Goal: Feedback & Contribution: Contribute content

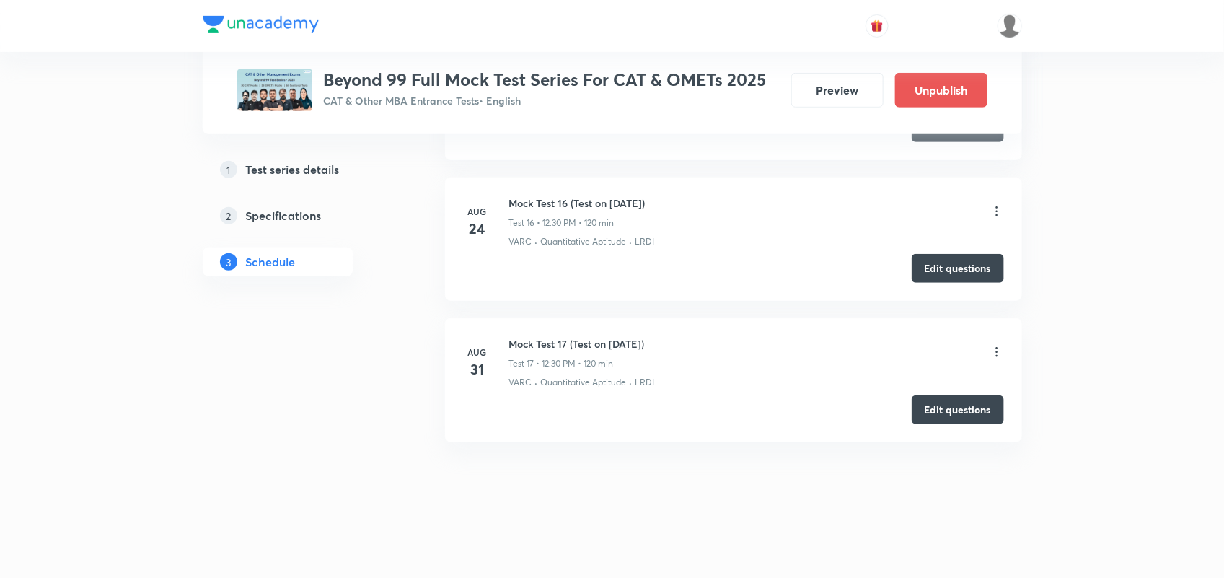
click at [293, 161] on h5 "Test series details" at bounding box center [293, 169] width 94 height 17
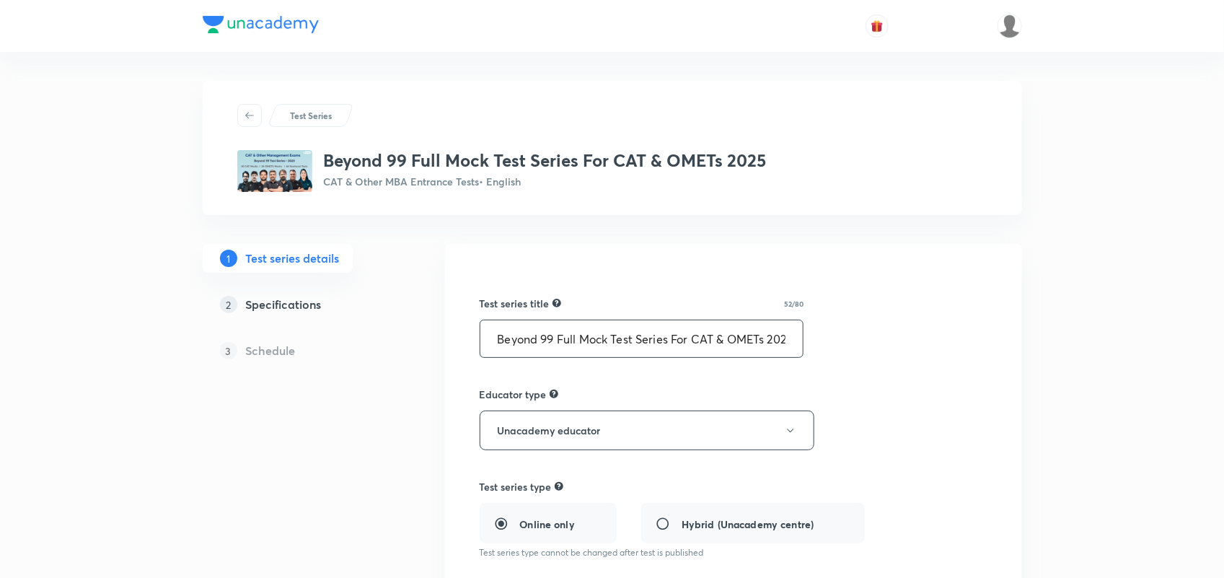
click at [489, 337] on input "Beyond 99 Full Mock Test Series For CAT & OMETs 2025" at bounding box center [641, 338] width 323 height 37
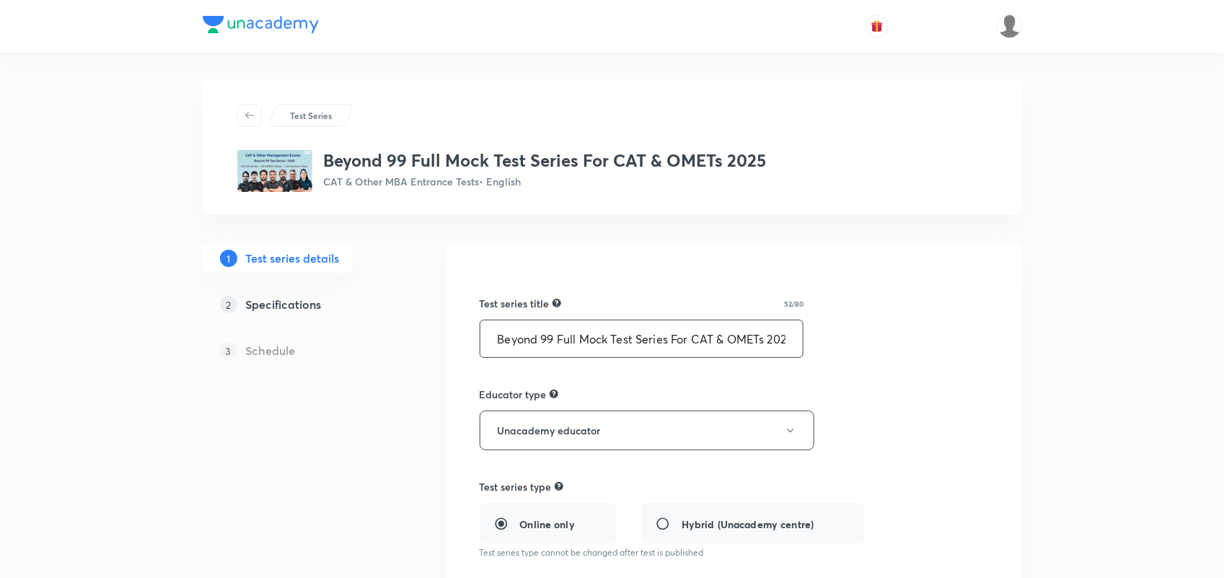
type input "Beyond 99 Full Mock Test Series For CAT & OMETs 2025"
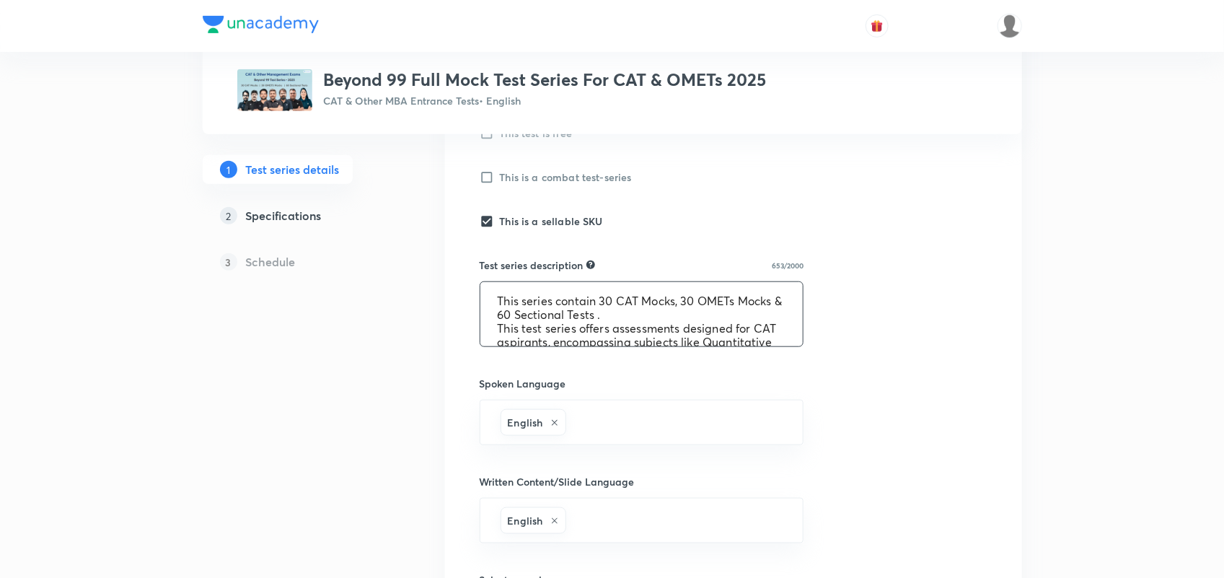
scroll to position [164, 0]
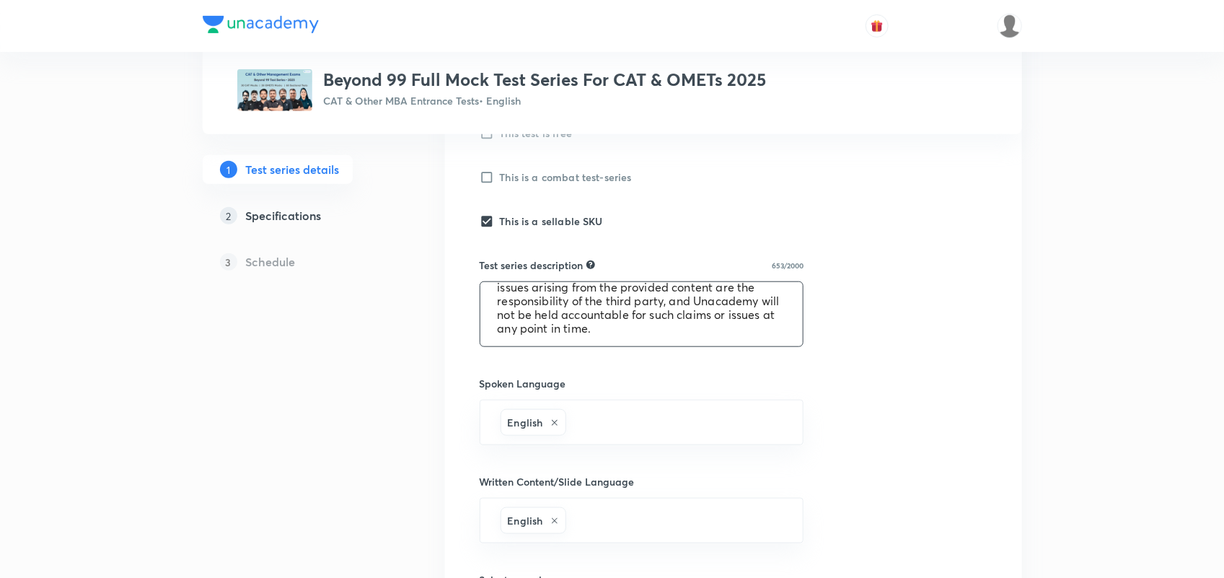
drag, startPoint x: 494, startPoint y: 292, endPoint x: 779, endPoint y: 376, distance: 296.8
click at [779, 376] on div "Test series title 52/80 Beyond 99 Full Mock Test Series For CAT & OMETs 2025 ​ …" at bounding box center [734, 343] width 508 height 1077
click at [288, 206] on link "2 Specifications" at bounding box center [301, 215] width 196 height 29
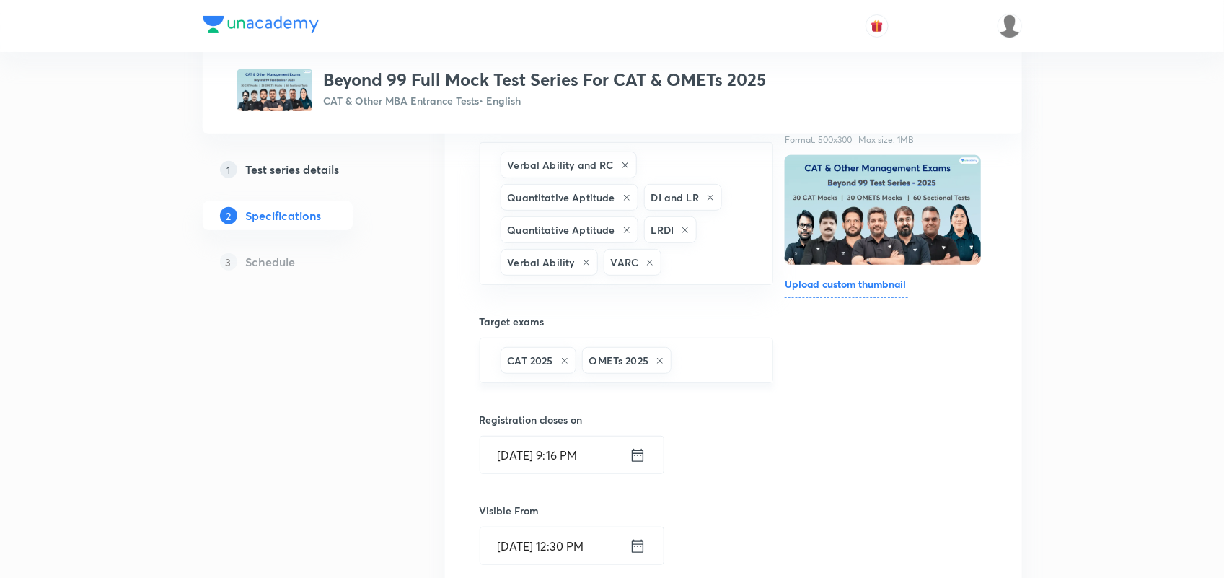
scroll to position [586, 0]
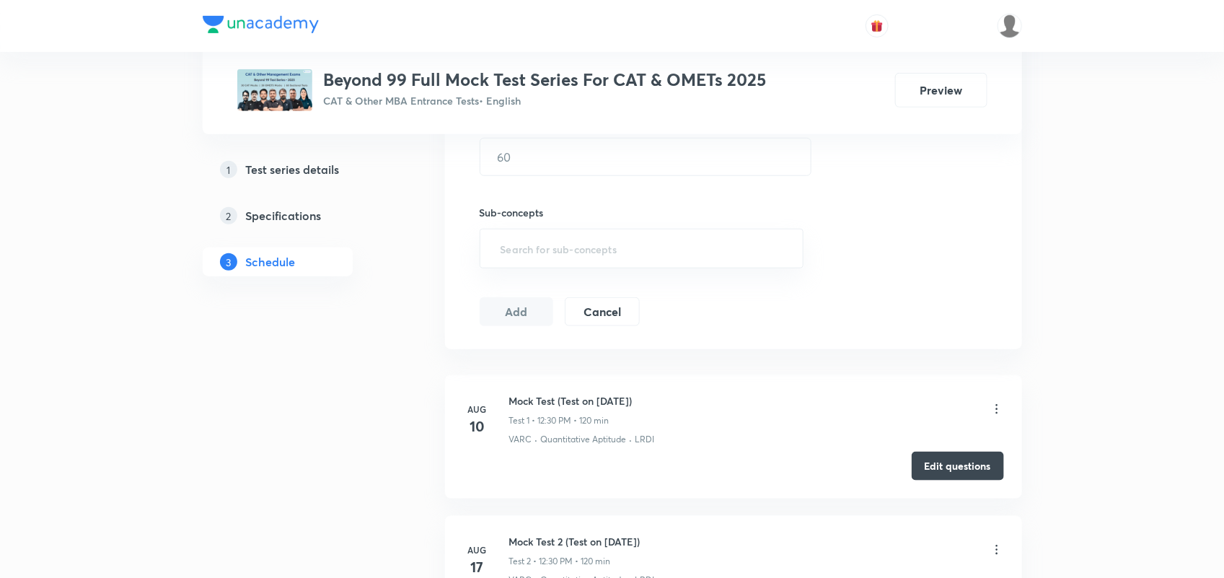
scroll to position [816, 0]
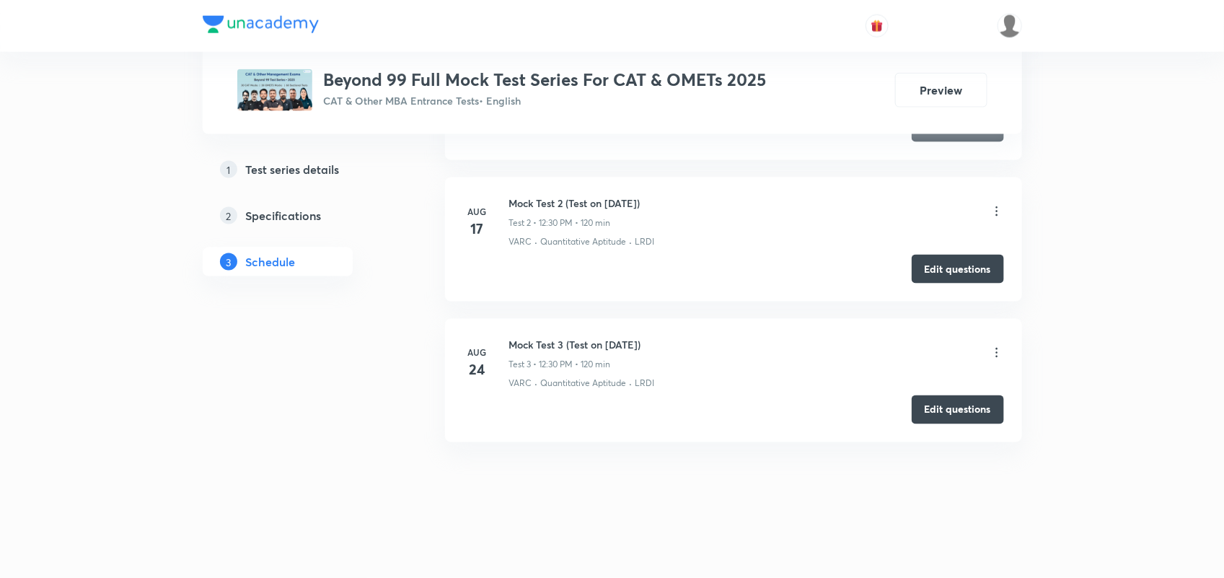
drag, startPoint x: 507, startPoint y: 340, endPoint x: 707, endPoint y: 329, distance: 200.0
click at [707, 329] on li "Aug 24 Mock Test 3 (Test on 24.08.2025) Test 3 • 12:30 PM • 120 min VARC · Quan…" at bounding box center [733, 380] width 577 height 123
copy h6 "Mock Test 3 (Test on 24.08.2025)"
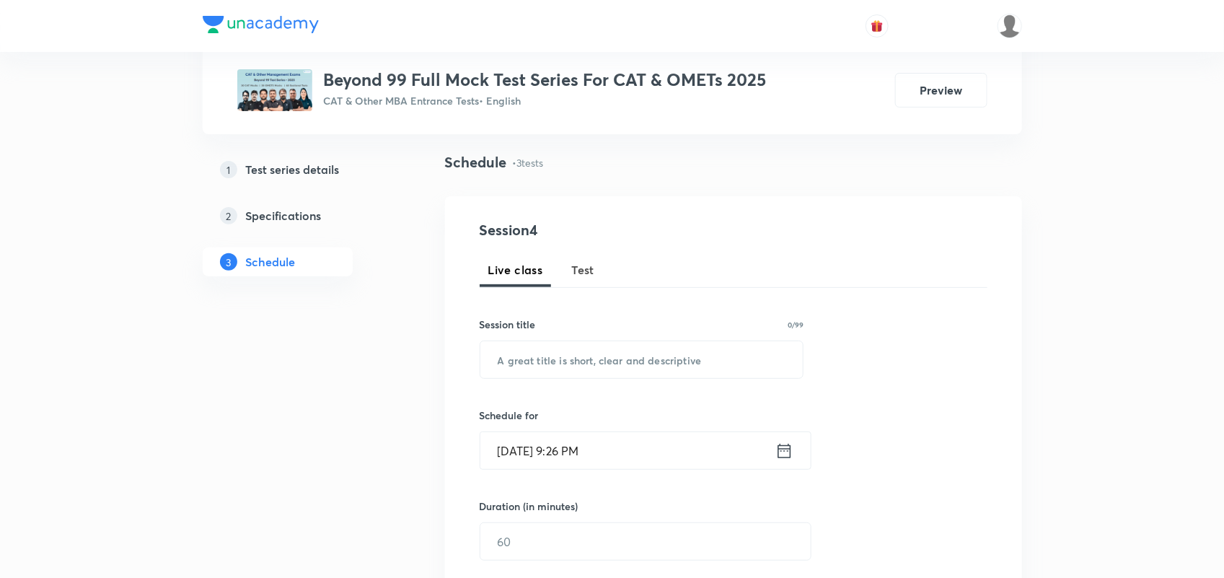
scroll to position [0, 0]
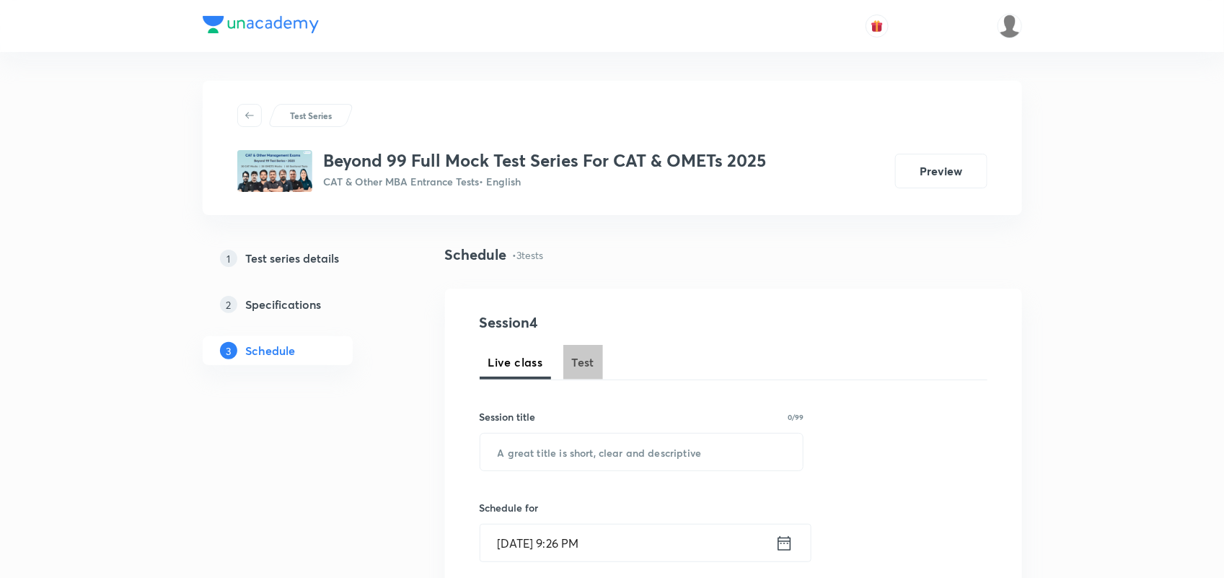
click at [581, 362] on span "Test" at bounding box center [583, 361] width 23 height 17
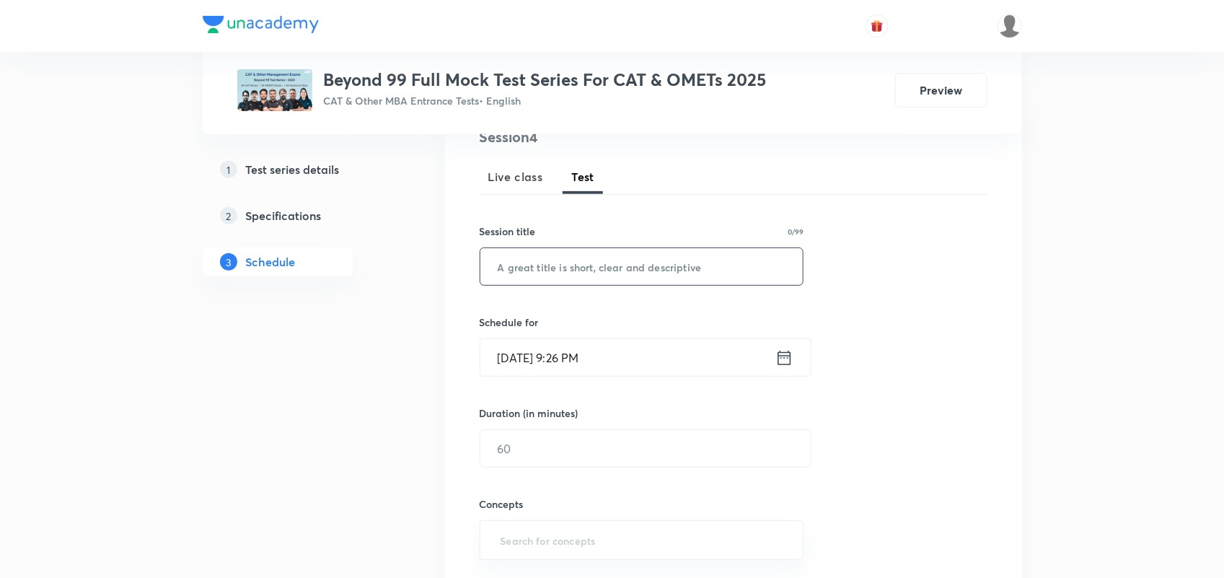
scroll to position [187, 0]
click at [624, 268] on input "text" at bounding box center [641, 264] width 323 height 37
paste input "Mock Test 3 (Test on [DATE])"
click at [557, 261] on input "Mock Test 3 (Test on [DATE])" at bounding box center [641, 264] width 323 height 37
click at [620, 264] on input "Mock Test 4 (Test on 24.08.2025)" at bounding box center [641, 264] width 323 height 37
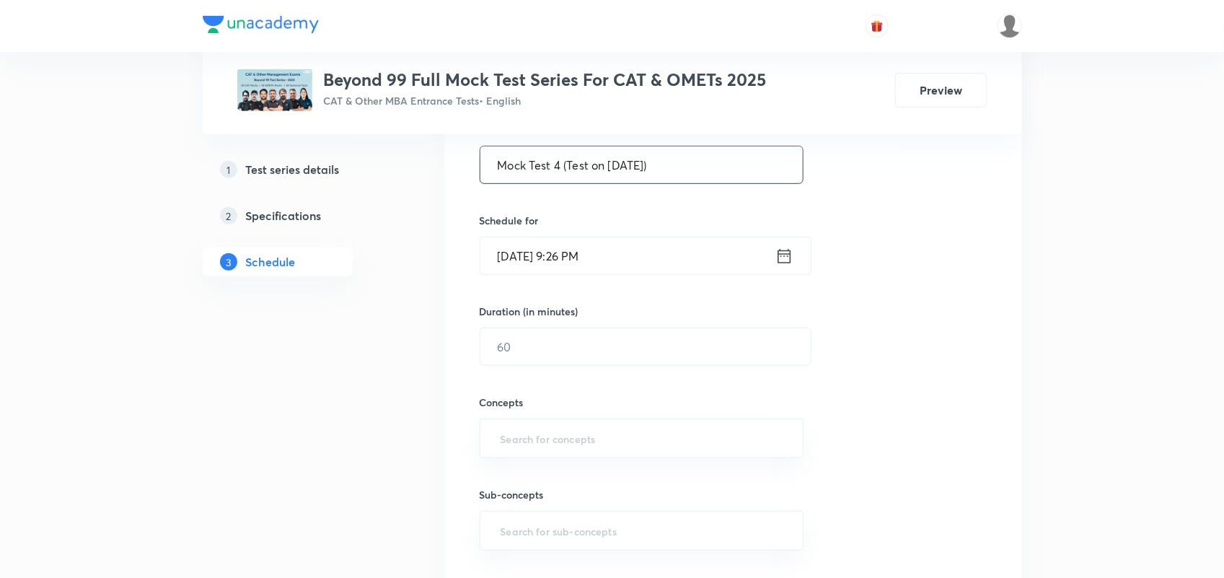
scroll to position [288, 0]
type input "Mock Test 4 (Test on 31.08.2025)"
click at [787, 243] on div "Aug 30, 2025, 9:26 PM ​" at bounding box center [646, 254] width 332 height 38
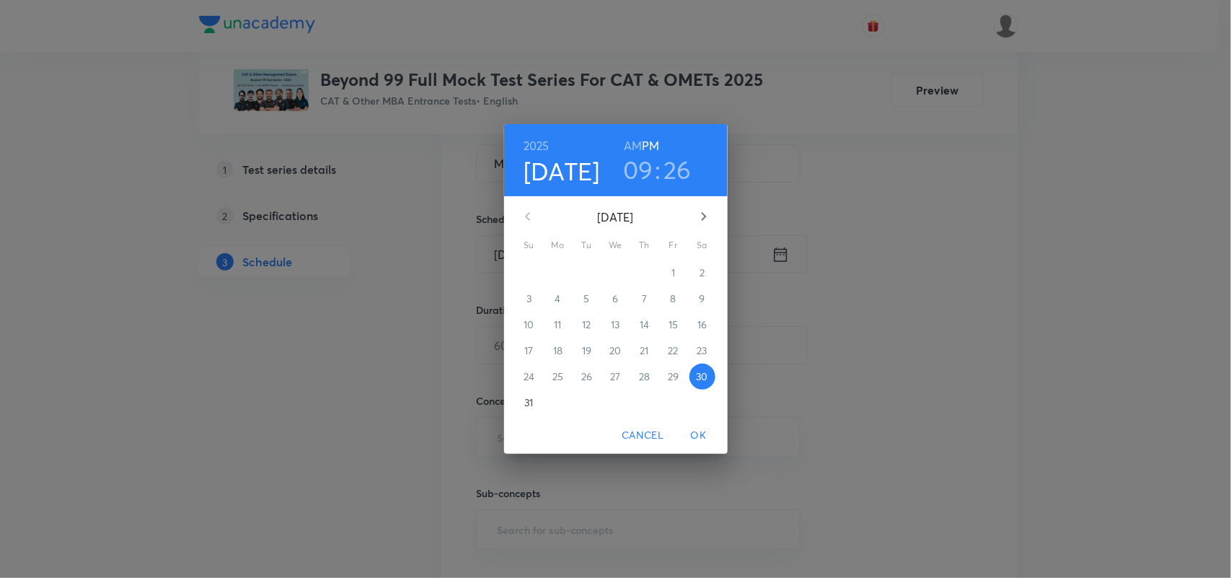
click at [524, 406] on p "31" at bounding box center [528, 402] width 9 height 14
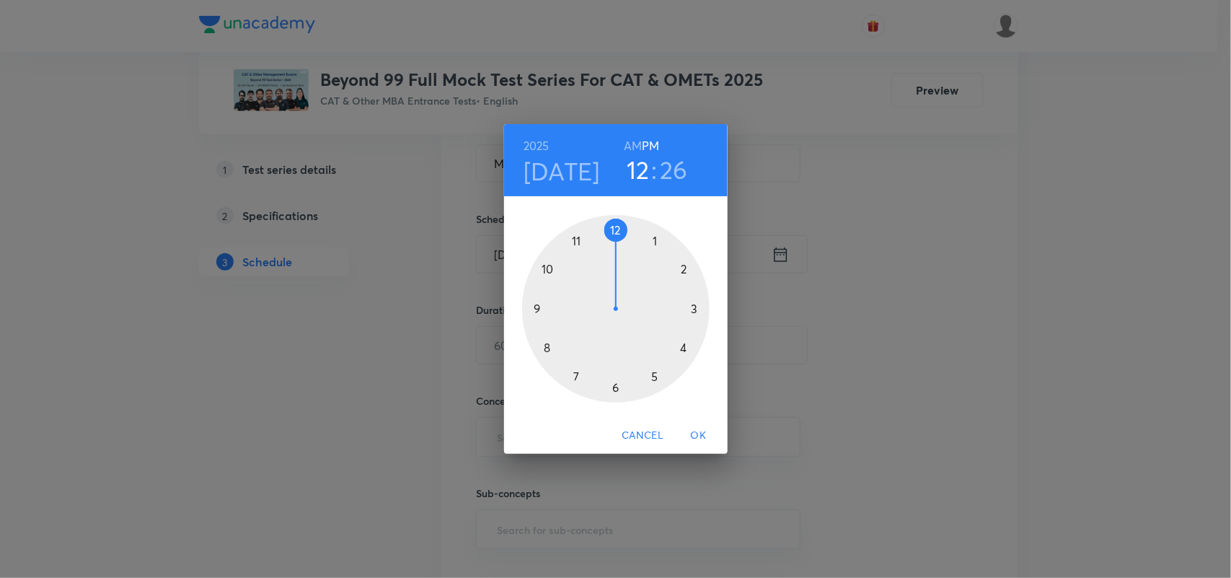
drag, startPoint x: 541, startPoint y: 305, endPoint x: 617, endPoint y: 252, distance: 92.2
click at [617, 252] on div at bounding box center [615, 308] width 187 height 187
drag, startPoint x: 649, startPoint y: 383, endPoint x: 615, endPoint y: 388, distance: 34.3
click at [615, 388] on div at bounding box center [615, 308] width 187 height 187
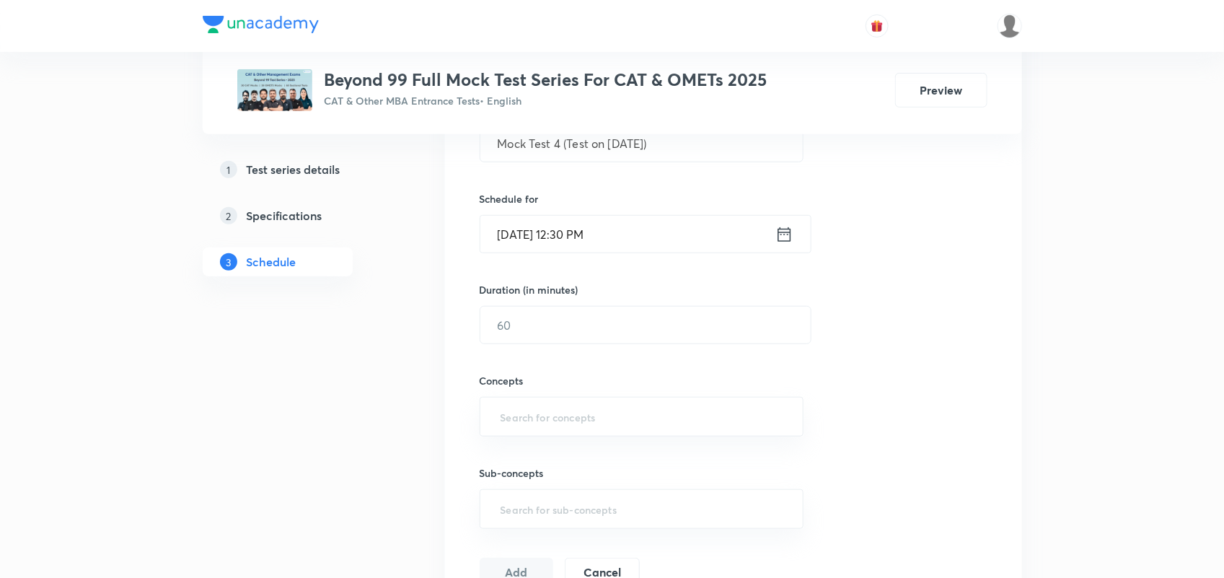
scroll to position [310, 0]
click at [567, 333] on input "1" at bounding box center [645, 323] width 330 height 37
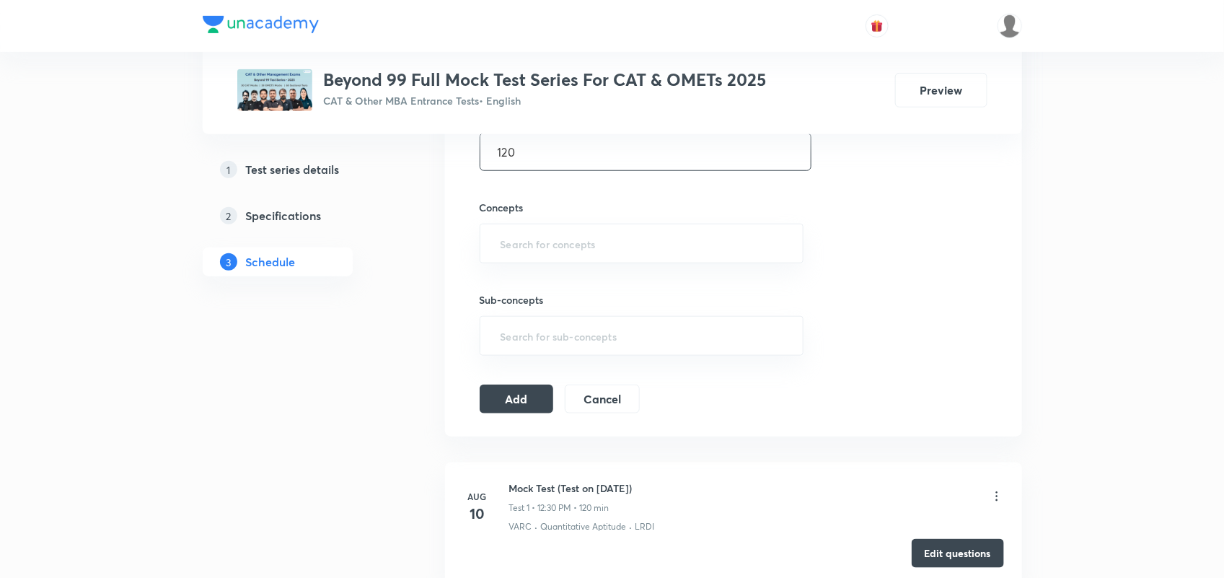
scroll to position [483, 0]
type input "120"
click at [531, 246] on input "text" at bounding box center [642, 242] width 288 height 27
type input "VARC"
click at [521, 283] on li "VARC" at bounding box center [641, 285] width 322 height 26
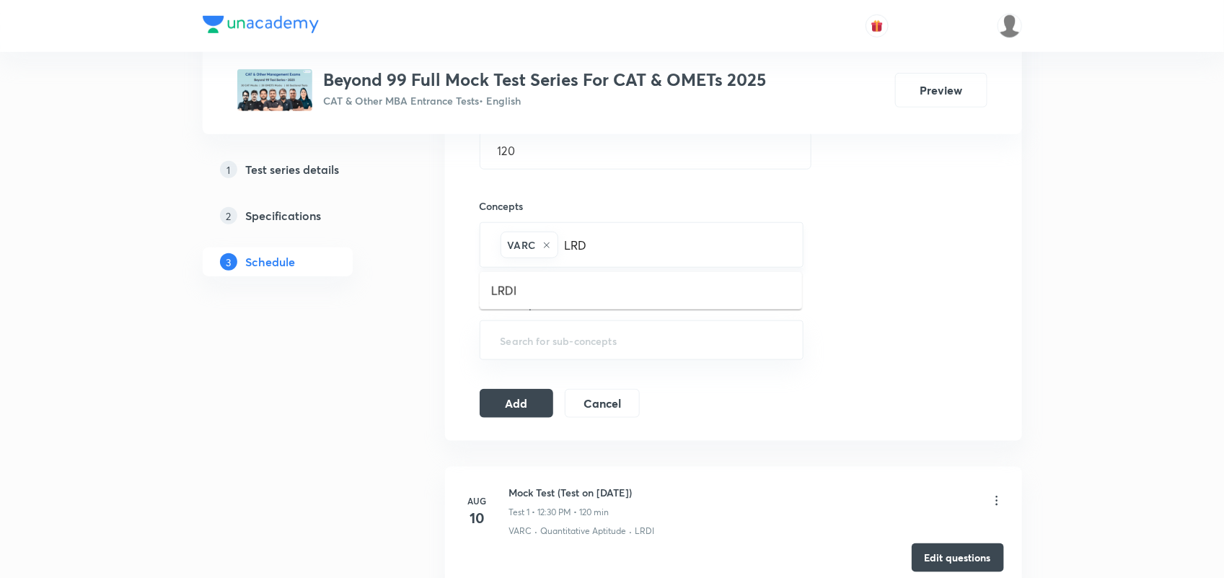
type input "LRDI"
click at [510, 291] on li "LRDI" at bounding box center [641, 291] width 322 height 26
type input "Qua"
click at [591, 291] on li "Quantitative Aptitude" at bounding box center [641, 291] width 322 height 26
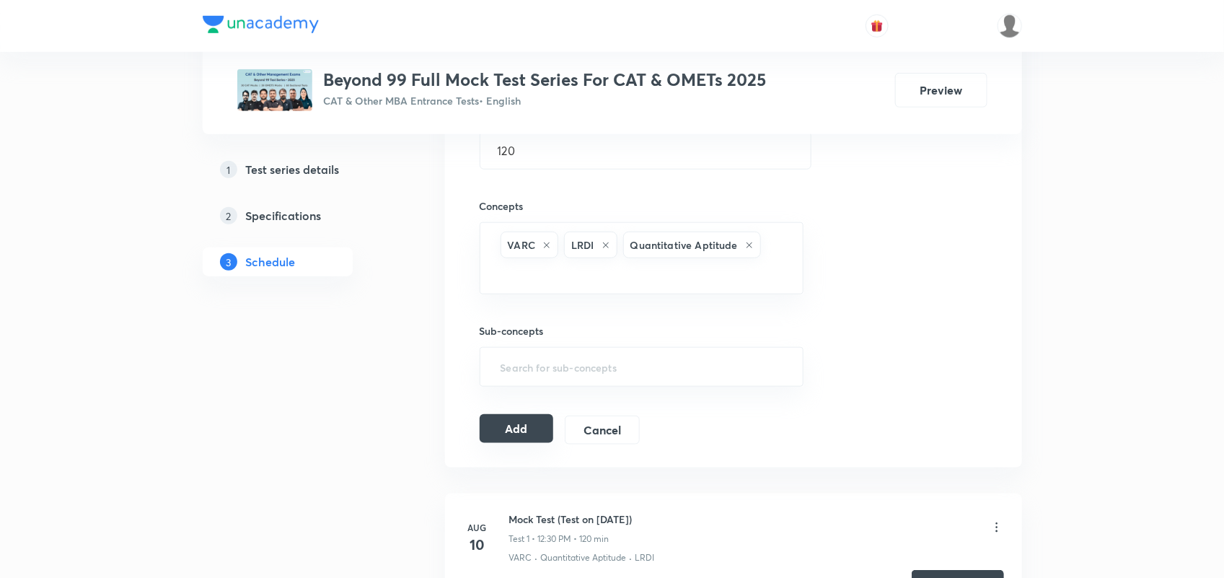
click at [512, 415] on button "Add" at bounding box center [517, 428] width 74 height 29
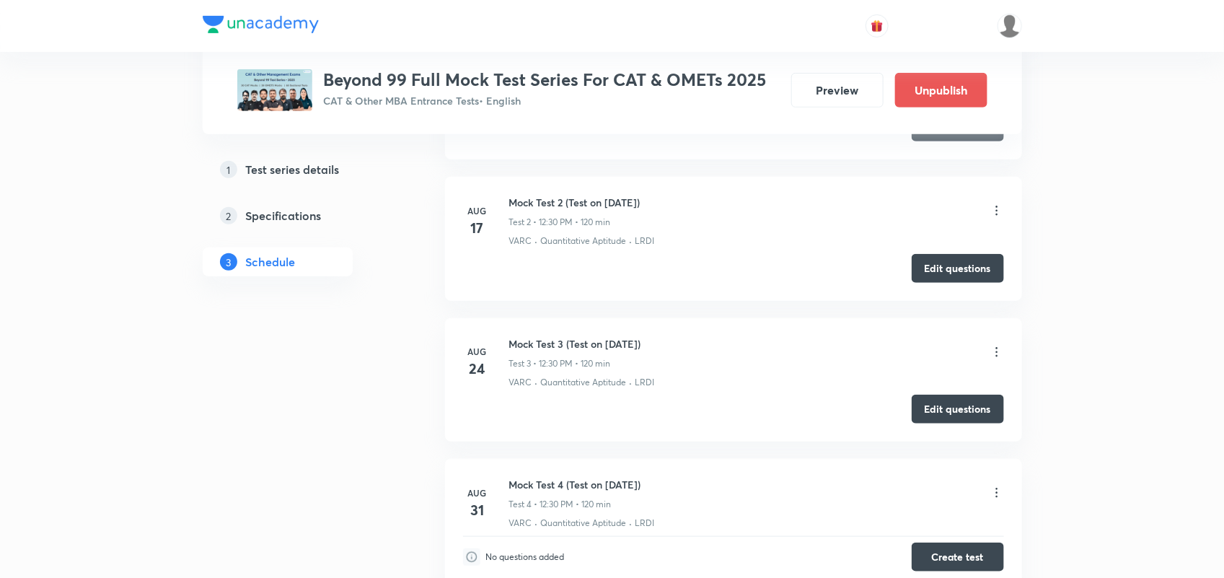
scroll to position [487, 0]
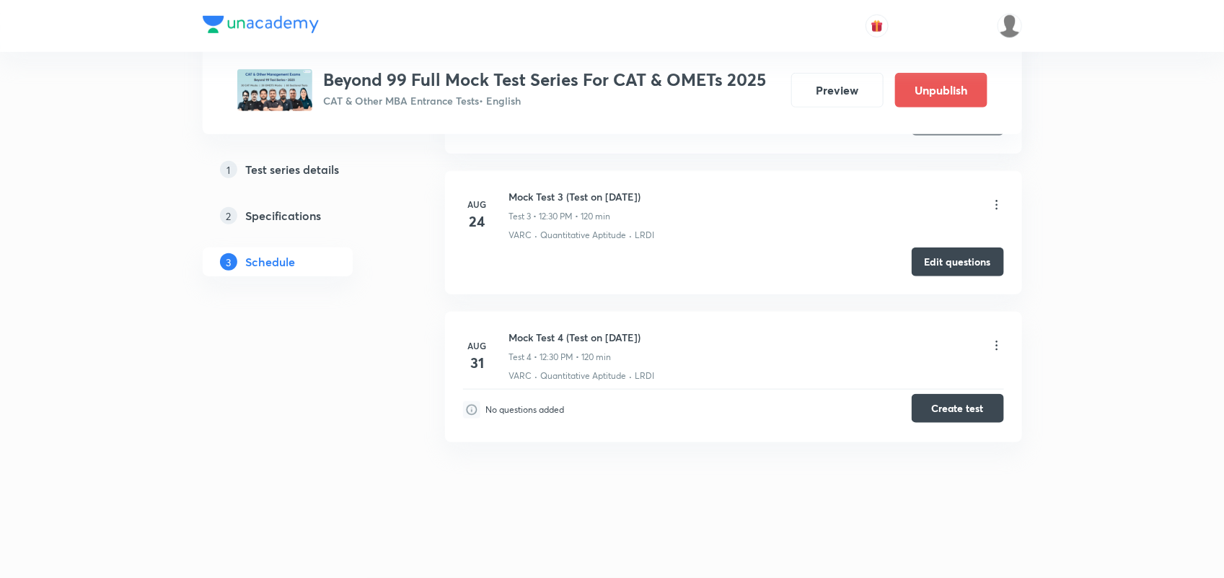
click at [960, 398] on button "Create test" at bounding box center [957, 408] width 92 height 29
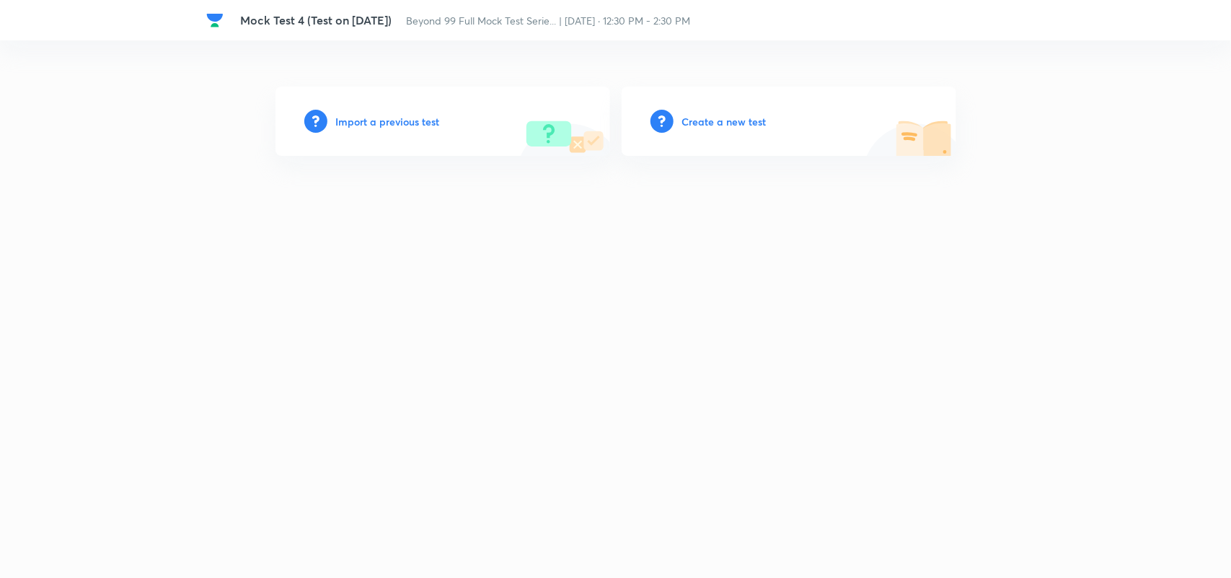
click at [392, 114] on h6 "Import a previous test" at bounding box center [388, 121] width 104 height 15
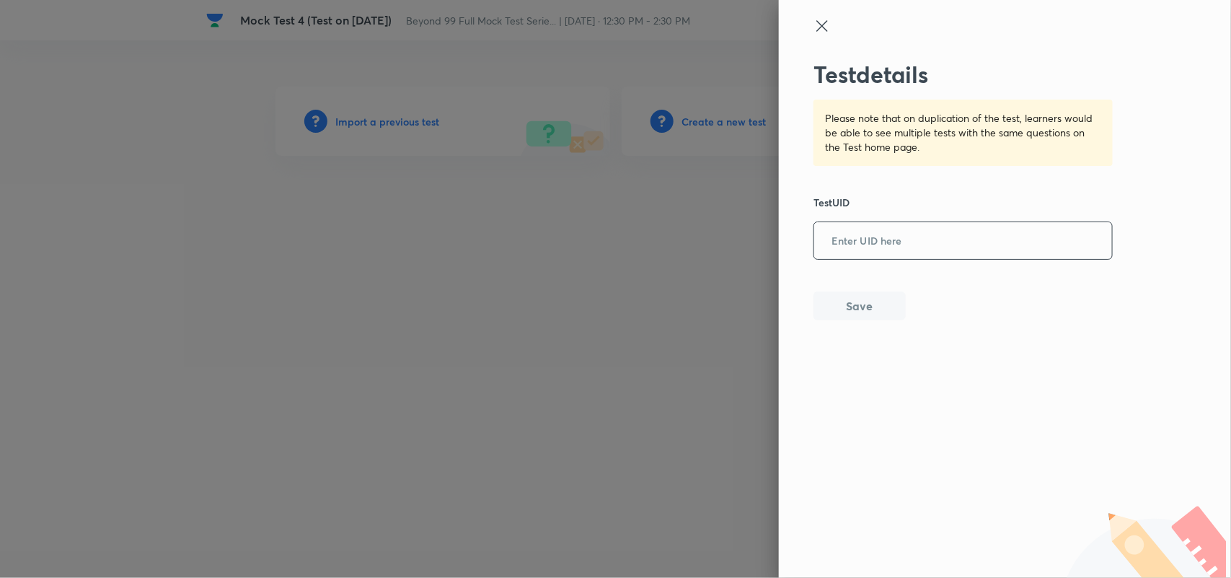
click at [880, 228] on input "text" at bounding box center [963, 241] width 298 height 35
paste input "PHD5S19ET5"
type input "PHD5S19ET5"
click at [875, 306] on button "Save" at bounding box center [859, 304] width 92 height 29
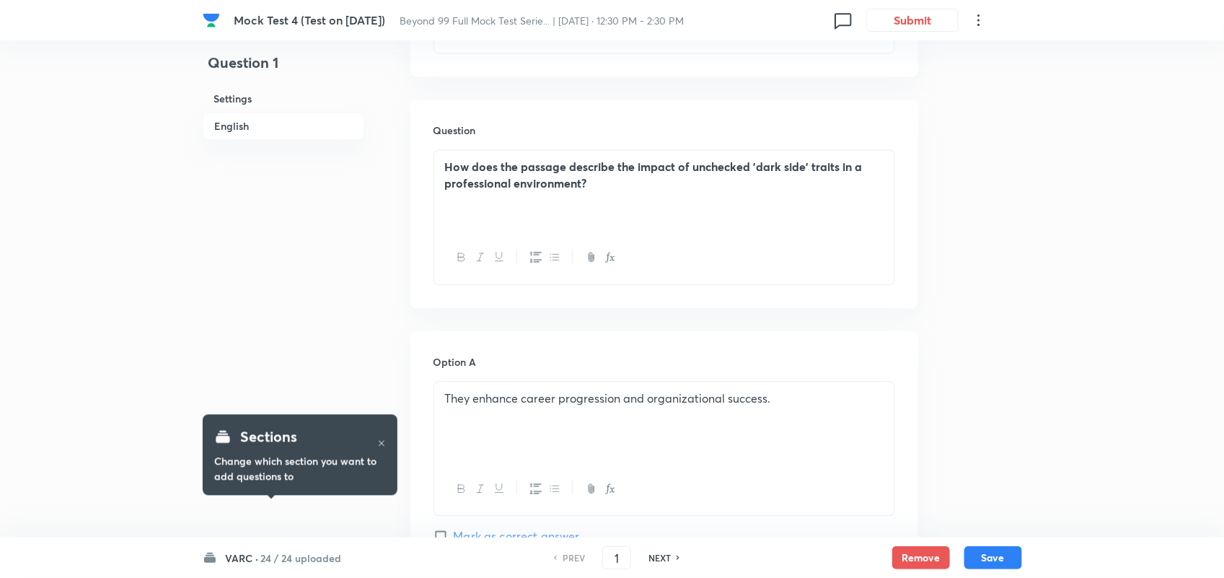
scroll to position [1280, 0]
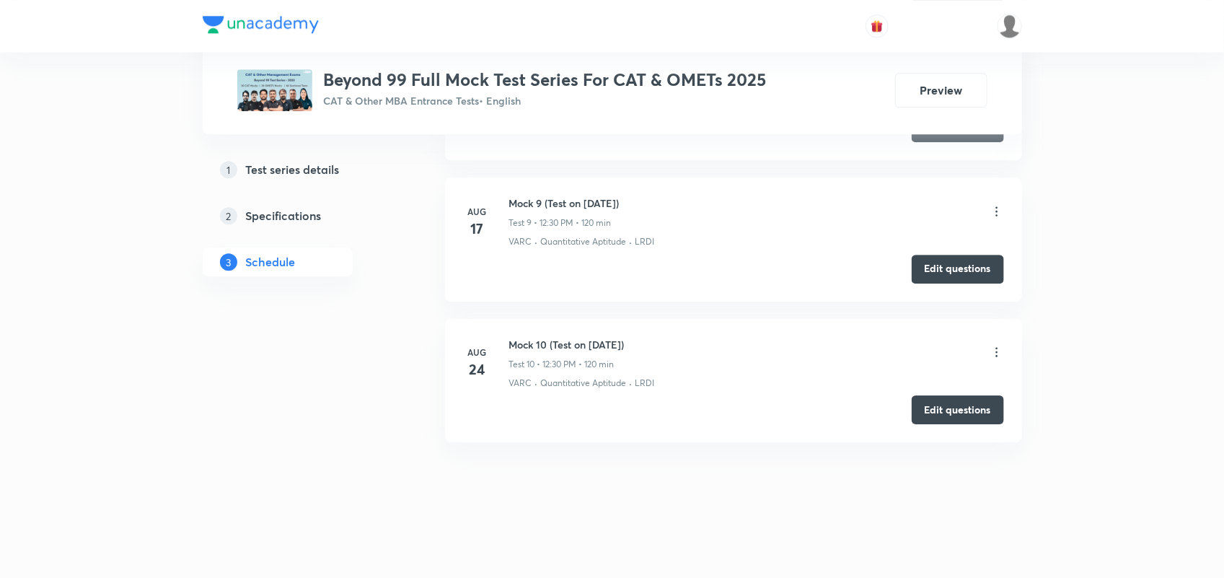
drag, startPoint x: 512, startPoint y: 340, endPoint x: 687, endPoint y: 350, distance: 175.6
click at [687, 350] on div "Mock 10 (Test on 24.08.2025) Test 10 • 12:30 PM • 120 min" at bounding box center [756, 354] width 495 height 34
copy h6 "Mock 10 (Test on [DATE])"
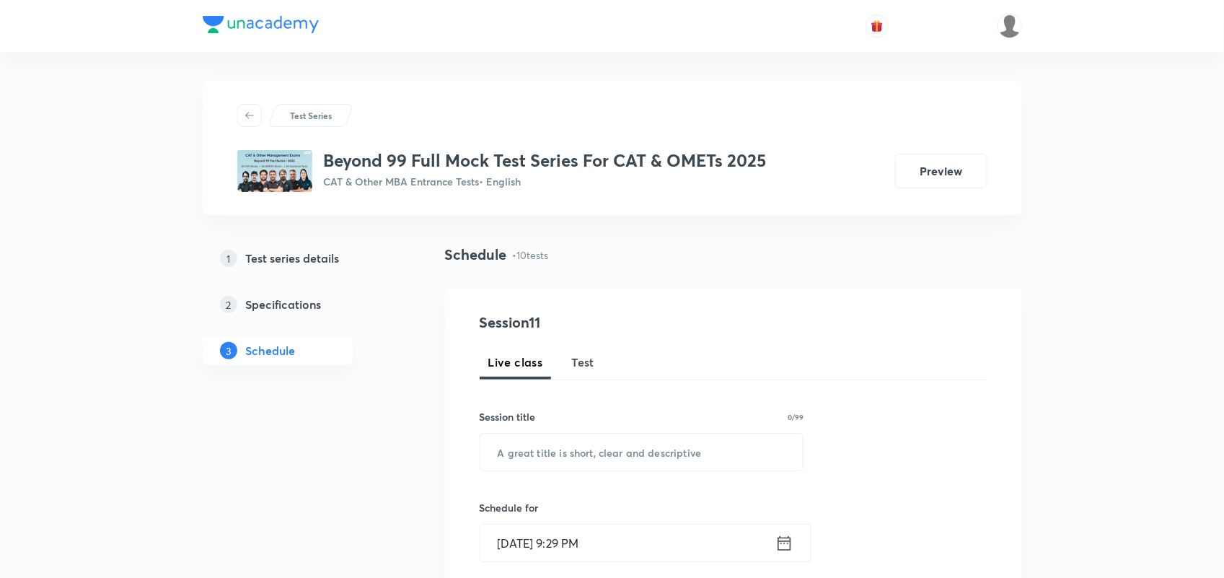
click at [591, 363] on span "Test" at bounding box center [583, 361] width 23 height 17
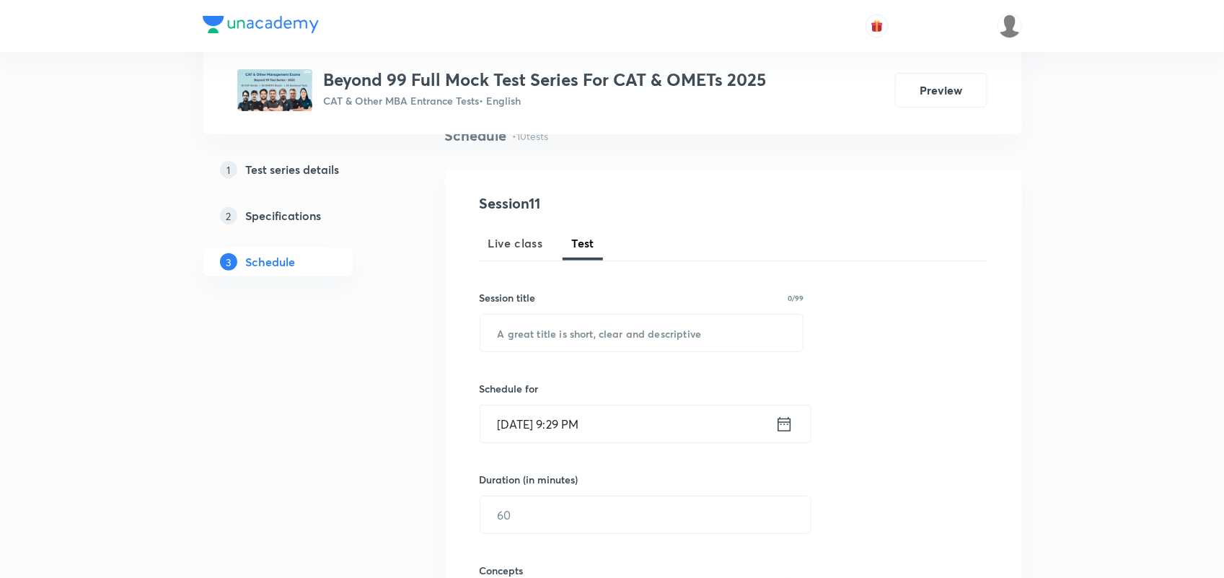
scroll to position [123, 0]
click at [573, 335] on input "text" at bounding box center [641, 328] width 323 height 37
paste input "Mock 10 (Test on [DATE])"
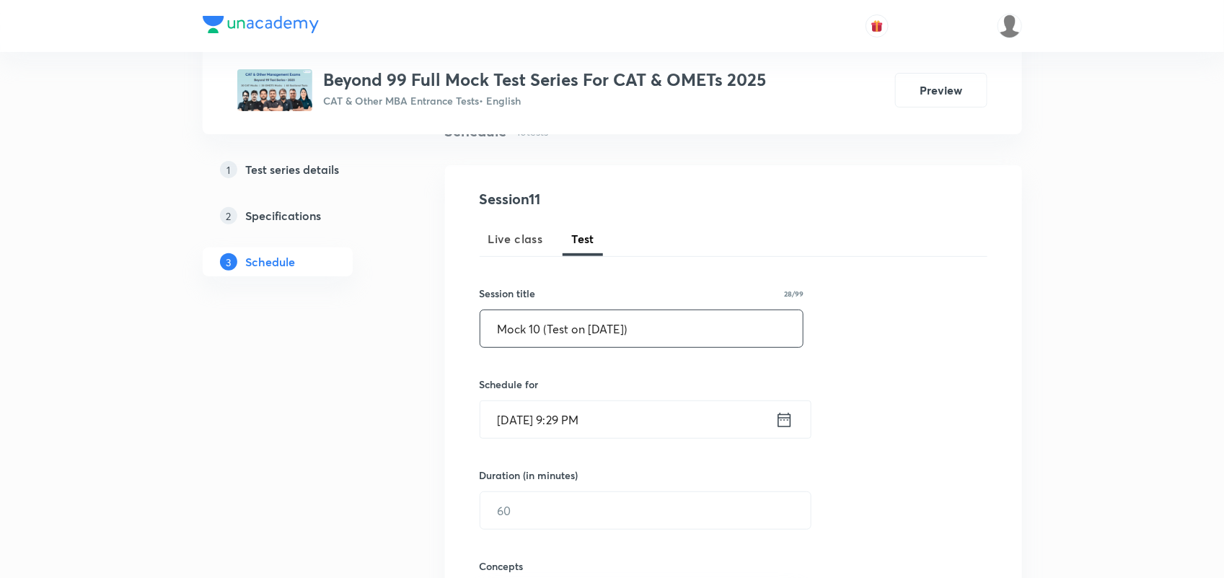
click at [537, 324] on input "Mock 10 (Test on [DATE])" at bounding box center [641, 328] width 323 height 37
click at [599, 327] on input "Mock 11 (Test on 24.08.2025)" at bounding box center [641, 328] width 323 height 37
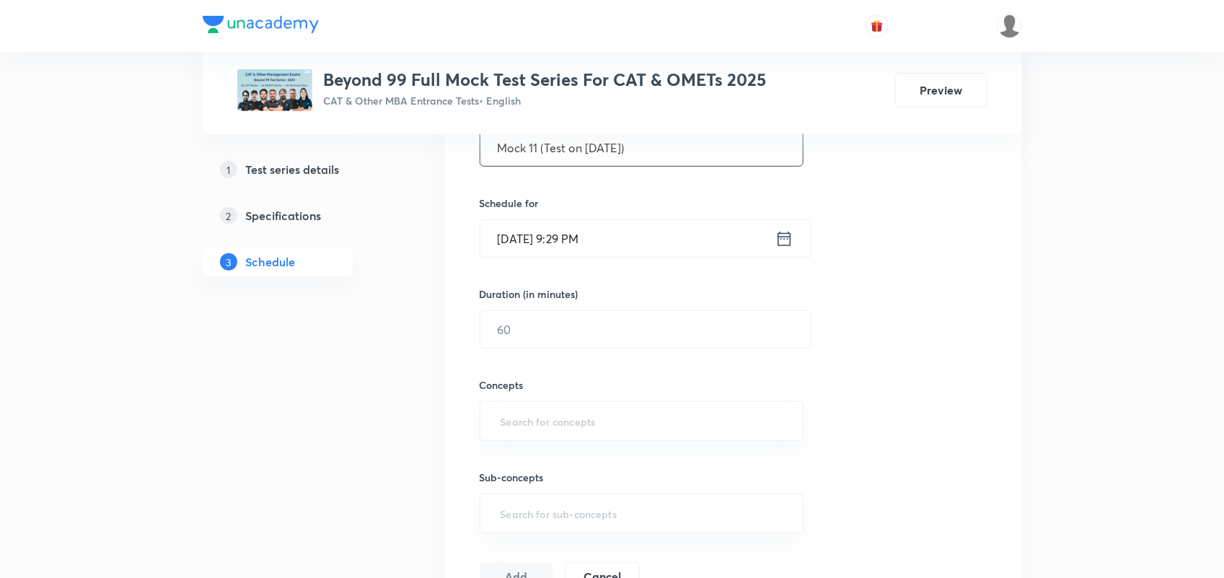
scroll to position [305, 0]
type input "Mock 11 (Test on [DATE])"
click at [783, 234] on icon at bounding box center [784, 238] width 18 height 20
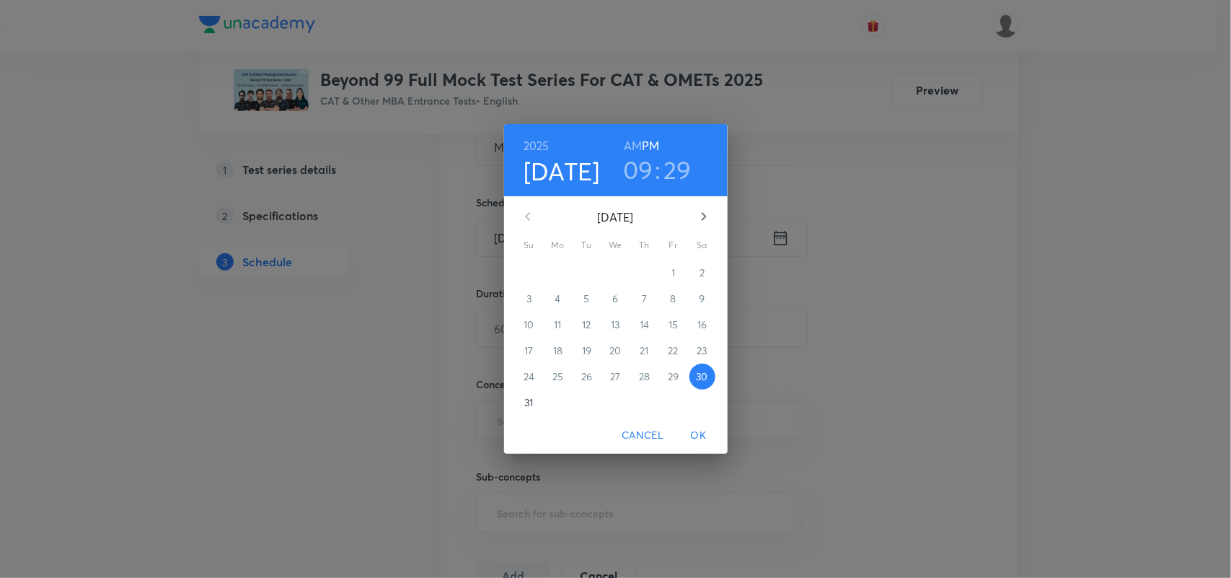
click at [532, 407] on p "31" at bounding box center [528, 402] width 9 height 14
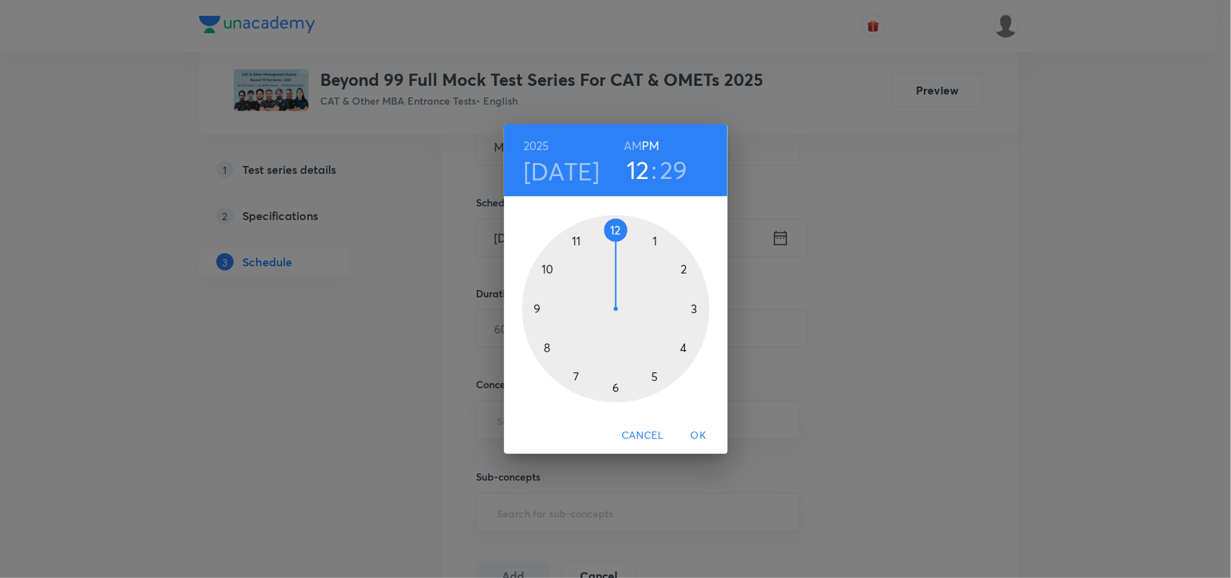
drag, startPoint x: 535, startPoint y: 314, endPoint x: 611, endPoint y: 252, distance: 98.0
click at [611, 252] on div at bounding box center [615, 308] width 187 height 187
drag, startPoint x: 628, startPoint y: 392, endPoint x: 614, endPoint y: 392, distance: 14.4
click at [614, 392] on div at bounding box center [615, 308] width 187 height 187
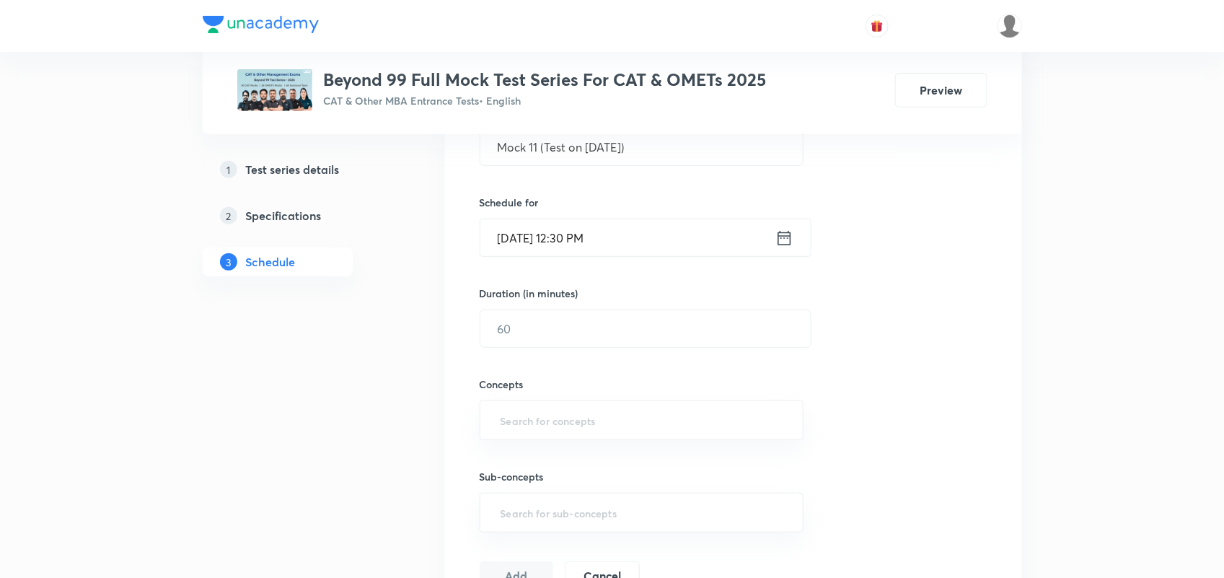
click at [512, 303] on div "Duration (in minutes) ​" at bounding box center [611, 317] width 263 height 62
click at [516, 322] on input "text" at bounding box center [645, 328] width 330 height 37
type input "120"
click at [545, 424] on input "text" at bounding box center [642, 420] width 288 height 27
type input "VARC"
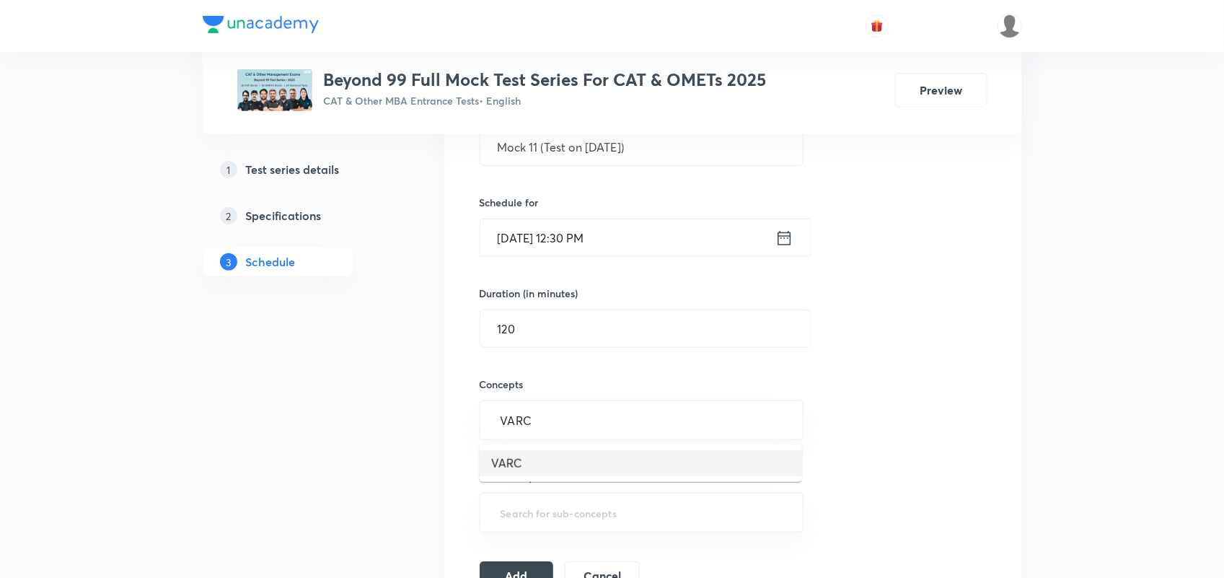
click at [525, 459] on li "VARC" at bounding box center [641, 463] width 322 height 26
type input "D"
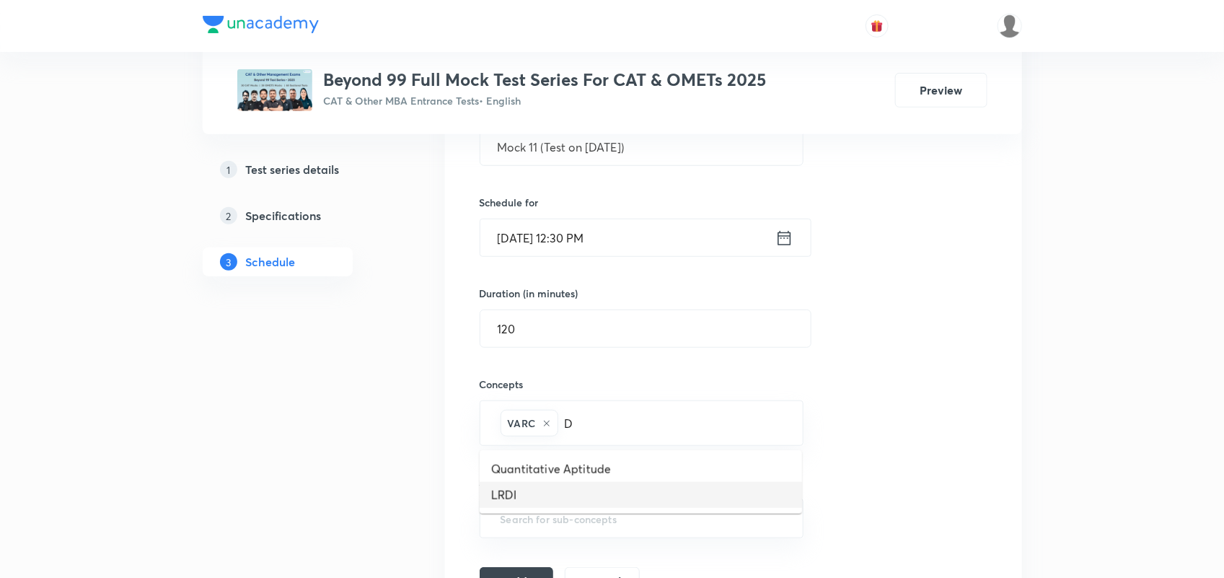
click at [505, 489] on li "LRDI" at bounding box center [641, 495] width 322 height 26
type input "Q"
click at [589, 460] on li "Quantitative Aptitude" at bounding box center [641, 469] width 322 height 26
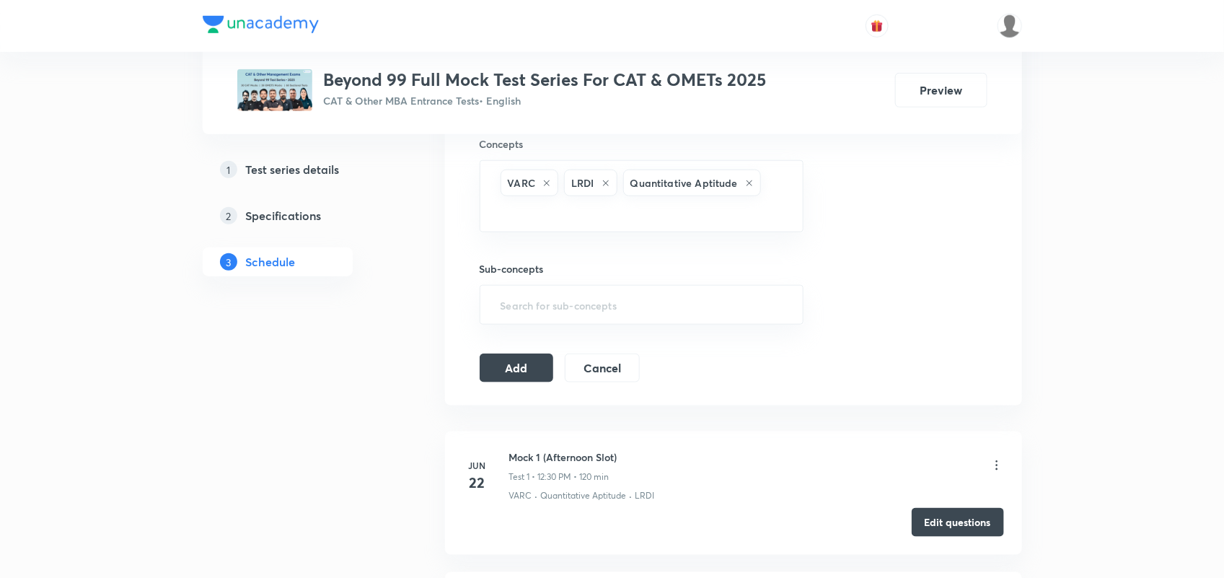
scroll to position [548, 0]
click at [519, 363] on button "Add" at bounding box center [517, 363] width 74 height 29
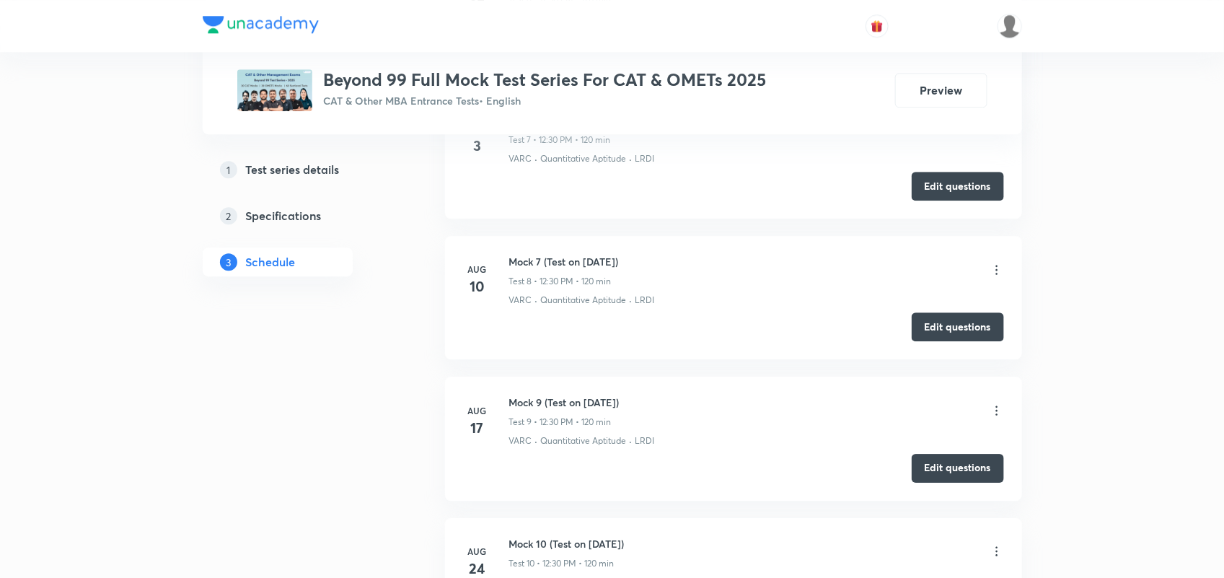
scroll to position [1930, 0]
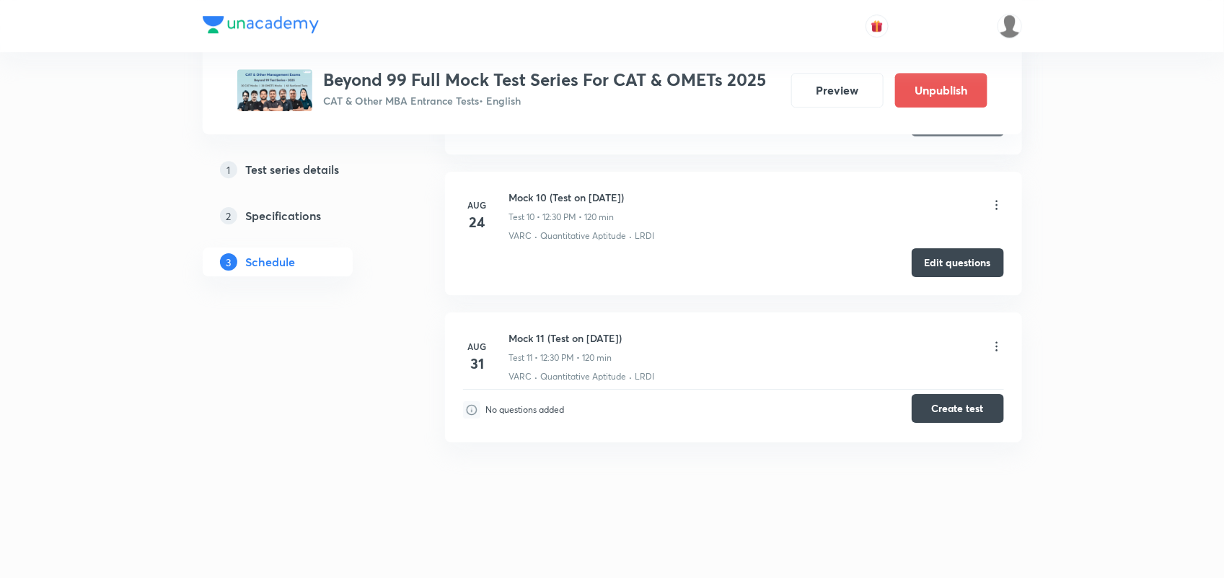
click at [941, 402] on button "Create test" at bounding box center [957, 408] width 92 height 29
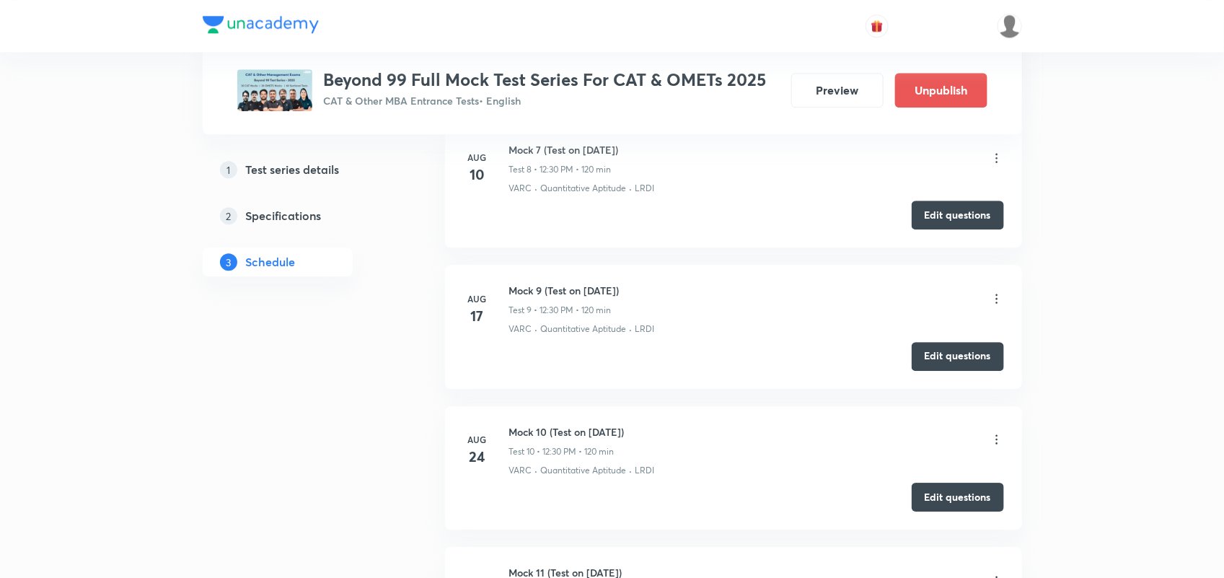
scroll to position [1953, 0]
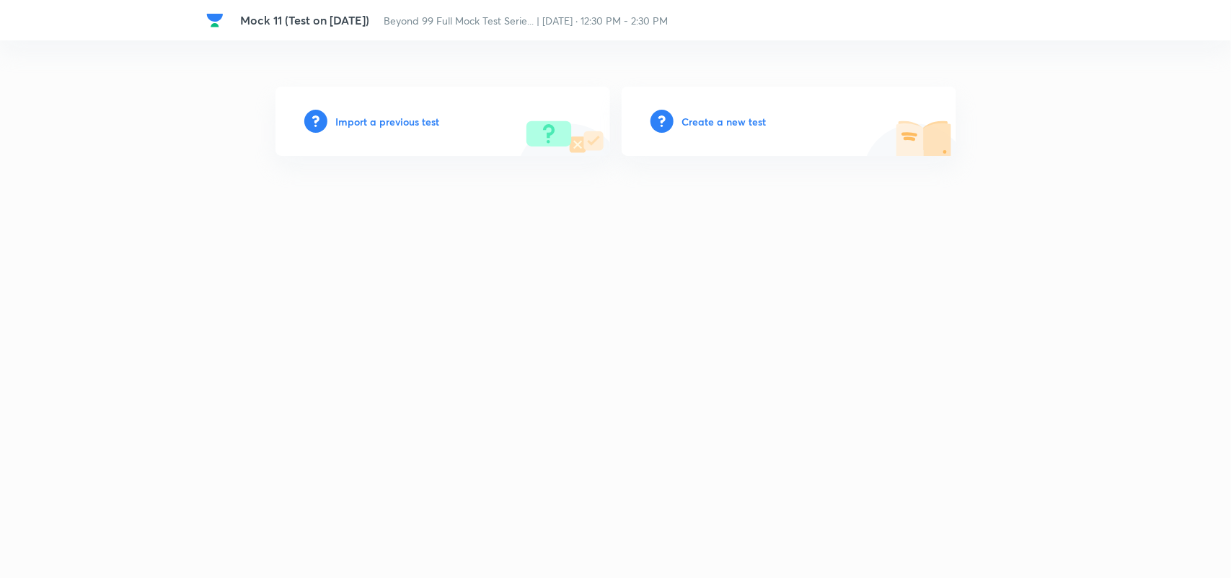
click at [405, 119] on h6 "Import a previous test" at bounding box center [388, 121] width 104 height 15
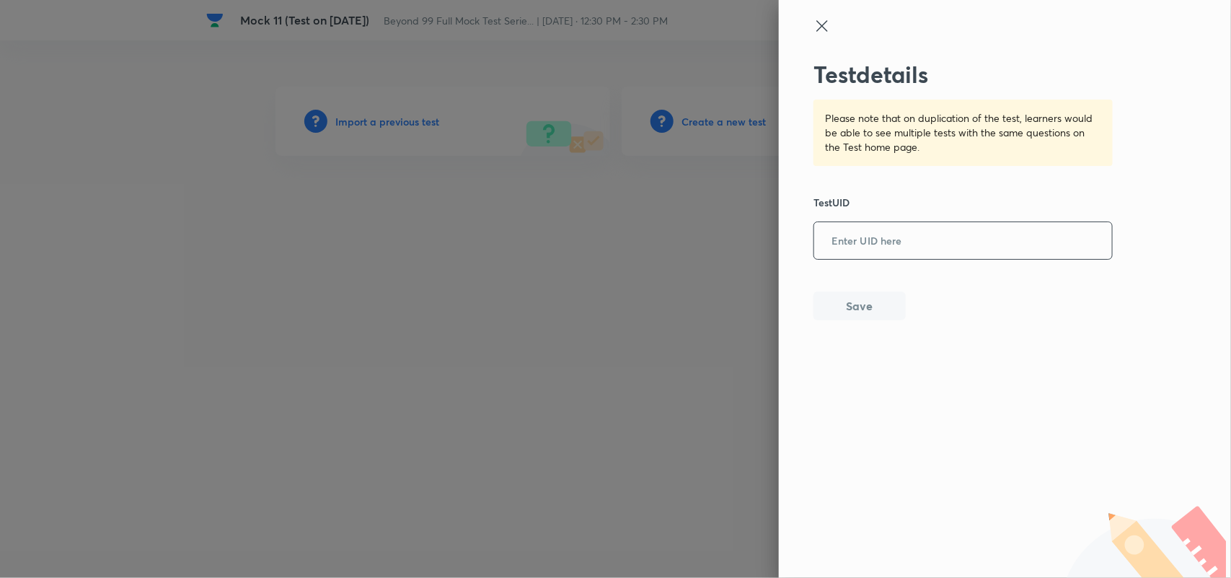
click at [894, 242] on input "text" at bounding box center [963, 241] width 298 height 35
paste input "PHD5S19ET5"
type input "PHD5S19ET5"
click at [874, 296] on button "Save" at bounding box center [859, 304] width 92 height 29
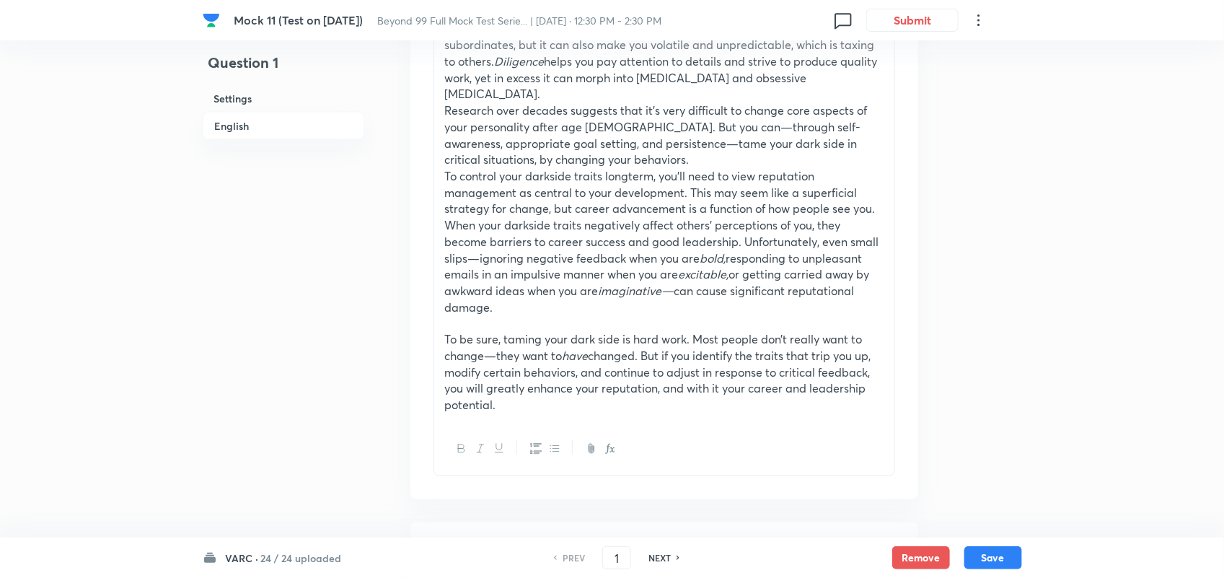
scroll to position [1138, 0]
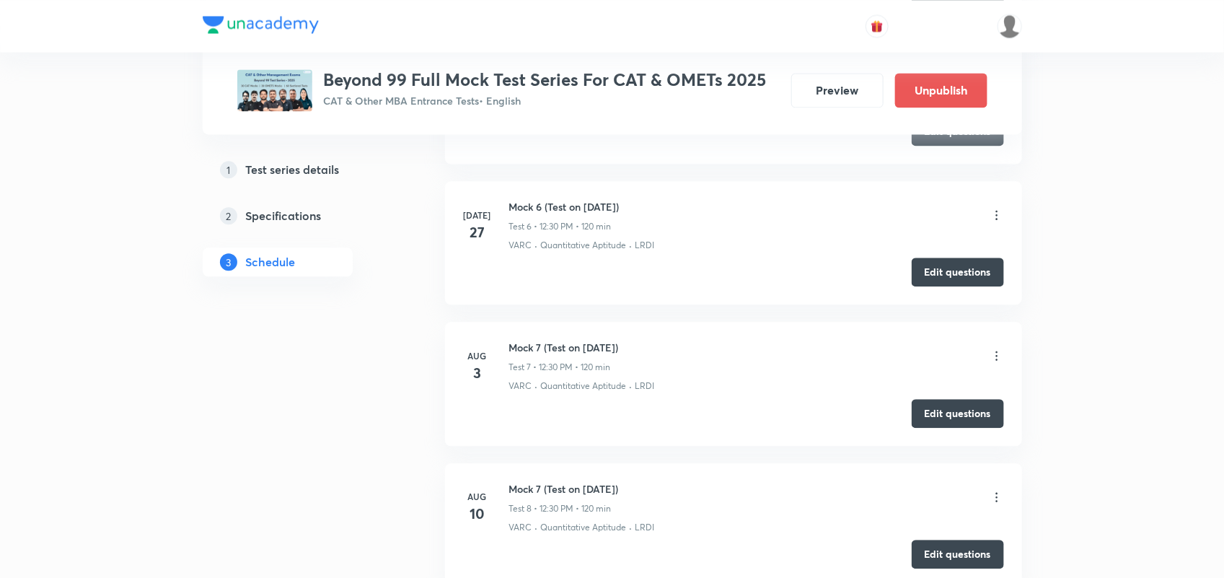
scroll to position [1947, 0]
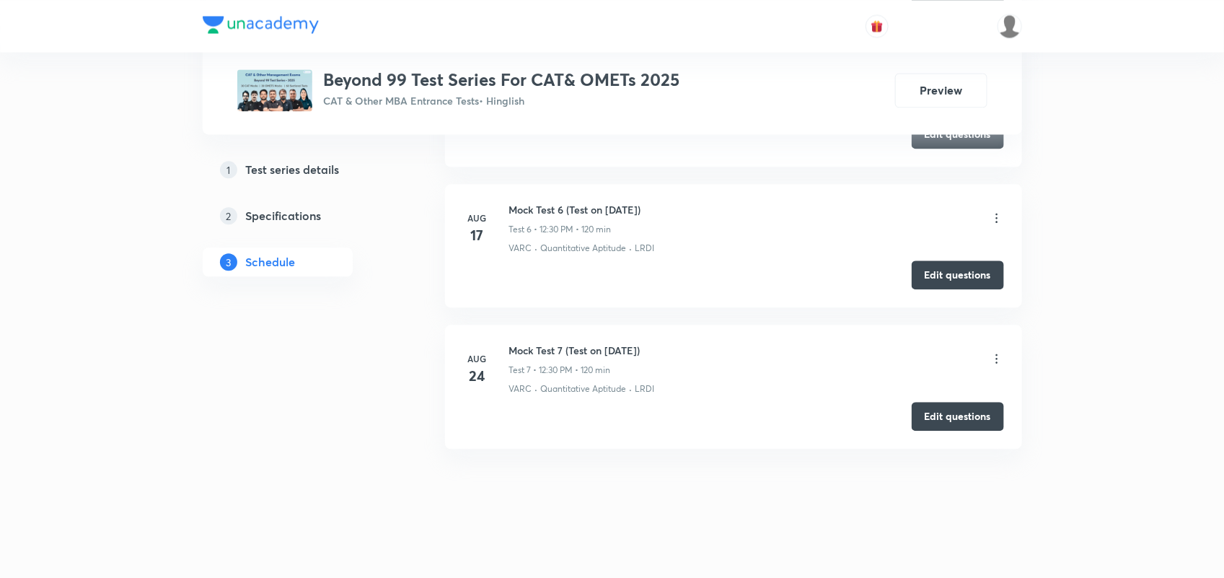
scroll to position [1382, 0]
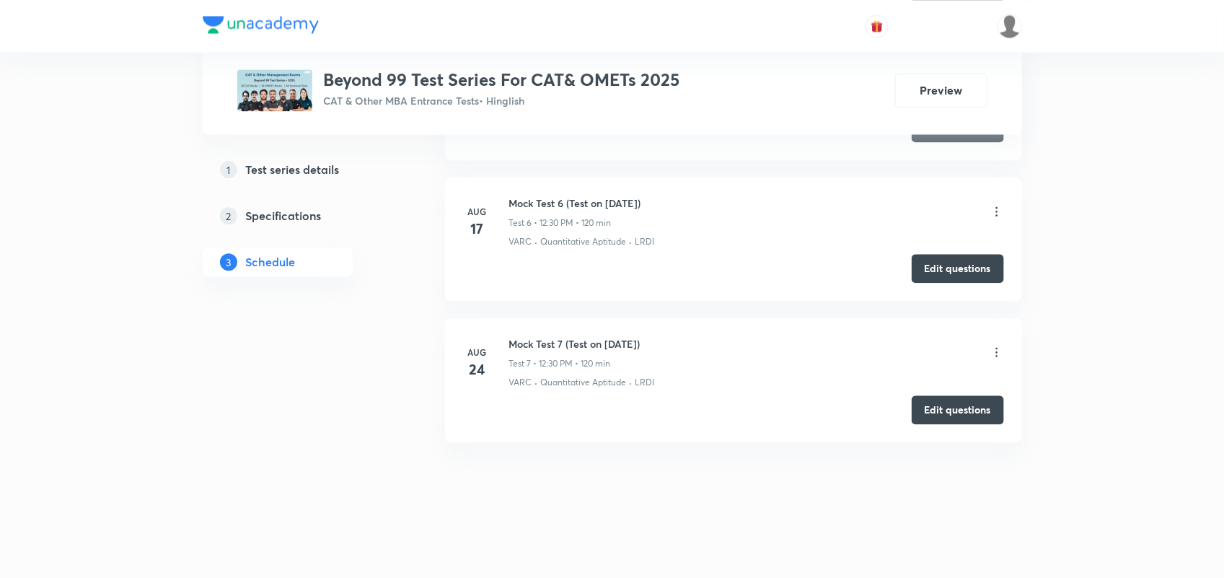
drag, startPoint x: 507, startPoint y: 340, endPoint x: 715, endPoint y: 323, distance: 208.4
click at [715, 323] on li "Aug 24 Mock Test 7 (Test on 24.08.2025) Test 7 • 12:30 PM • 120 min VARC · Quan…" at bounding box center [733, 379] width 577 height 123
copy h6 "Mock Test 7 (Test on [DATE])"
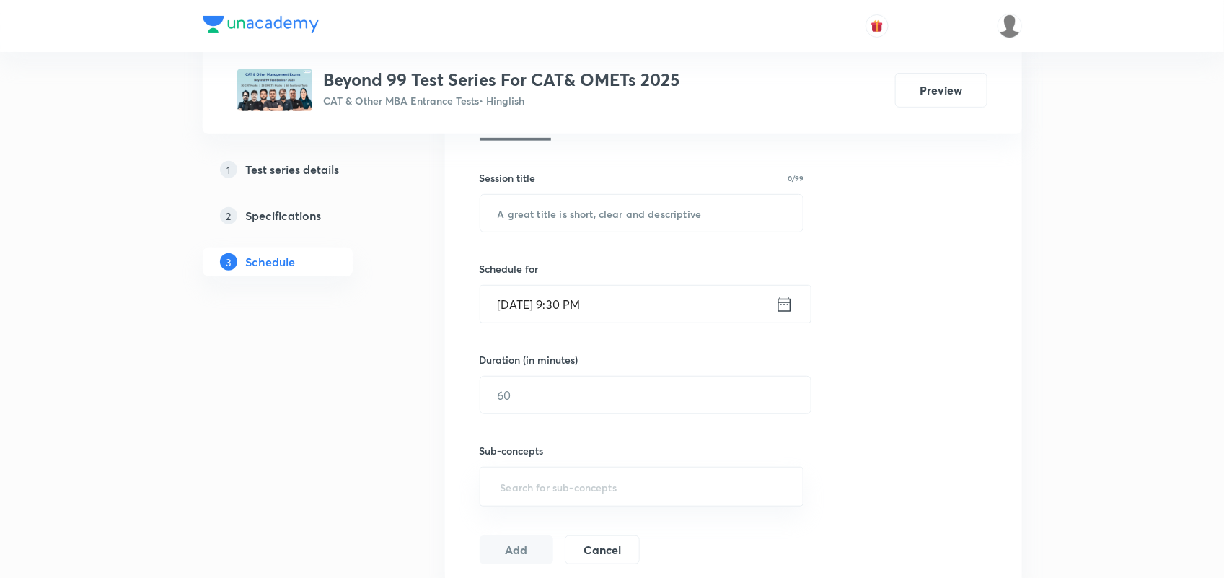
scroll to position [0, 0]
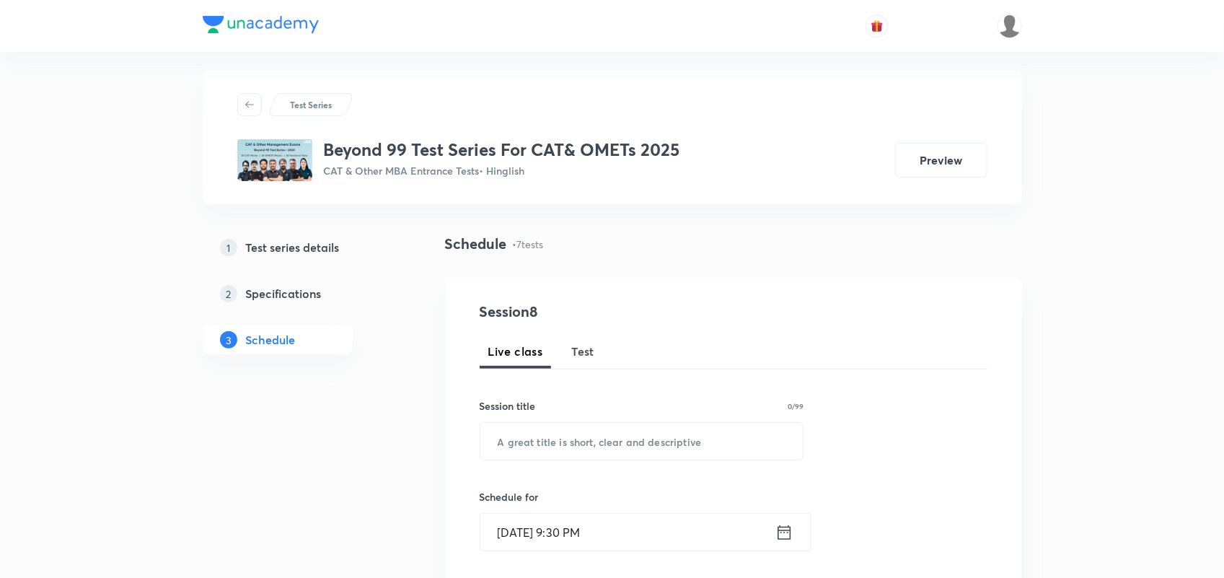
click at [572, 343] on span "Test" at bounding box center [583, 351] width 23 height 17
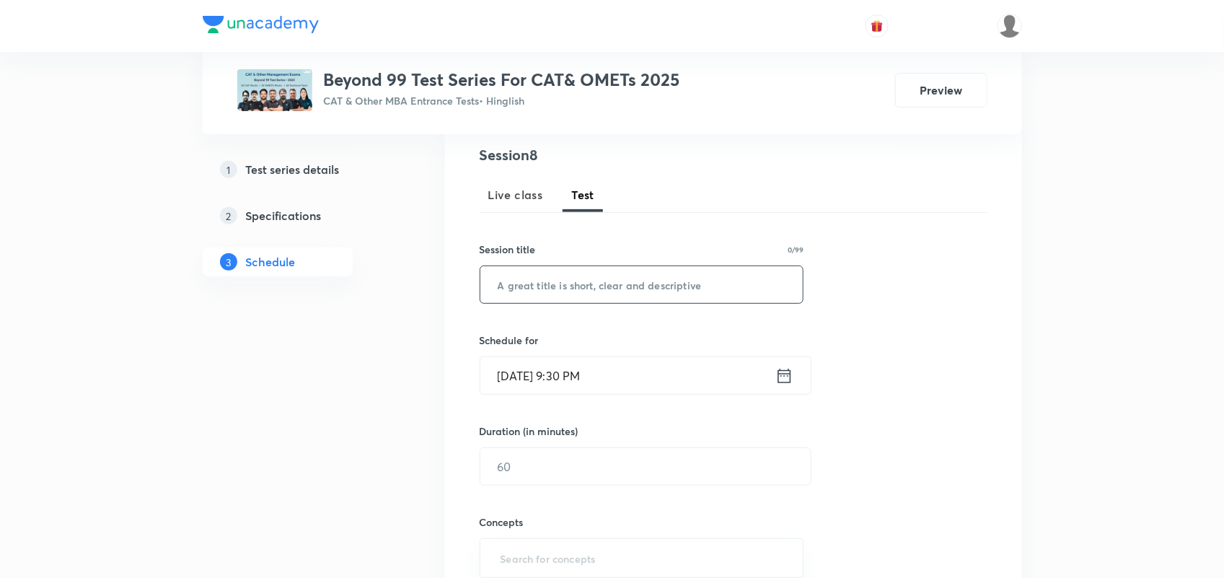
scroll to position [168, 0]
click at [557, 293] on input "text" at bounding box center [641, 283] width 323 height 37
paste input "Mock Test 7 (Test on [DATE])"
click at [563, 283] on input "Mock Test 7 (Test on [DATE])" at bounding box center [641, 283] width 323 height 37
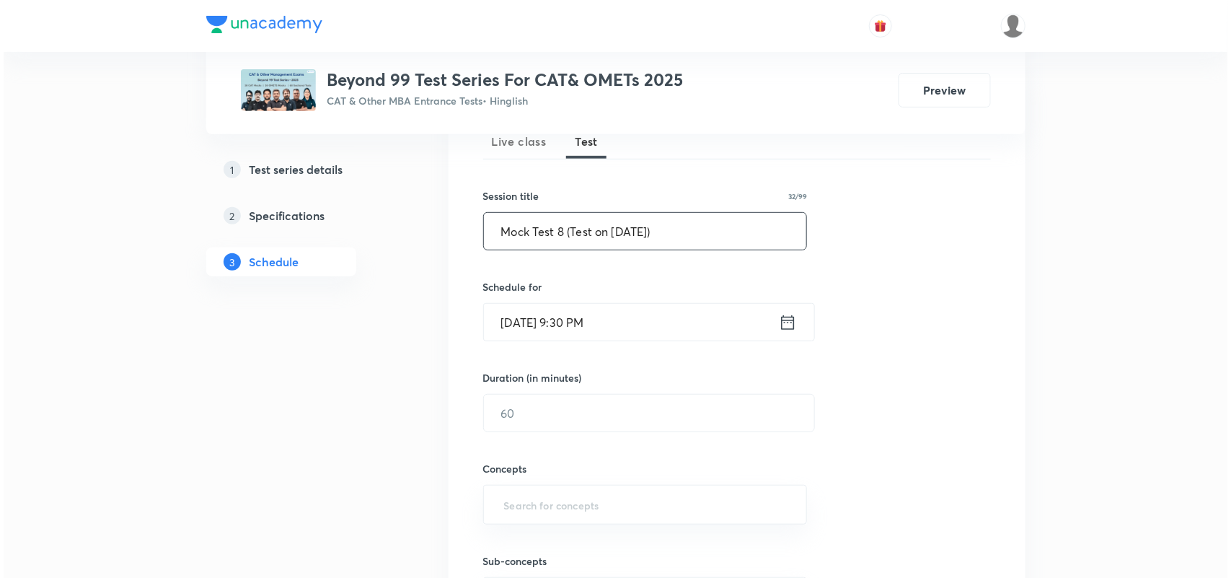
scroll to position [213, 0]
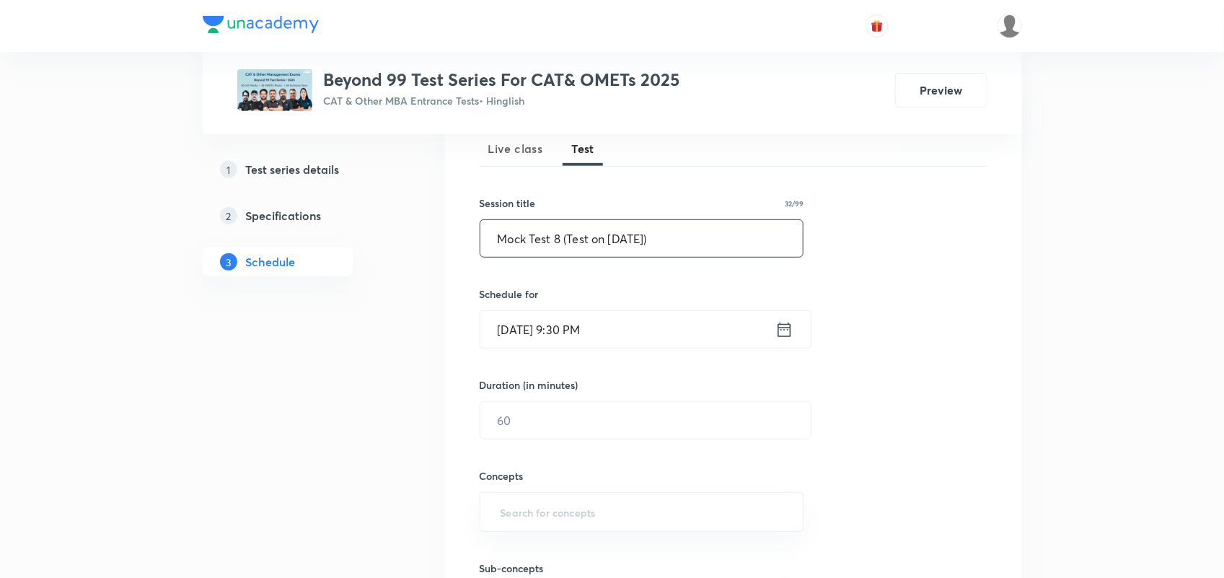
click at [622, 231] on input "Mock Test 8 (Test on 24.08.2025)" at bounding box center [641, 238] width 323 height 37
type input "Mock Test 8 (Test on 31.08.2025)"
click at [787, 329] on icon at bounding box center [784, 329] width 18 height 20
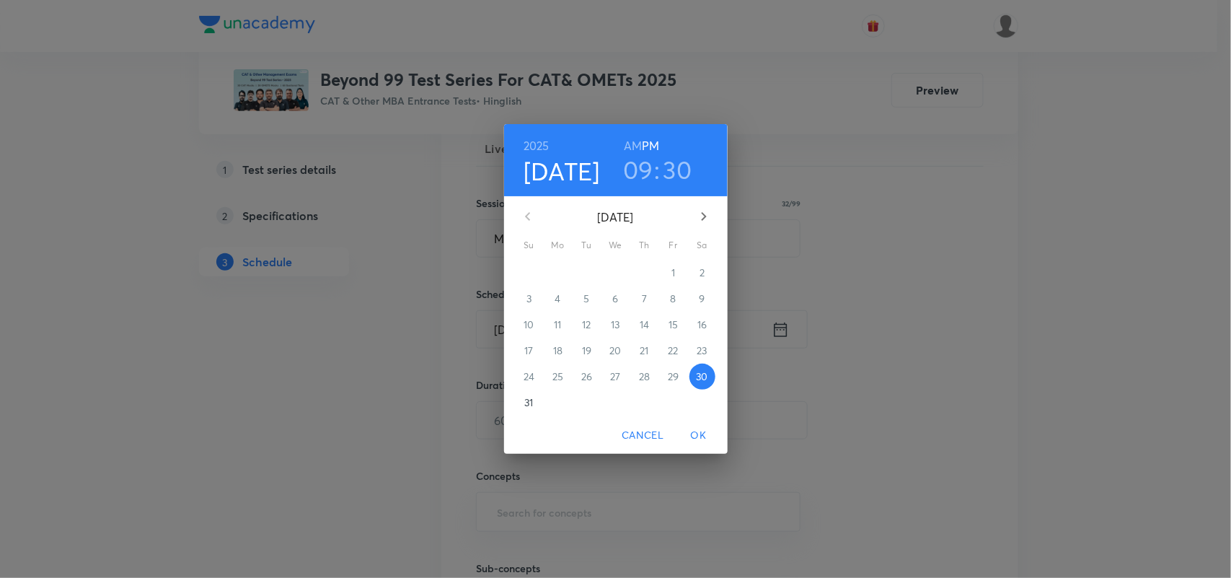
click at [533, 400] on p "31" at bounding box center [528, 402] width 9 height 14
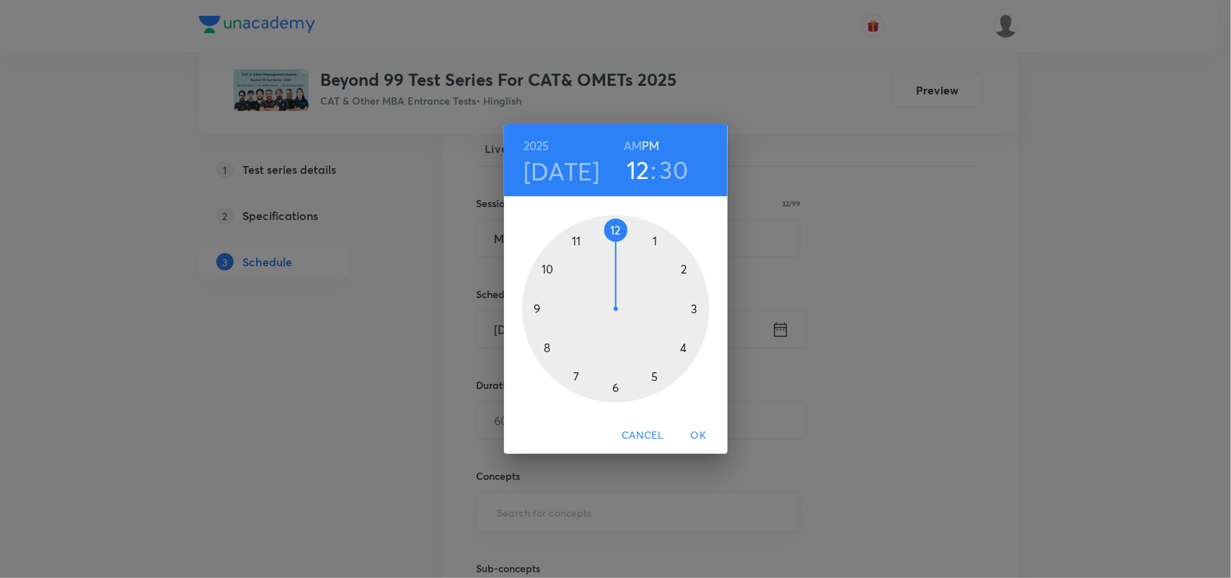
drag, startPoint x: 538, startPoint y: 309, endPoint x: 625, endPoint y: 226, distance: 120.4
click at [625, 226] on div at bounding box center [615, 308] width 187 height 187
click at [696, 428] on span "OK" at bounding box center [698, 435] width 35 height 18
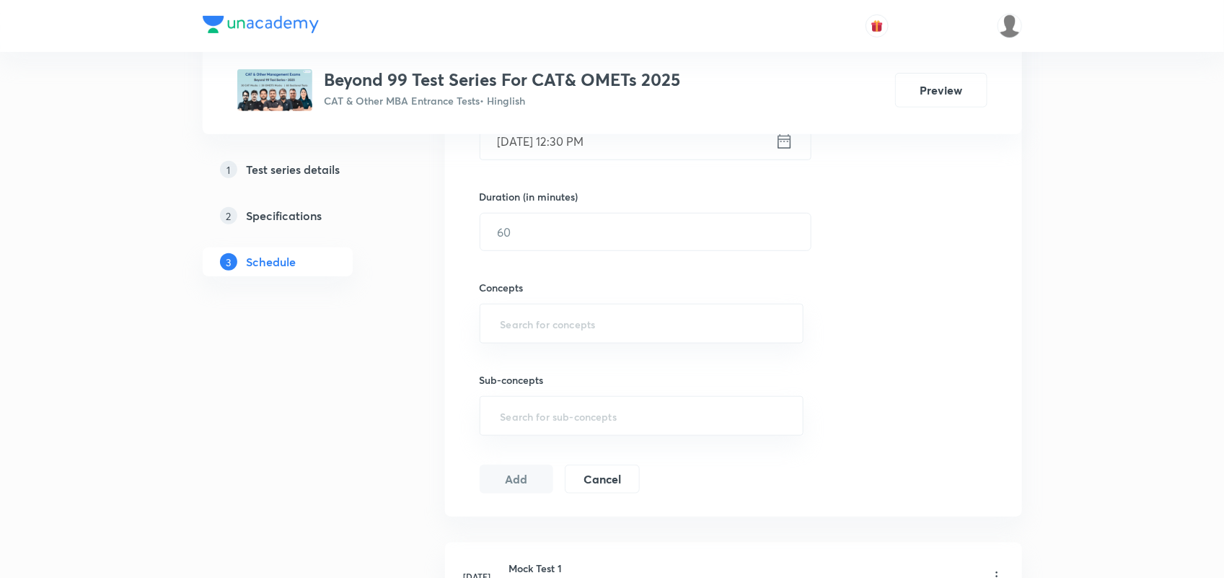
scroll to position [405, 0]
click at [527, 231] on input "text" at bounding box center [645, 228] width 330 height 37
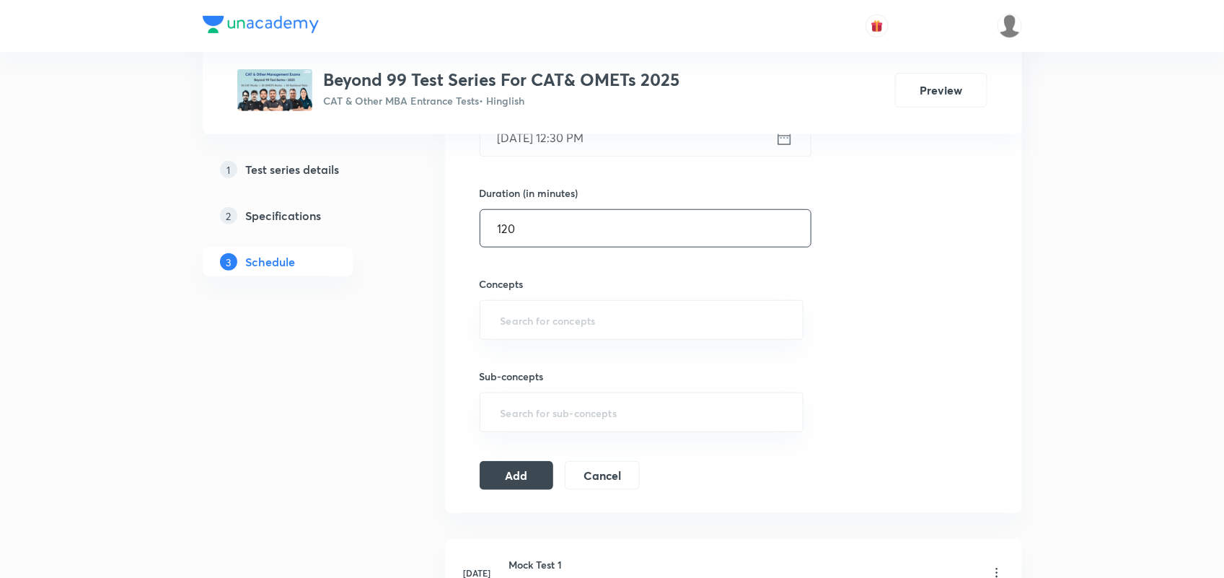
type input "120"
click at [557, 340] on div "Sub-concepts ​" at bounding box center [642, 386] width 324 height 92
click at [541, 322] on input "text" at bounding box center [642, 319] width 288 height 27
type input "VARC"
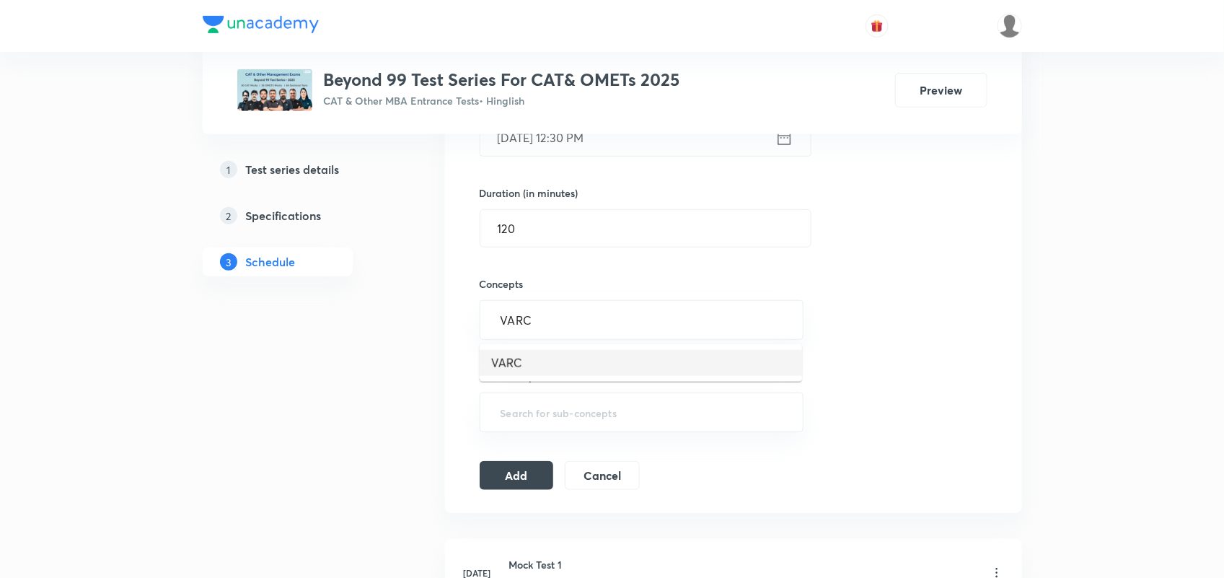
click at [516, 354] on li "VARC" at bounding box center [641, 363] width 322 height 26
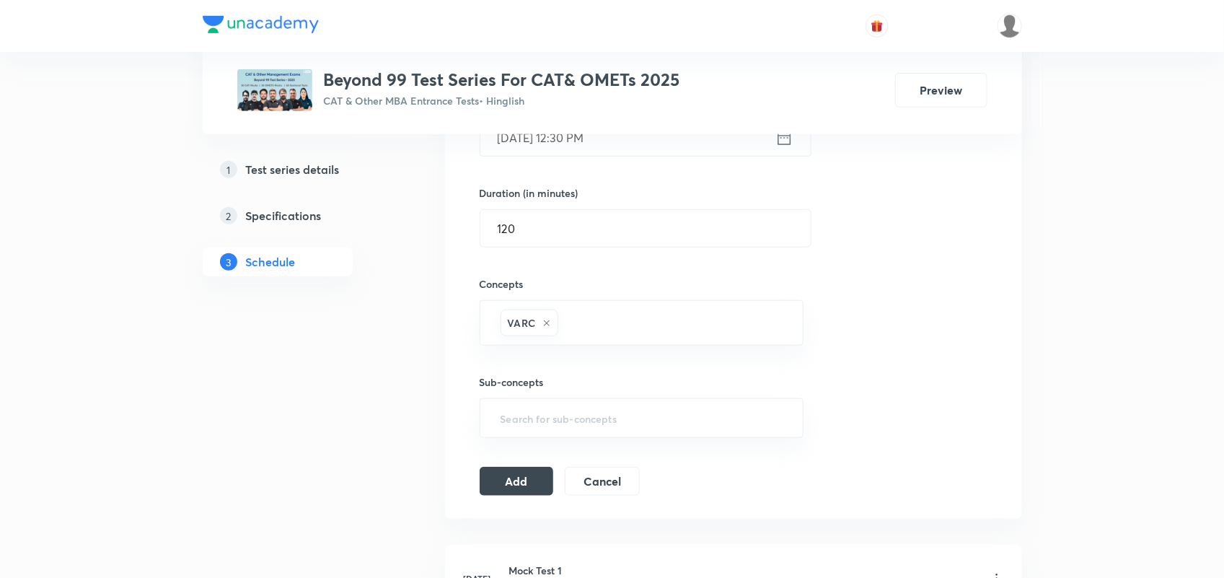
type input "L"
click at [516, 355] on li "LRDI" at bounding box center [641, 368] width 322 height 26
type input "Q"
click at [552, 369] on li "Quantitative Aptitude" at bounding box center [641, 368] width 322 height 26
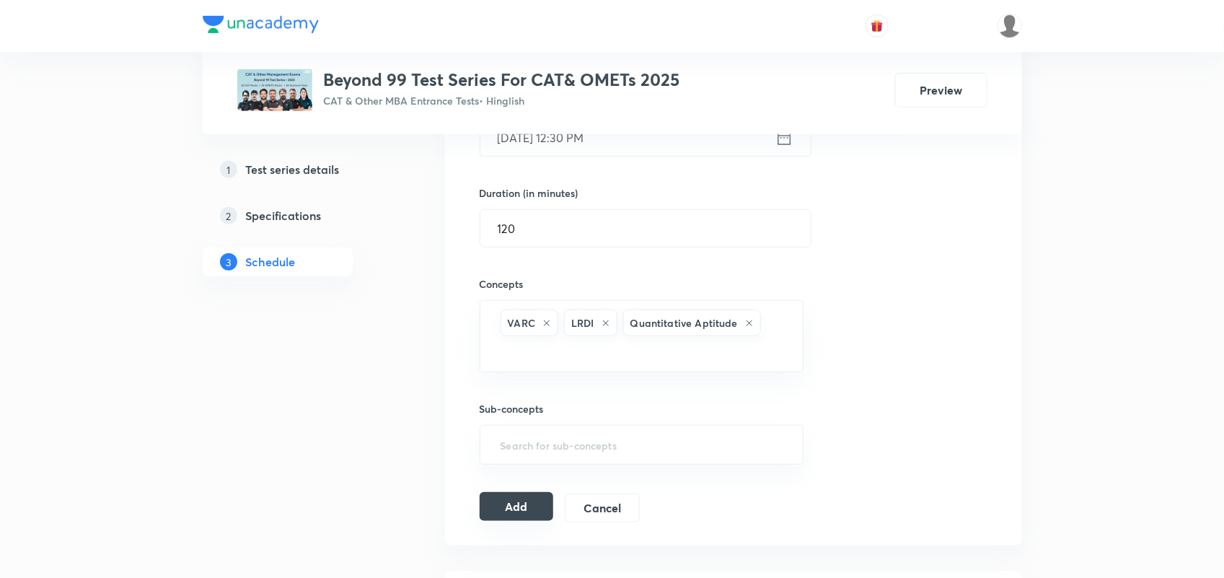
click at [509, 508] on button "Add" at bounding box center [517, 506] width 74 height 29
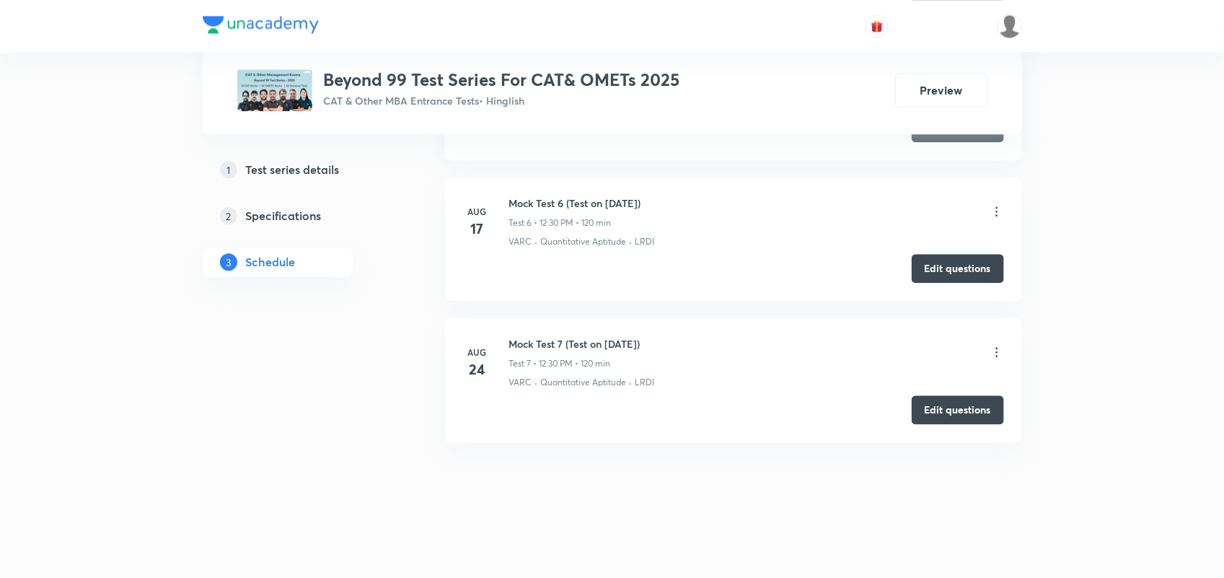
scroll to position [1162, 0]
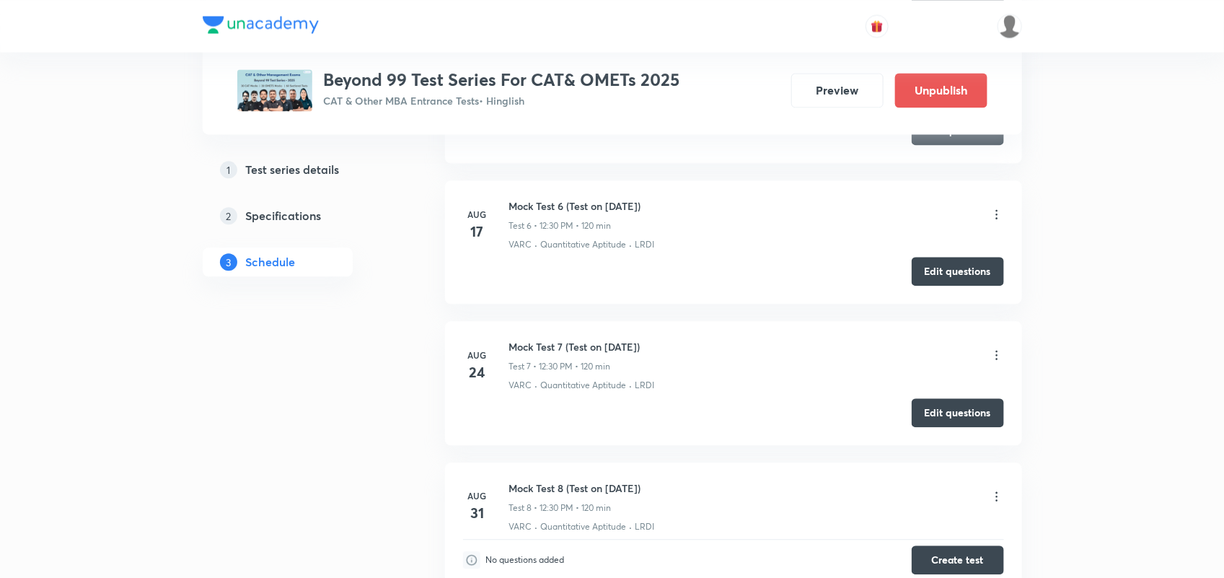
scroll to position [1529, 0]
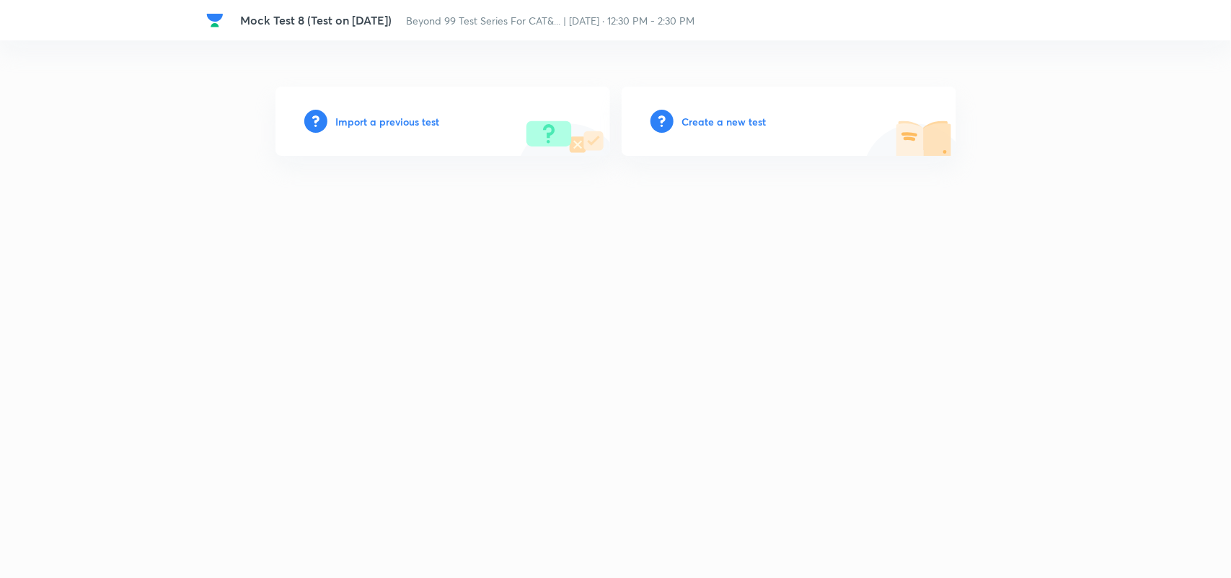
click at [379, 117] on h6 "Import a previous test" at bounding box center [388, 121] width 104 height 15
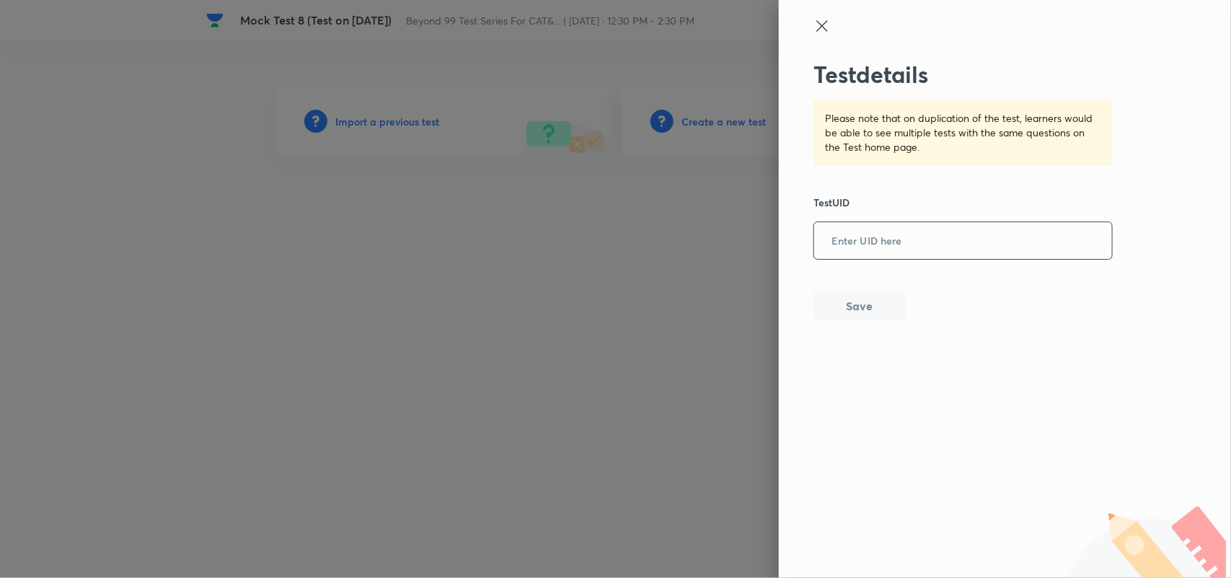
click at [881, 254] on input "text" at bounding box center [963, 241] width 298 height 35
paste input "PHD5S19ET5"
type input "PHD5S19ET5"
click at [873, 294] on button "Save" at bounding box center [859, 304] width 92 height 29
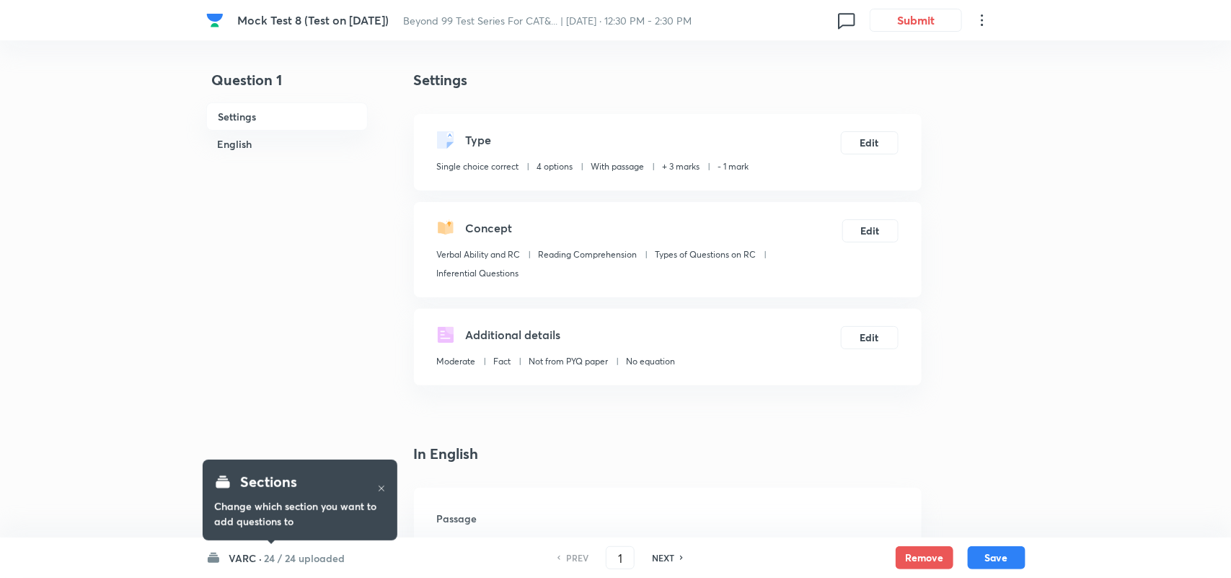
checkbox input "true"
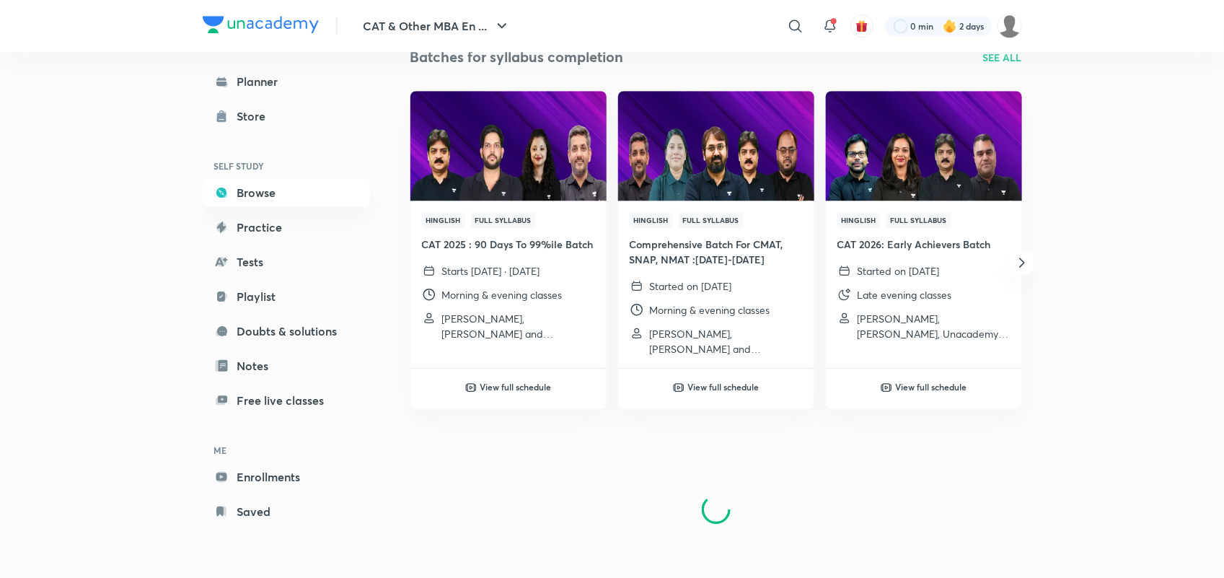
scroll to position [1661, 0]
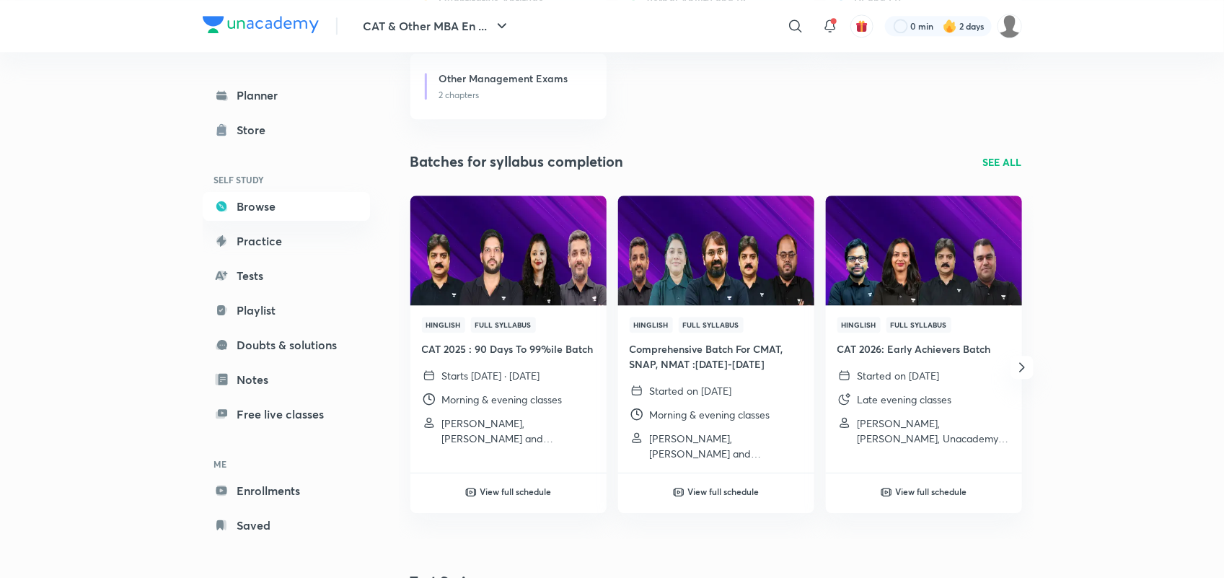
click at [997, 162] on p "SEE ALL" at bounding box center [1002, 161] width 39 height 15
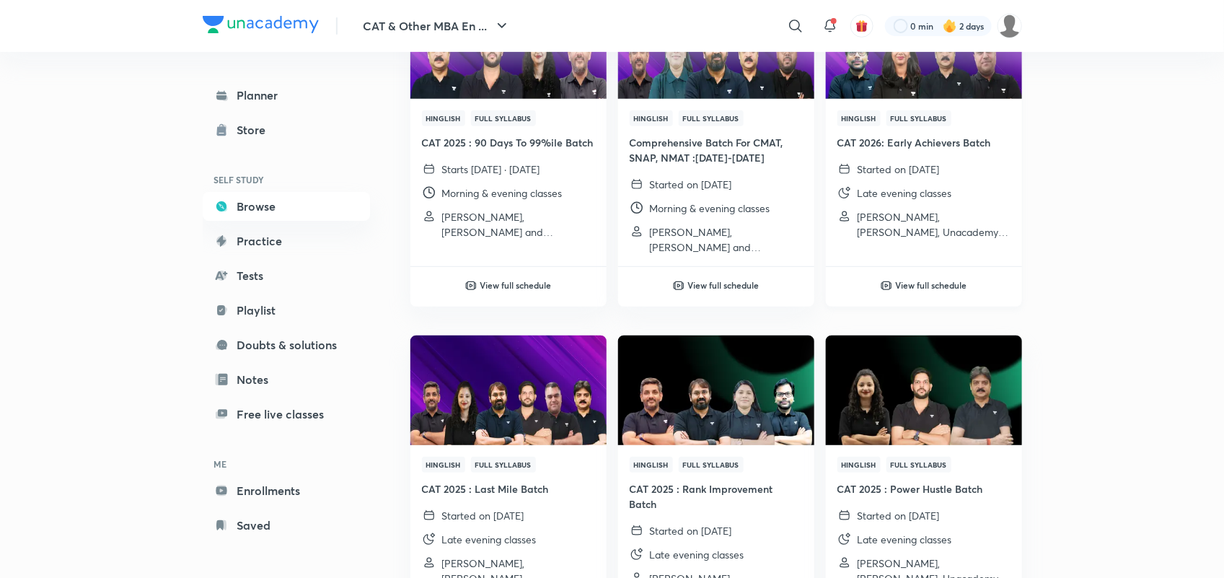
scroll to position [287, 0]
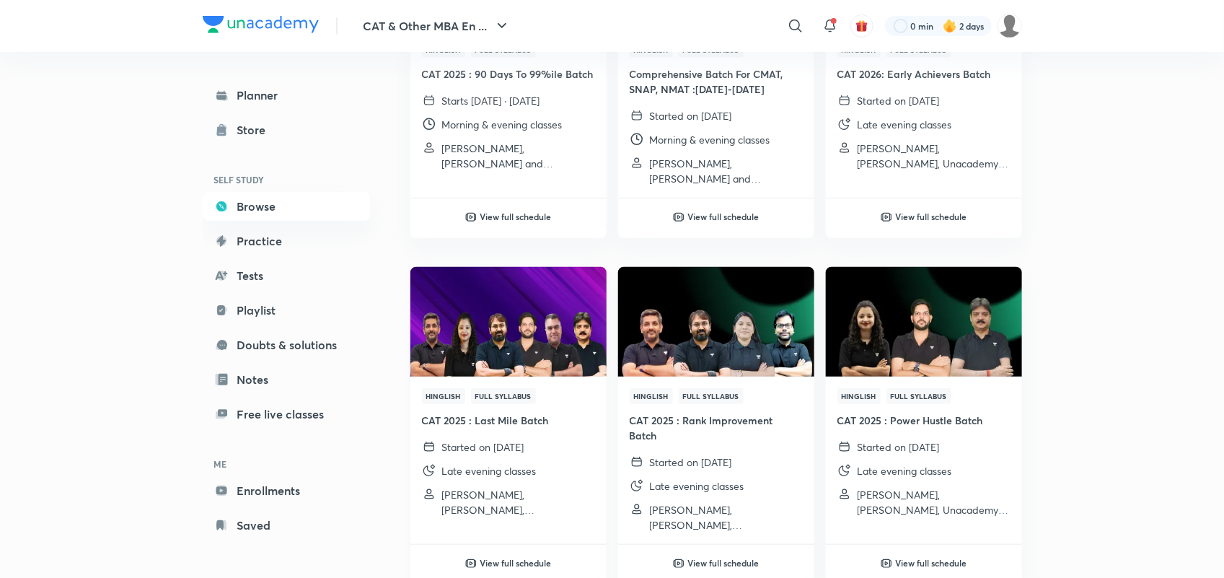
click at [498, 420] on h4 "CAT 2025 : Last Mile Batch" at bounding box center [508, 419] width 173 height 15
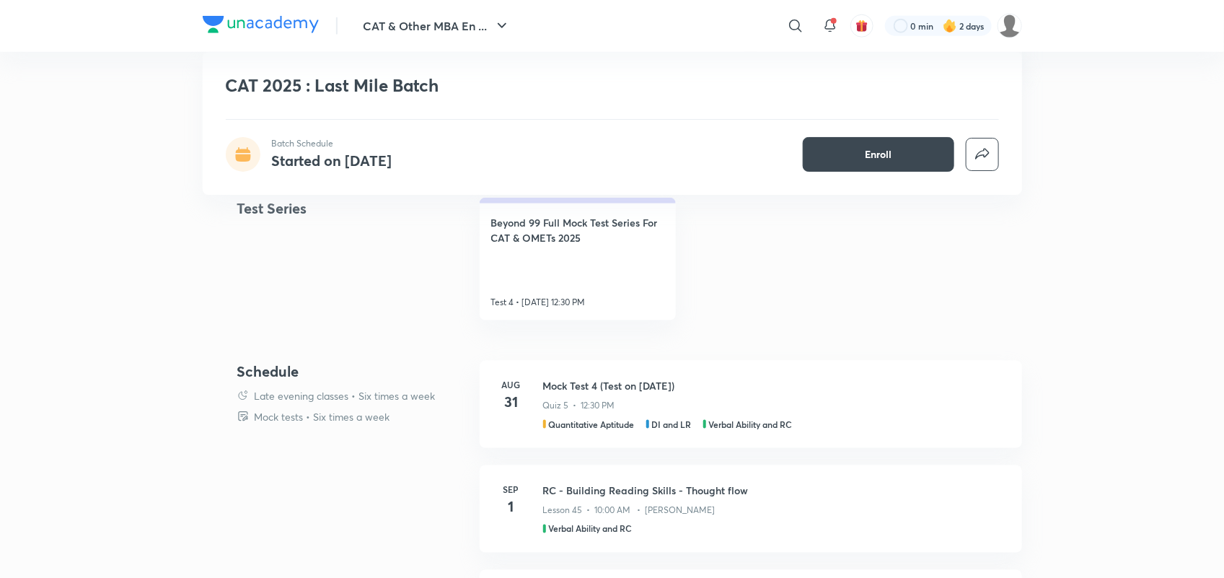
scroll to position [617, 0]
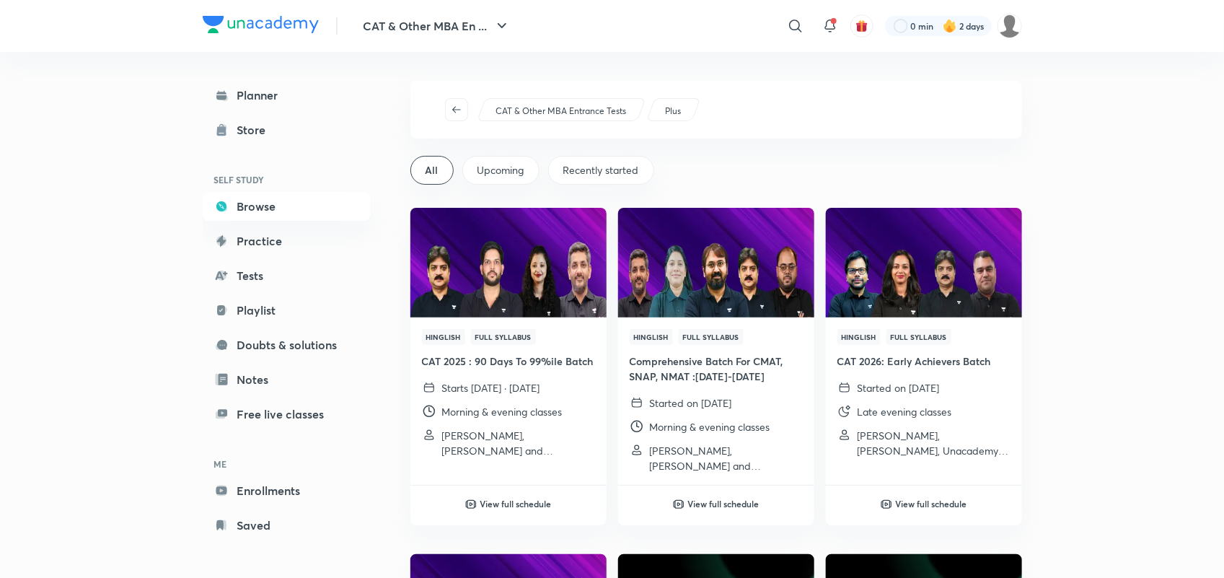
scroll to position [142, 0]
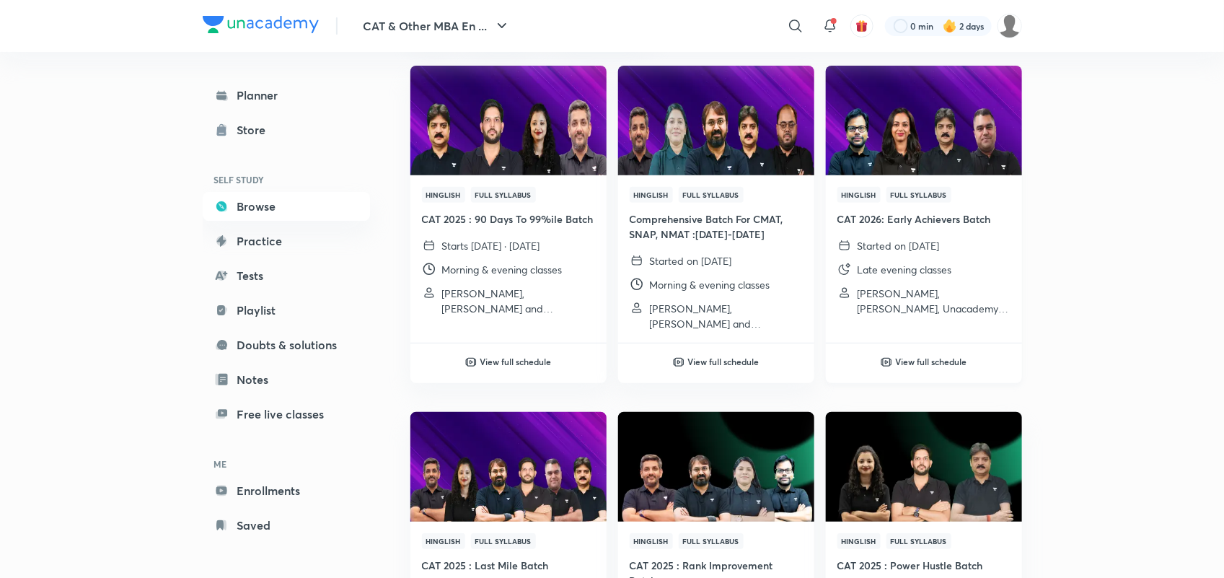
click at [945, 221] on h4 "CAT 2026: Early Achievers Batch" at bounding box center [923, 218] width 173 height 15
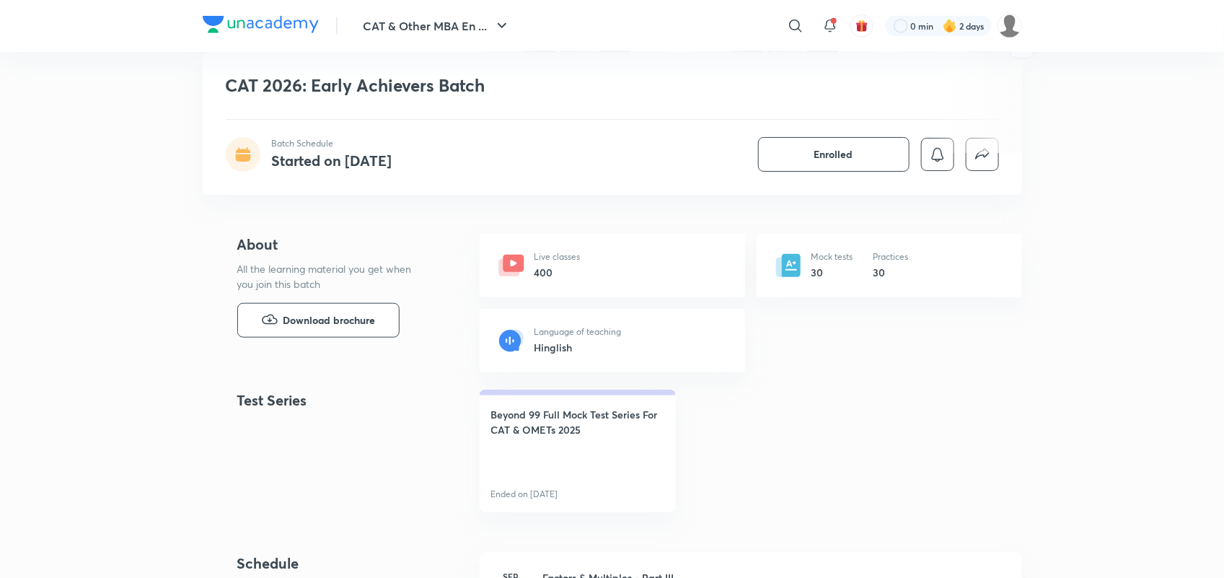
scroll to position [459, 0]
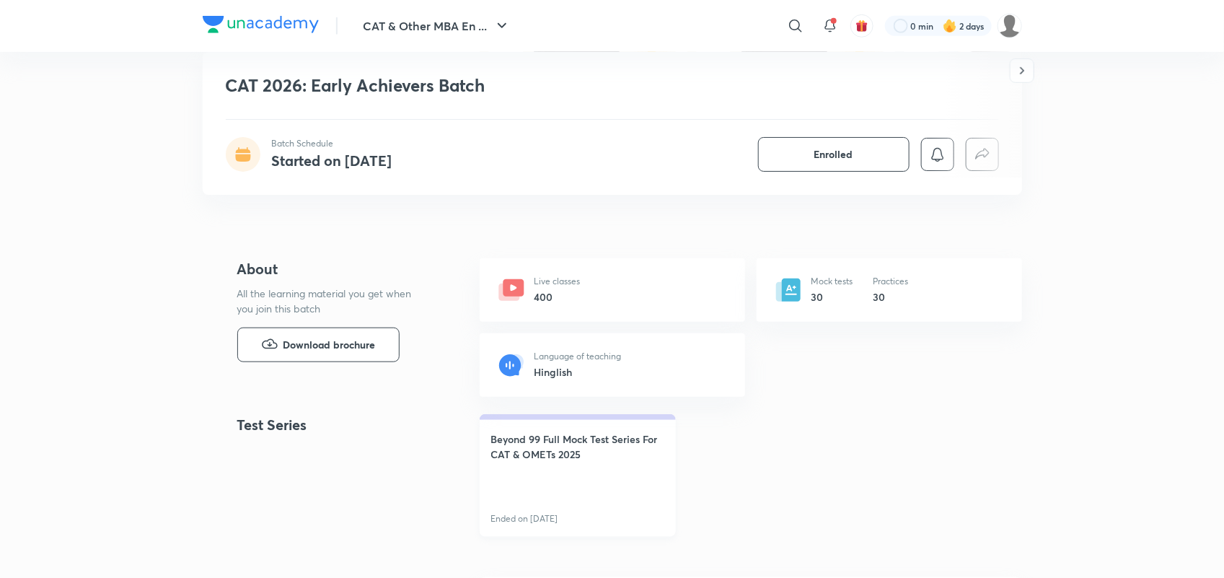
click at [556, 435] on h4 "Beyond 99 Full Mock Test Series For CAT & OMETs 2025" at bounding box center [577, 446] width 173 height 30
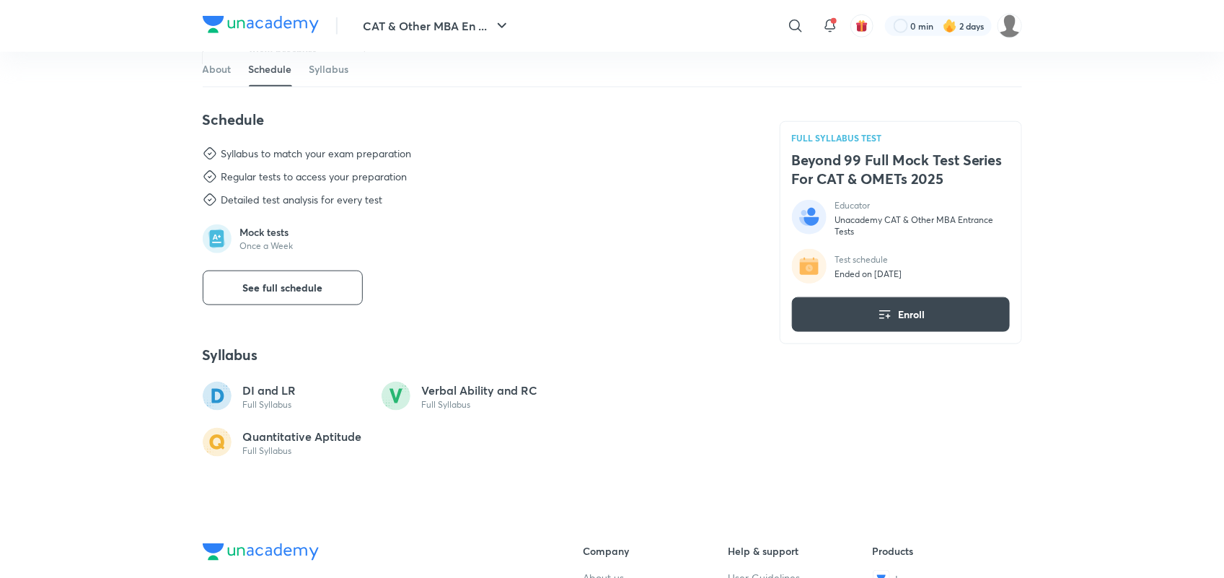
scroll to position [590, 0]
click at [328, 311] on div "About Mock tests 1 Test Language English This series contain 30 CAT Mocks, 30 O…" at bounding box center [474, 135] width 542 height 642
click at [323, 296] on button "See full schedule" at bounding box center [283, 287] width 160 height 35
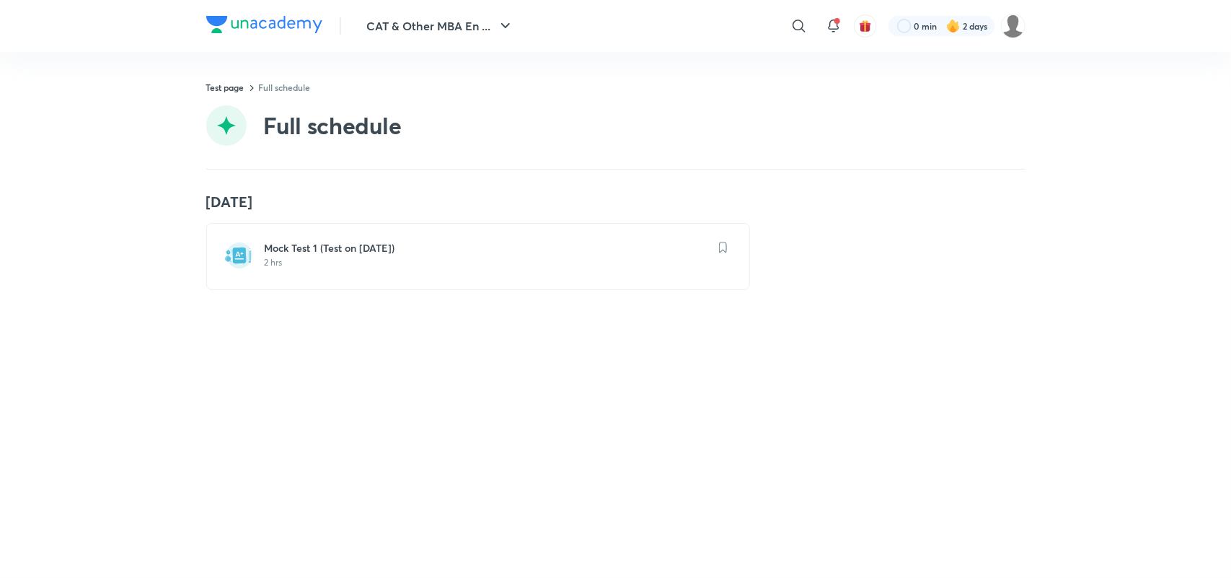
click at [330, 247] on h6 "Mock Test 1 (Test on 24.08.2025)" at bounding box center [487, 248] width 444 height 14
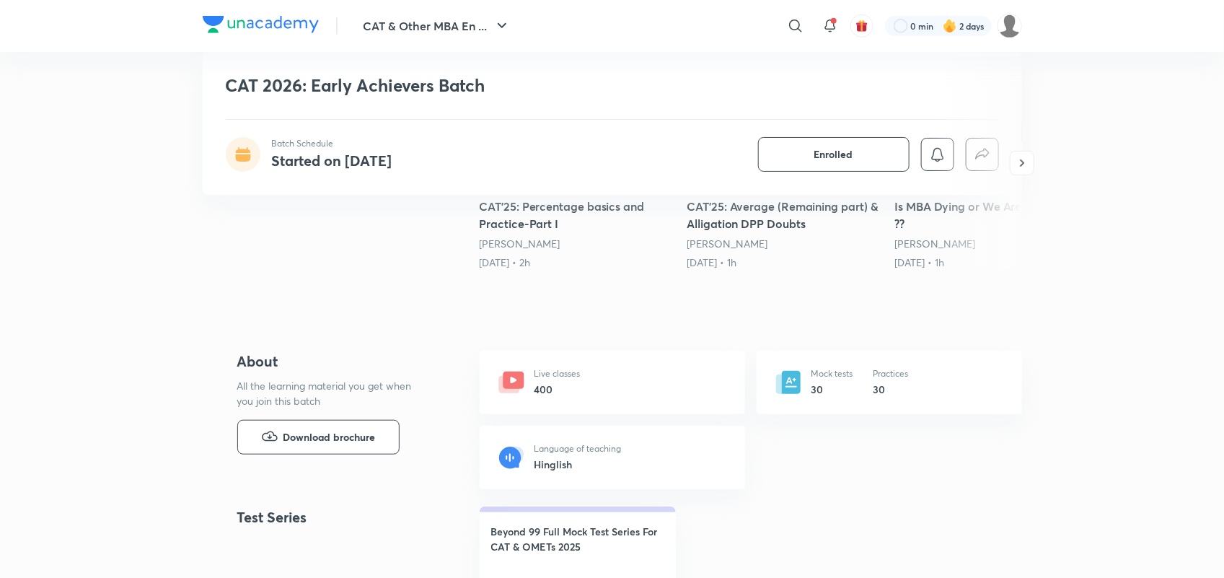
scroll to position [368, 0]
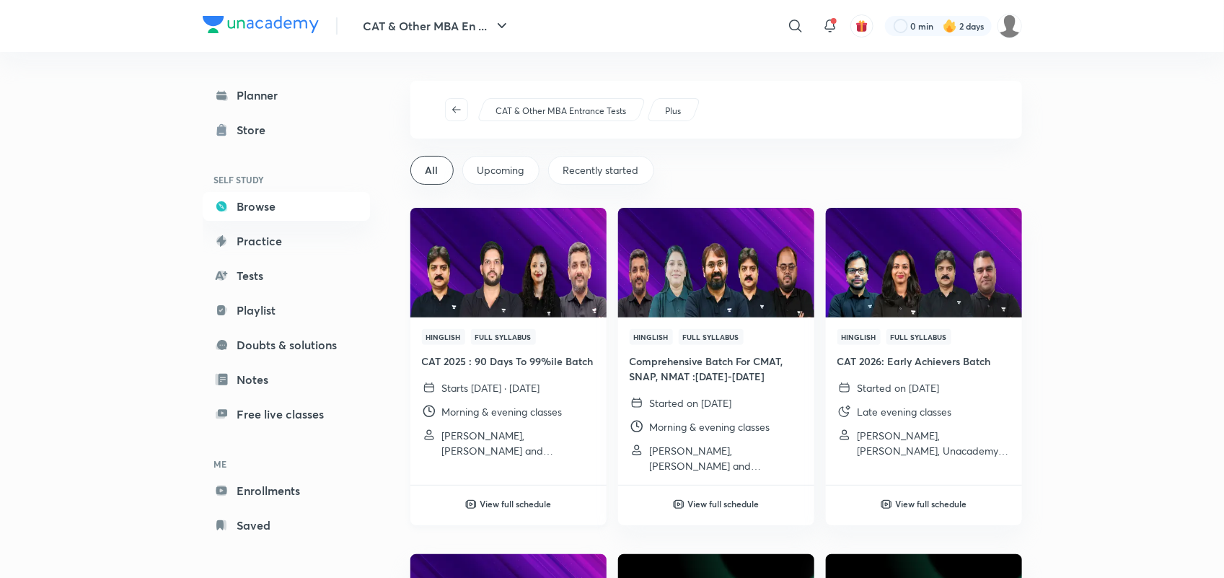
click at [521, 359] on h4 "CAT 2025 : 90 Days To 99%ile Batch" at bounding box center [508, 360] width 173 height 15
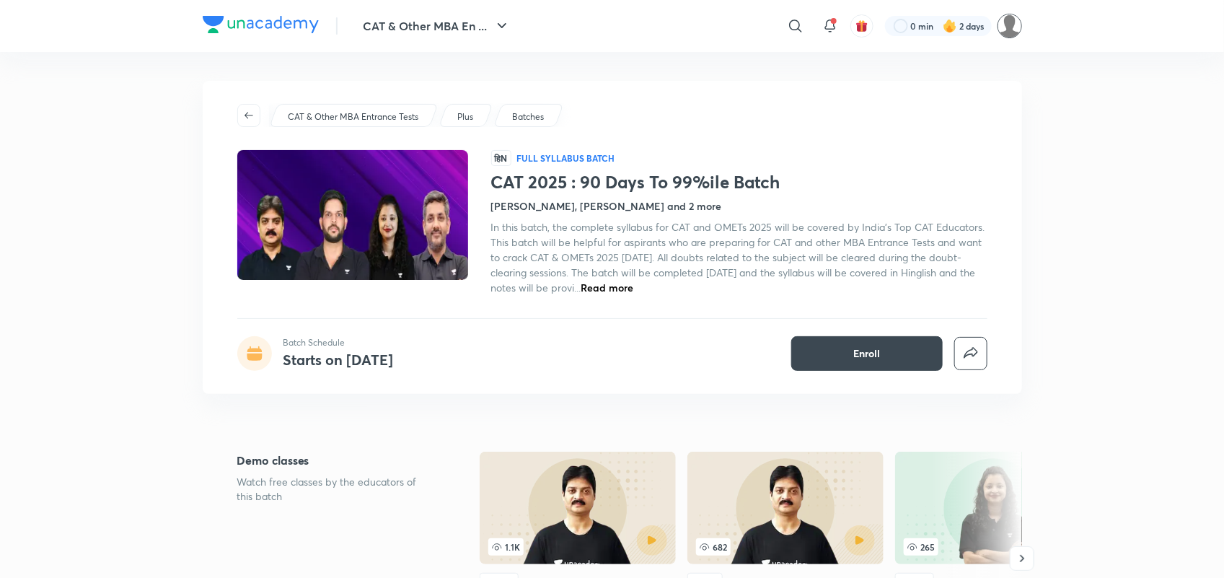
click at [1013, 23] on img at bounding box center [1009, 26] width 25 height 25
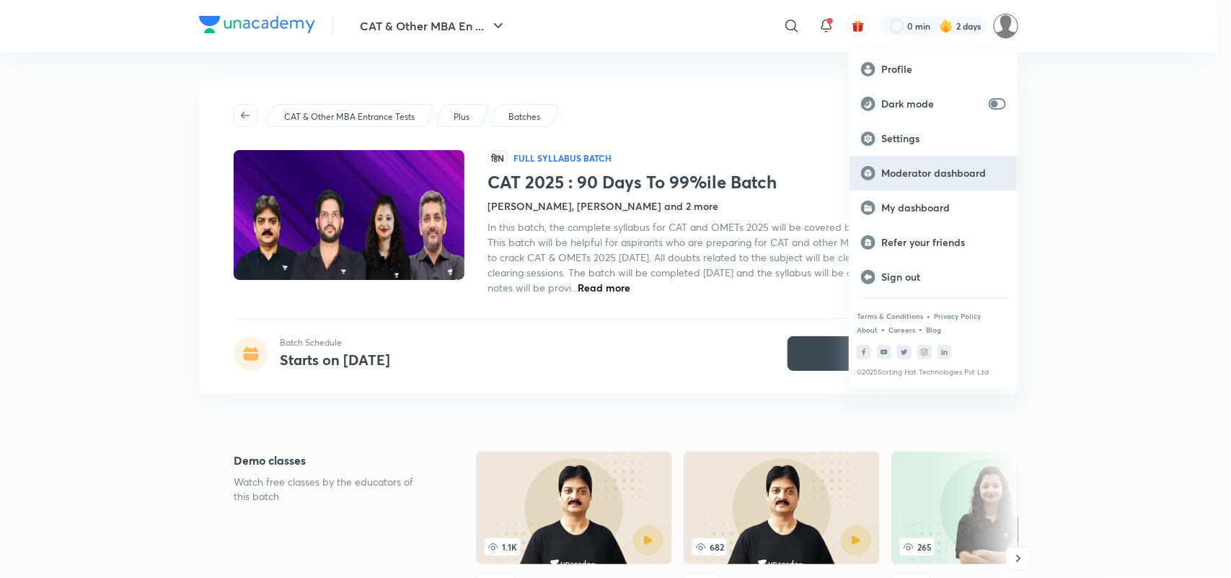
click at [931, 171] on p "Moderator dashboard" at bounding box center [943, 173] width 125 height 13
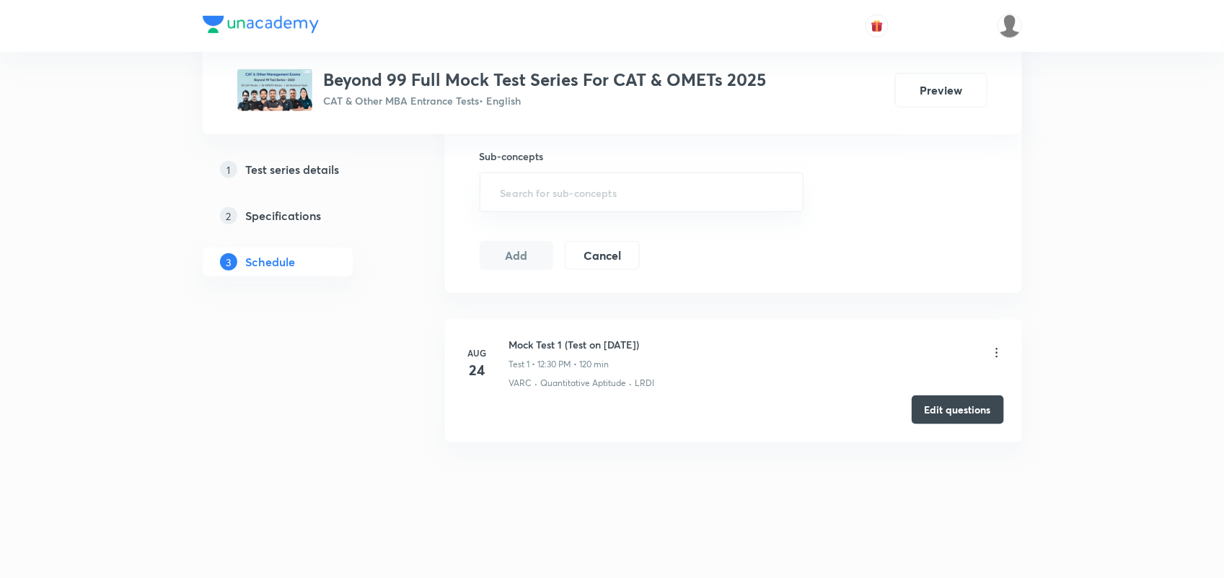
drag, startPoint x: 508, startPoint y: 337, endPoint x: 694, endPoint y: 323, distance: 186.6
click at [694, 323] on li "Aug 24 Mock Test 1 (Test on 24.08.2025) Test 1 • 12:30 PM • 120 min VARC · Quan…" at bounding box center [733, 380] width 577 height 123
copy h6 "Mock Test 1 (Test on 24.08.2025)"
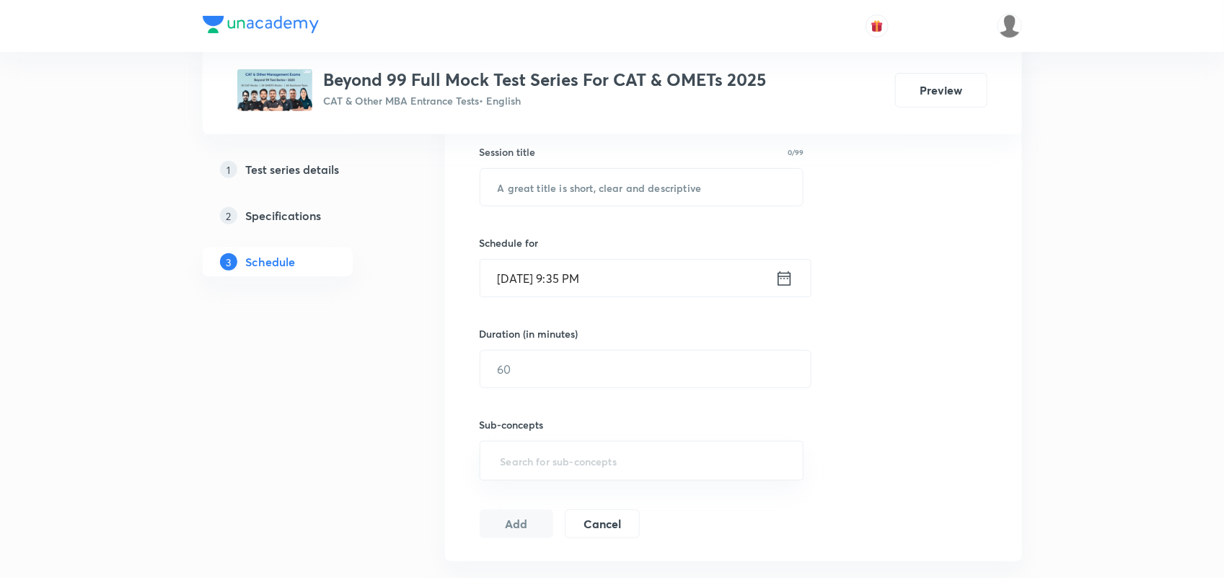
scroll to position [264, 0]
click at [557, 193] on input "text" at bounding box center [641, 187] width 323 height 37
paste input "Mock Test 1 (Test on 24.08.2025)"
click at [561, 185] on input "Mock Test 1 (Test on 24.08.2025)" at bounding box center [641, 187] width 323 height 37
click at [622, 187] on input "Mock Test 2 (Test on 24.08.2025)" at bounding box center [641, 187] width 323 height 37
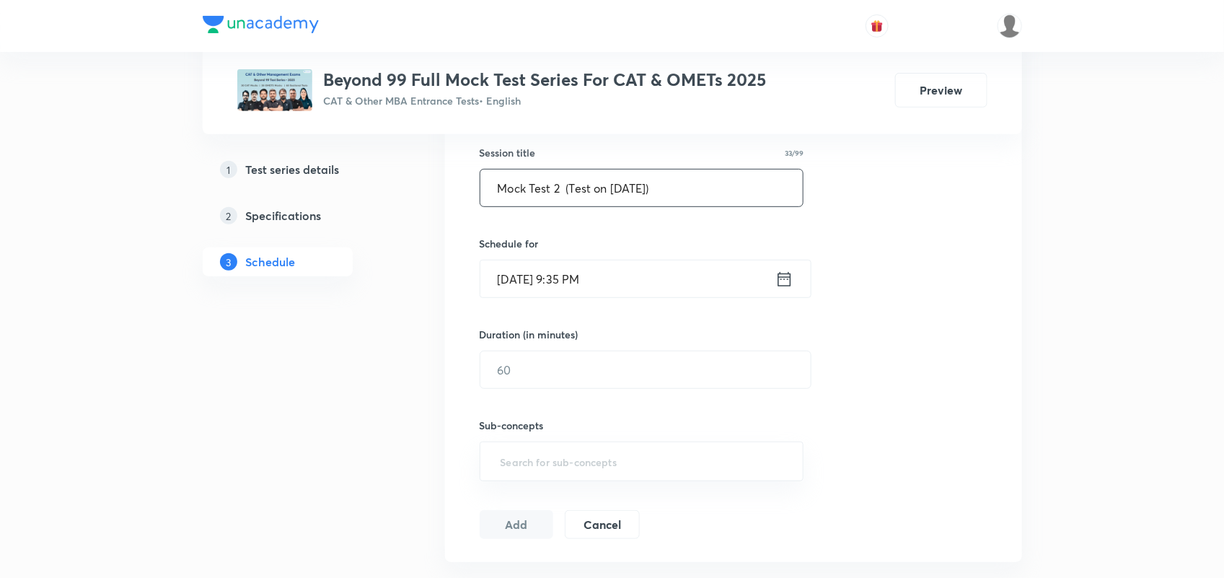
type input "Mock Test 2 (Test on 31.08.2025)"
click at [783, 270] on icon at bounding box center [784, 279] width 18 height 20
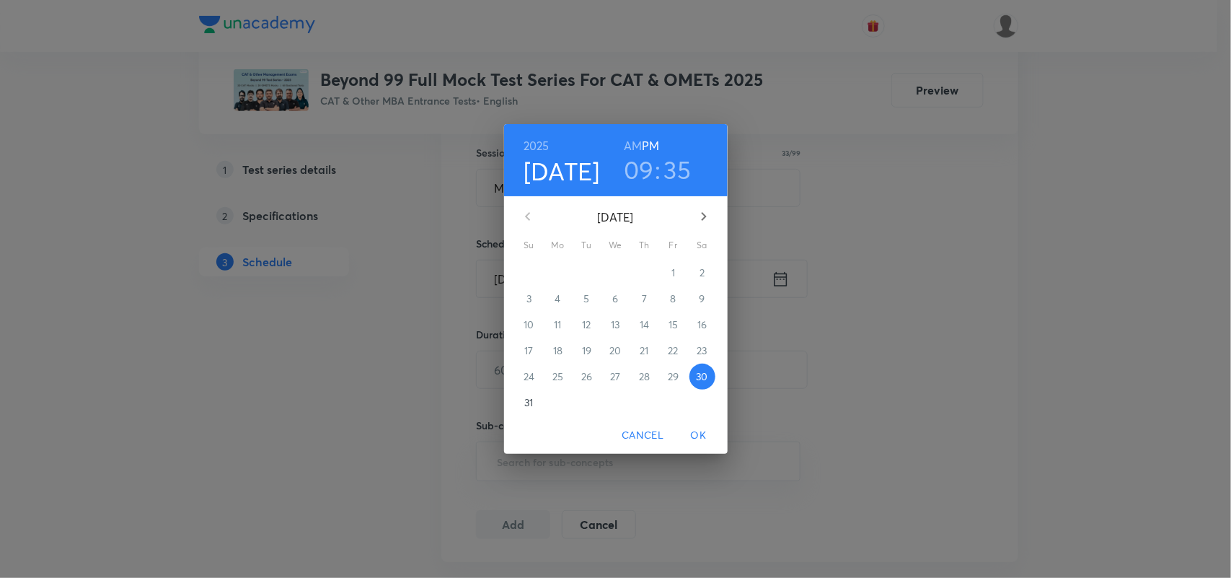
click at [524, 402] on p "31" at bounding box center [528, 402] width 9 height 14
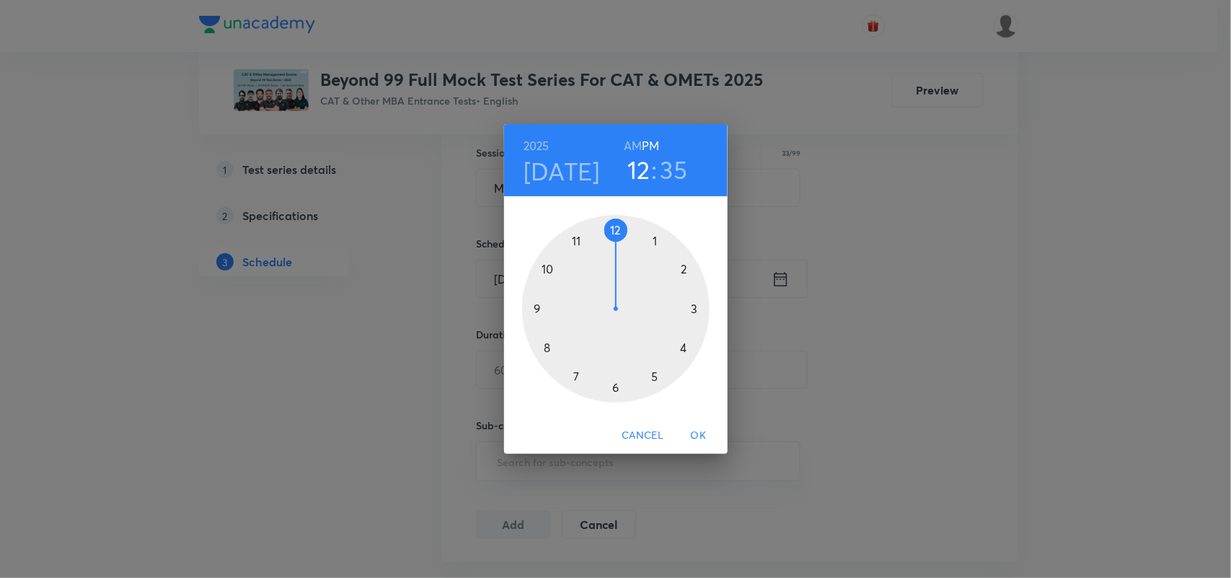
drag, startPoint x: 536, startPoint y: 305, endPoint x: 625, endPoint y: 221, distance: 122.9
click at [625, 221] on div at bounding box center [615, 308] width 187 height 187
drag, startPoint x: 582, startPoint y: 376, endPoint x: 613, endPoint y: 390, distance: 33.9
click at [613, 390] on div at bounding box center [615, 308] width 187 height 187
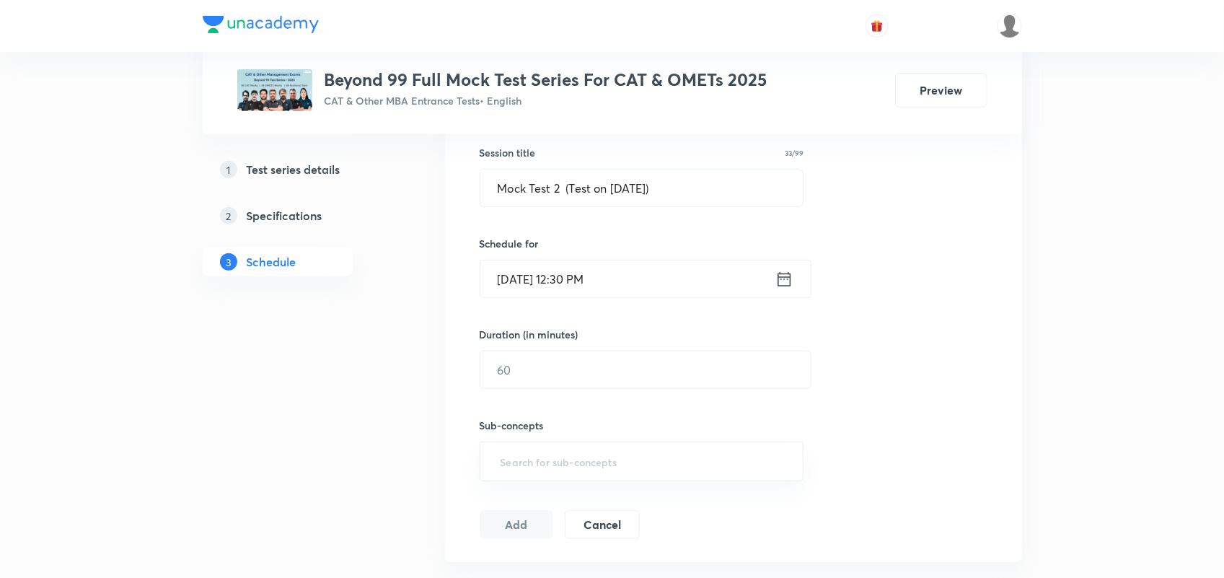
scroll to position [296, 0]
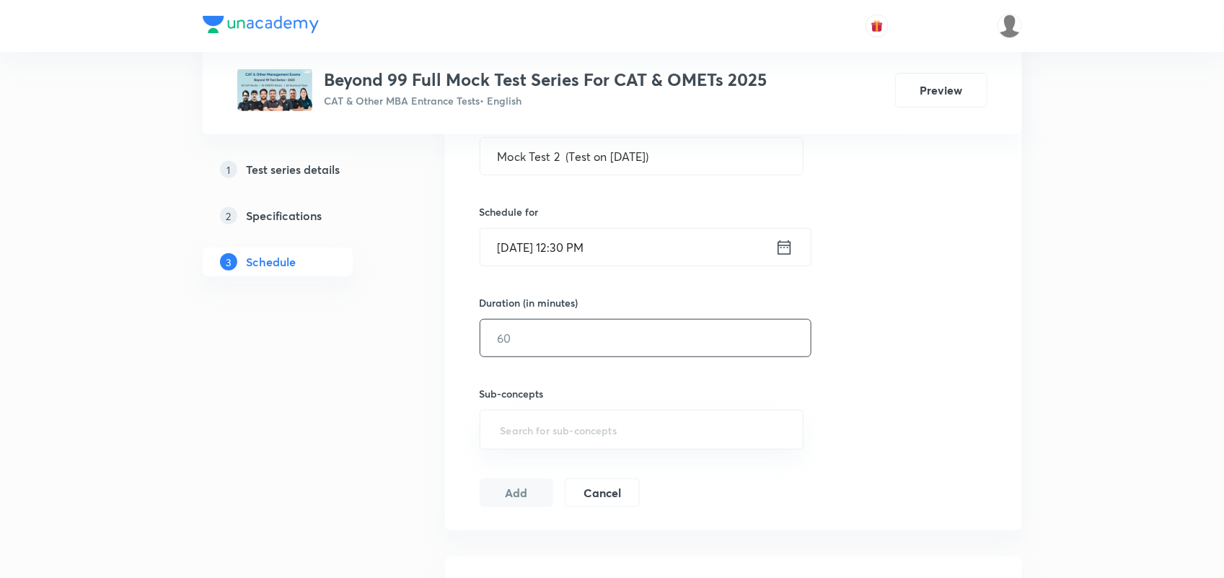
click at [565, 335] on input "text" at bounding box center [645, 337] width 330 height 37
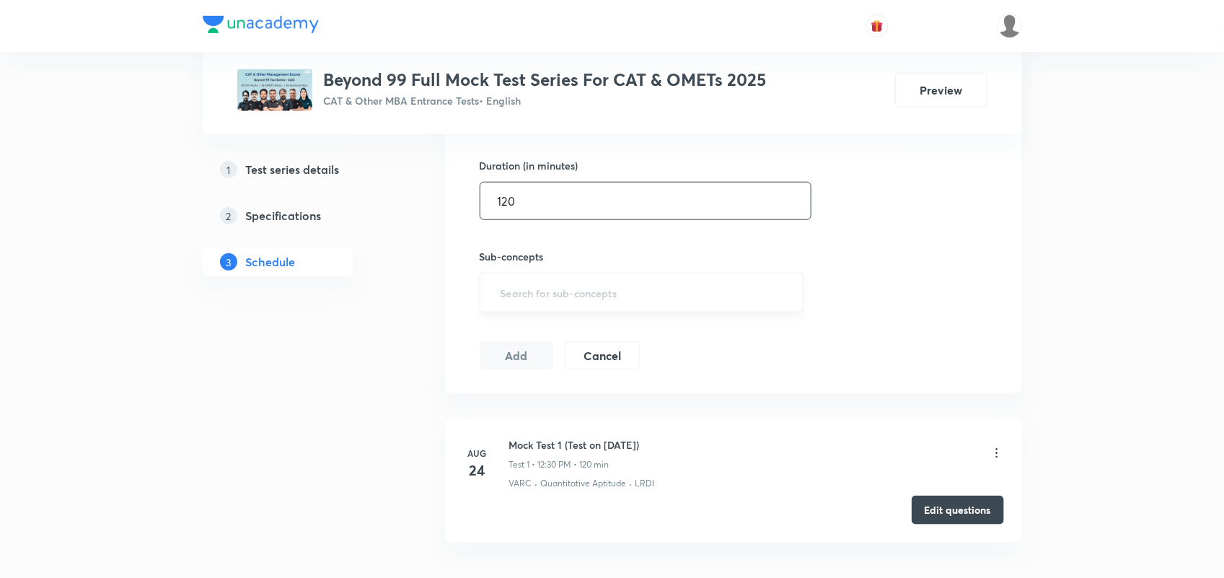
type input "120"
click at [539, 298] on input "text" at bounding box center [642, 292] width 288 height 27
type input "VARC"
click at [523, 328] on li "VARC" at bounding box center [641, 335] width 322 height 26
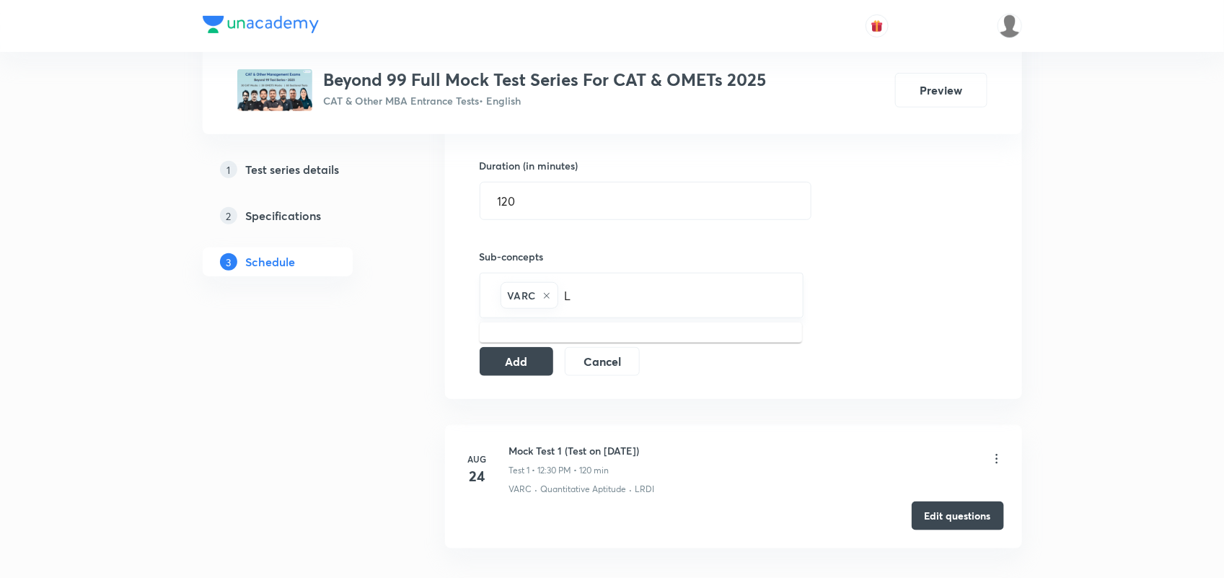
type input "LR"
click at [525, 347] on li "LRDI" at bounding box center [641, 341] width 322 height 26
type input "Q"
click at [526, 337] on li "Quantitative Aptitude" at bounding box center [641, 341] width 322 height 26
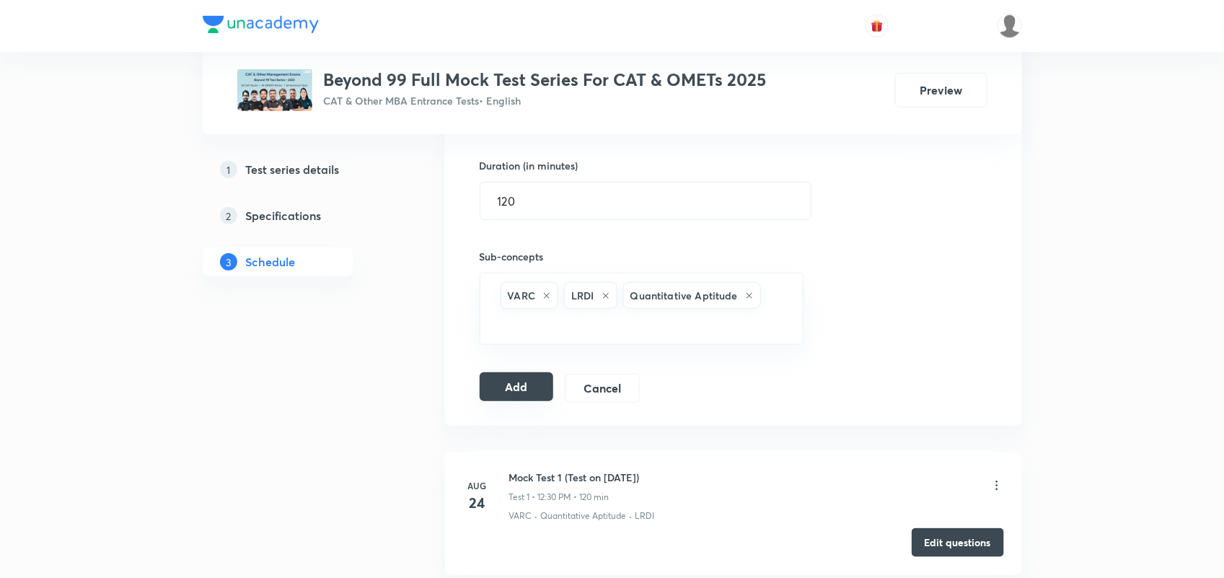
click at [505, 389] on button "Add" at bounding box center [517, 386] width 74 height 29
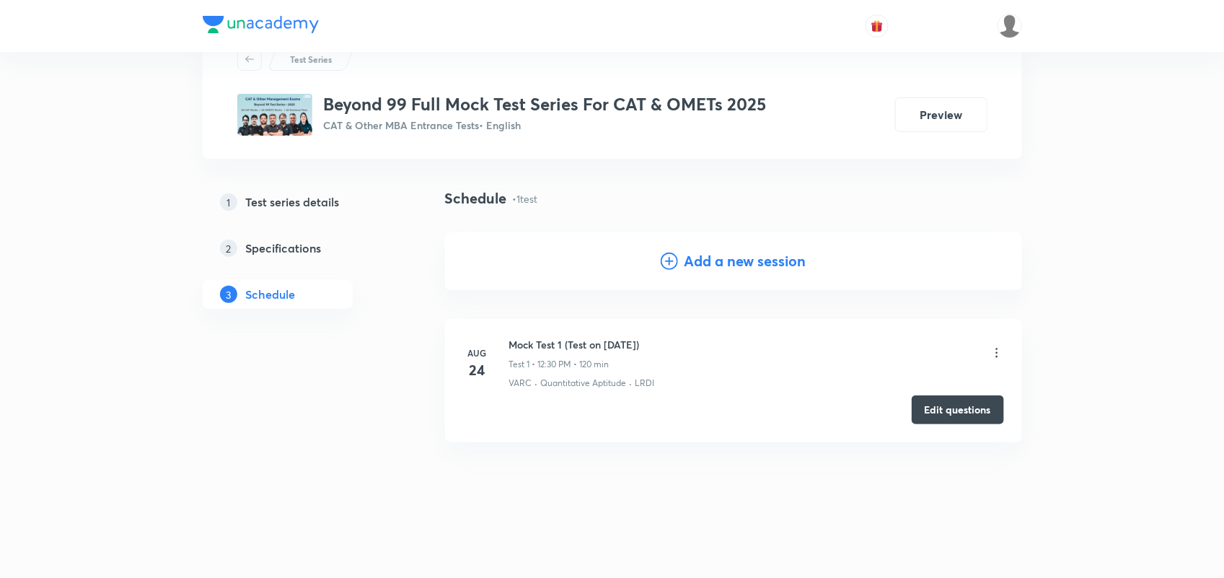
scroll to position [56, 0]
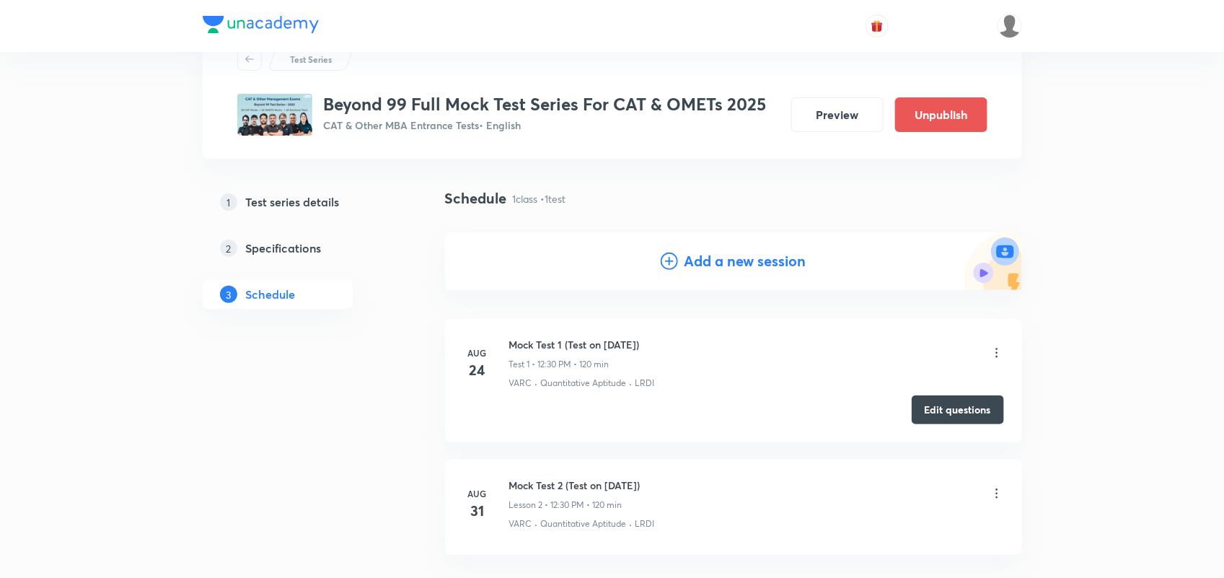
click at [1002, 498] on icon at bounding box center [996, 493] width 14 height 14
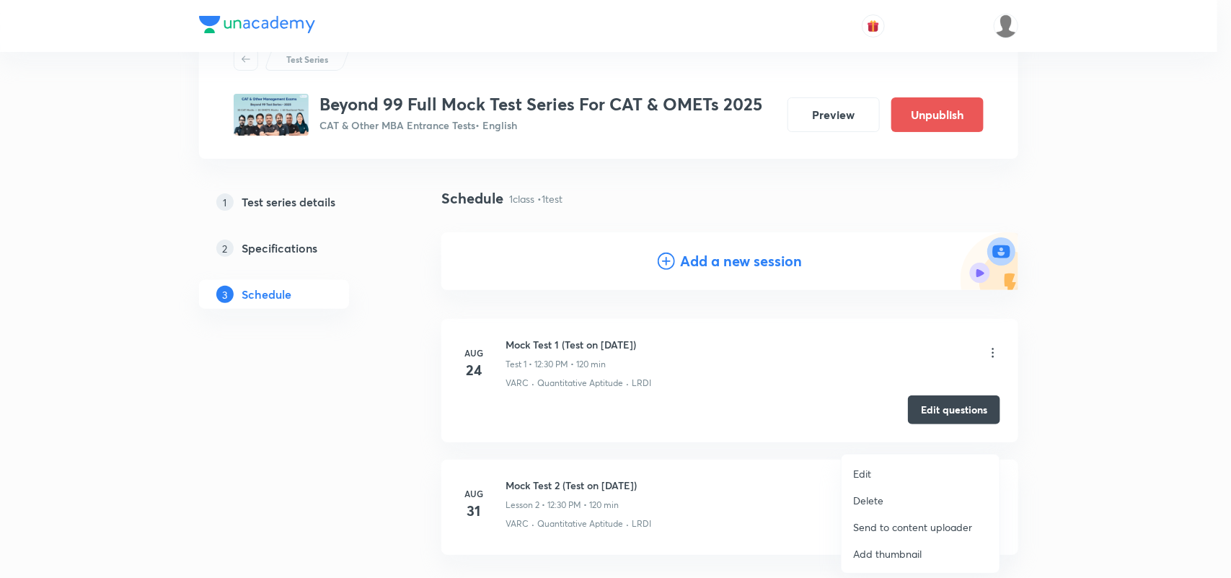
click at [888, 505] on li "Delete" at bounding box center [920, 500] width 158 height 27
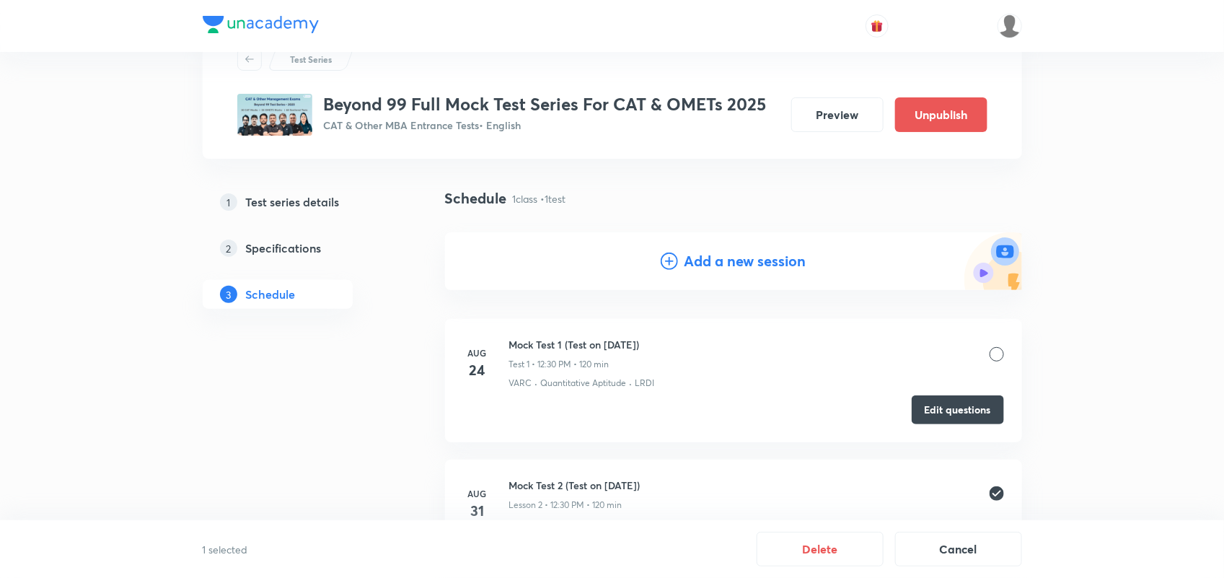
scroll to position [168, 0]
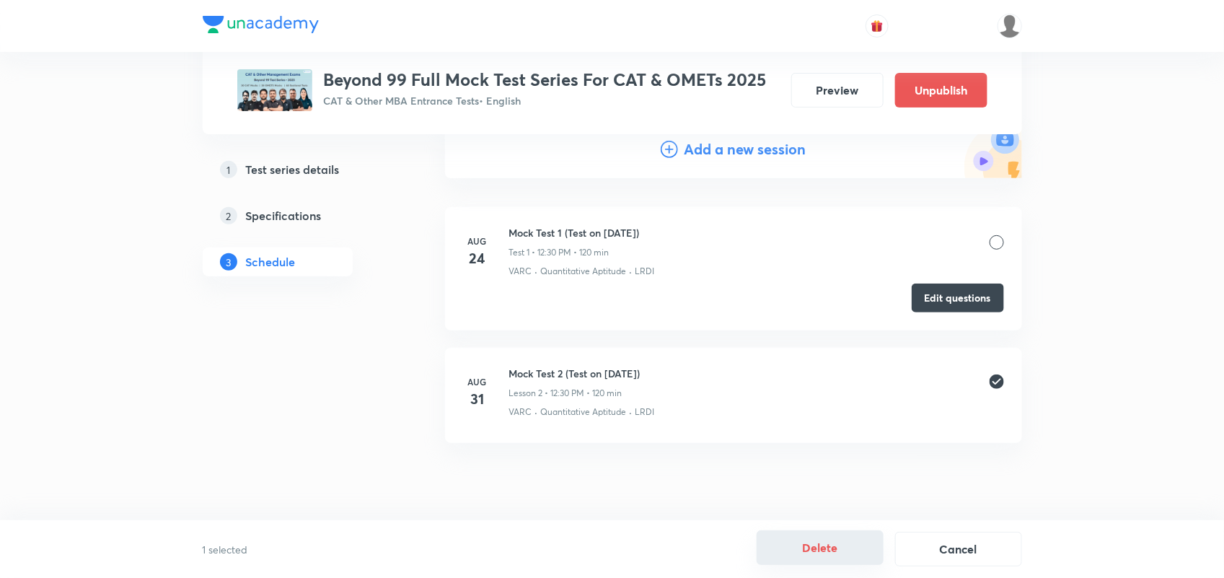
click at [826, 542] on button "Delete" at bounding box center [819, 547] width 127 height 35
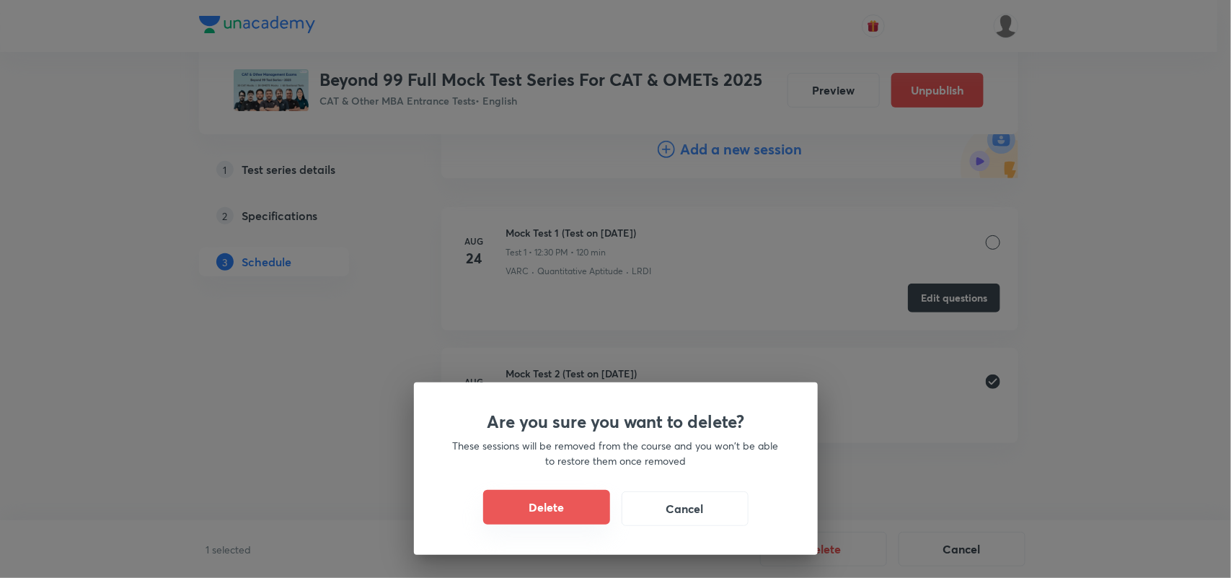
click at [555, 516] on button "Delete" at bounding box center [546, 507] width 127 height 35
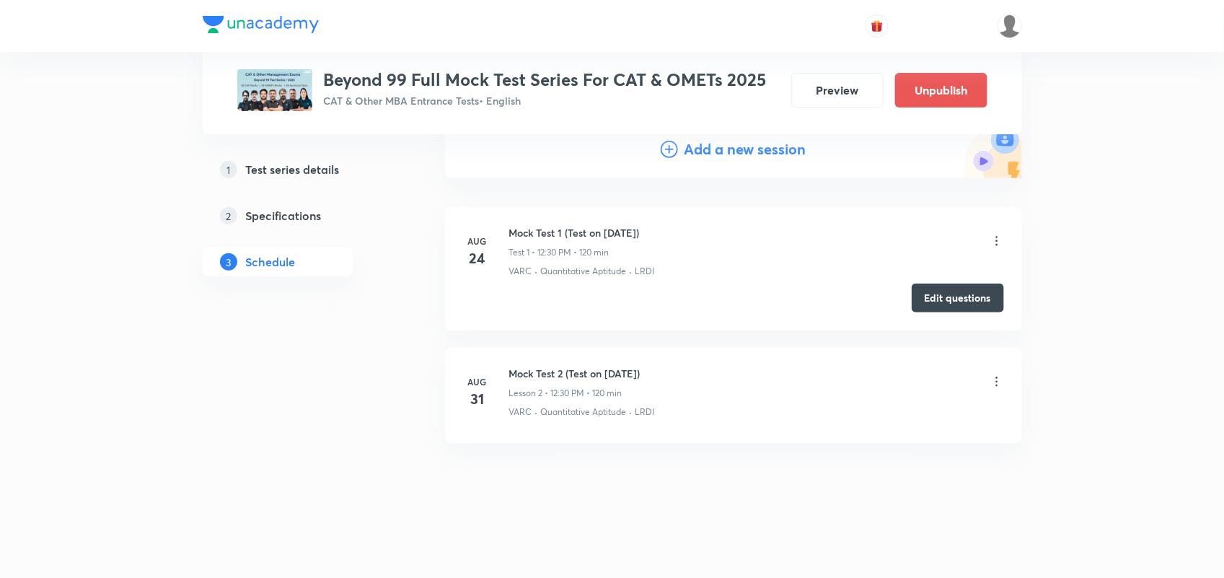
scroll to position [0, 0]
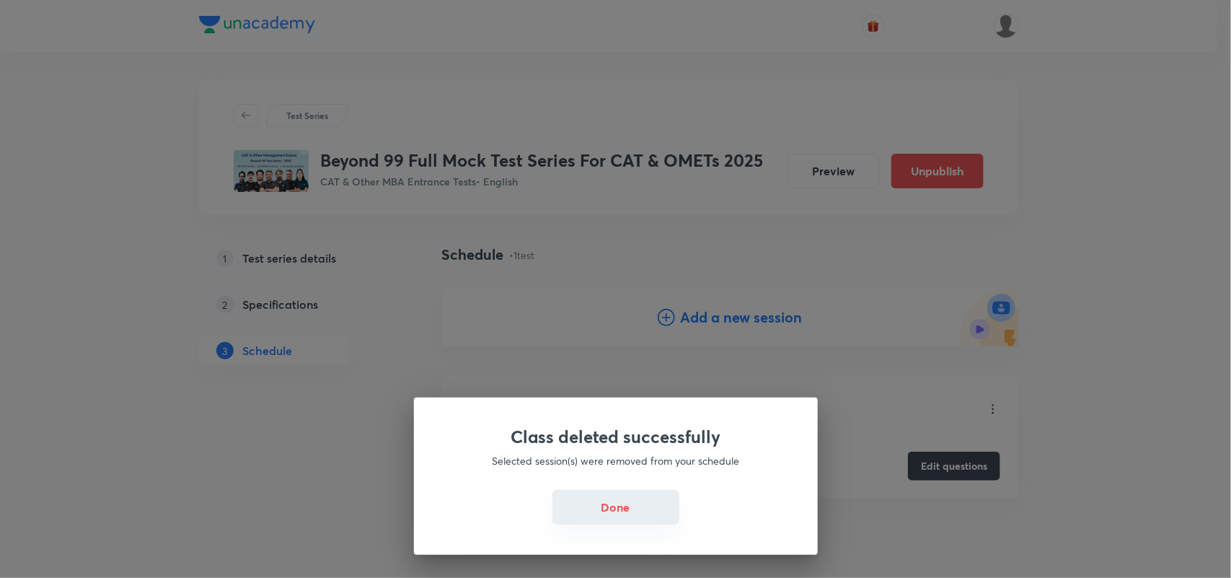
click at [597, 511] on button "Done" at bounding box center [615, 507] width 127 height 35
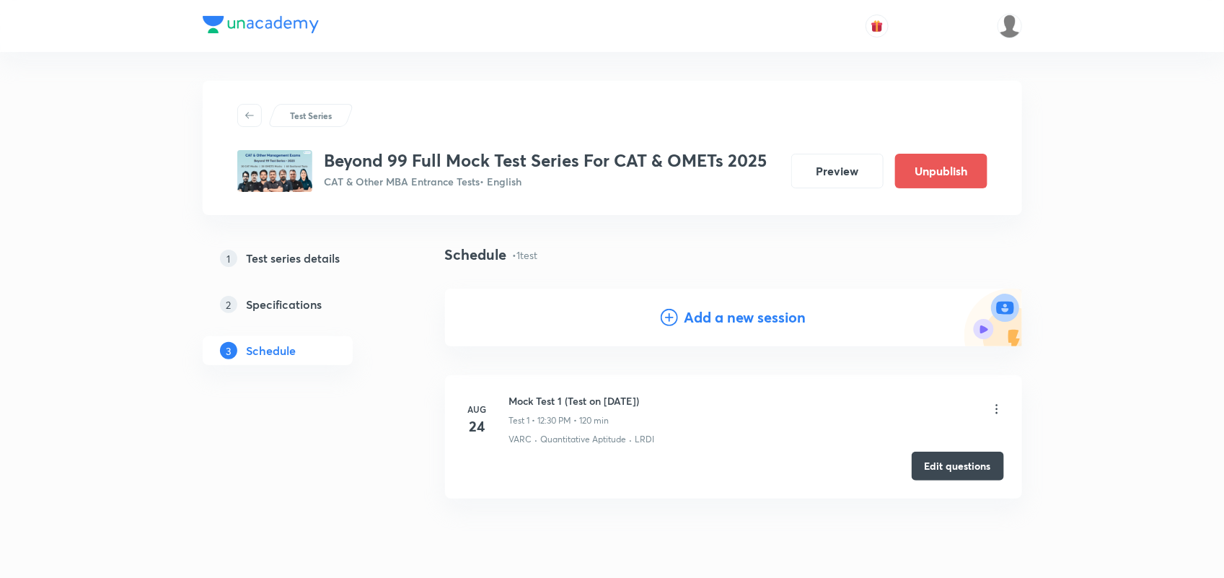
click at [764, 304] on div "Add a new session" at bounding box center [733, 317] width 577 height 58
click at [733, 328] on div "Add a new session" at bounding box center [733, 317] width 577 height 58
click at [732, 317] on h4 "Add a new session" at bounding box center [745, 317] width 122 height 22
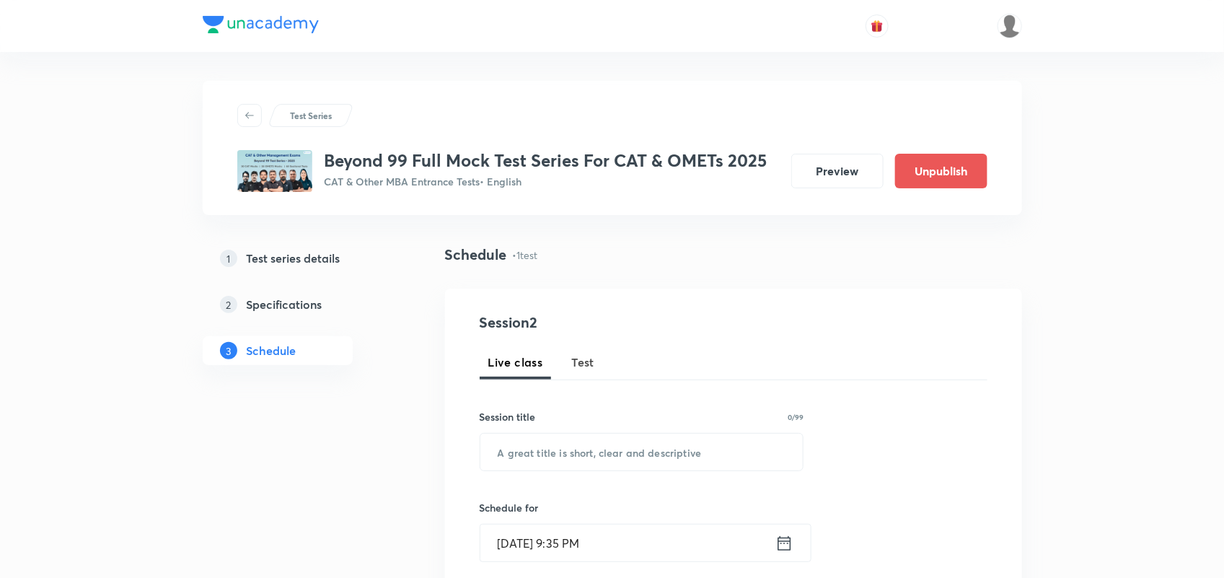
click at [589, 363] on span "Test" at bounding box center [583, 361] width 23 height 17
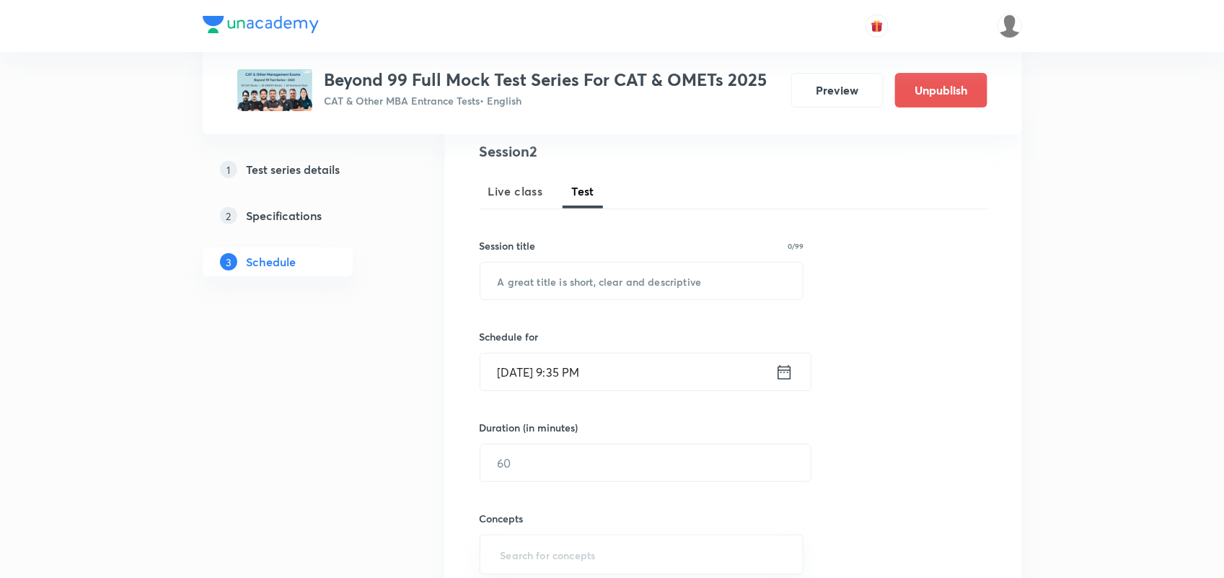
scroll to position [174, 0]
click at [570, 268] on input "text" at bounding box center [641, 277] width 323 height 37
paste input "Mock Test 1 (Test on 24.08.2025)"
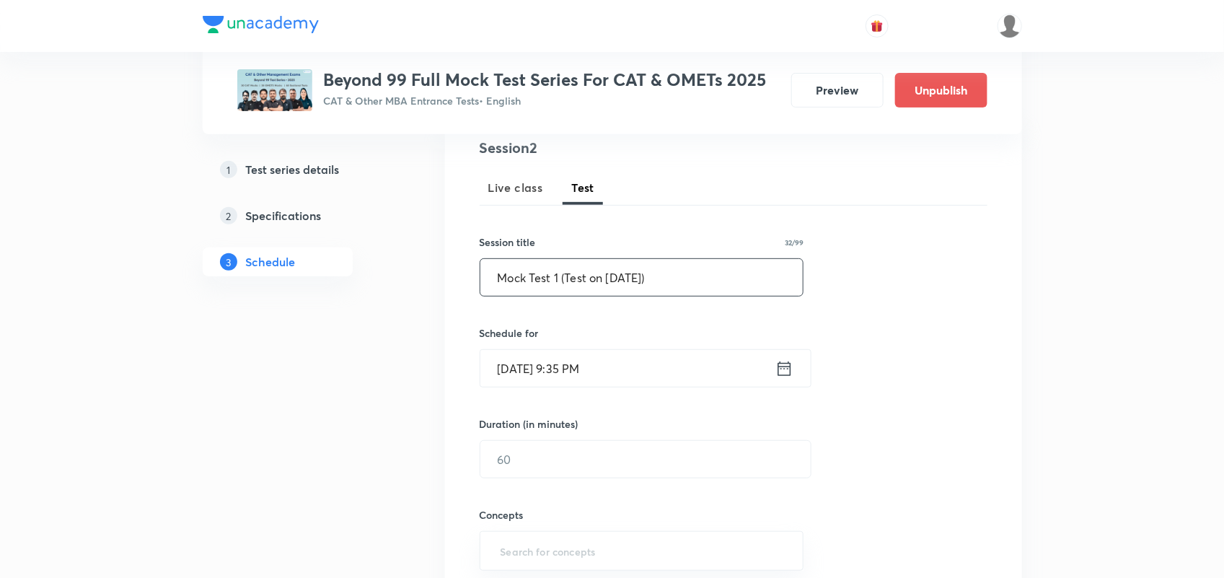
click at [560, 276] on input "Mock Test 1 (Test on 24.08.2025)" at bounding box center [641, 277] width 323 height 37
click at [617, 275] on input "Mock Test 2 (Test on 24.08.2025)" at bounding box center [641, 277] width 323 height 37
type input "Mock Test 2 (Test on 31.08.2025)"
click at [798, 377] on div "Aug 30, 2025, 9:35 PM ​" at bounding box center [646, 368] width 332 height 38
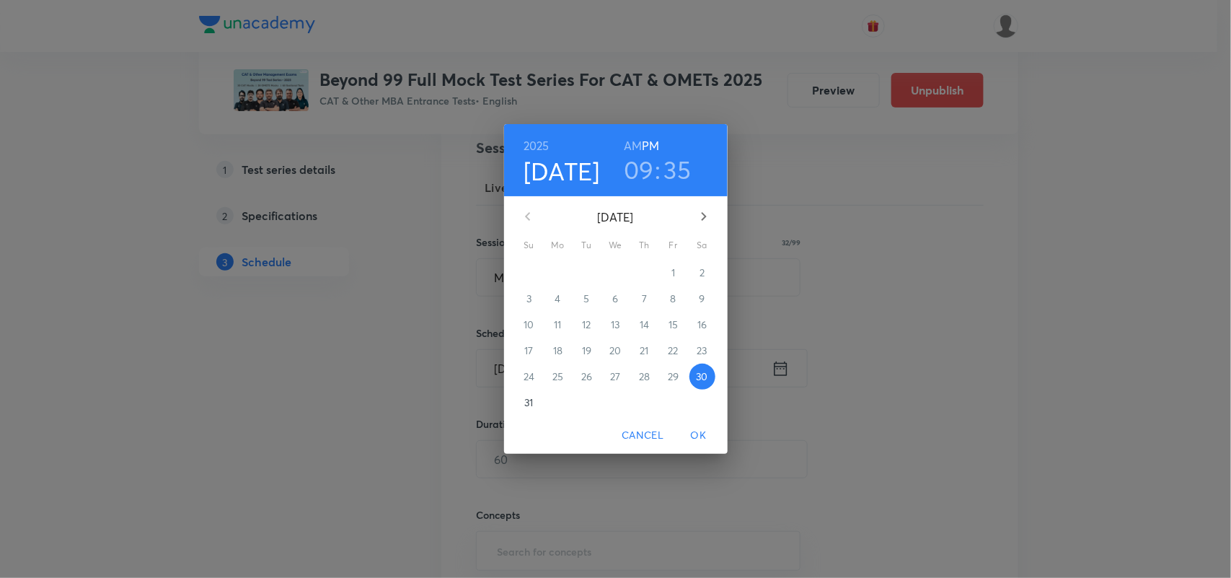
click at [524, 399] on p "31" at bounding box center [528, 402] width 9 height 14
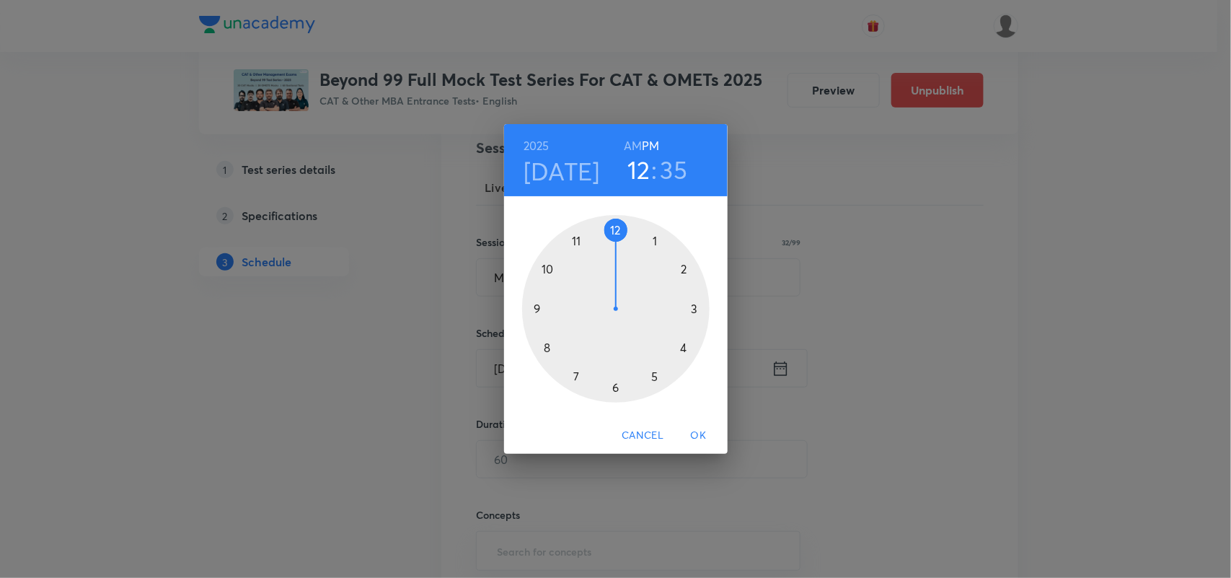
drag, startPoint x: 534, startPoint y: 305, endPoint x: 606, endPoint y: 254, distance: 87.8
click at [606, 254] on div at bounding box center [615, 308] width 187 height 187
drag, startPoint x: 575, startPoint y: 377, endPoint x: 613, endPoint y: 383, distance: 38.6
click at [613, 383] on div at bounding box center [615, 308] width 187 height 187
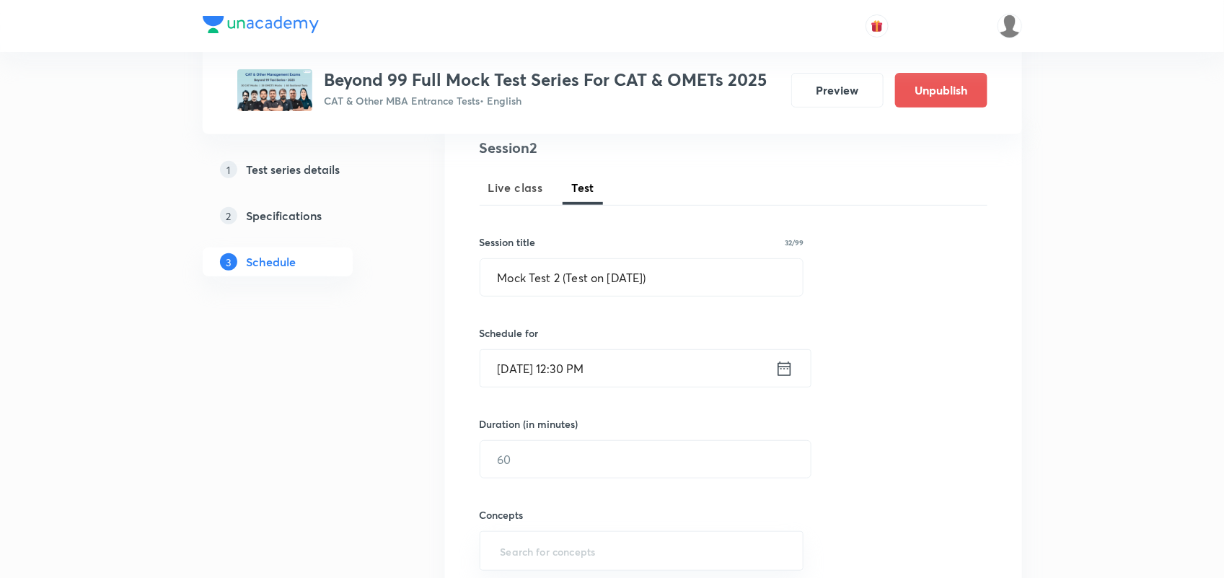
scroll to position [236, 0]
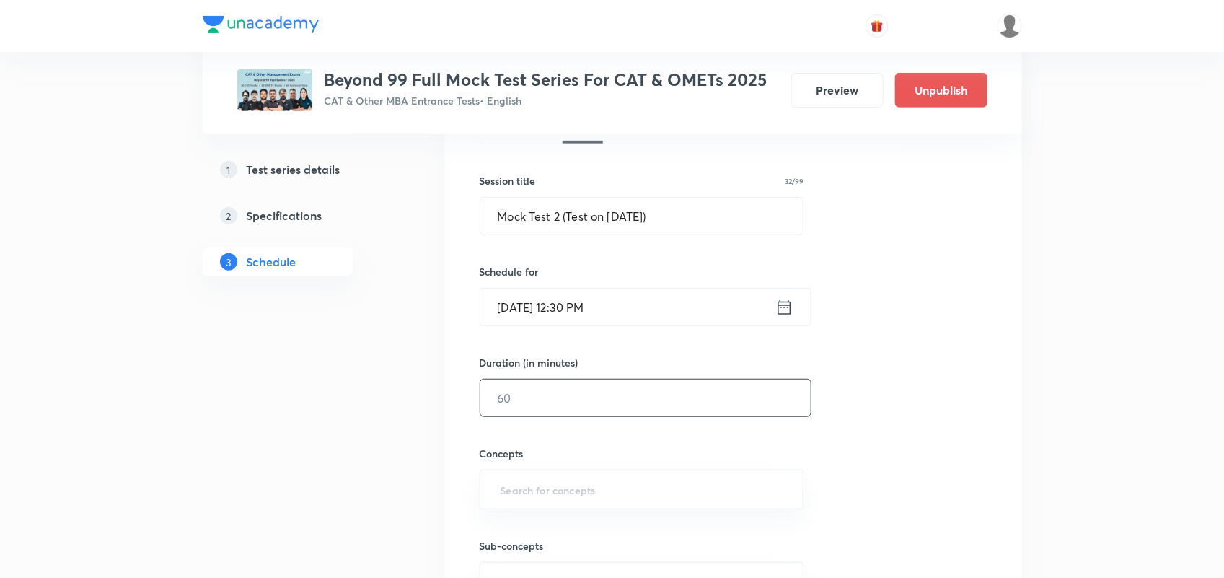
click at [573, 389] on input "text" at bounding box center [645, 397] width 330 height 37
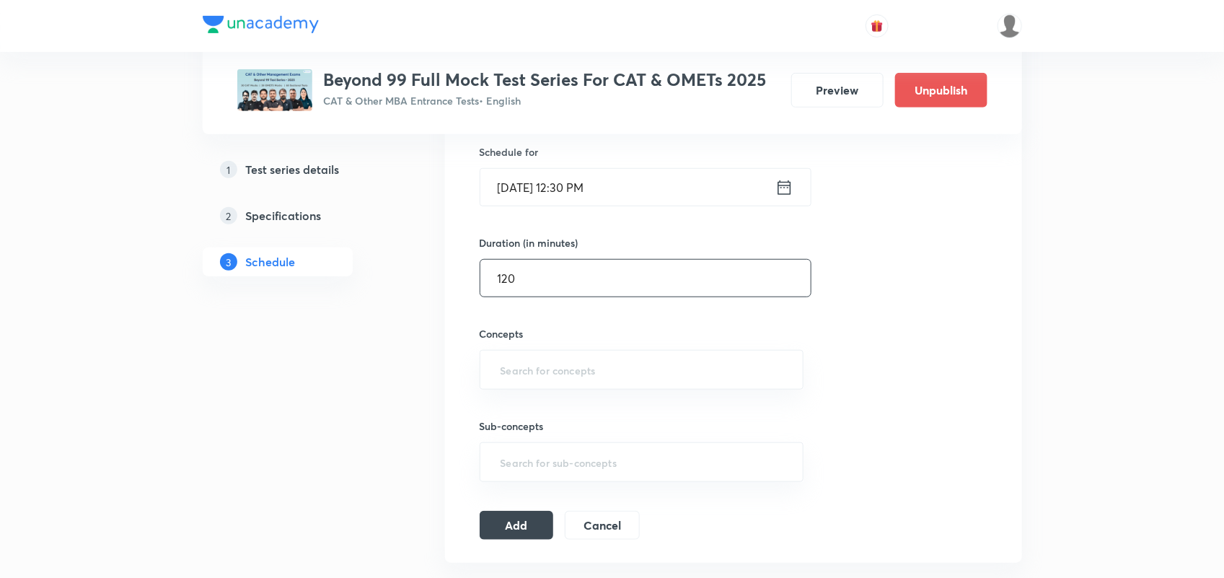
scroll to position [359, 0]
type input "120"
click at [553, 374] on input "text" at bounding box center [642, 366] width 288 height 27
type input "VARC"
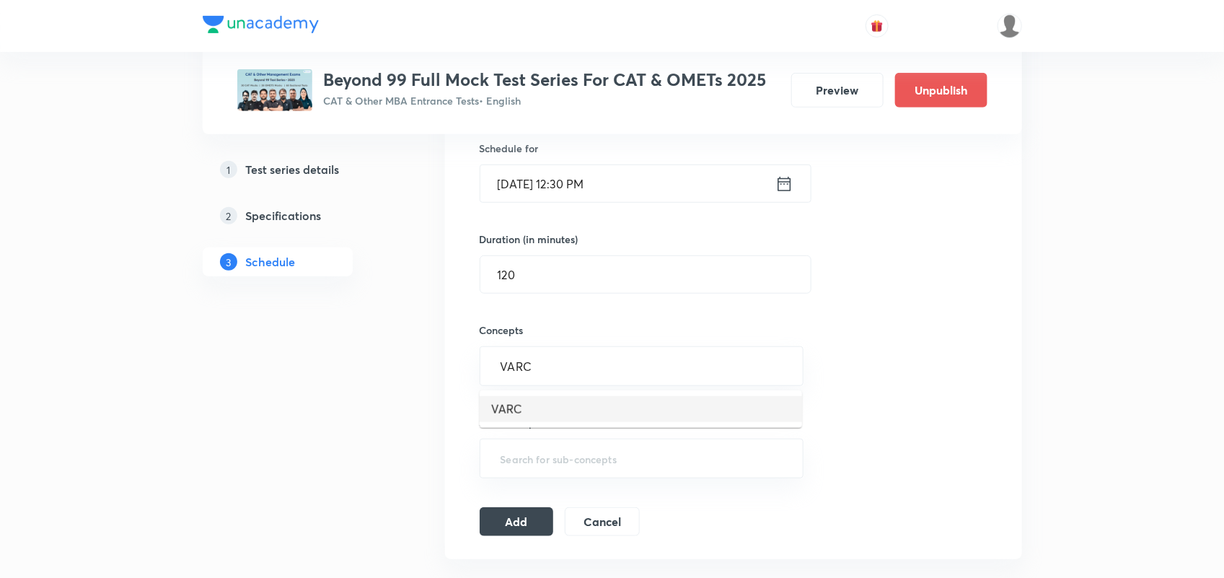
click at [524, 405] on li "VARC" at bounding box center [641, 409] width 322 height 26
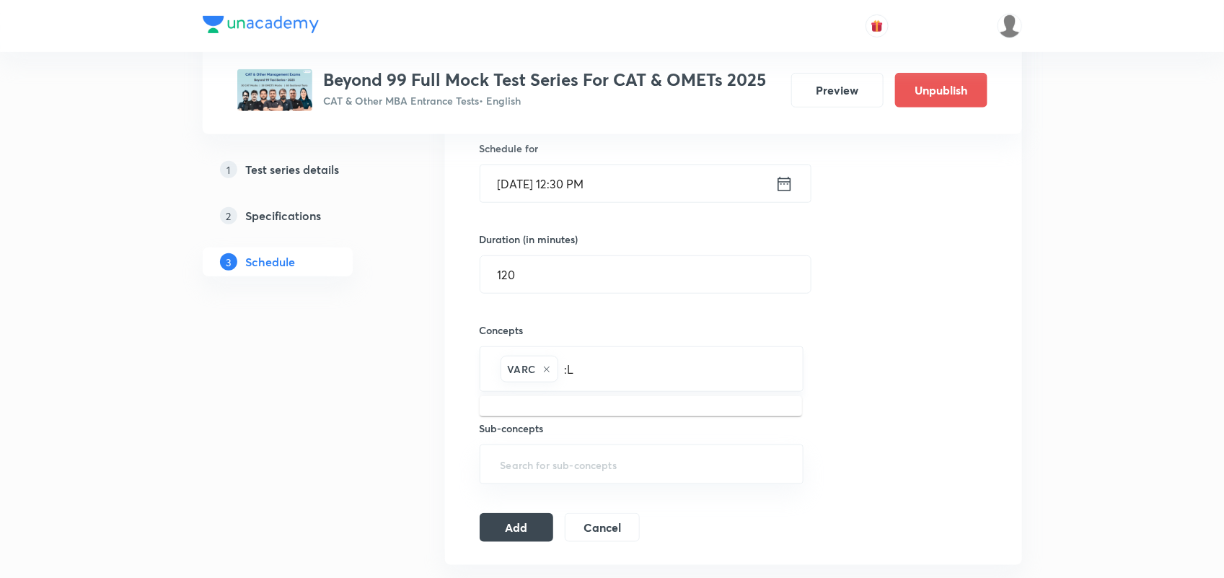
type input ":"
type input "LRD"
click at [519, 422] on li "LRDI" at bounding box center [641, 415] width 322 height 26
type input "Q"
click at [564, 413] on li "Quantitative Aptitude" at bounding box center [641, 415] width 322 height 26
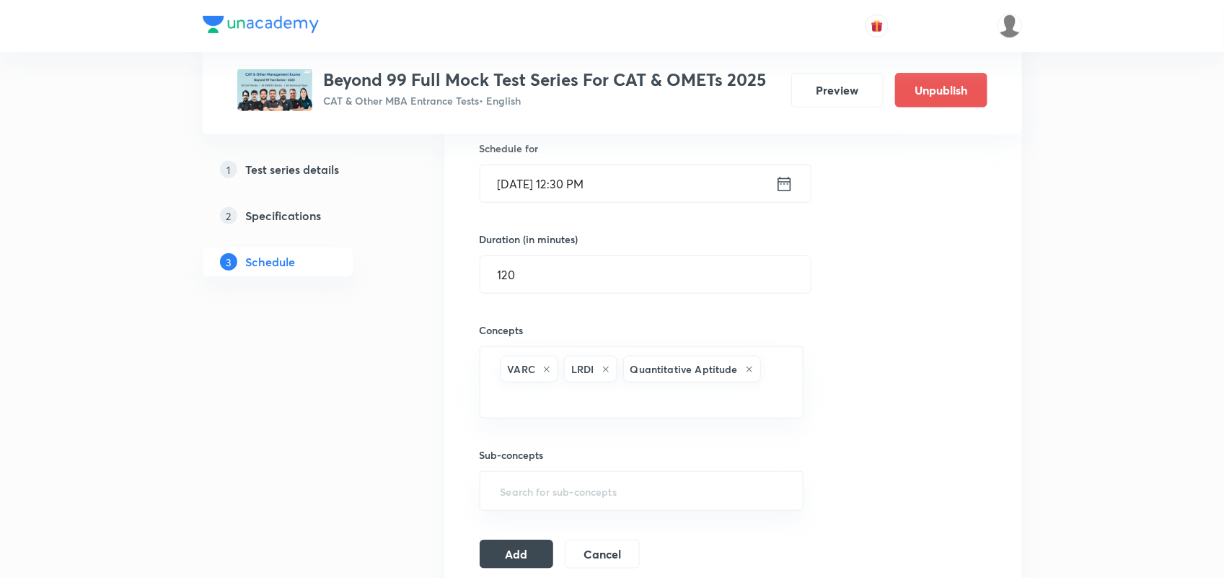
scroll to position [435, 0]
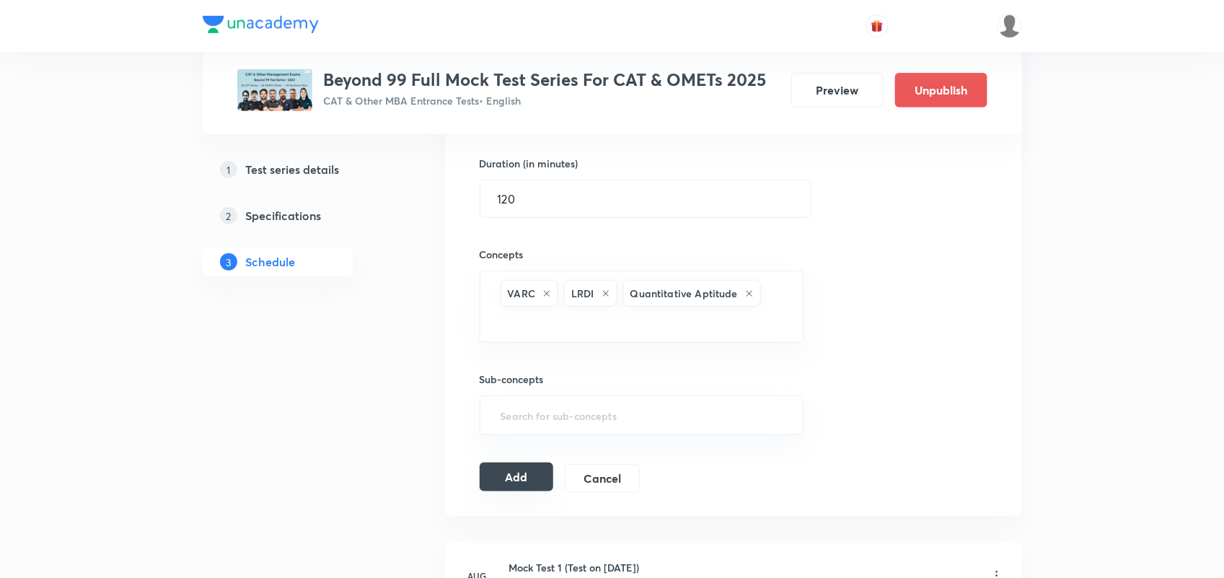
click at [489, 474] on button "Add" at bounding box center [517, 476] width 74 height 29
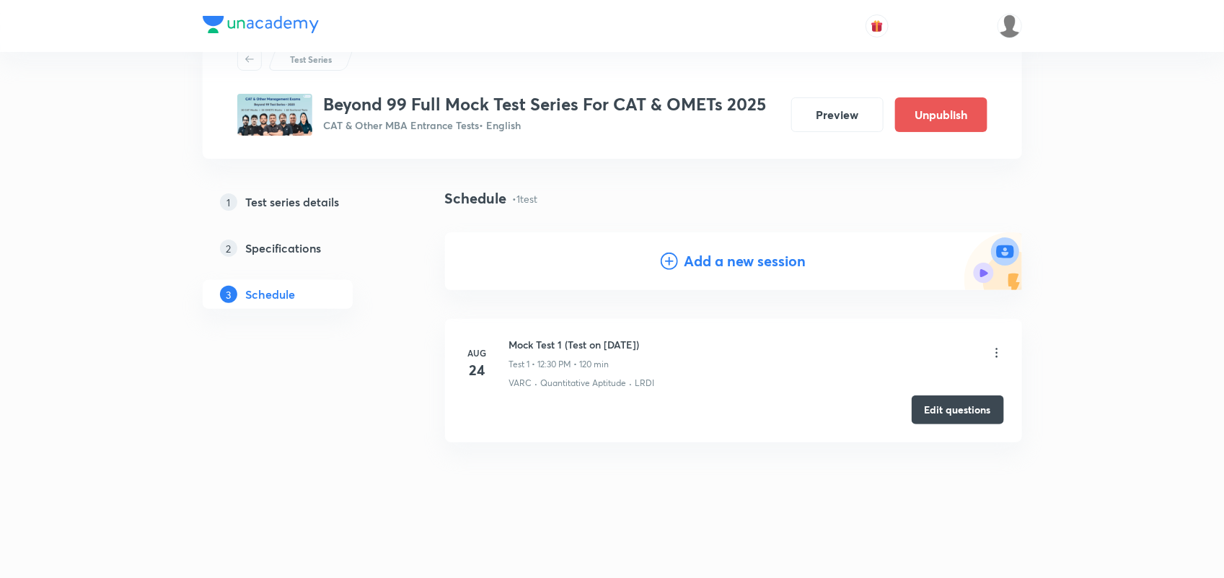
scroll to position [56, 0]
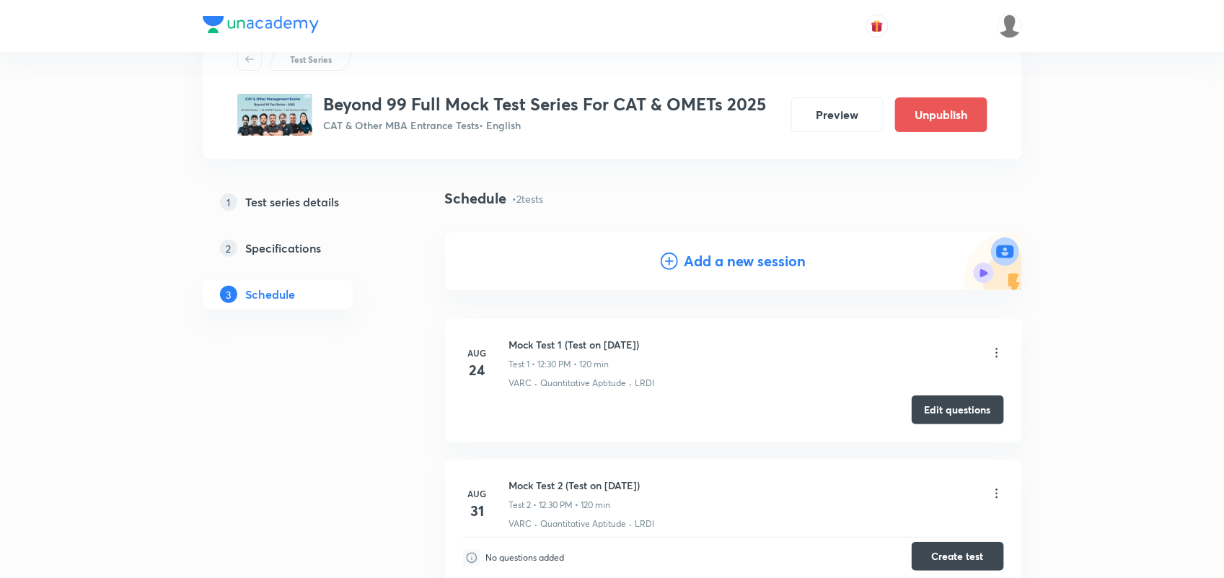
click at [963, 549] on button "Create test" at bounding box center [957, 556] width 92 height 29
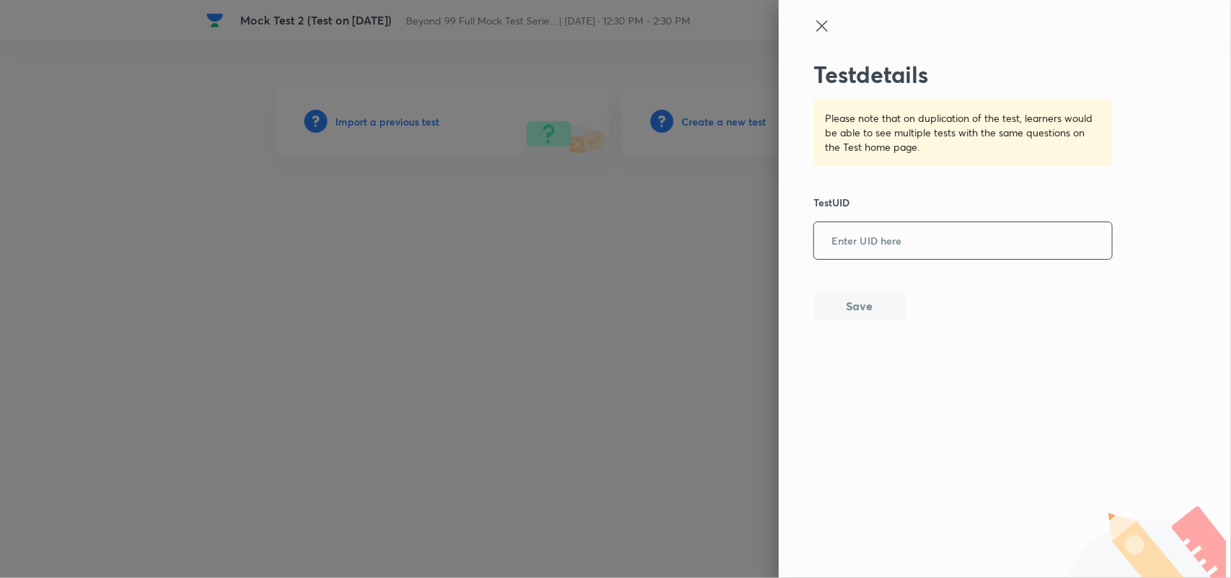
click at [917, 256] on input "text" at bounding box center [963, 241] width 298 height 35
paste input "PHD5S19ET5"
type input "PHD5S19ET5"
click at [887, 298] on button "Save" at bounding box center [859, 304] width 92 height 29
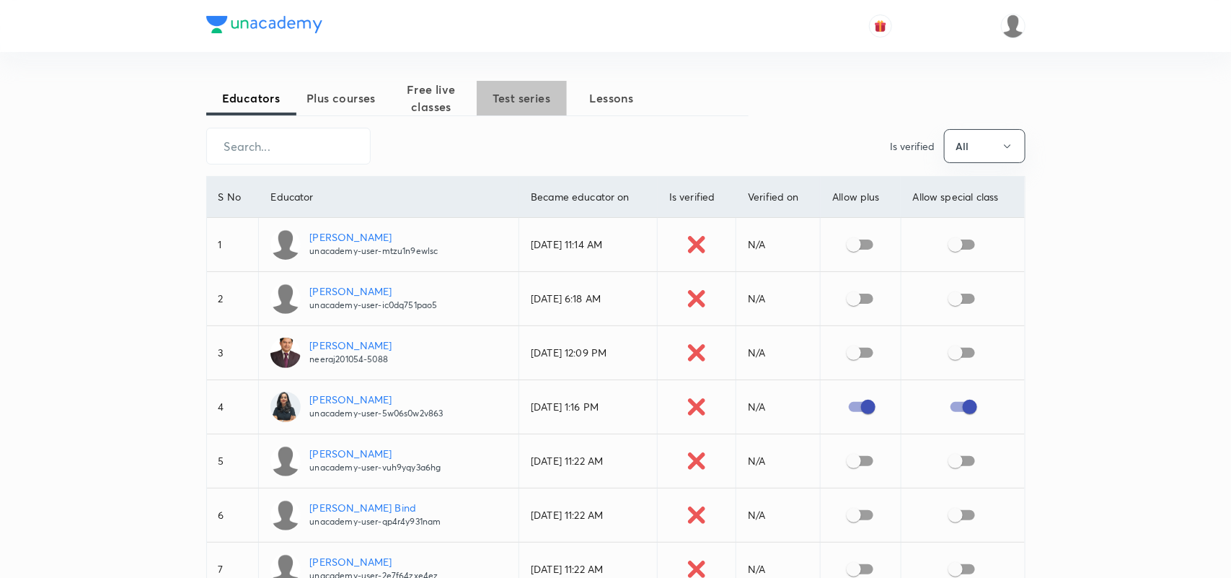
click at [513, 98] on span "Test series" at bounding box center [522, 97] width 90 height 17
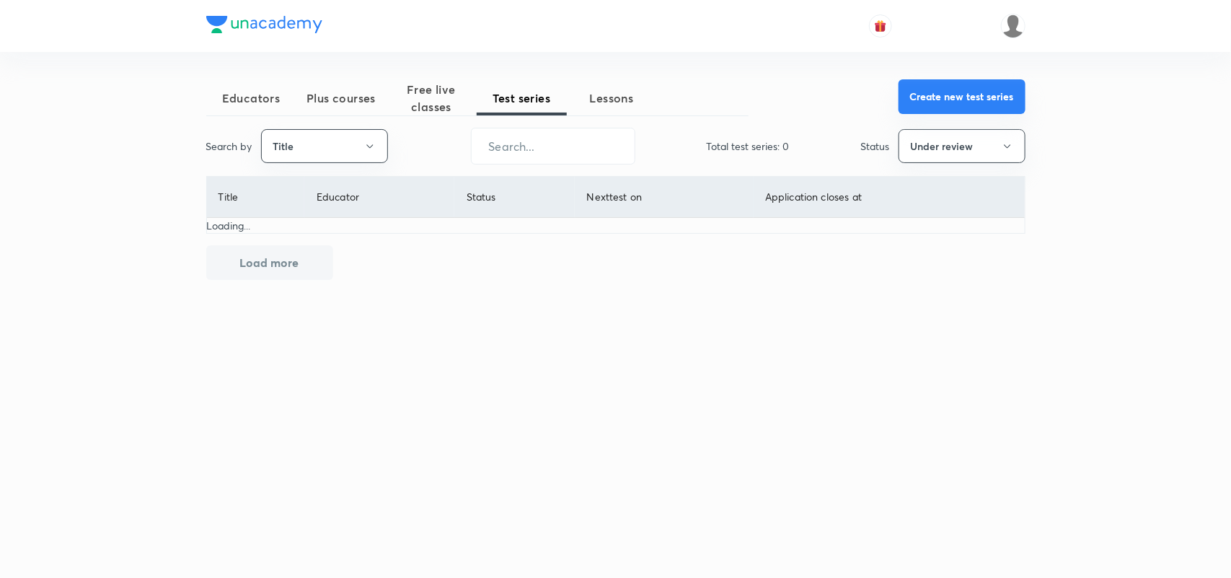
click at [954, 108] on button "Create new test series" at bounding box center [961, 96] width 127 height 35
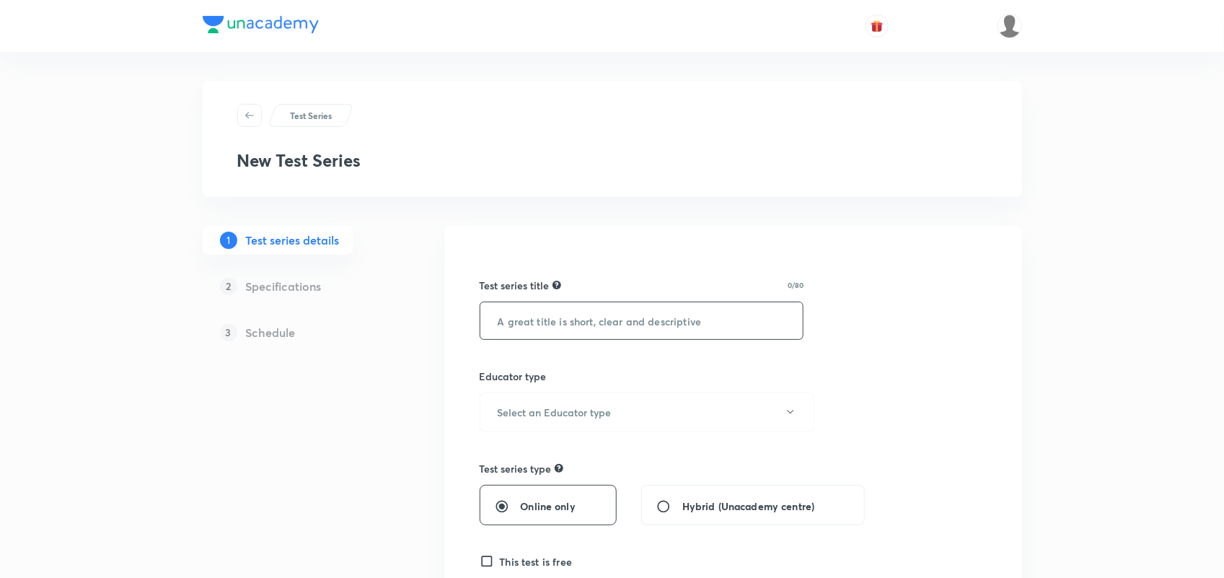
click at [553, 315] on input "text" at bounding box center [641, 320] width 323 height 37
paste input "Beyond 99 Full Mock Test Series For CAT & OMETs 2025"
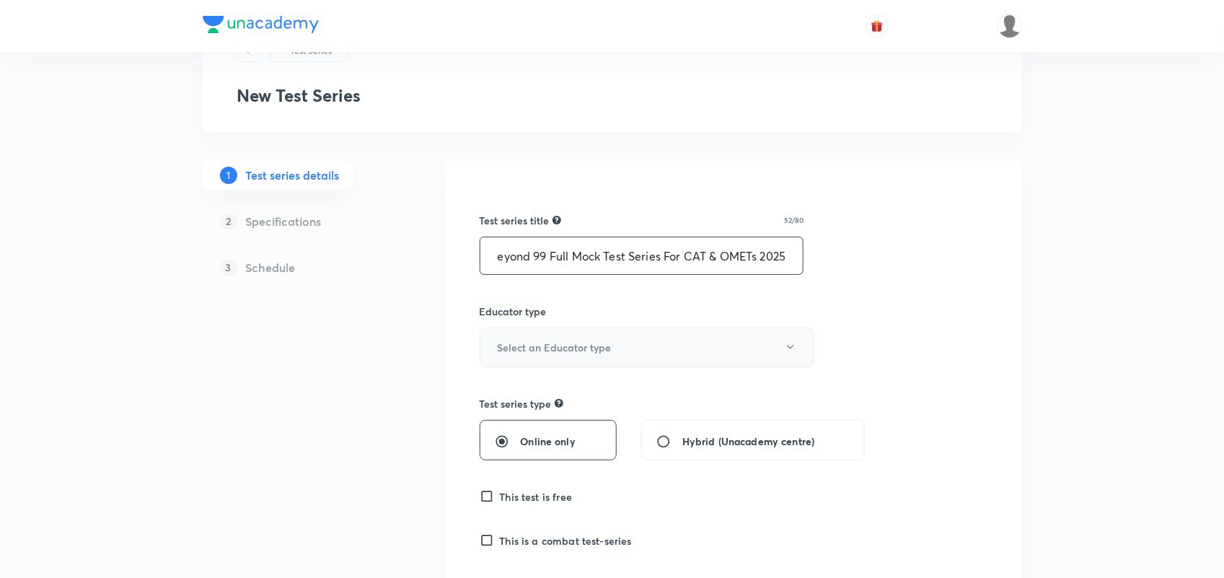
scroll to position [66, 0]
type input "Beyond 99 Full Mock Test Series For CAT & OMETs 2025"
click at [624, 362] on button "Select an Educator type" at bounding box center [647, 347] width 335 height 40
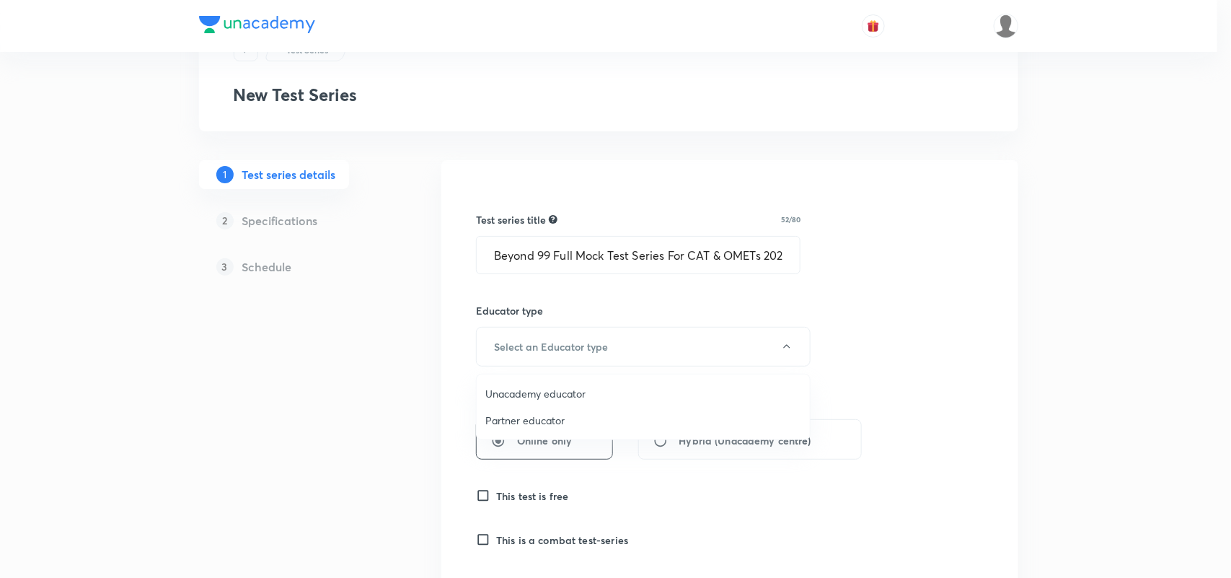
click at [593, 387] on span "Unacademy educator" at bounding box center [643, 393] width 316 height 15
radio input "false"
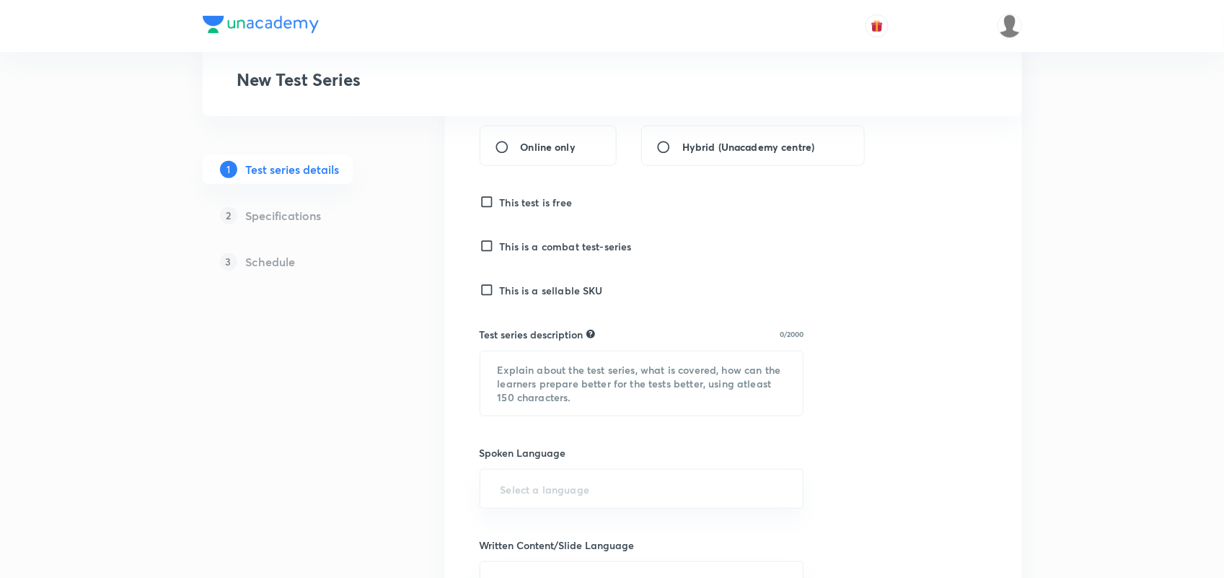
scroll to position [374, 0]
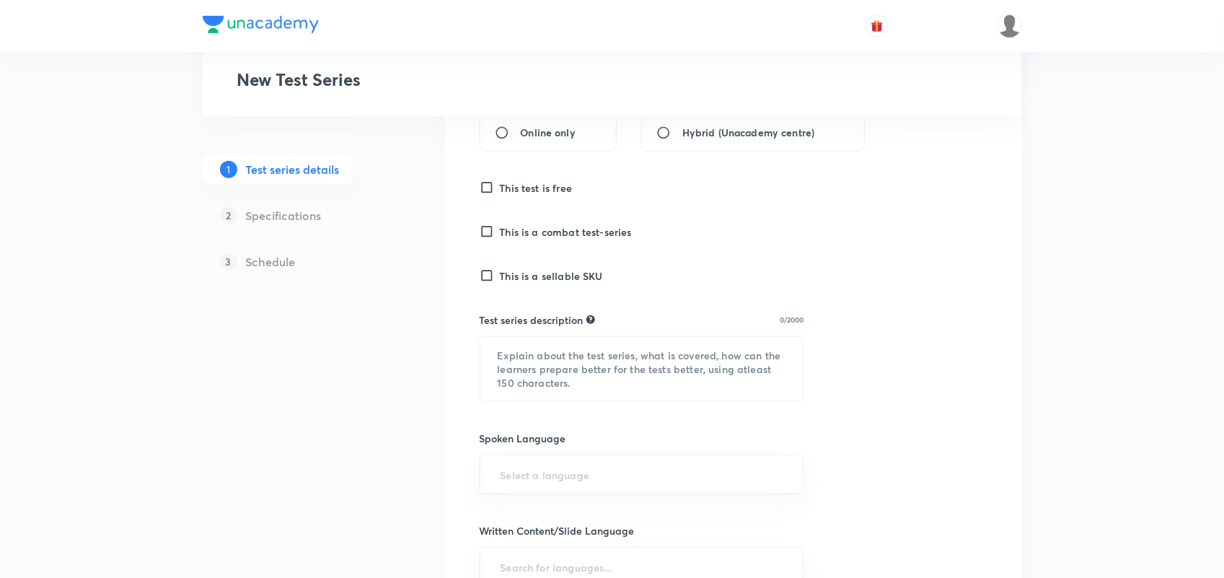
click at [561, 276] on h6 "This is a sellable SKU" at bounding box center [551, 275] width 103 height 15
click at [500, 276] on input "This is a sellable SKU" at bounding box center [490, 275] width 20 height 14
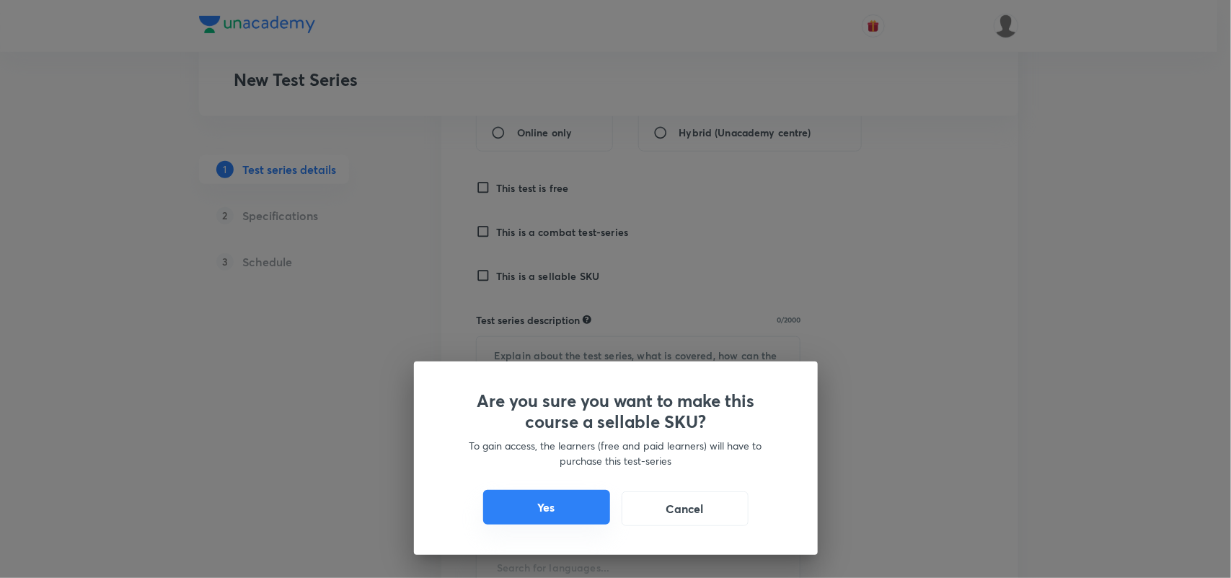
click at [578, 501] on button "Yes" at bounding box center [546, 507] width 127 height 35
checkbox input "true"
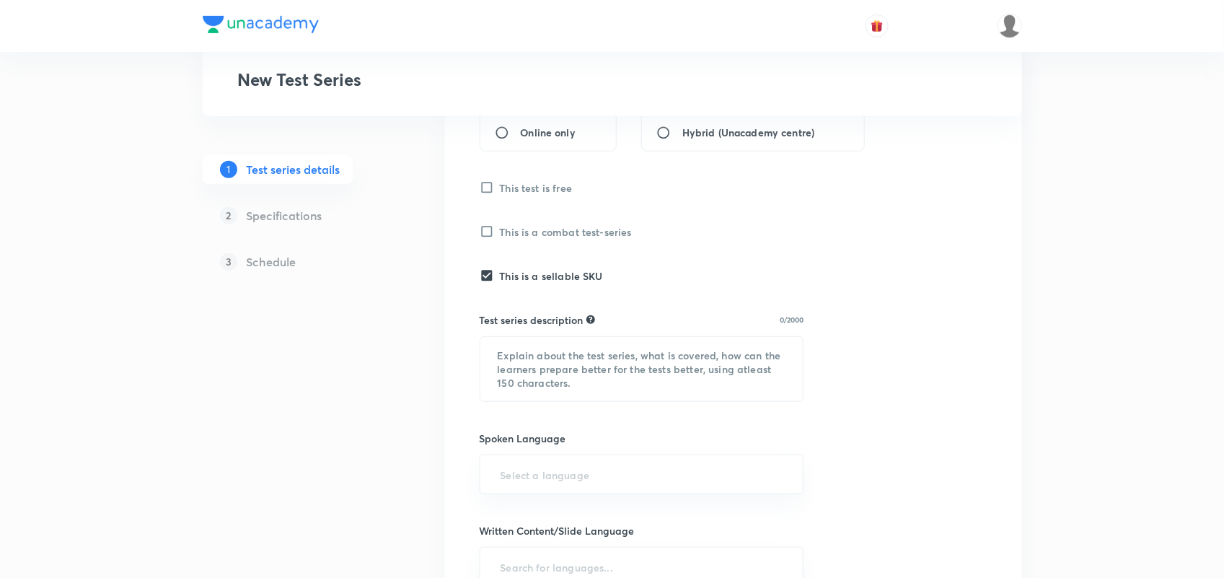
scroll to position [343, 0]
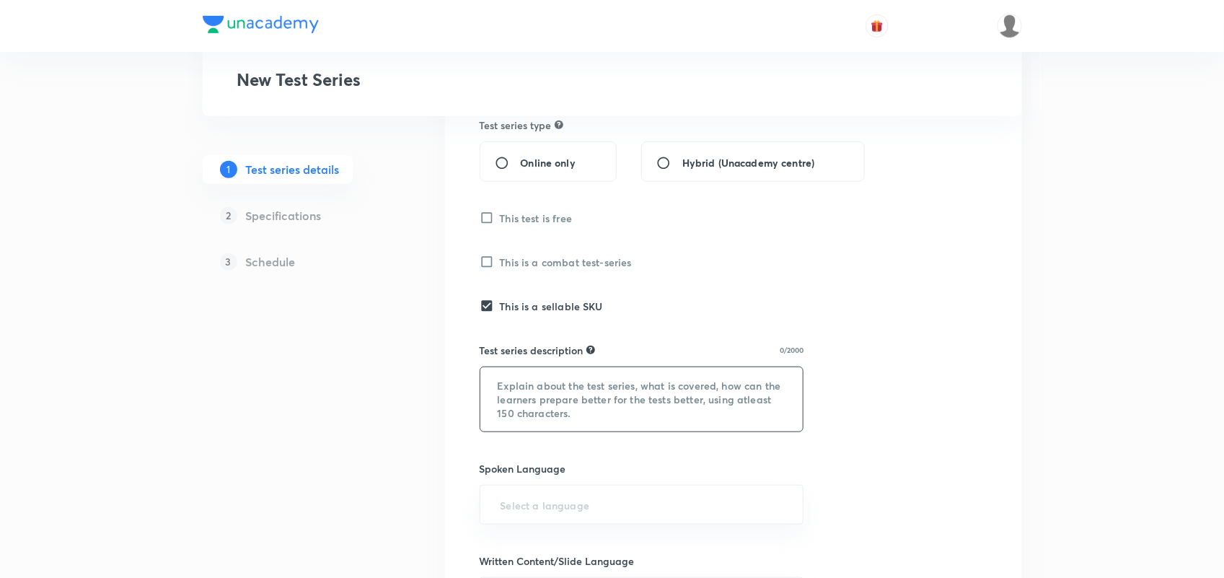
click at [578, 391] on textarea at bounding box center [641, 399] width 323 height 64
paste textarea "This series contain 30 CAT Mocks, 30 OMETs Mocks & 60 Sectional Tests . This te…"
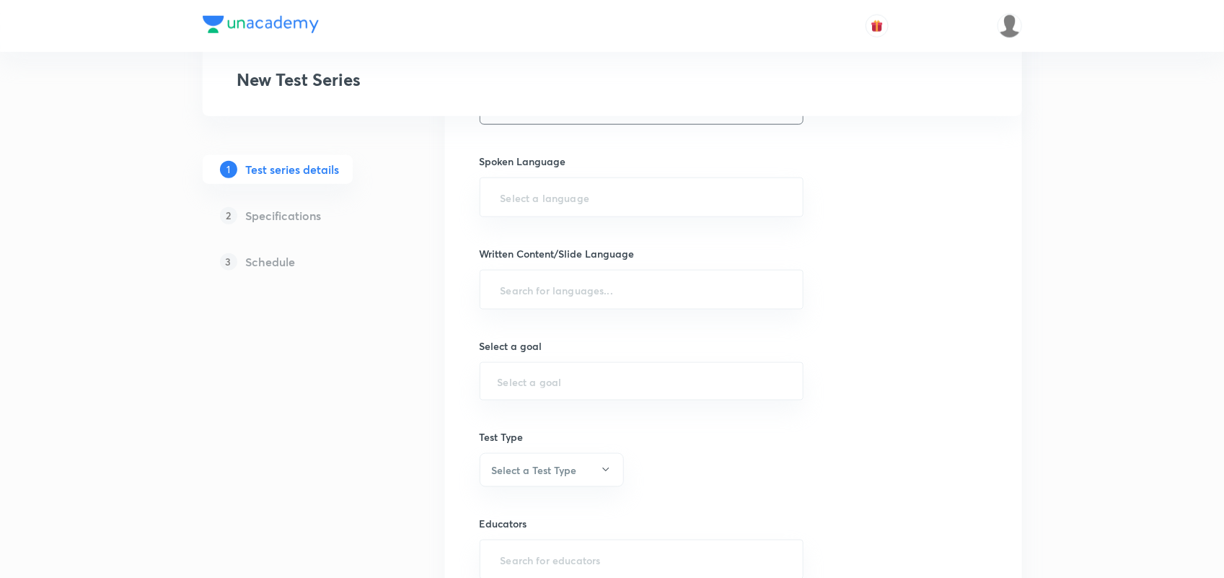
scroll to position [654, 0]
type textarea "This series contain 30 CAT Mocks, 30 OMETs Mocks & 60 Sectional Tests . This te…"
click at [580, 203] on input "text" at bounding box center [642, 193] width 288 height 27
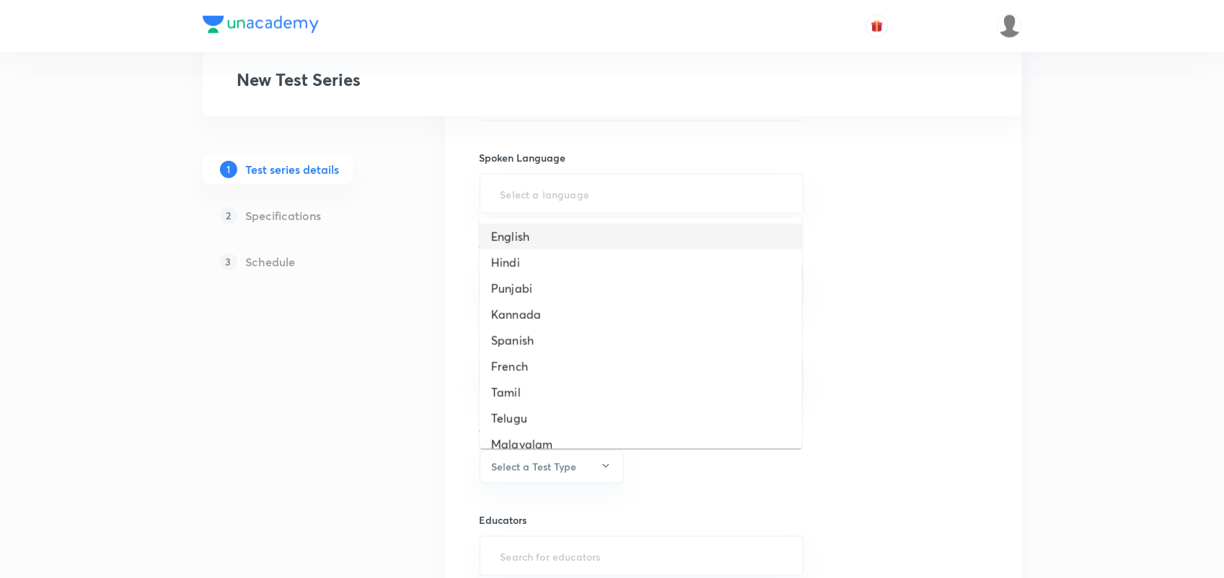
click at [526, 232] on li "English" at bounding box center [641, 237] width 322 height 26
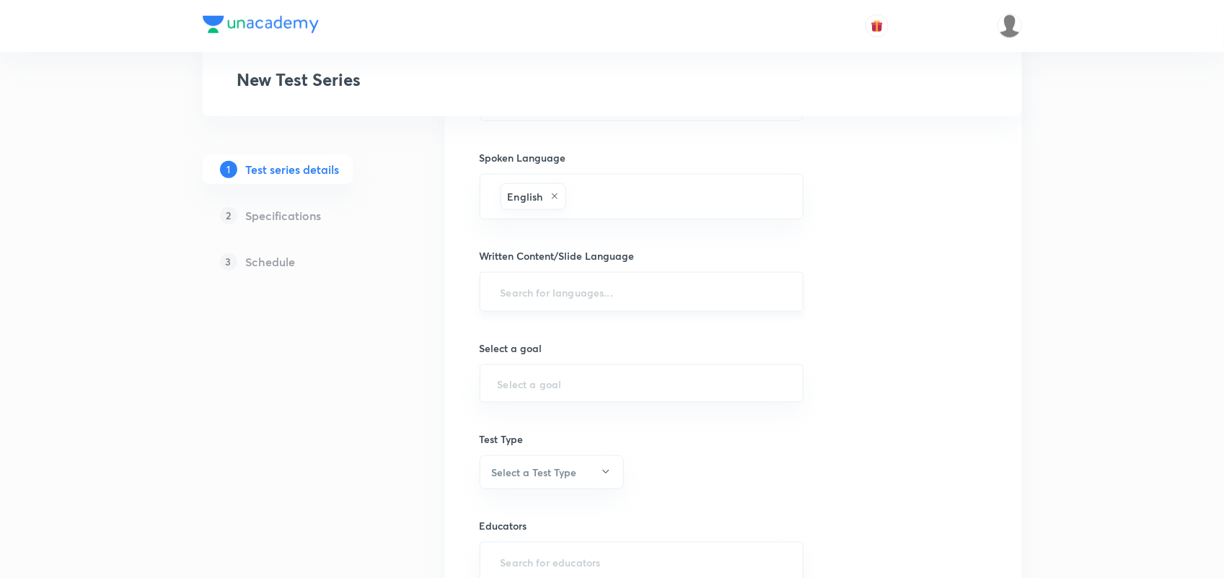
click at [548, 307] on div "​" at bounding box center [642, 292] width 324 height 40
type input "E"
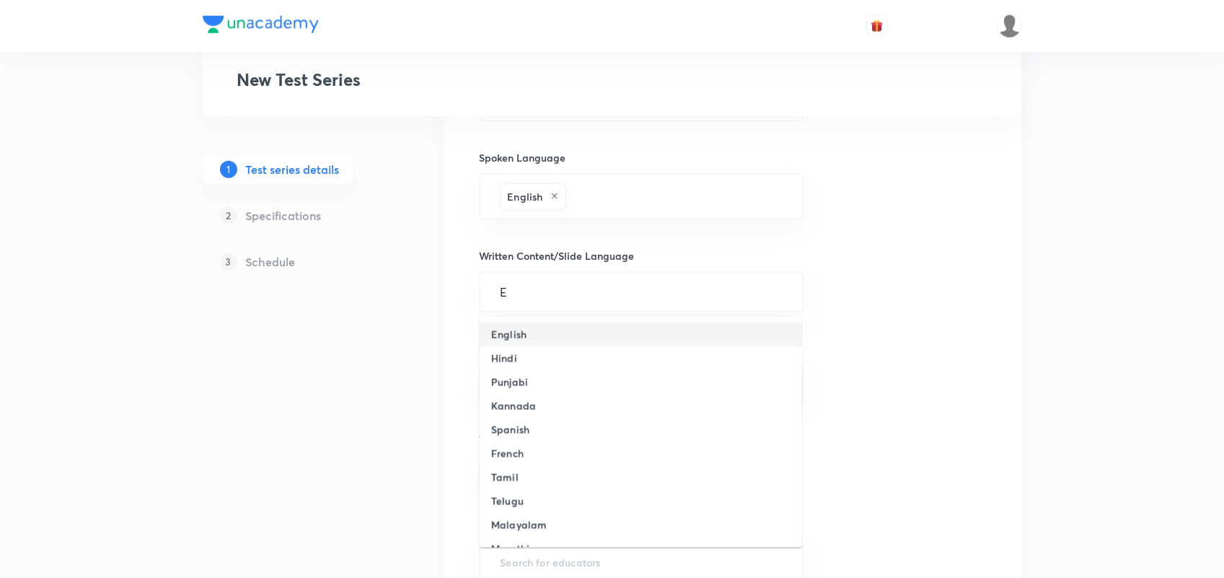
click at [534, 326] on li "English" at bounding box center [641, 334] width 322 height 24
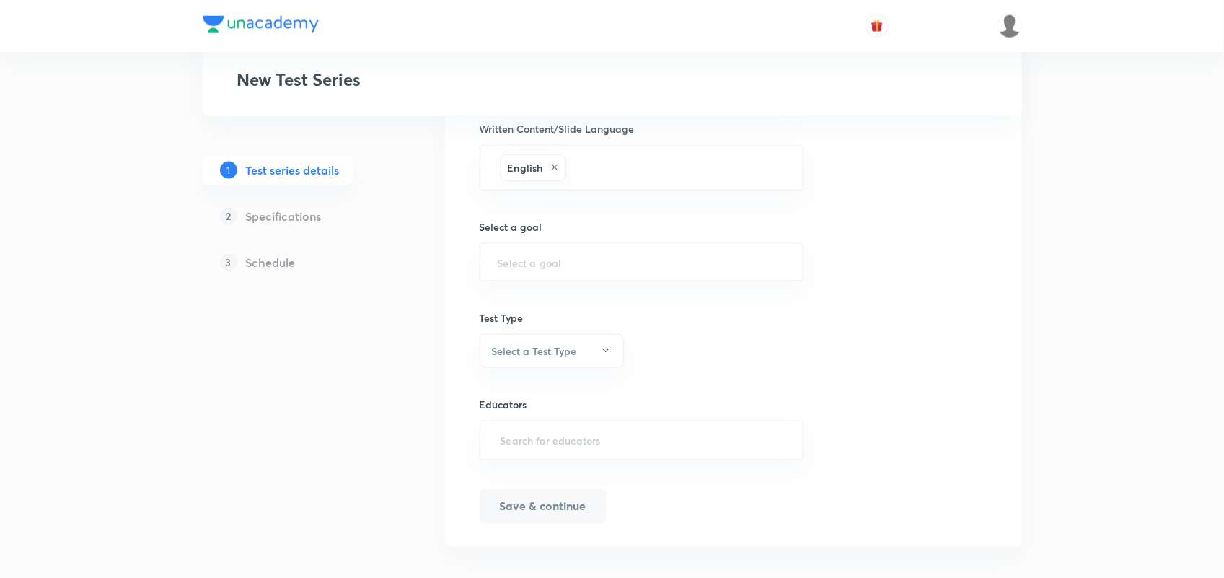
scroll to position [788, 0]
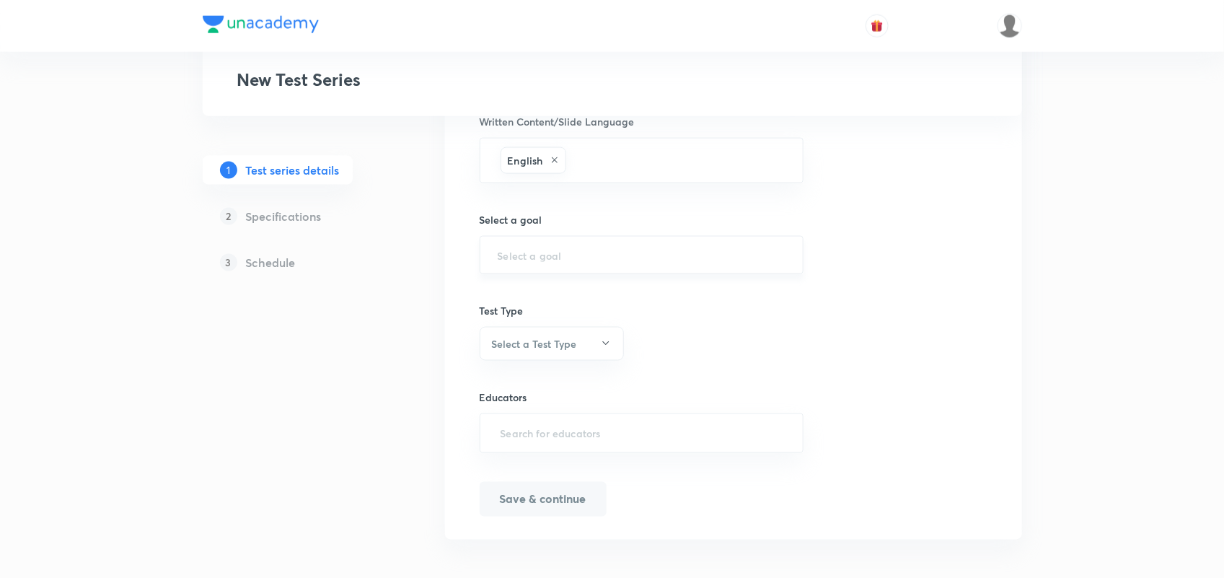
click at [535, 262] on input "text" at bounding box center [642, 255] width 288 height 14
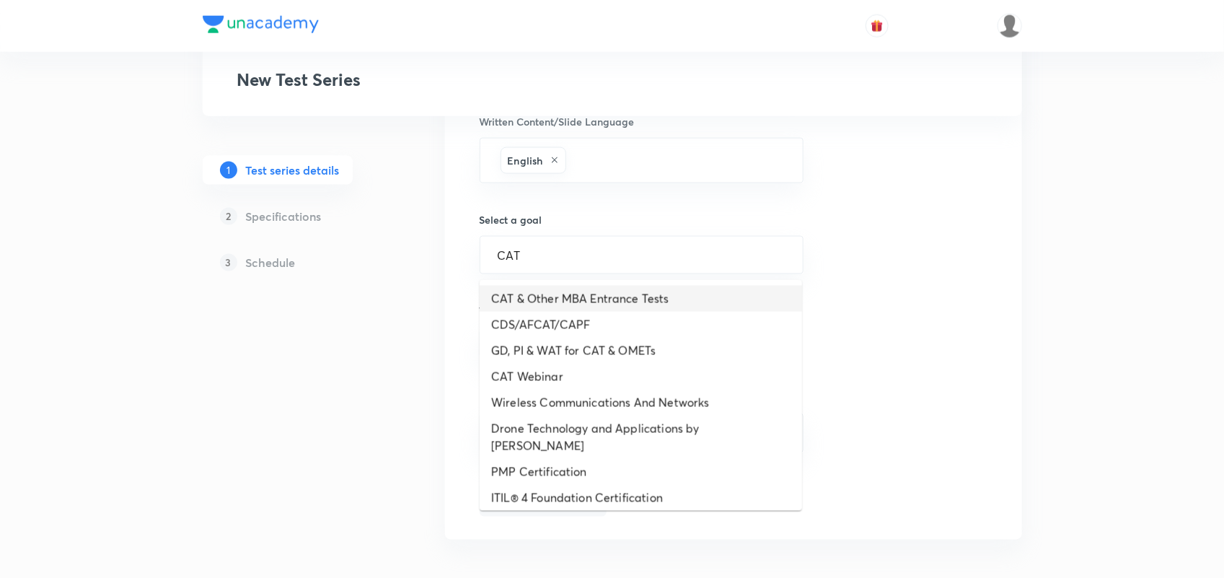
click at [584, 289] on li "CAT & Other MBA Entrance Tests" at bounding box center [641, 299] width 322 height 26
type input "CAT & Other MBA Entrance Tests"
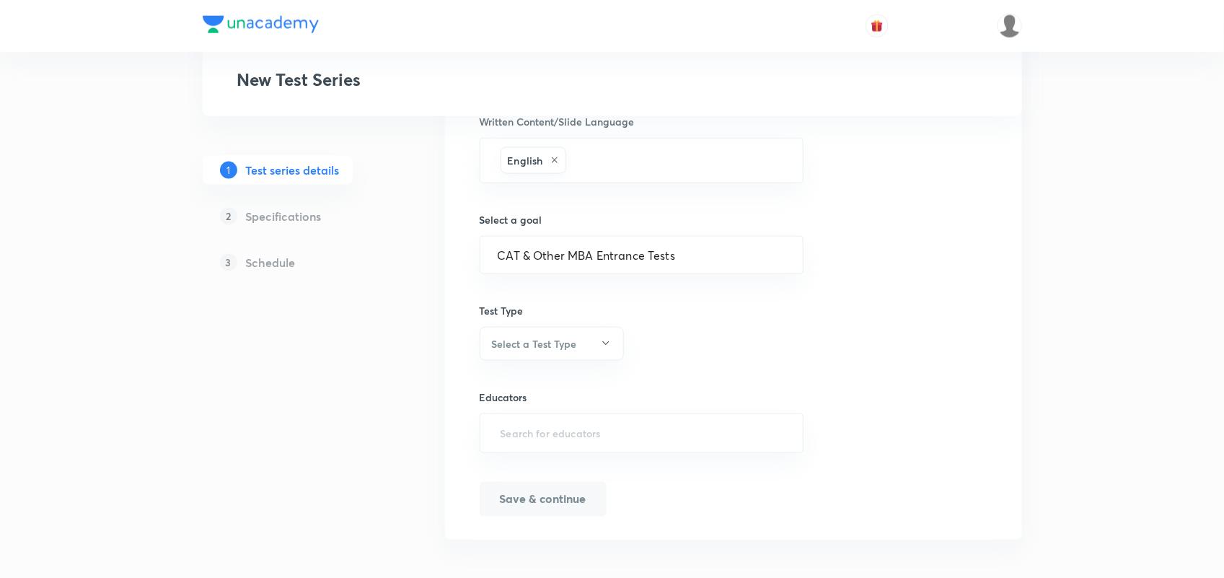
scroll to position [798, 0]
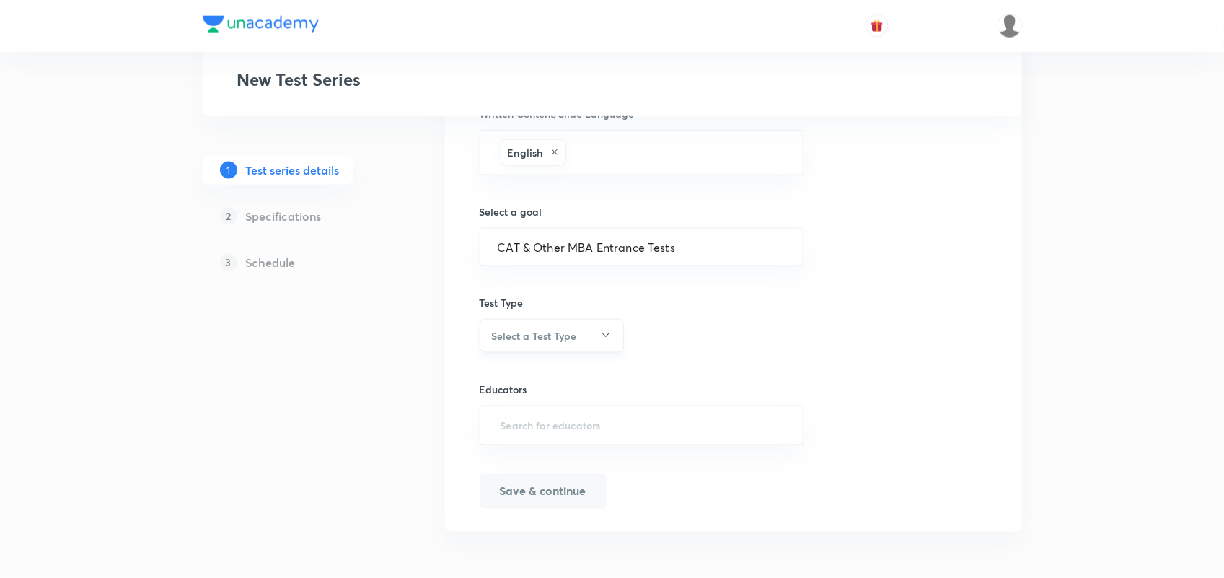
click at [528, 329] on h6 "Select a Test Type" at bounding box center [534, 335] width 85 height 15
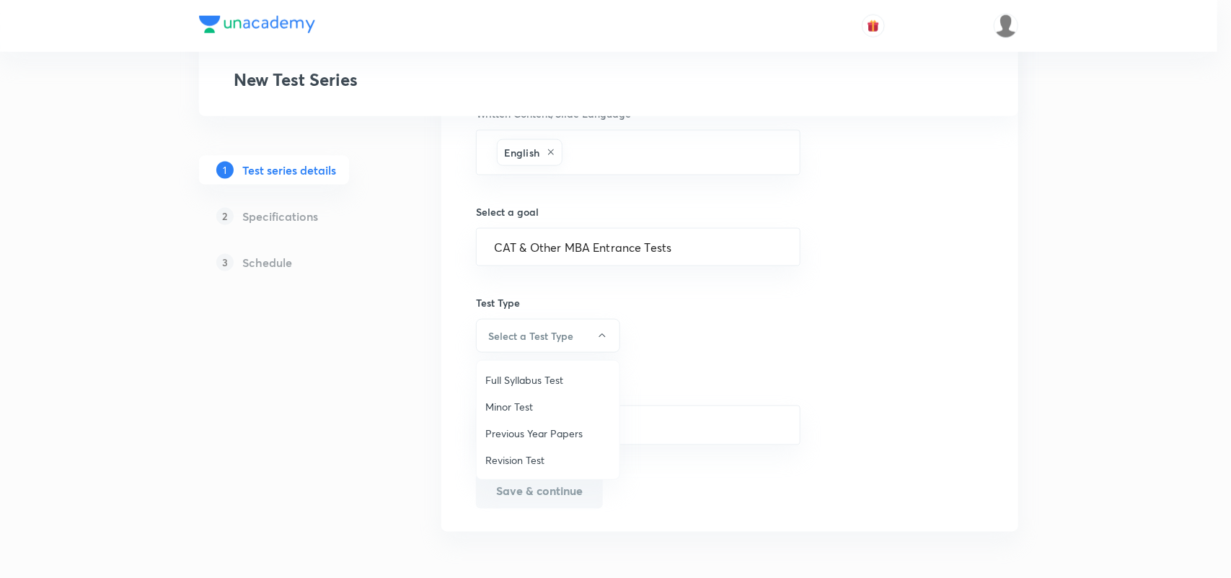
click at [523, 374] on span "Full Syllabus Test" at bounding box center [547, 379] width 125 height 15
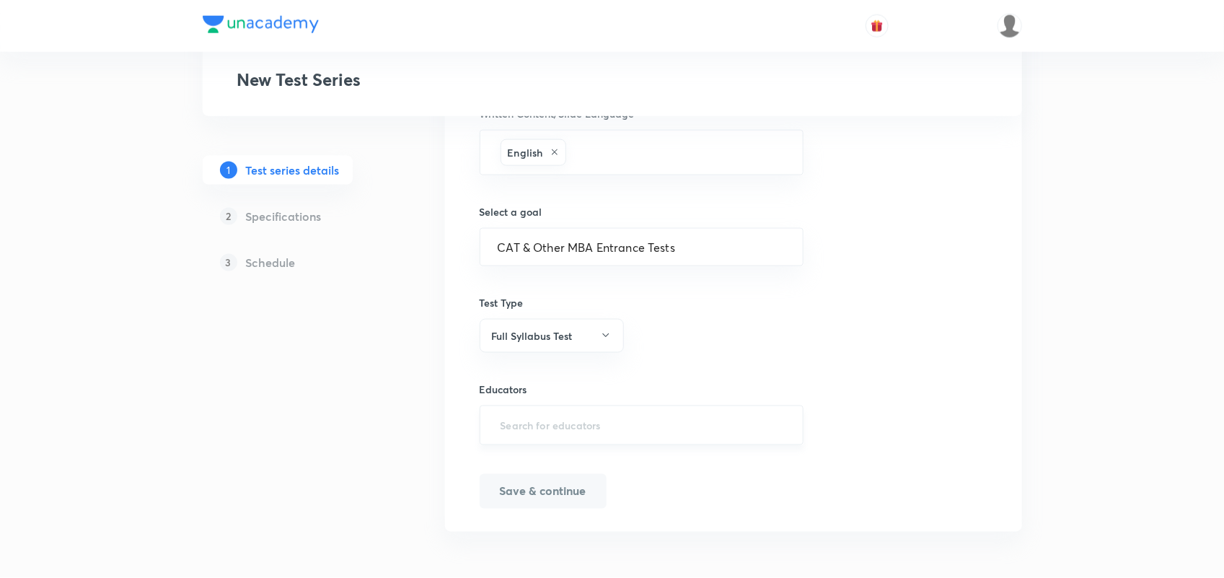
click at [511, 405] on div "​" at bounding box center [642, 425] width 324 height 40
type input "CAT"
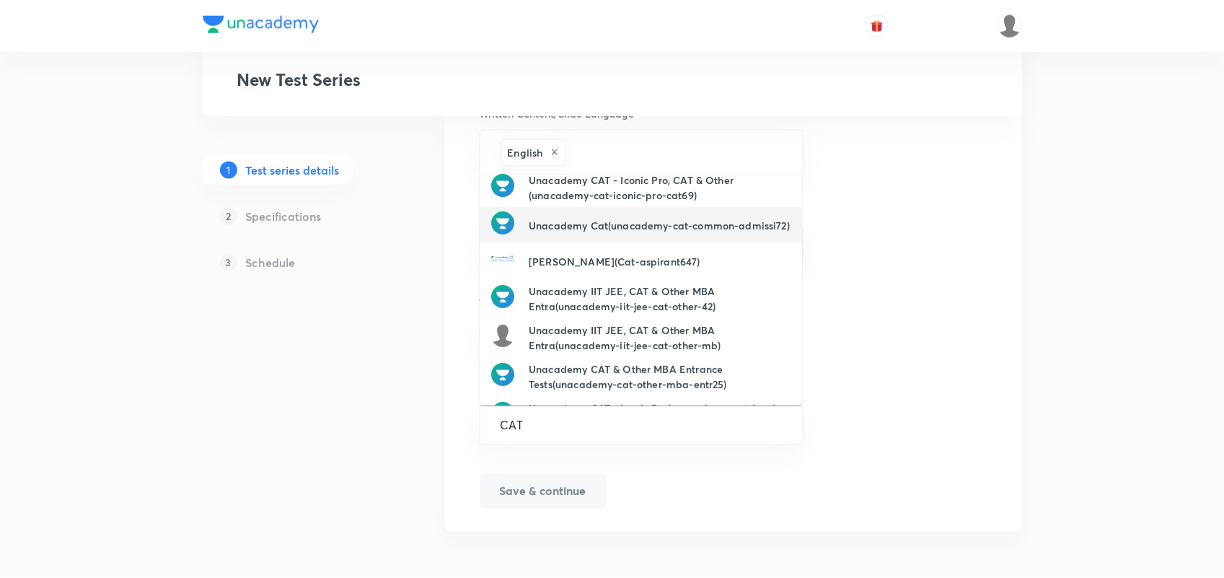
scroll to position [167, 0]
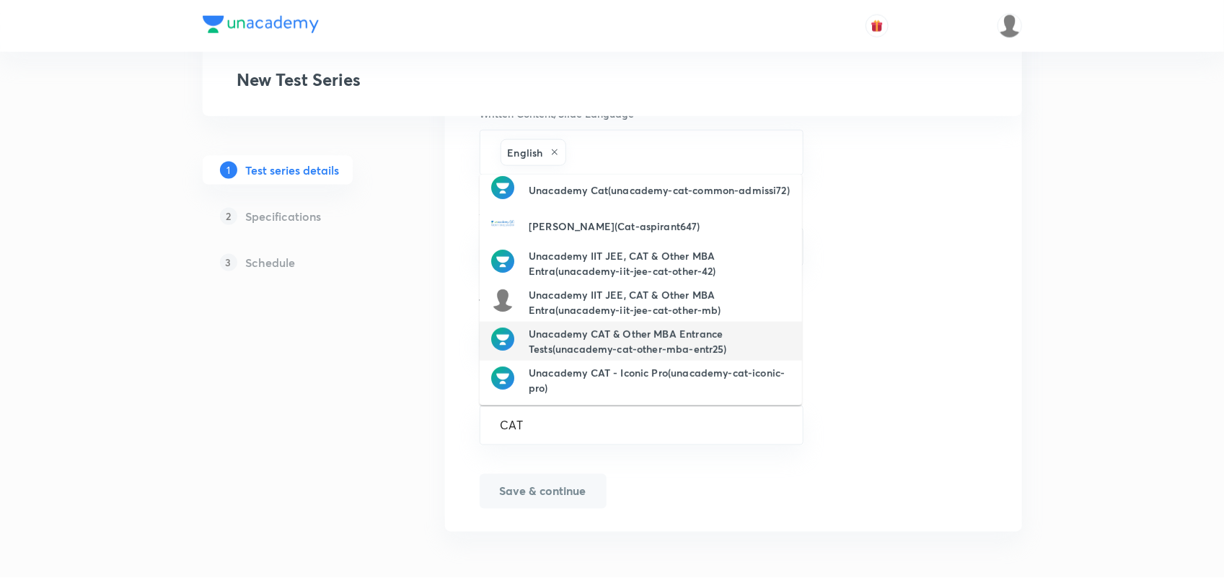
click at [704, 334] on h6 "Unacademy CAT & Other MBA Entrance Tests(unacademy-cat-other-mba-entr25)" at bounding box center [660, 341] width 262 height 30
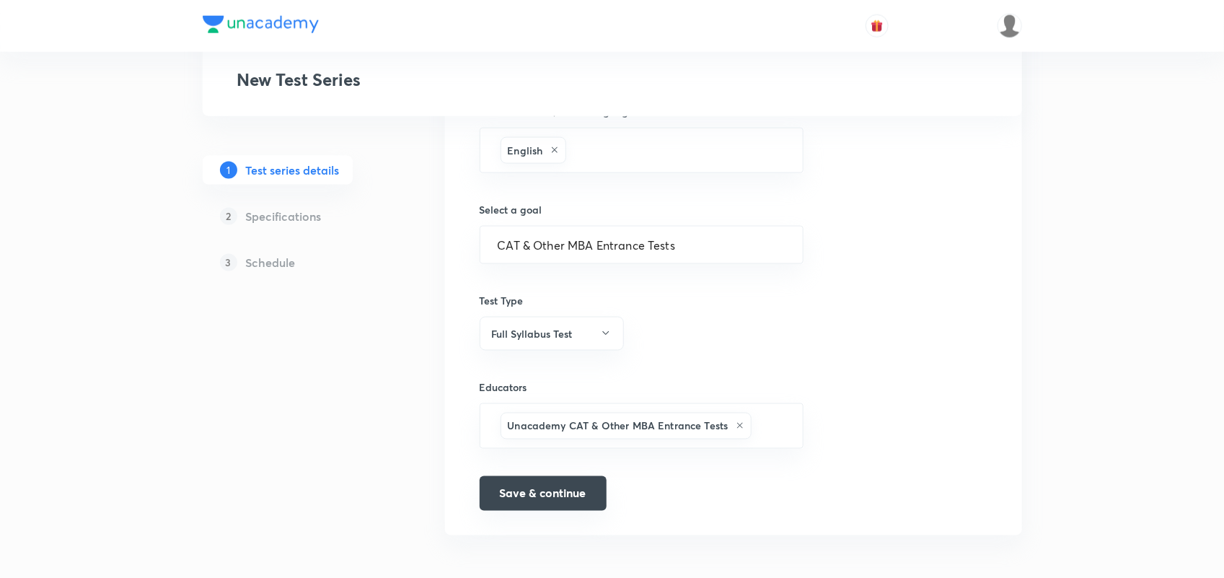
click at [516, 495] on button "Save & continue" at bounding box center [543, 493] width 127 height 35
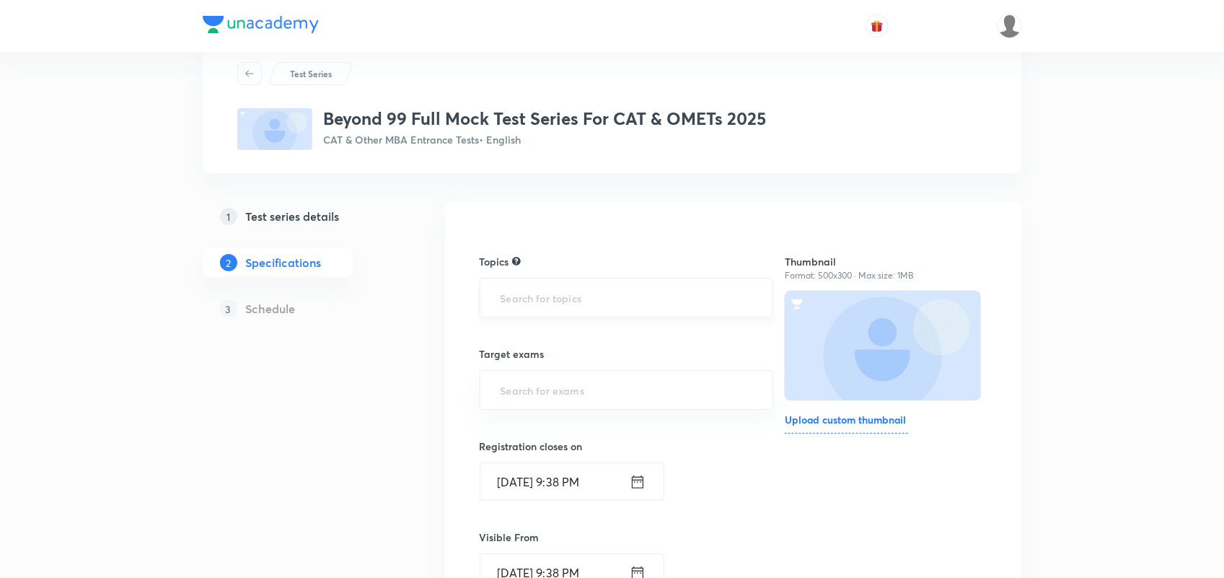
scroll to position [43, 0]
click at [570, 296] on input "text" at bounding box center [627, 296] width 258 height 27
type input "VARC"
click at [546, 299] on input "text" at bounding box center [627, 296] width 258 height 27
click at [609, 350] on li "Verbal Ability and RC -> VARC" at bounding box center [626, 338] width 292 height 26
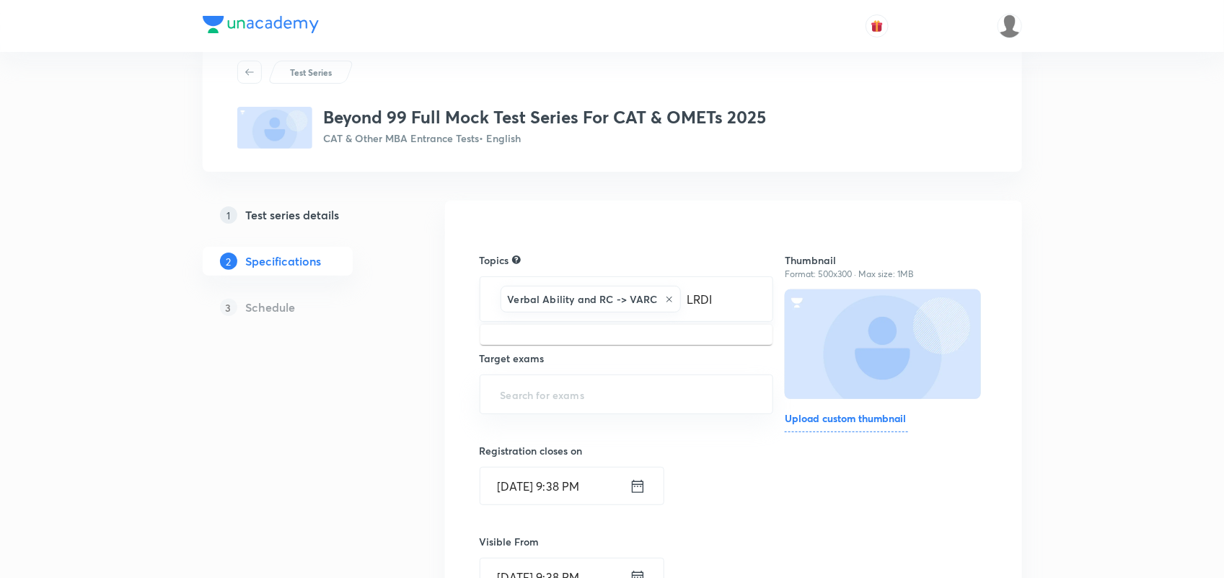
type input "LRDI"
click at [606, 350] on li "DI and LR -> LRDI" at bounding box center [626, 343] width 292 height 26
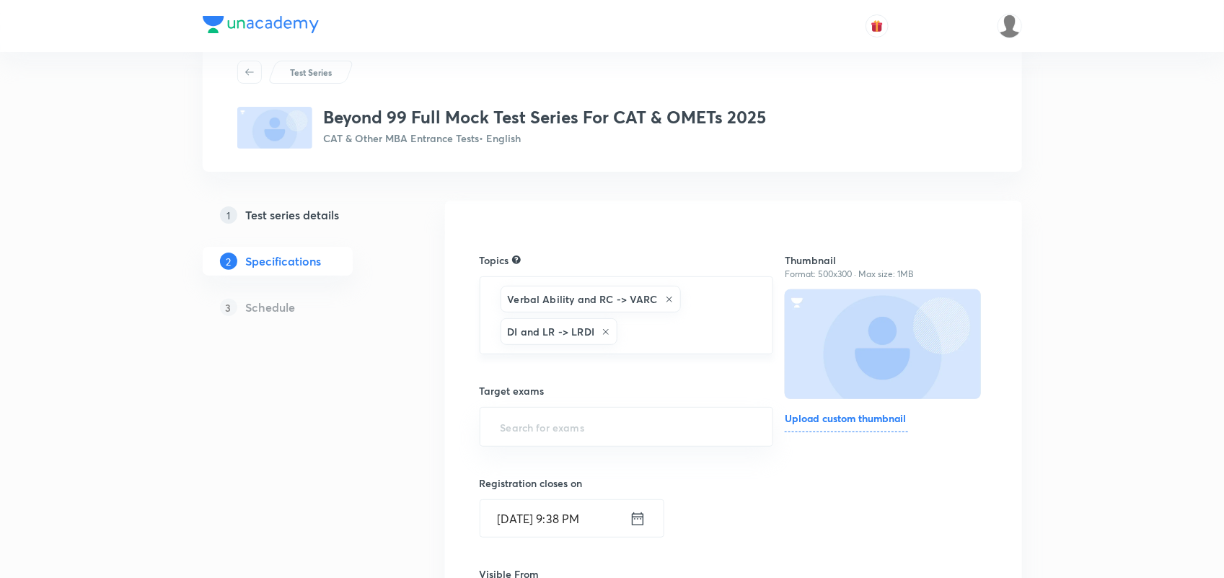
type input "W"
type input "Q"
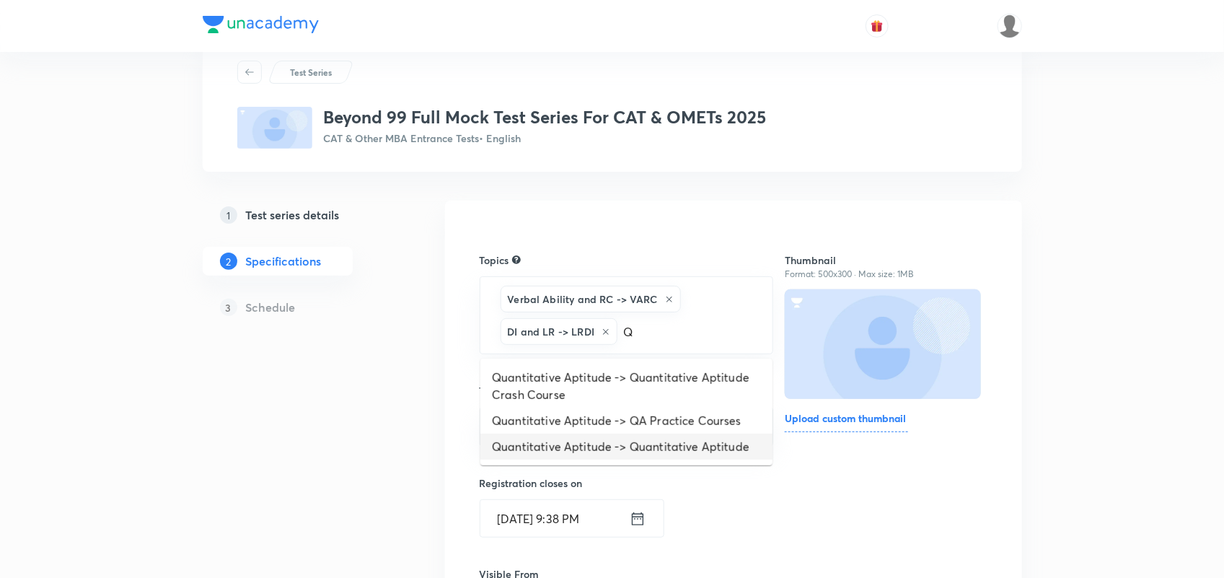
click at [649, 455] on li "Quantitative Aptitude -> Quantitative Aptitude" at bounding box center [626, 446] width 292 height 26
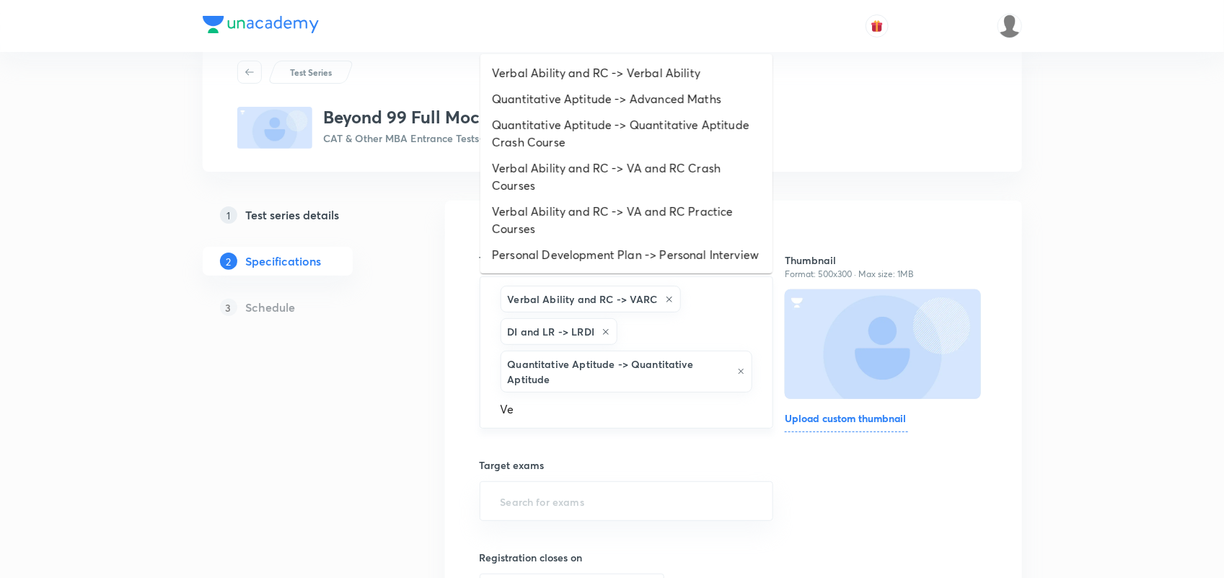
type input "Ver"
click at [593, 73] on li "Verbal Ability and RC -> Verbal Ability" at bounding box center [626, 73] width 292 height 26
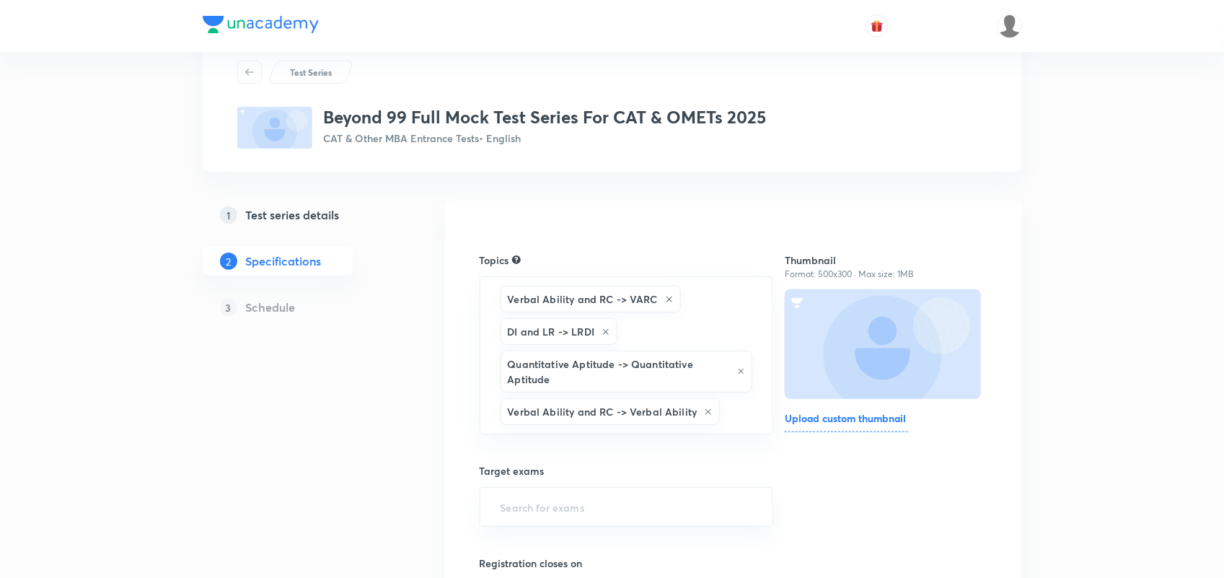
click at [1047, 525] on div "Test Series Beyond 99 Full Mock Test Series For CAT & OMETs 2025 CAT & Other MB…" at bounding box center [612, 533] width 1224 height 1153
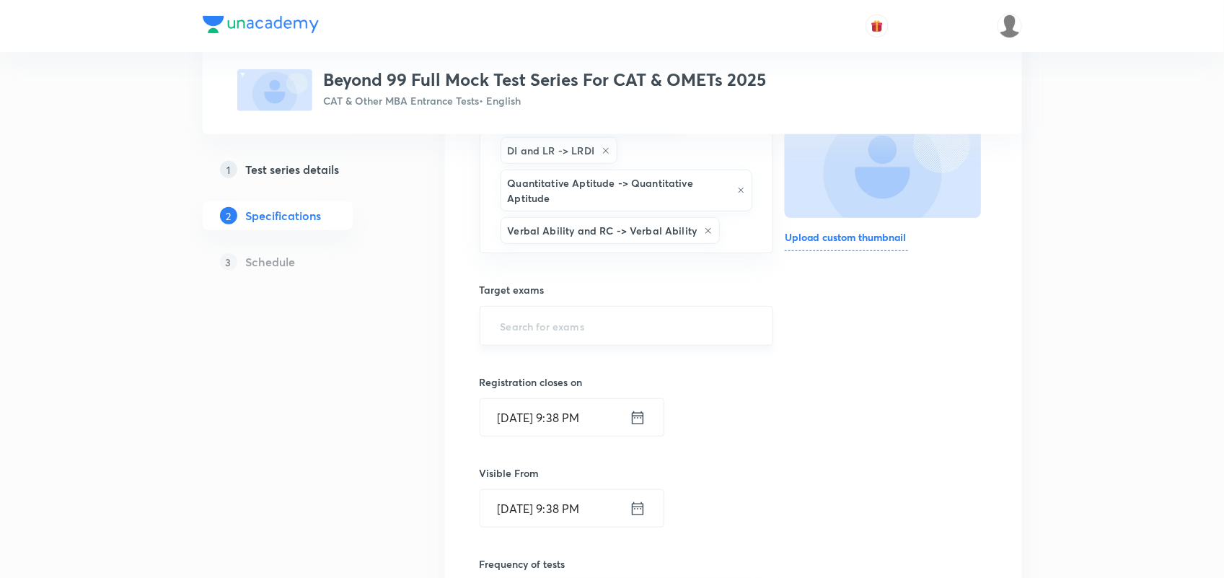
scroll to position [231, 0]
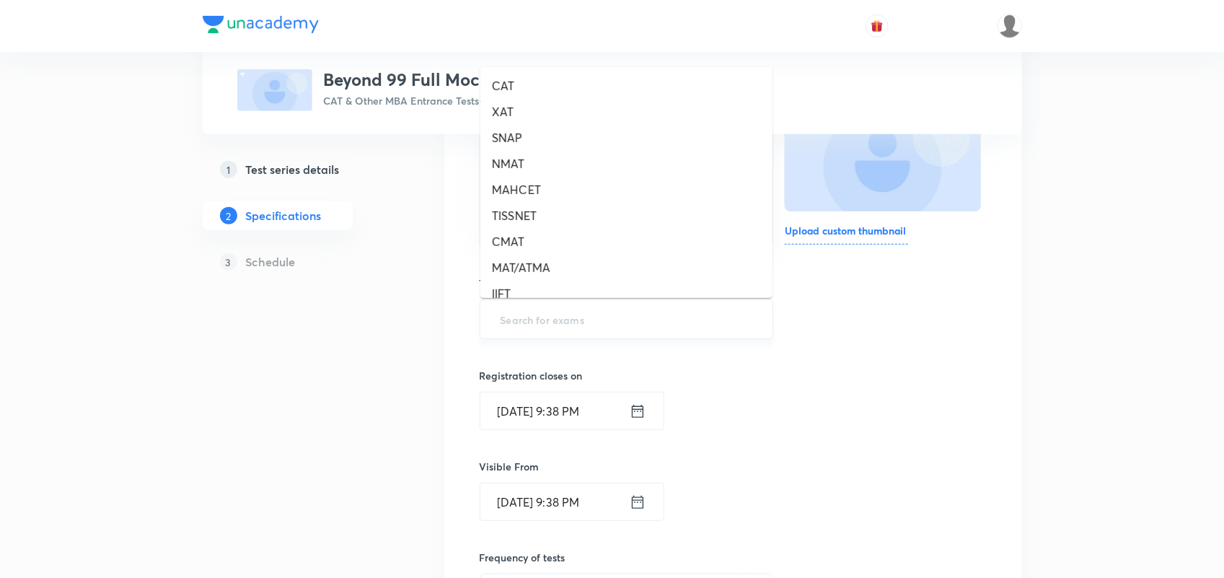
click at [629, 322] on input "text" at bounding box center [627, 319] width 258 height 27
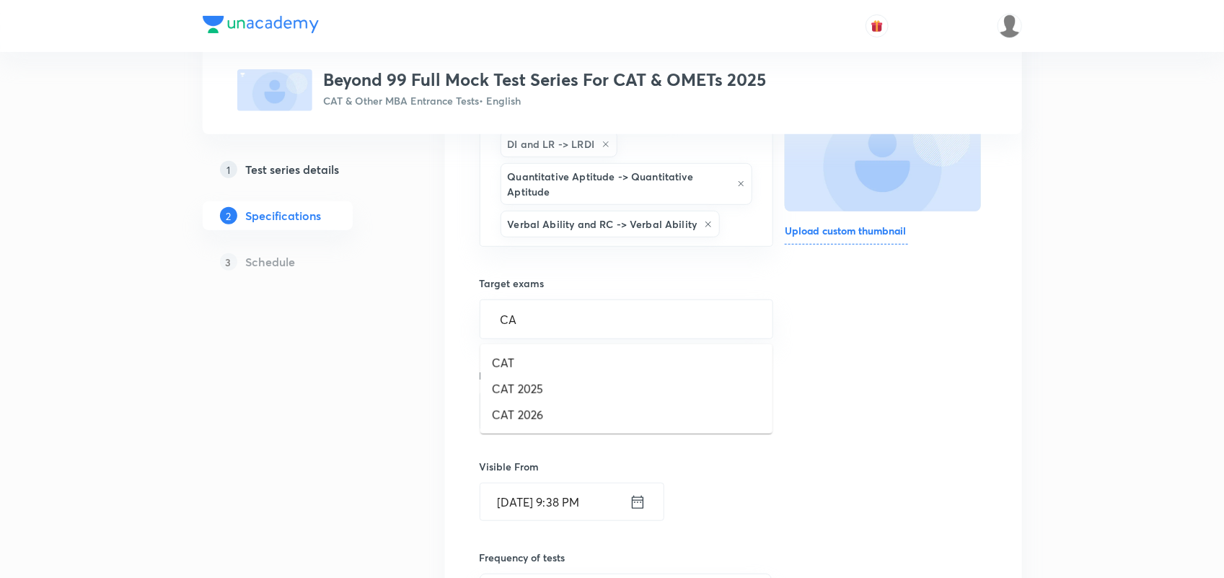
type input "CAT"
click at [508, 394] on li "CAT 2025" at bounding box center [626, 389] width 292 height 26
type input "OM"
click at [508, 394] on li "OMETs 2025" at bounding box center [626, 394] width 292 height 26
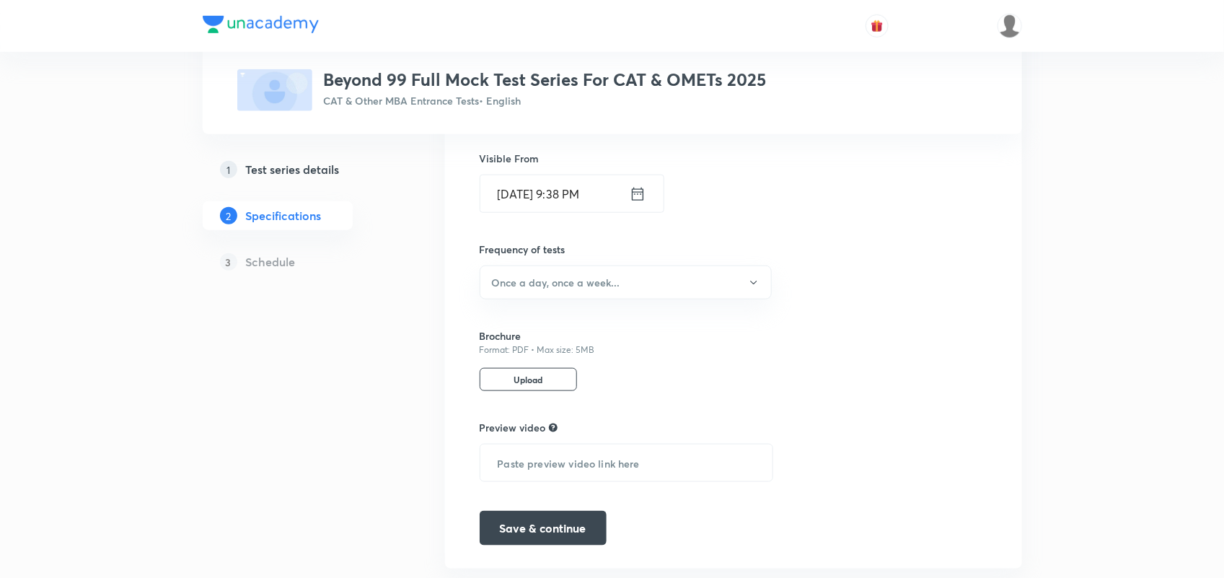
scroll to position [585, 0]
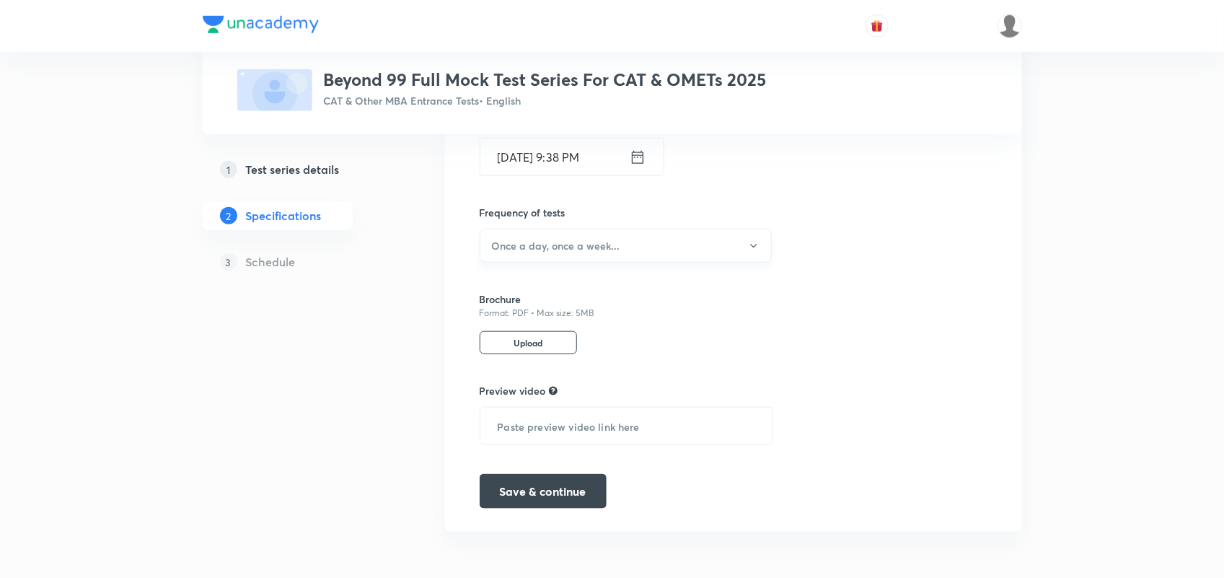
click at [624, 247] on button "Once a day, once a week..." at bounding box center [626, 246] width 292 height 34
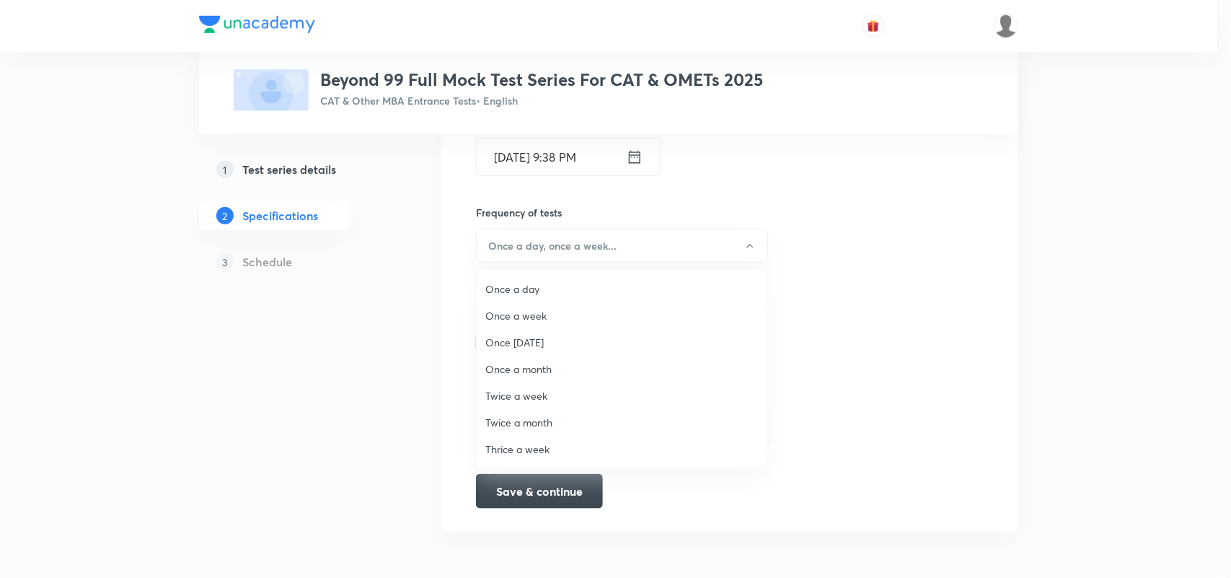
click at [528, 311] on span "Once a week" at bounding box center [621, 315] width 273 height 15
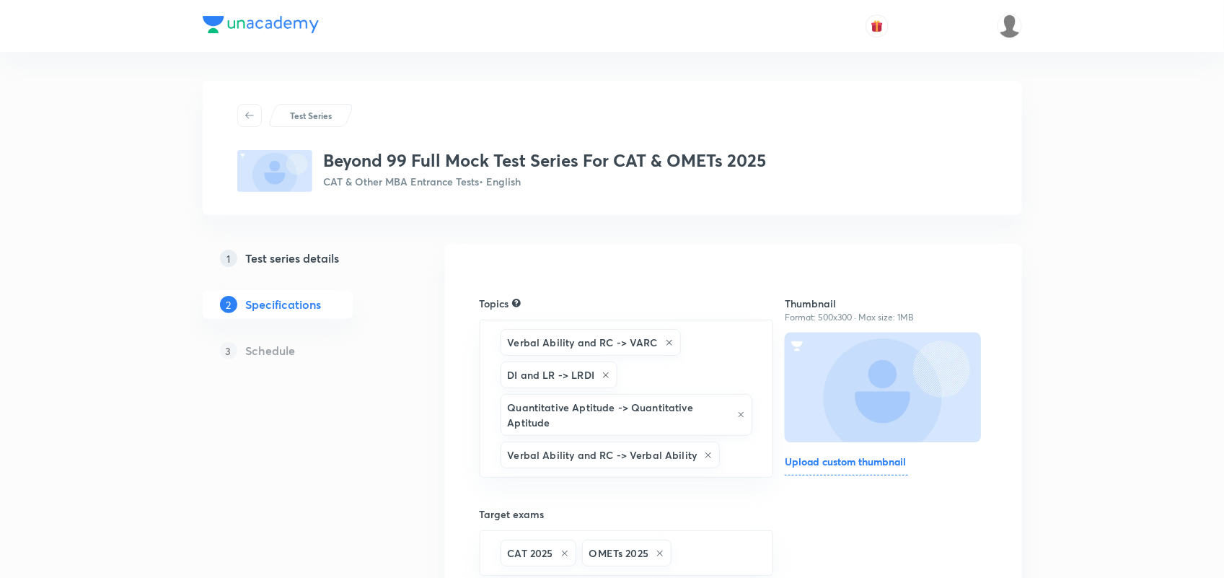
scroll to position [1, 0]
click at [845, 463] on h6 "Upload custom thumbnail" at bounding box center [846, 463] width 123 height 22
click at [0, 0] on input "Upload custom thumbnail" at bounding box center [0, 0] width 0 height 0
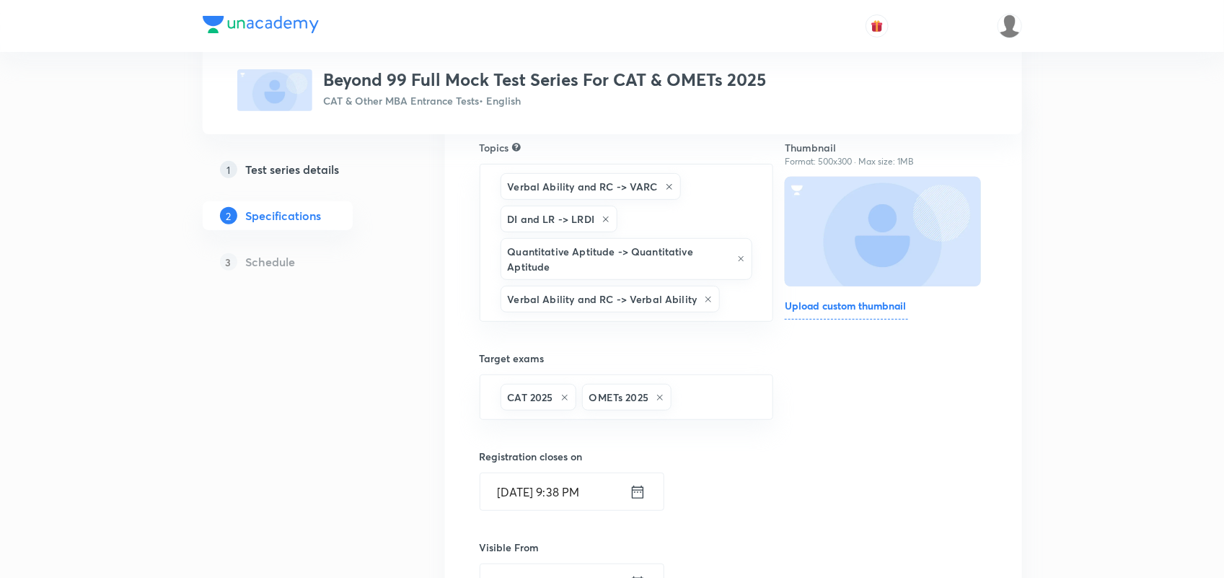
scroll to position [156, 0]
click at [870, 300] on h6 "Upload custom thumbnail" at bounding box center [846, 308] width 123 height 22
click at [0, 0] on input "Upload custom thumbnail" at bounding box center [0, 0] width 0 height 0
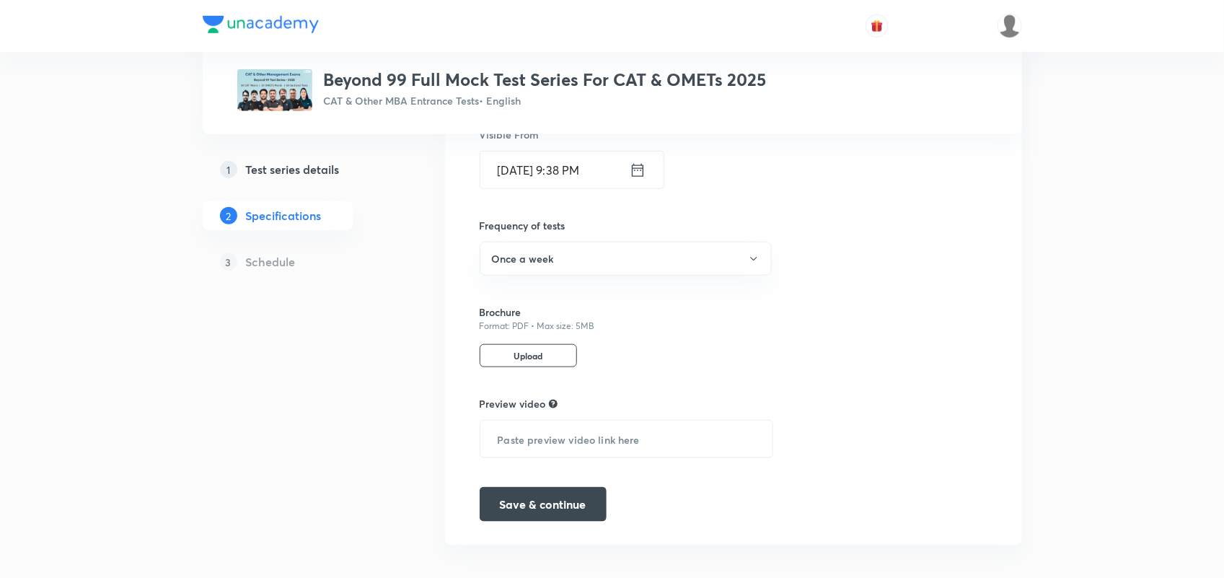
scroll to position [585, 0]
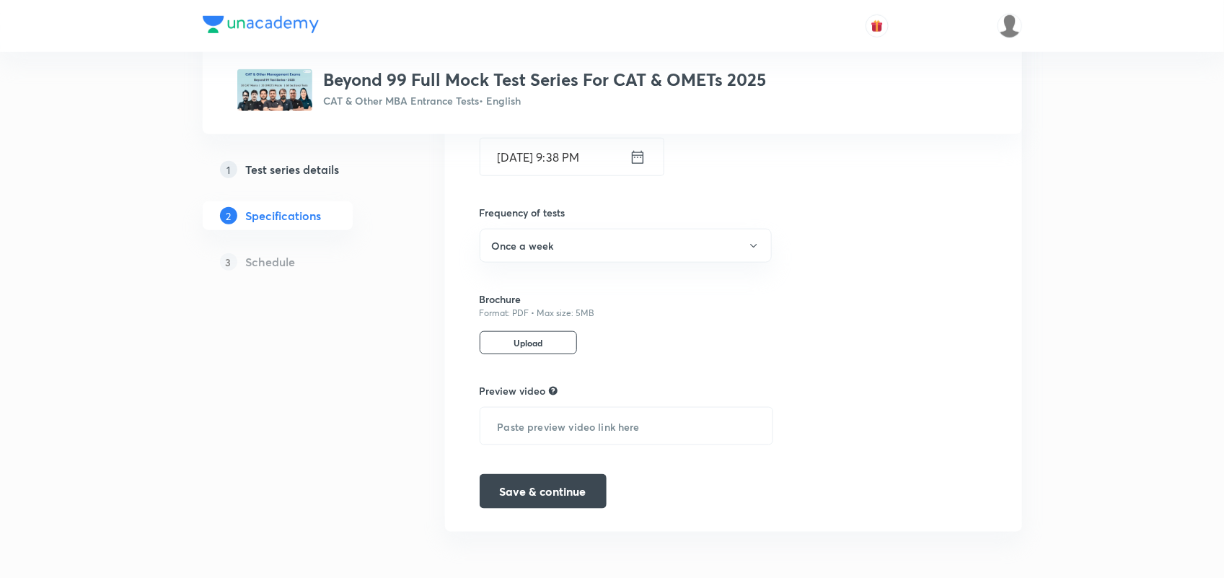
click at [553, 353] on p "Upload" at bounding box center [528, 342] width 97 height 23
click at [0, 0] on input "Upload" at bounding box center [0, 0] width 0 height 0
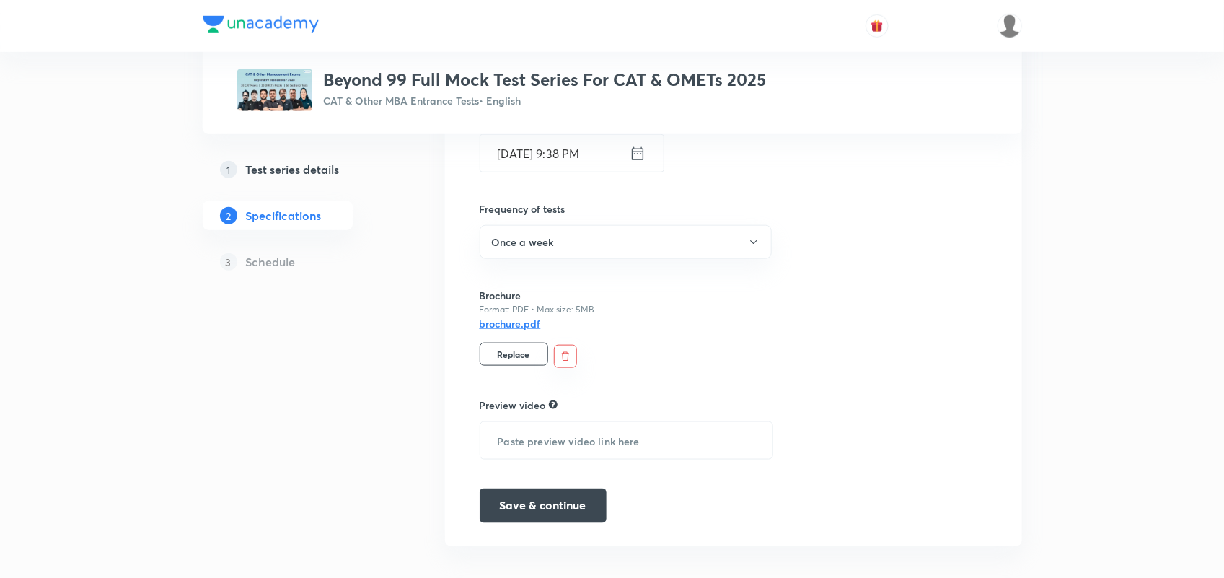
click at [518, 319] on h6 "brochure.pdf" at bounding box center [510, 323] width 61 height 15
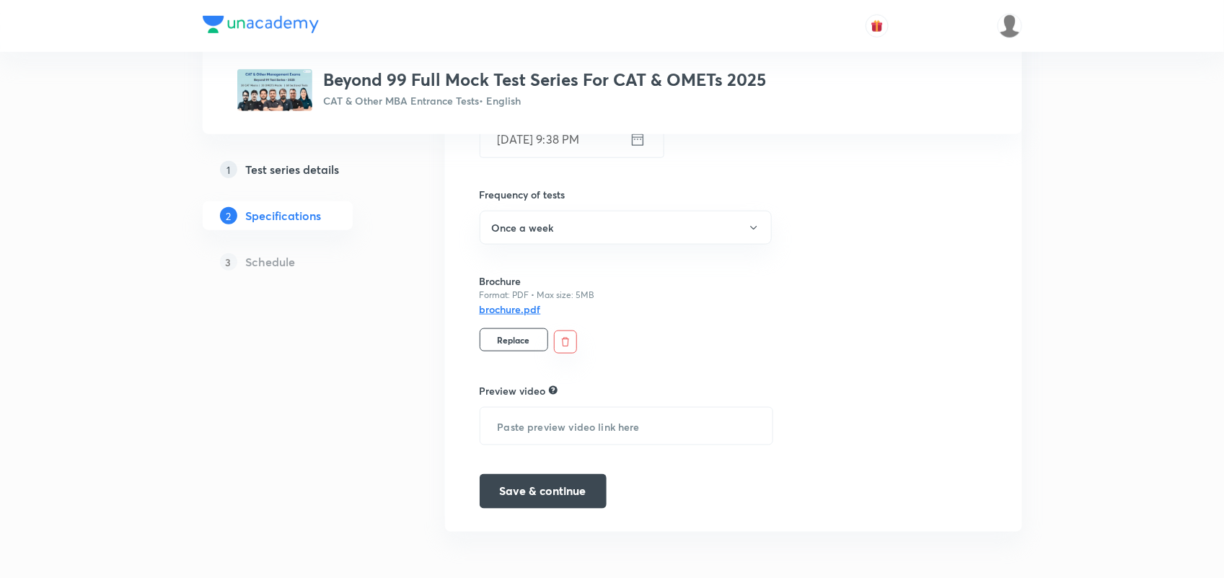
click at [566, 343] on icon "button" at bounding box center [566, 342] width 12 height 12
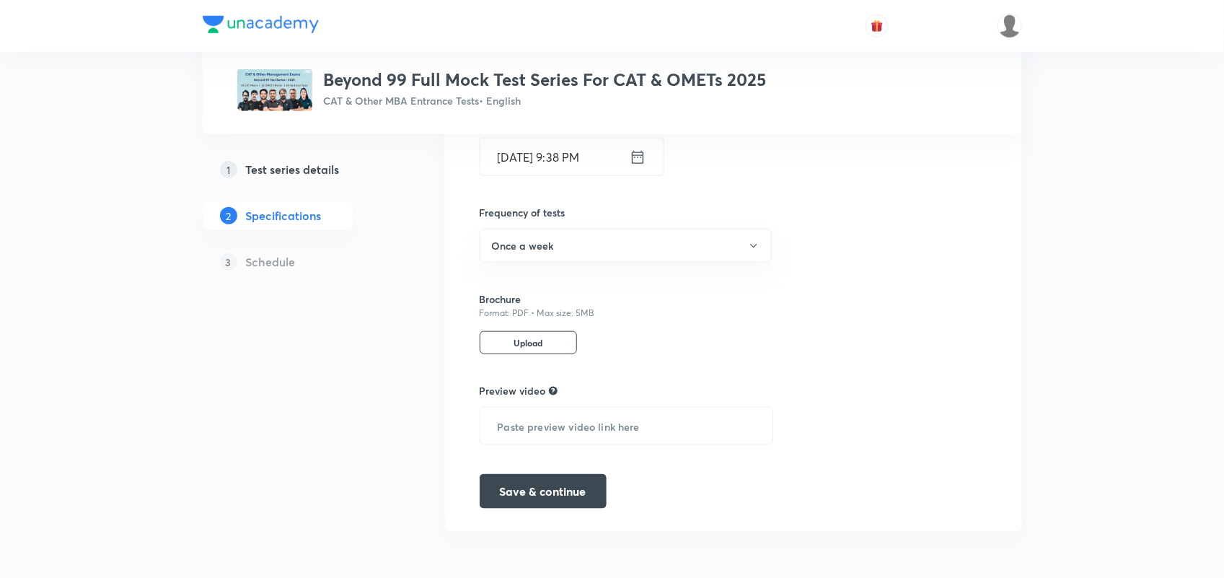
scroll to position [585, 0]
click at [517, 348] on p "Upload" at bounding box center [528, 342] width 97 height 23
click at [0, 0] on input "Upload" at bounding box center [0, 0] width 0 height 0
click at [531, 495] on button "Save & continue" at bounding box center [543, 489] width 127 height 35
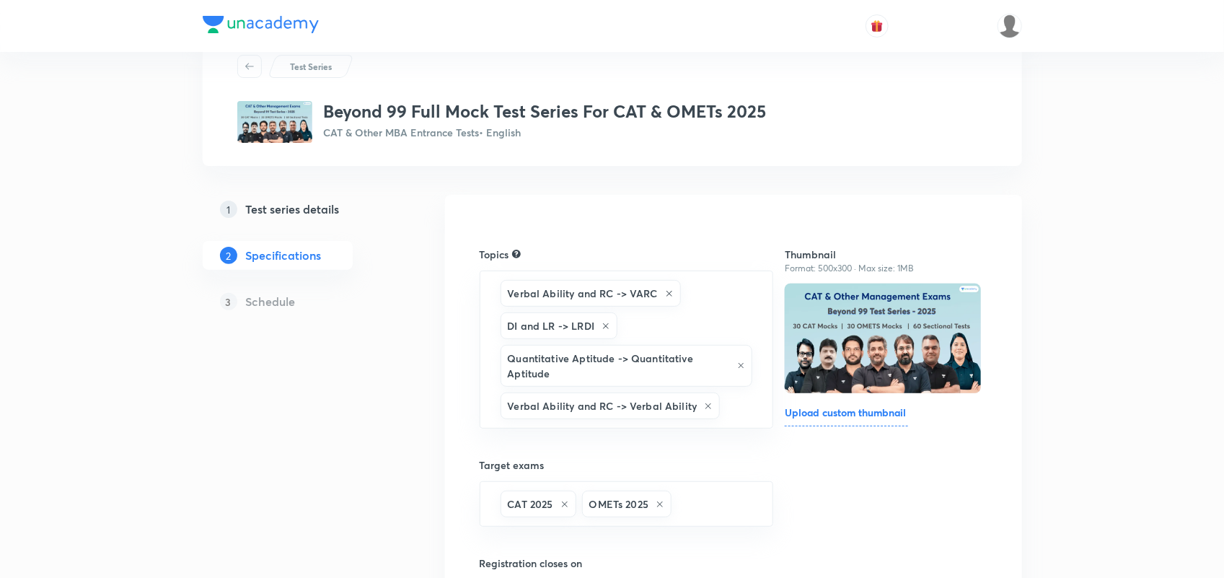
scroll to position [0, 0]
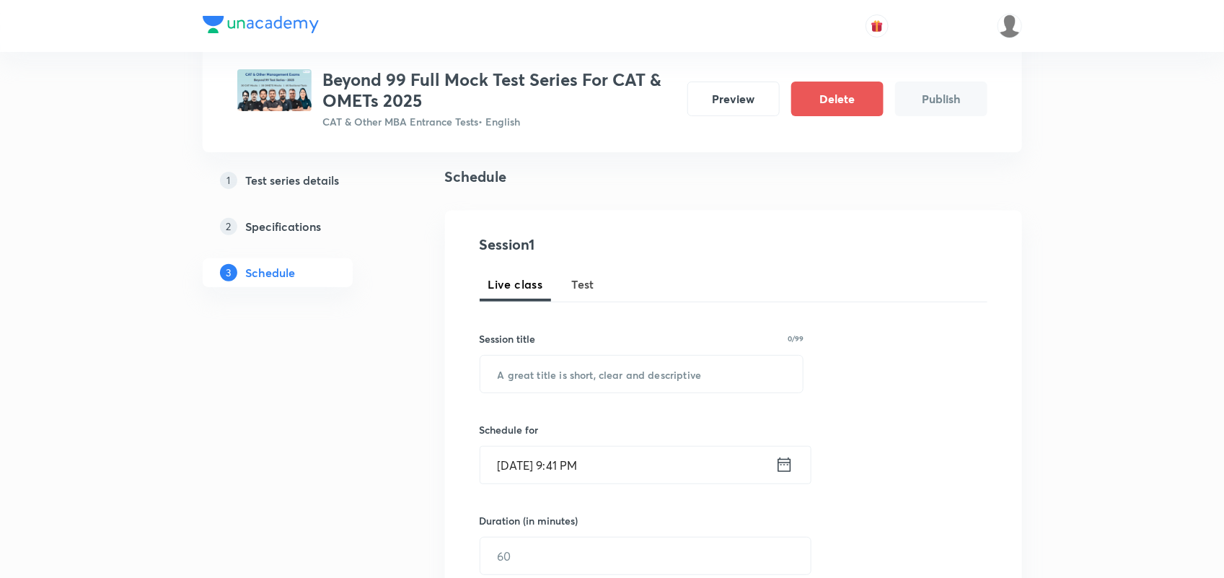
scroll to position [94, 0]
click at [588, 272] on button "Test" at bounding box center [583, 286] width 40 height 35
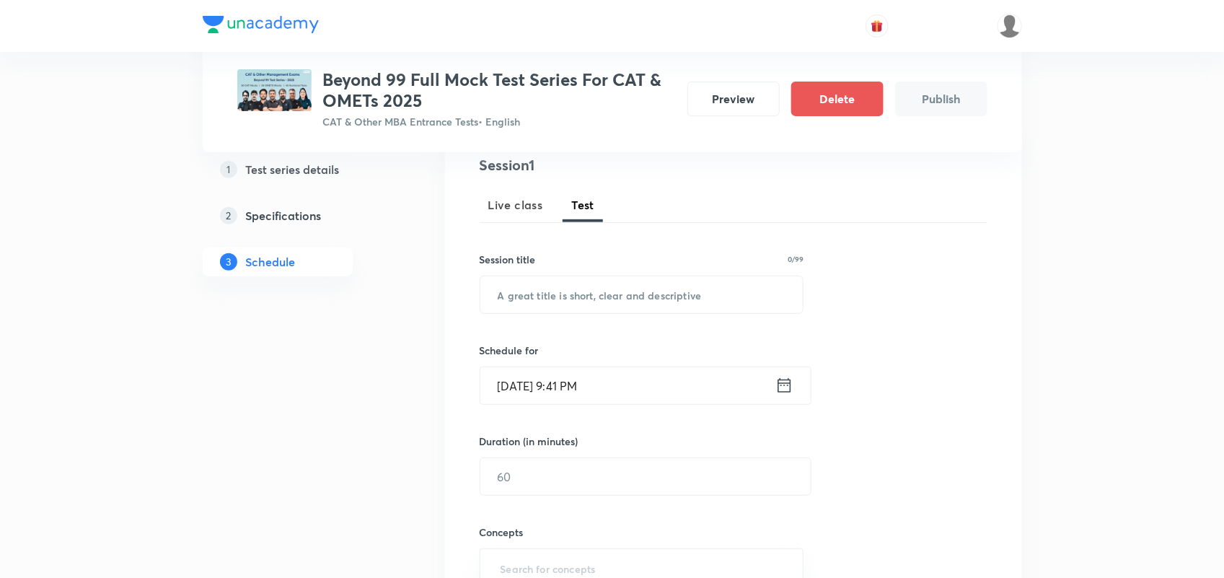
scroll to position [178, 0]
click at [628, 296] on input "text" at bounding box center [641, 291] width 323 height 37
drag, startPoint x: 624, startPoint y: 293, endPoint x: 455, endPoint y: 297, distance: 169.5
click at [455, 297] on div "Session 1 Live class Test Session title 14/99 Mock Test 1 ( ​ Schedule for Aug …" at bounding box center [733, 442] width 577 height 629
click at [574, 293] on input "Mock Test 1 (" at bounding box center [641, 291] width 323 height 37
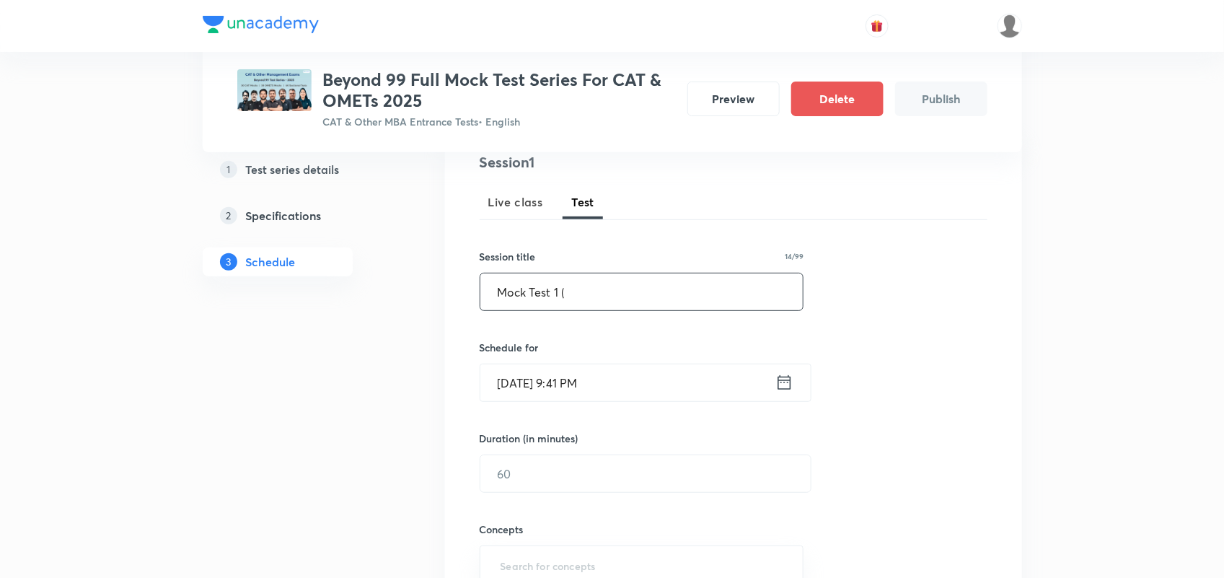
paste input "Mock Test 17 (Test on 31.08.2025)"
drag, startPoint x: 570, startPoint y: 291, endPoint x: 644, endPoint y: 289, distance: 74.3
click at [644, 289] on input "Mock Test 1 ( Mock Test 17 (Test on 31.08.2025)" at bounding box center [641, 291] width 323 height 37
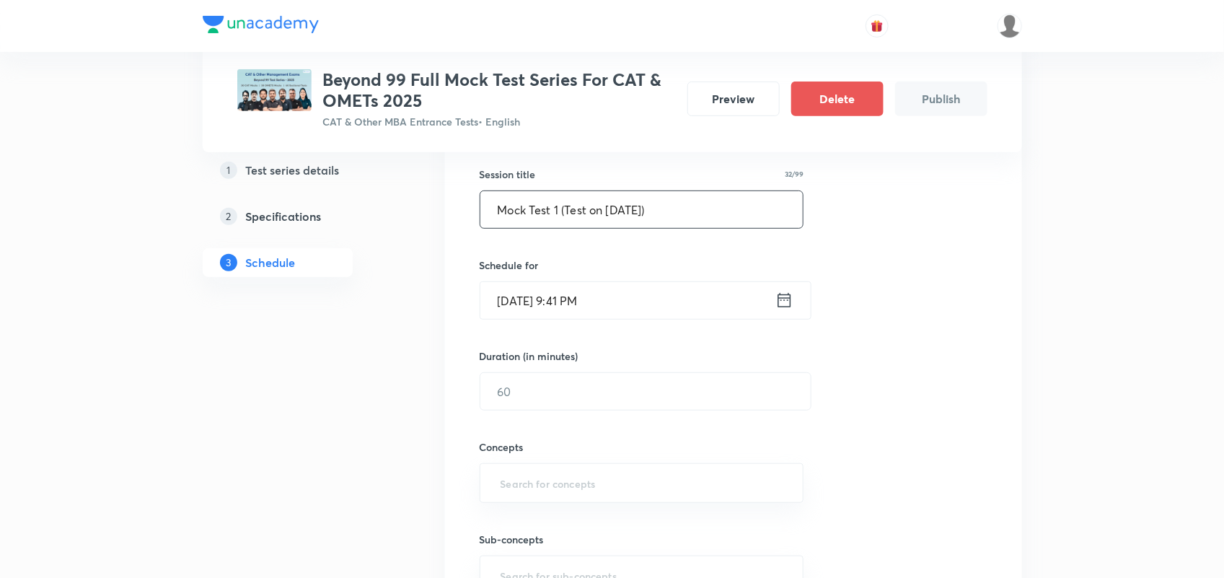
scroll to position [263, 0]
type input "Mock Test 1 (Test on 31.08.2025)"
click at [779, 306] on icon at bounding box center [784, 297] width 18 height 20
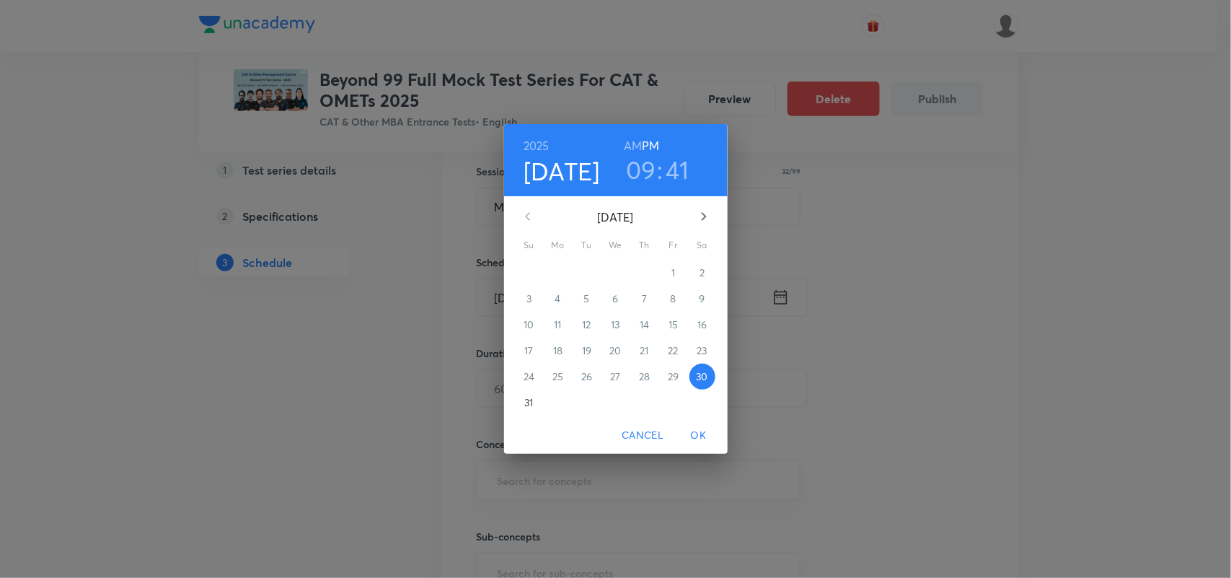
click at [527, 402] on p "31" at bounding box center [528, 402] width 9 height 14
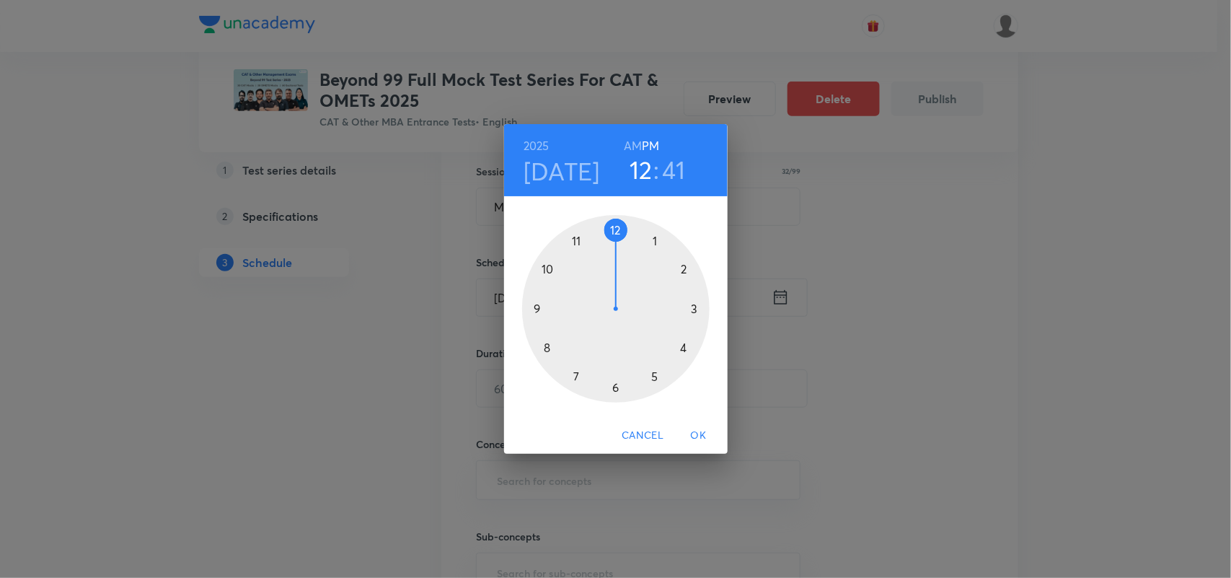
drag, startPoint x: 534, startPoint y: 306, endPoint x: 615, endPoint y: 249, distance: 98.8
click at [615, 249] on div at bounding box center [615, 308] width 187 height 187
drag, startPoint x: 553, startPoint y: 344, endPoint x: 617, endPoint y: 393, distance: 80.2
click at [617, 393] on div at bounding box center [615, 308] width 187 height 187
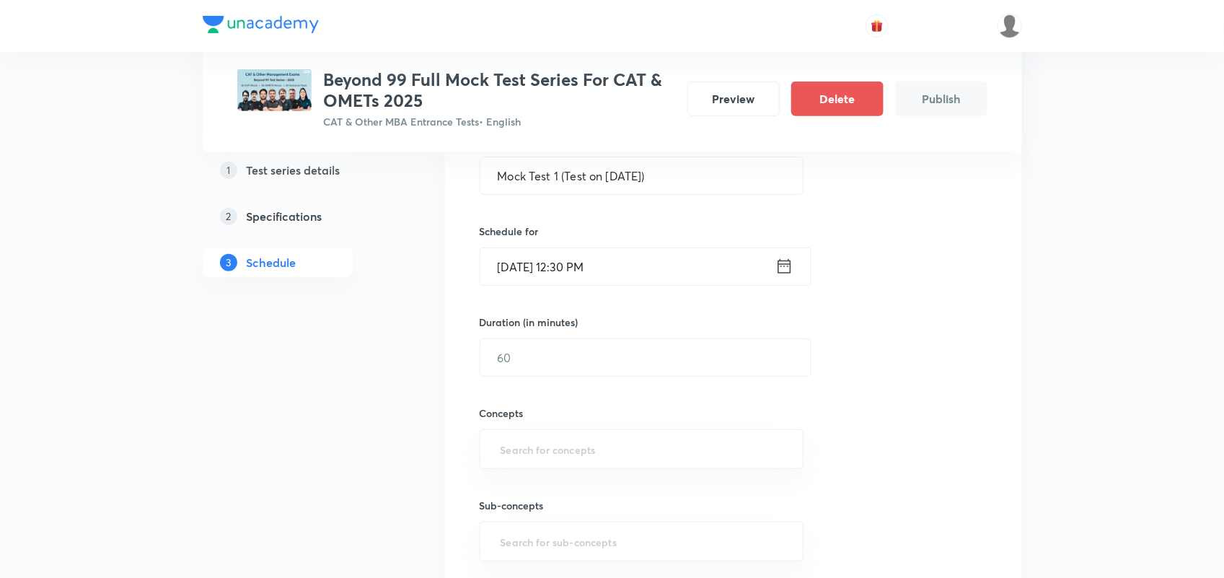
scroll to position [296, 0]
click at [585, 366] on input "1" at bounding box center [645, 355] width 330 height 37
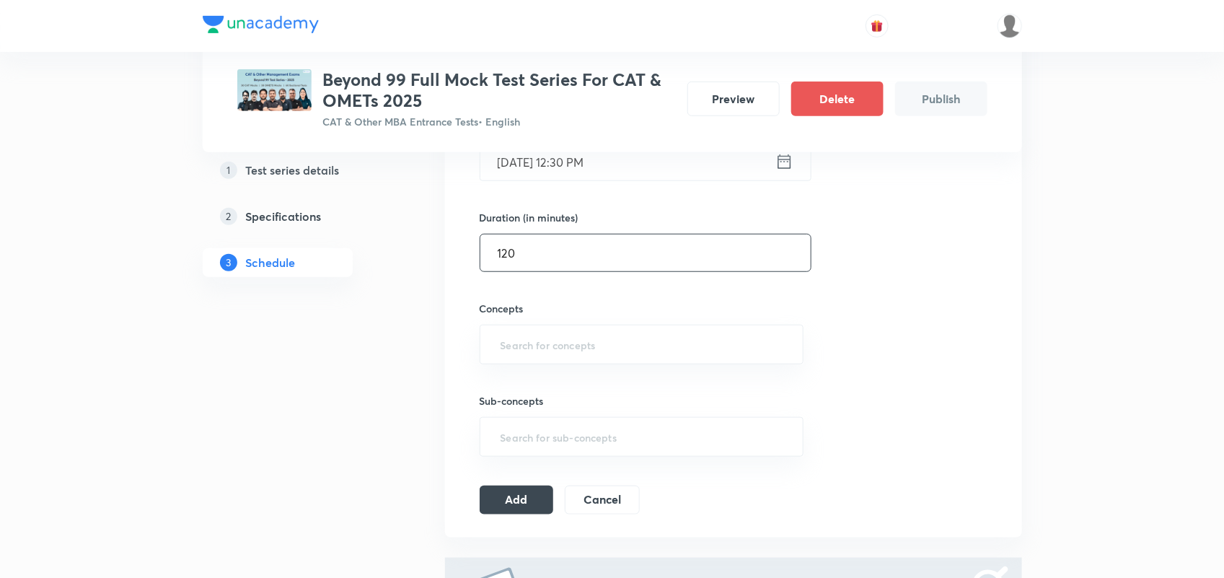
scroll to position [401, 0]
type input "120"
click at [564, 348] on input "text" at bounding box center [642, 342] width 288 height 27
type input "VARC"
click at [507, 386] on li "VARC" at bounding box center [641, 385] width 322 height 26
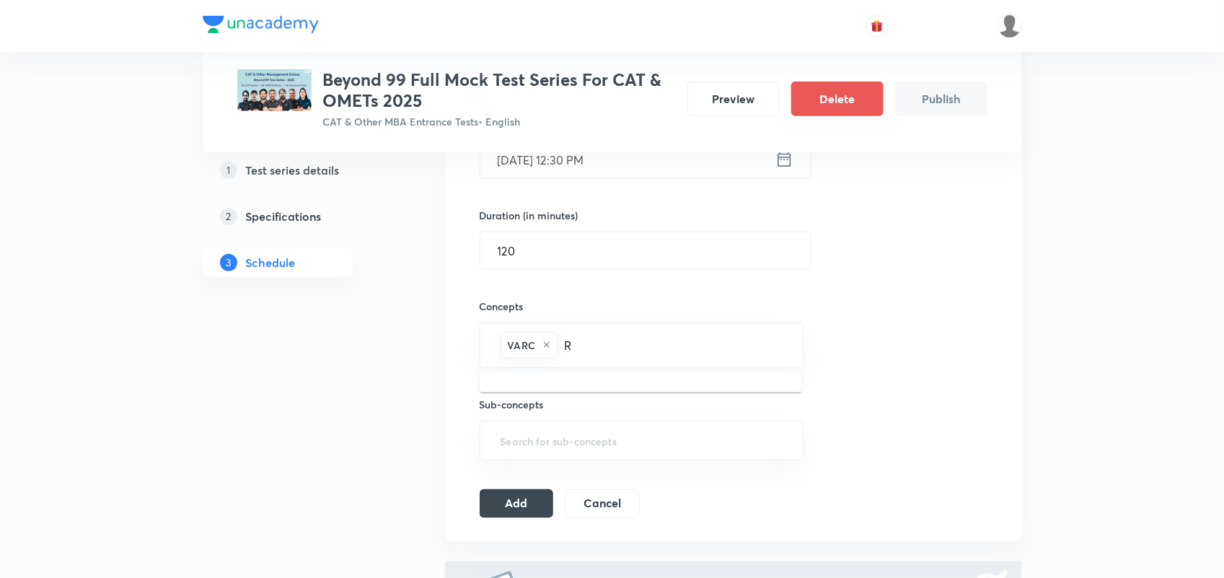
type input "RD"
click at [507, 386] on li "LRDI" at bounding box center [641, 391] width 322 height 26
type input "Q"
click at [507, 386] on li "Quantitative Aptitude" at bounding box center [641, 391] width 322 height 26
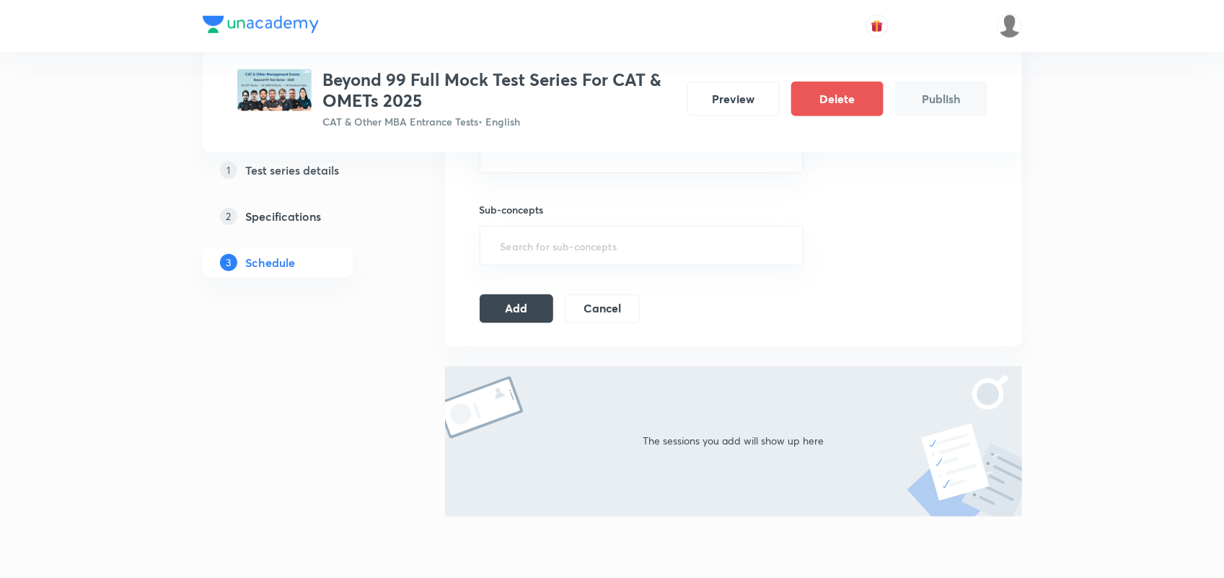
scroll to position [627, 0]
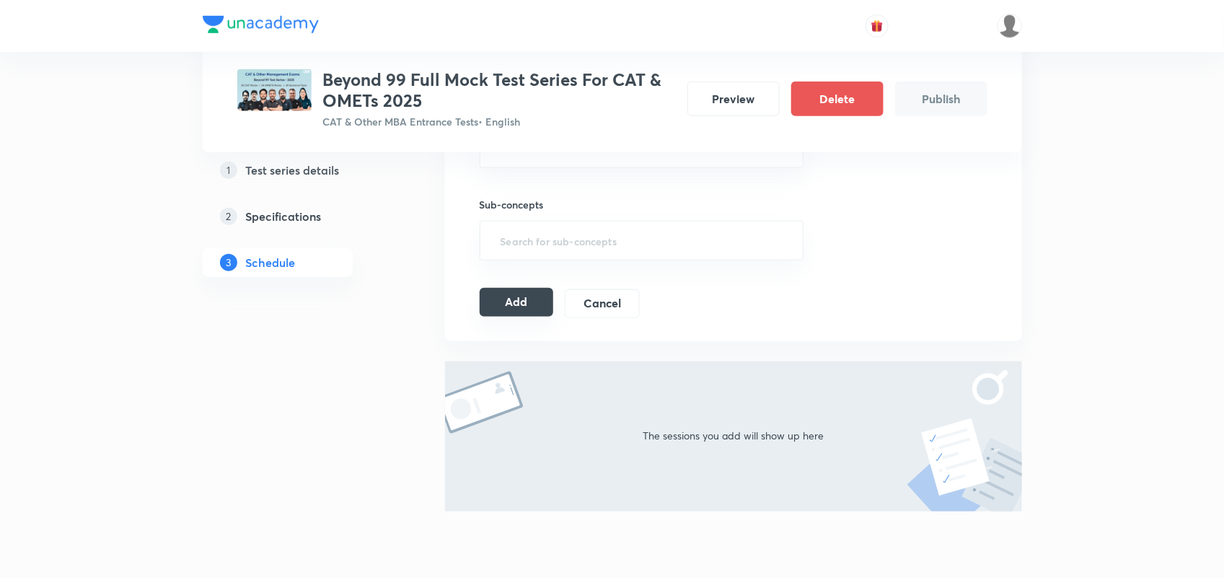
click at [513, 305] on button "Add" at bounding box center [517, 302] width 74 height 29
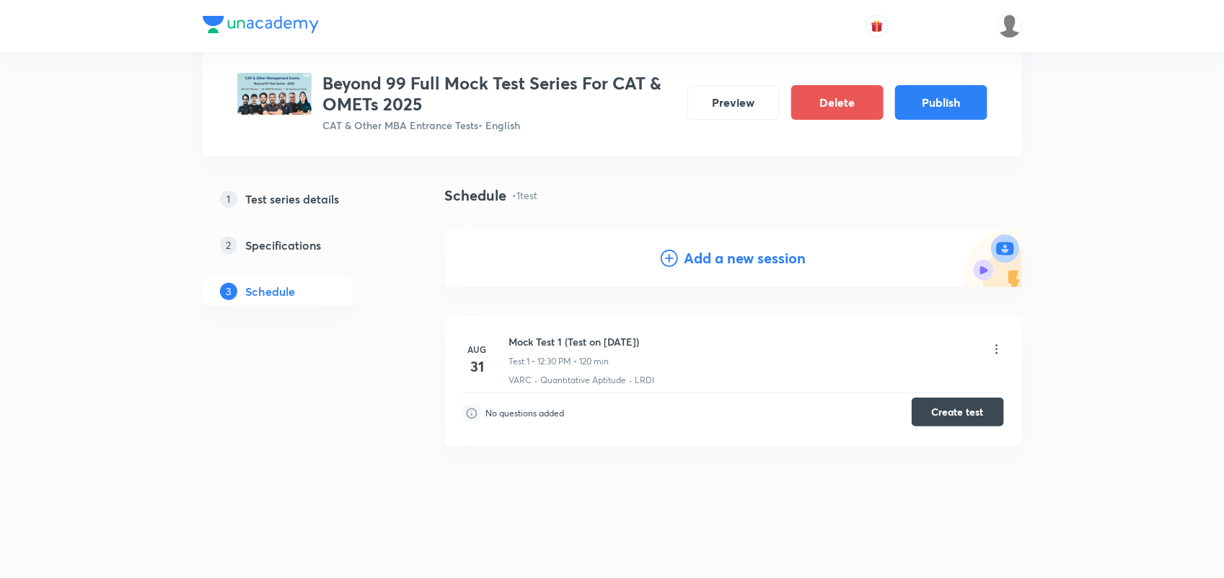
click at [963, 406] on button "Create test" at bounding box center [957, 411] width 92 height 29
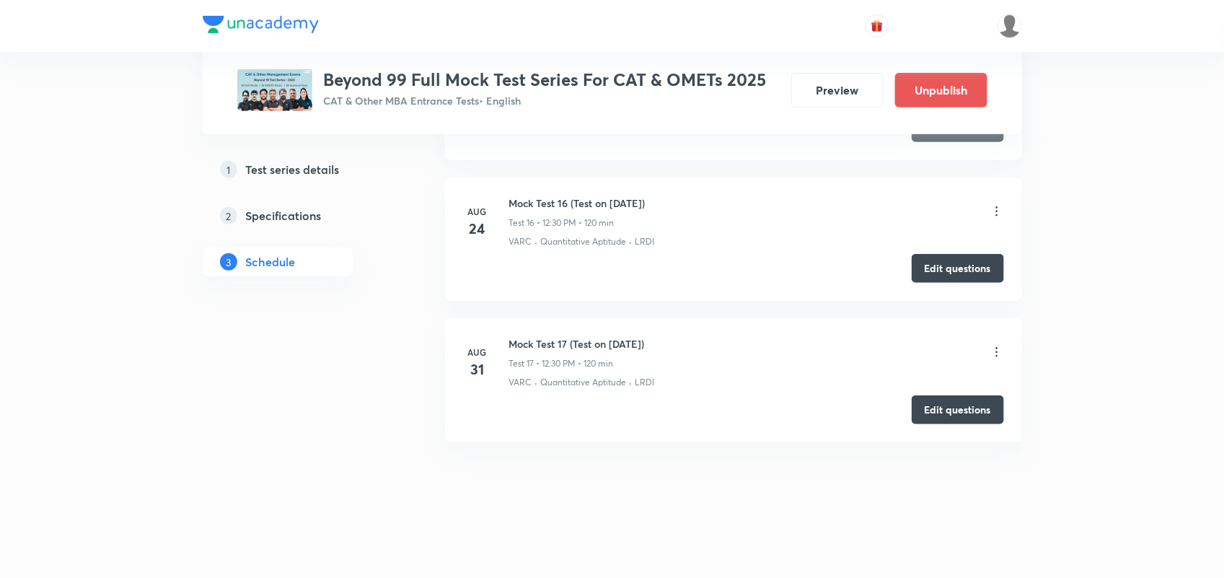
drag, startPoint x: 506, startPoint y: 340, endPoint x: 701, endPoint y: 340, distance: 194.7
click at [701, 340] on div "[DATE] Mock Test 17 (Test on [DATE]) Test 17 • 12:30 PM • 120 min VARC · Quanti…" at bounding box center [733, 362] width 541 height 53
copy h6 "Mock Test 17 (Test on [DATE])"
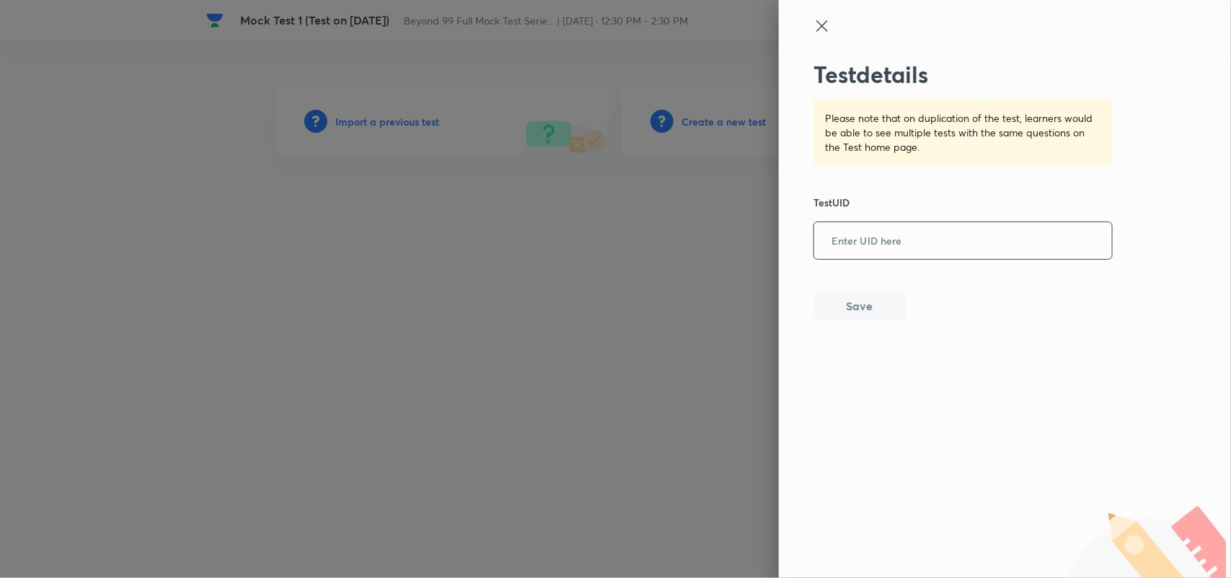
click at [898, 240] on input "text" at bounding box center [963, 241] width 298 height 35
paste input "PHD5S19ET5"
type input "PHD5S19ET5"
click at [848, 300] on button "Save" at bounding box center [859, 304] width 92 height 29
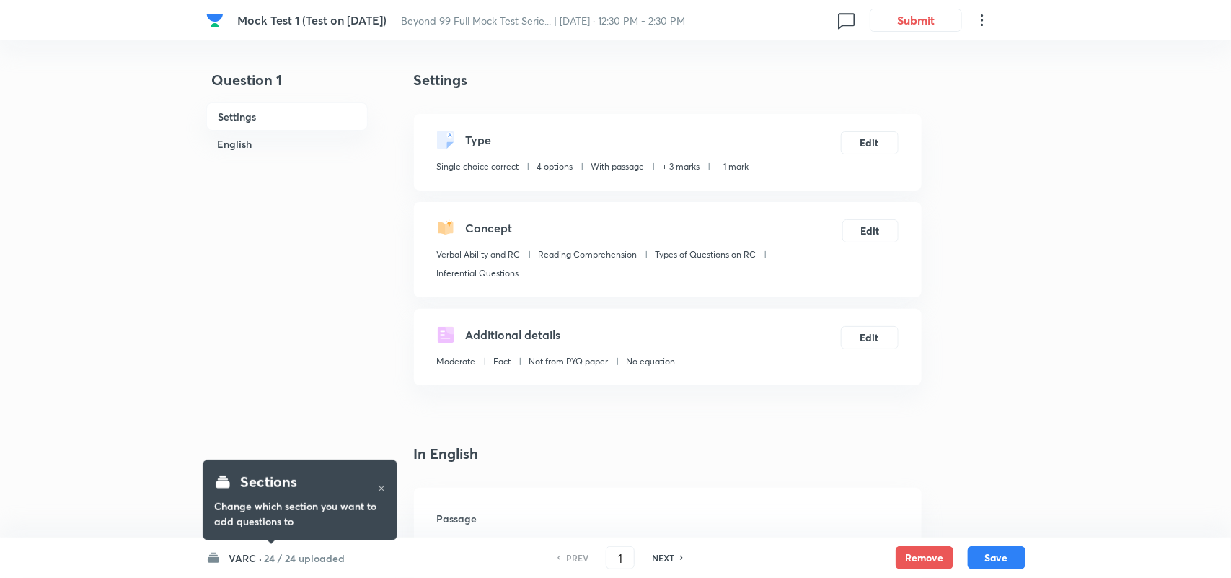
checkbox input "true"
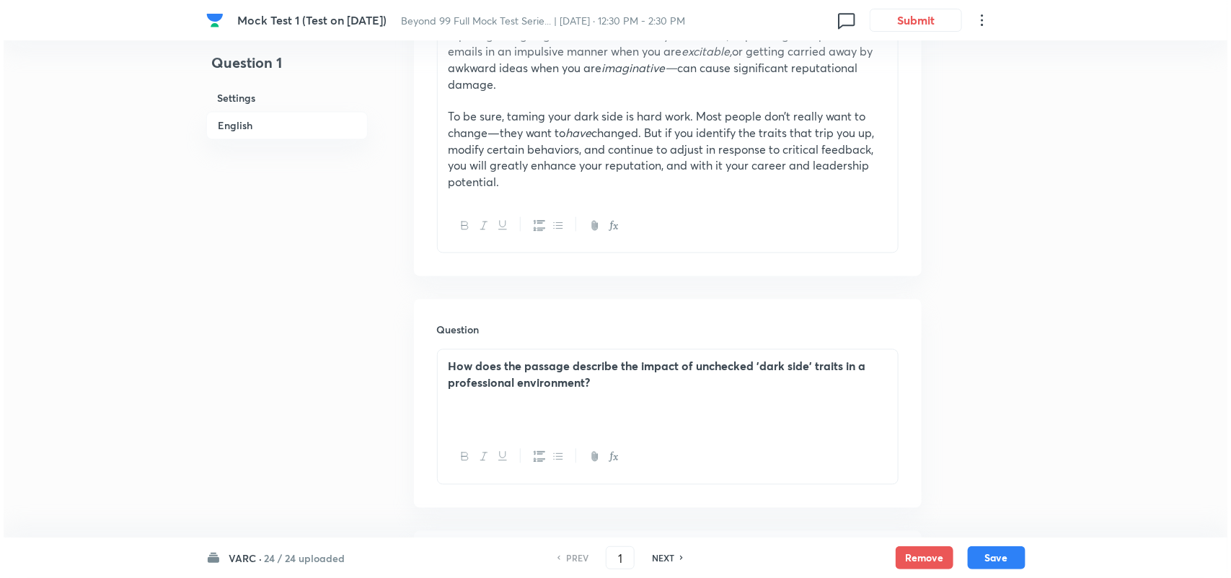
scroll to position [932, 0]
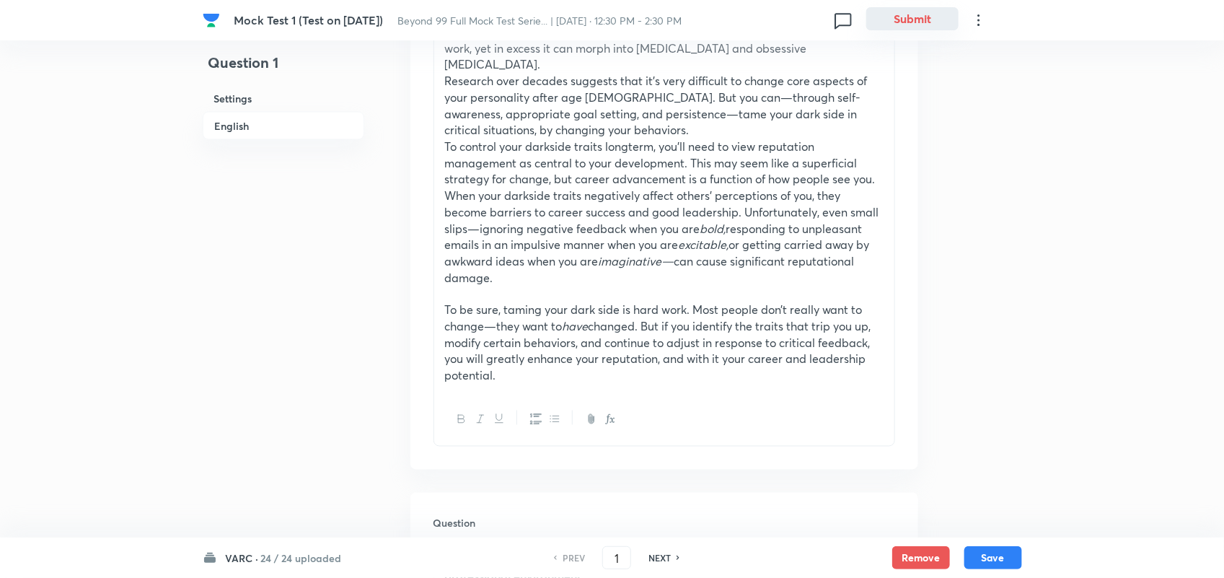
click at [900, 16] on button "Submit" at bounding box center [912, 18] width 92 height 23
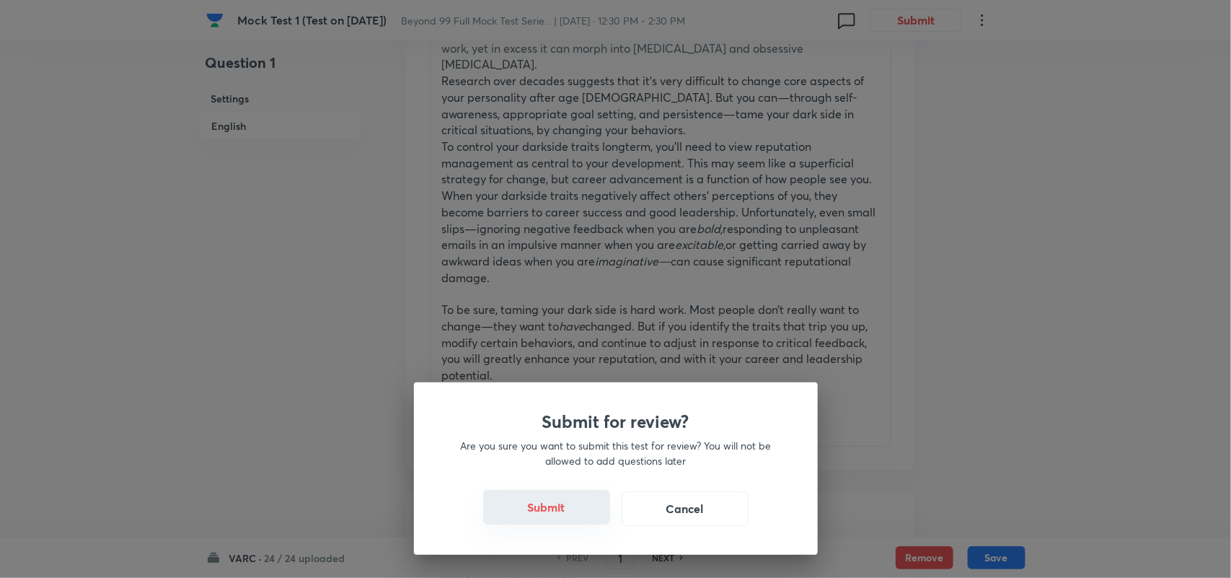
click at [560, 514] on button "Submit" at bounding box center [546, 507] width 127 height 35
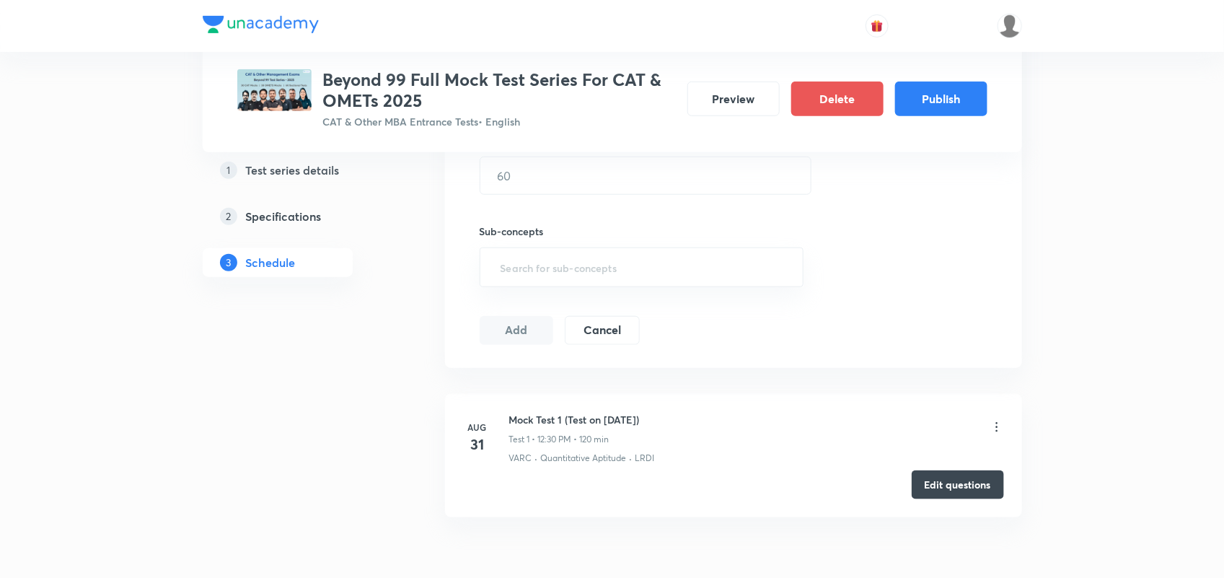
scroll to position [477, 0]
click at [999, 423] on icon at bounding box center [996, 426] width 14 height 14
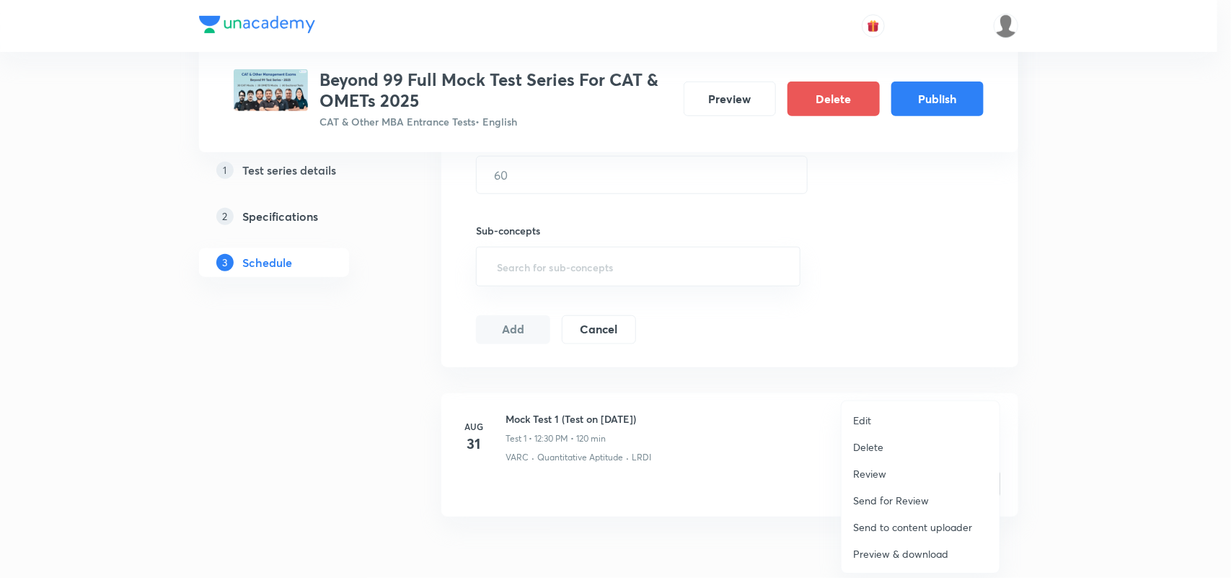
click at [1155, 440] on div at bounding box center [615, 289] width 1231 height 578
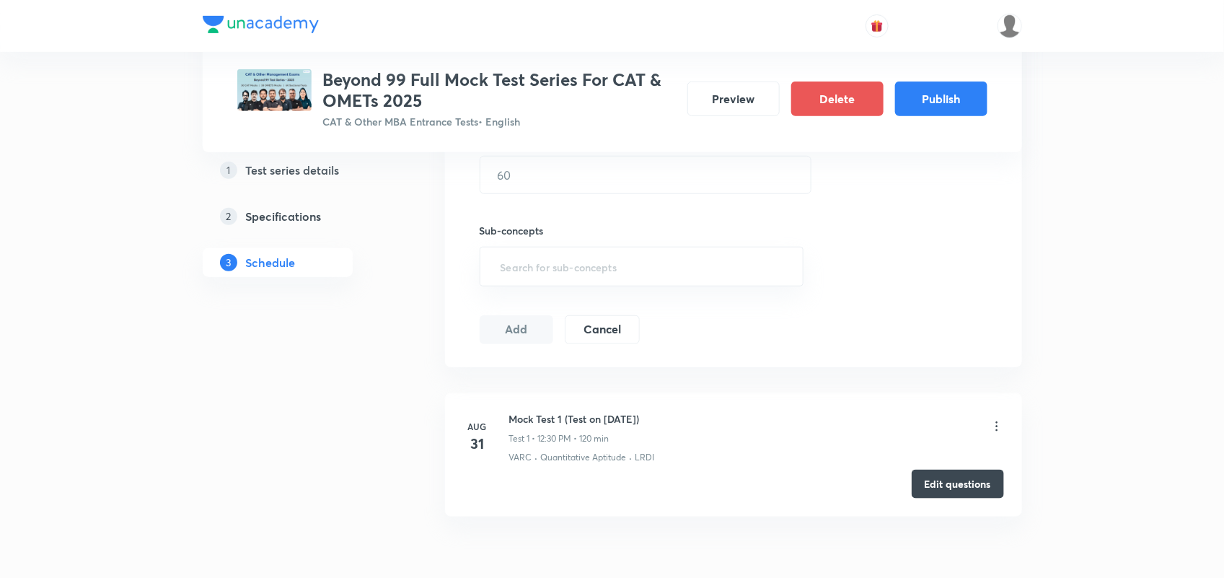
click at [994, 427] on icon at bounding box center [996, 426] width 14 height 14
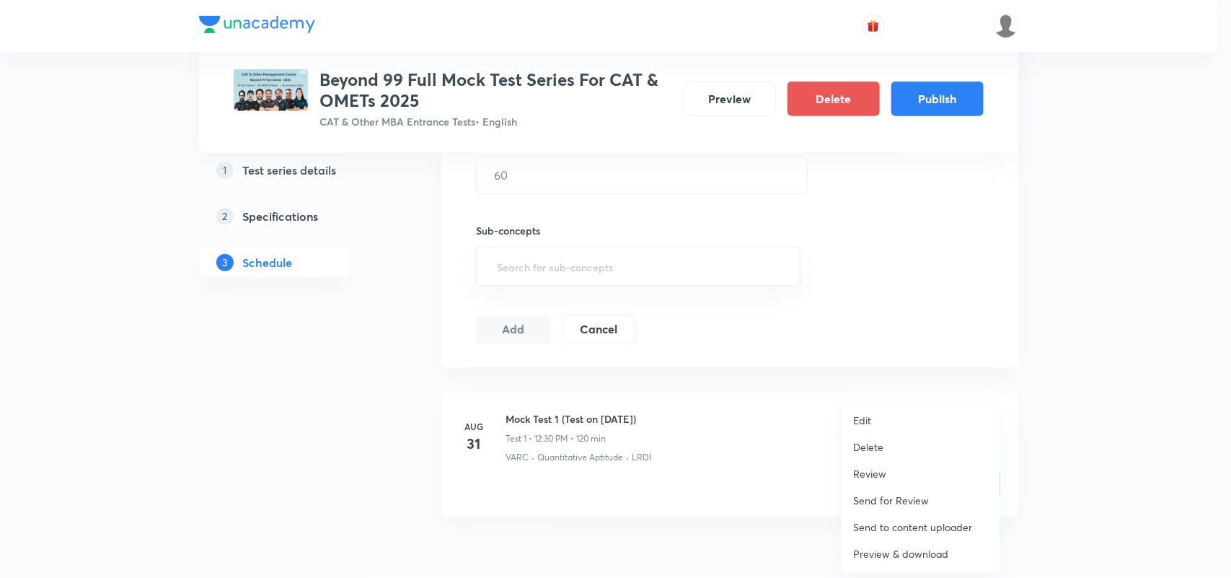
click at [873, 447] on p "Delete" at bounding box center [868, 446] width 30 height 15
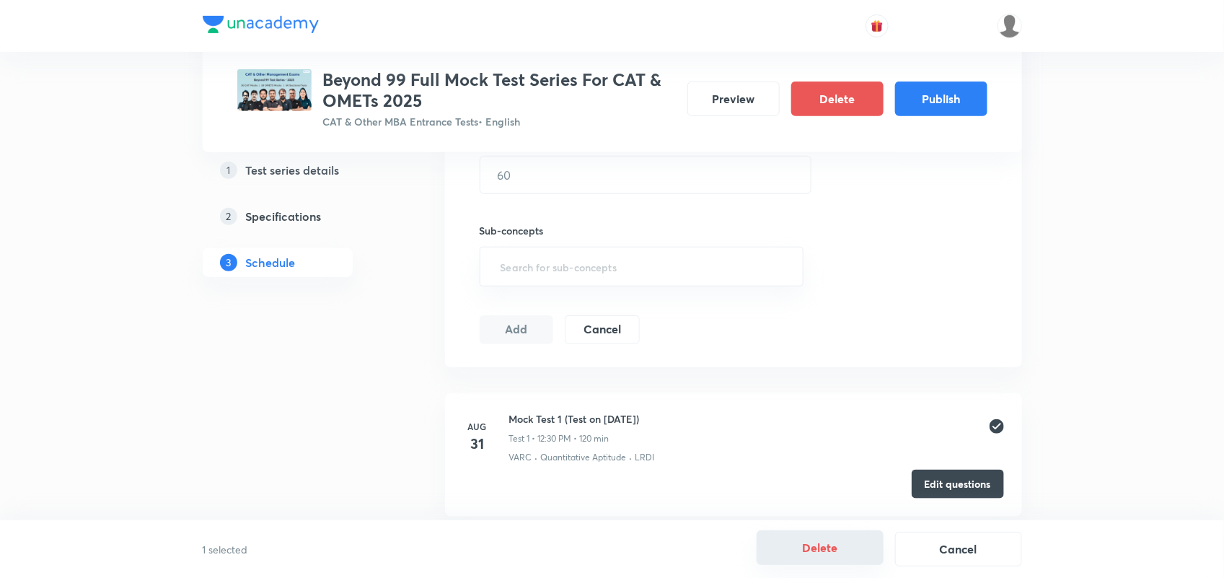
click at [838, 548] on button "Delete" at bounding box center [819, 547] width 127 height 35
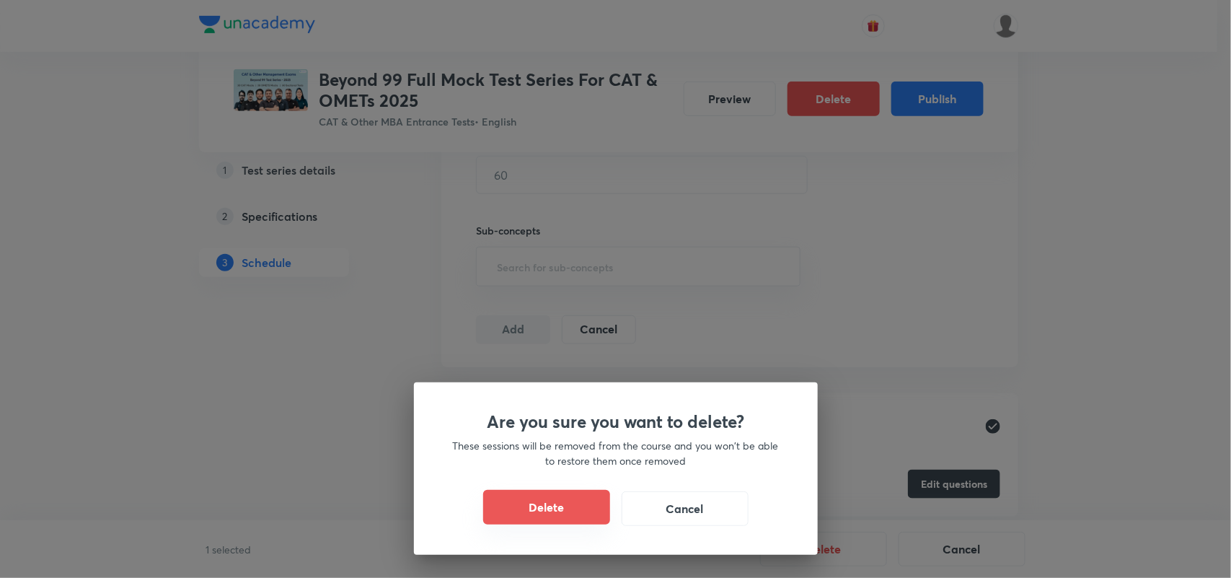
click at [559, 503] on button "Delete" at bounding box center [546, 507] width 127 height 35
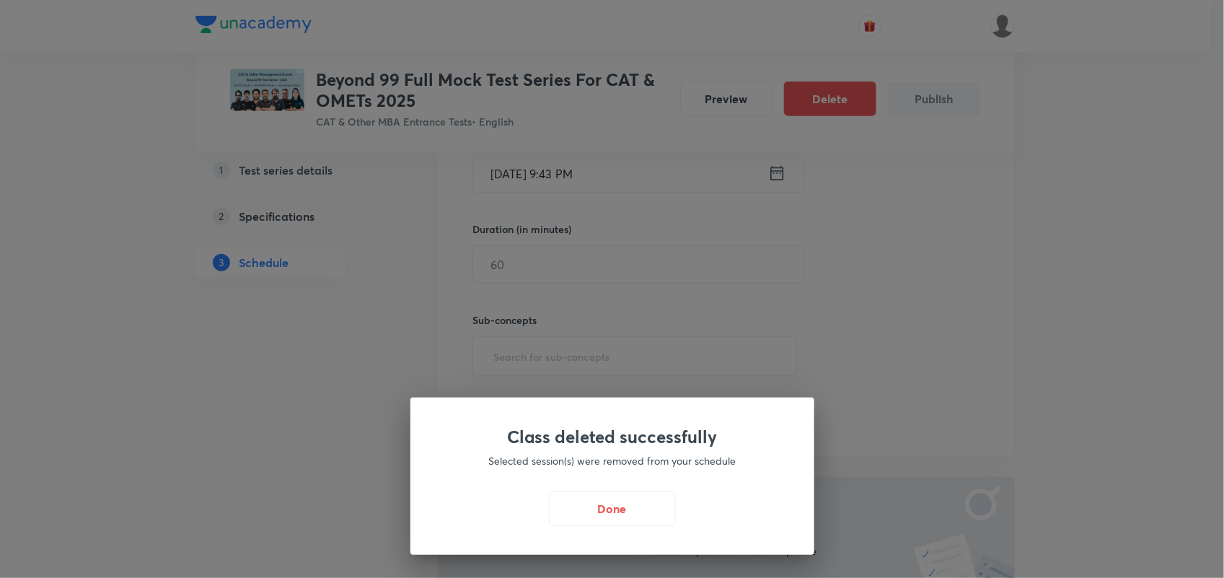
scroll to position [386, 0]
click at [617, 519] on button "Done" at bounding box center [615, 507] width 127 height 35
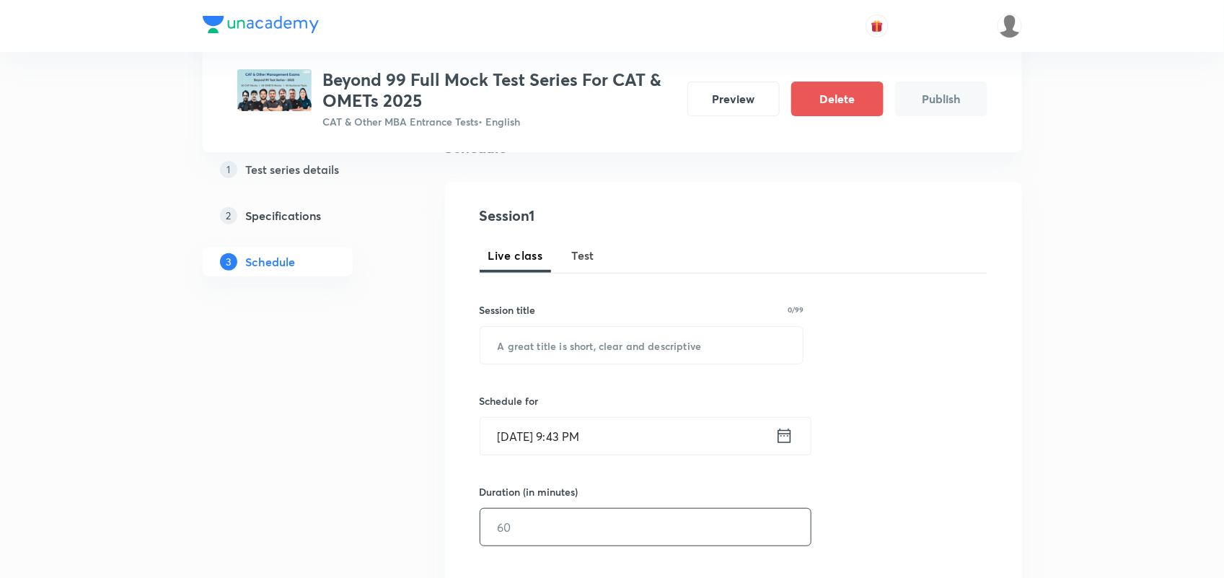
scroll to position [0, 0]
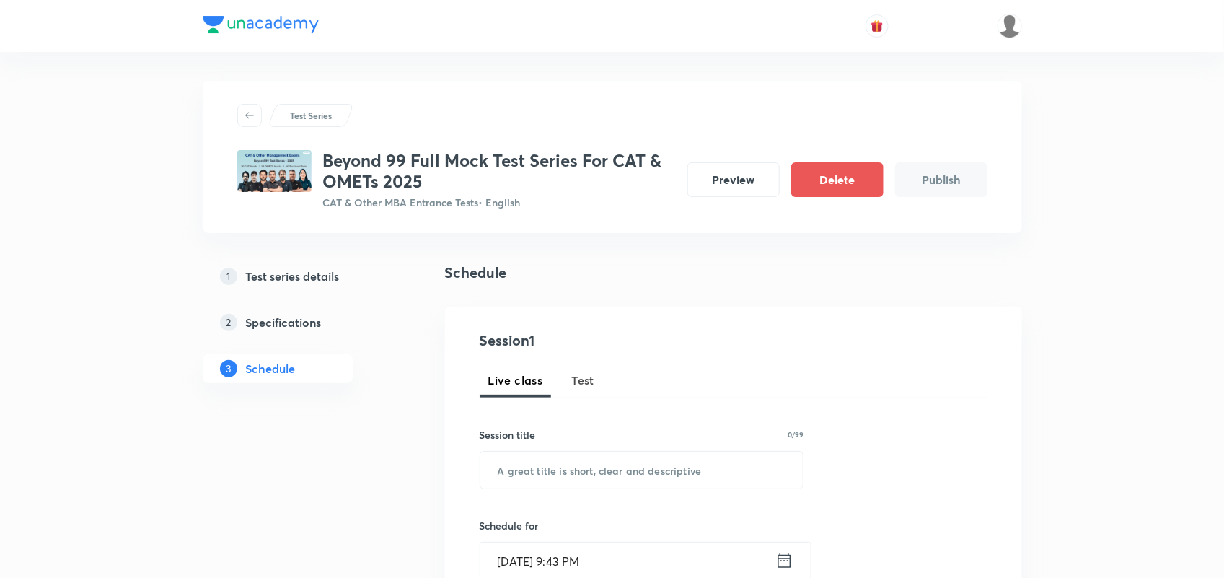
click at [589, 375] on span "Test" at bounding box center [583, 379] width 23 height 17
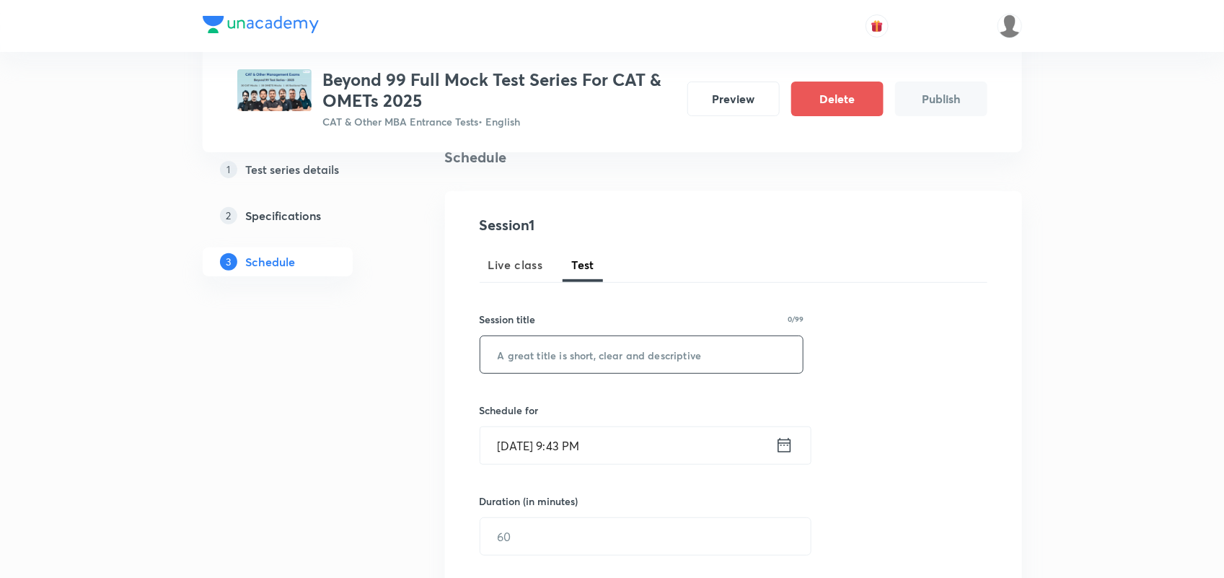
scroll to position [118, 0]
click at [628, 350] on input "text" at bounding box center [641, 352] width 323 height 37
paste input "QEOMLIXB"
type input "QEOMLIXB"
drag, startPoint x: 628, startPoint y: 350, endPoint x: 415, endPoint y: 348, distance: 213.5
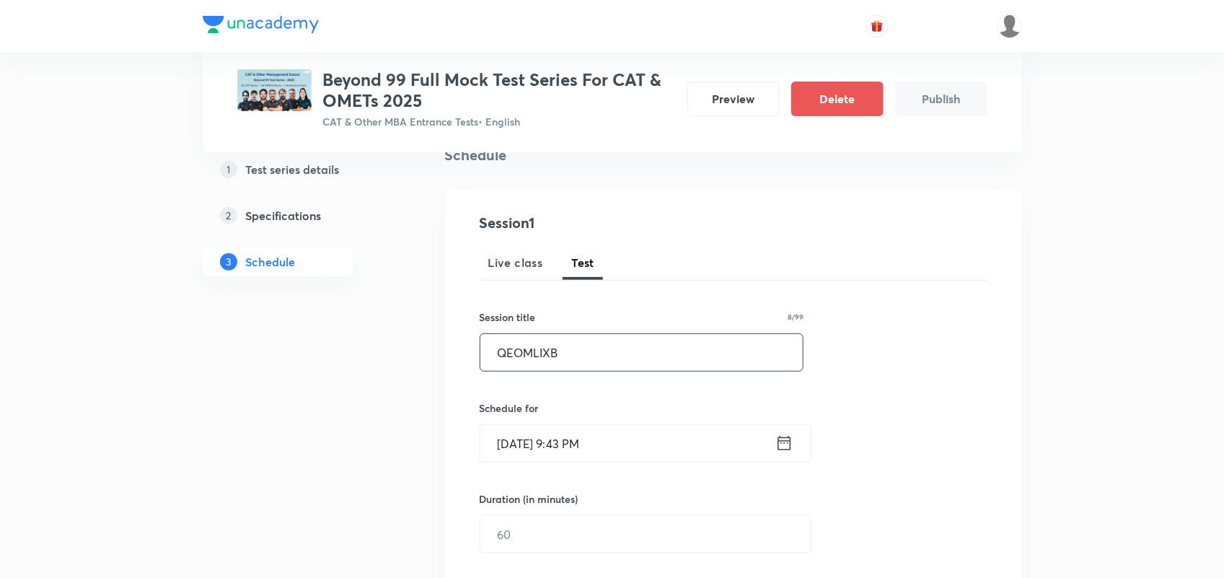
click at [415, 348] on div "Test Series Beyond 99 Full Mock Test Series For CAT & OMETs 2025 CAT & Other MB…" at bounding box center [612, 522] width 819 height 1118
click at [583, 359] on input "text" at bounding box center [641, 352] width 323 height 37
paste input "QEOMLIXB"
paste input "Mock Test 17 (Test on 31.08.2025)"
drag, startPoint x: 642, startPoint y: 352, endPoint x: 567, endPoint y: 351, distance: 74.3
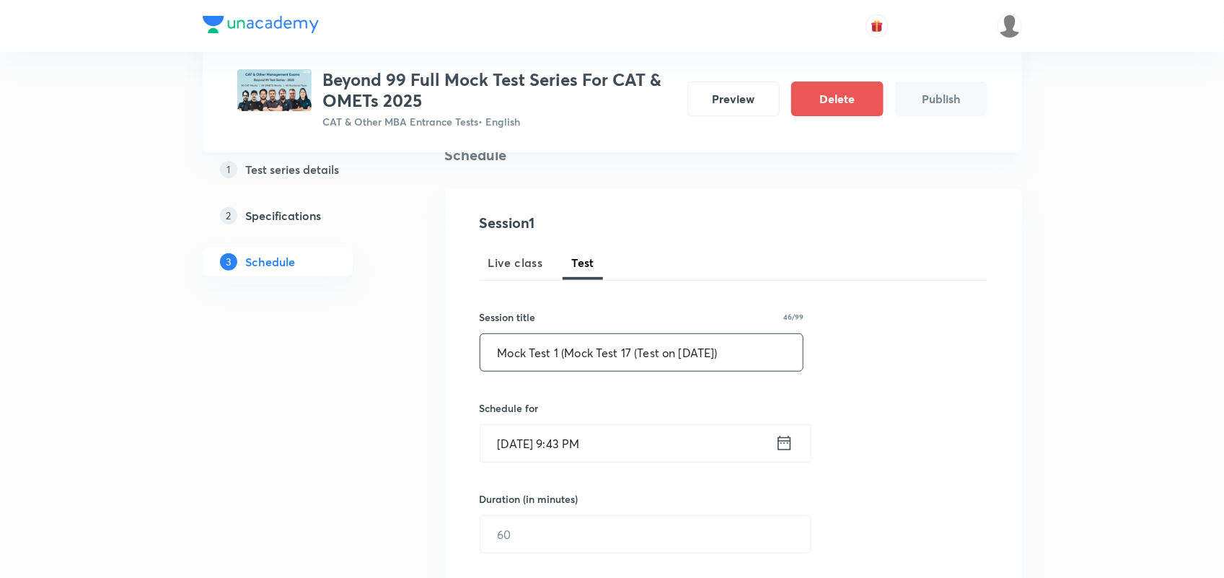
click at [567, 351] on input "Mock Test 1 (Mock Test 17 (Test on 31.08.2025)" at bounding box center [641, 352] width 323 height 37
click at [617, 352] on input "Mock Test 1 (Test on 31.08.2025)" at bounding box center [641, 352] width 323 height 37
click at [635, 350] on input "Mock Test 1 (Test on 07.08.2025)" at bounding box center [641, 352] width 323 height 37
type input "Mock Test 1 (Test on [DATE])"
click at [787, 447] on icon at bounding box center [784, 443] width 18 height 20
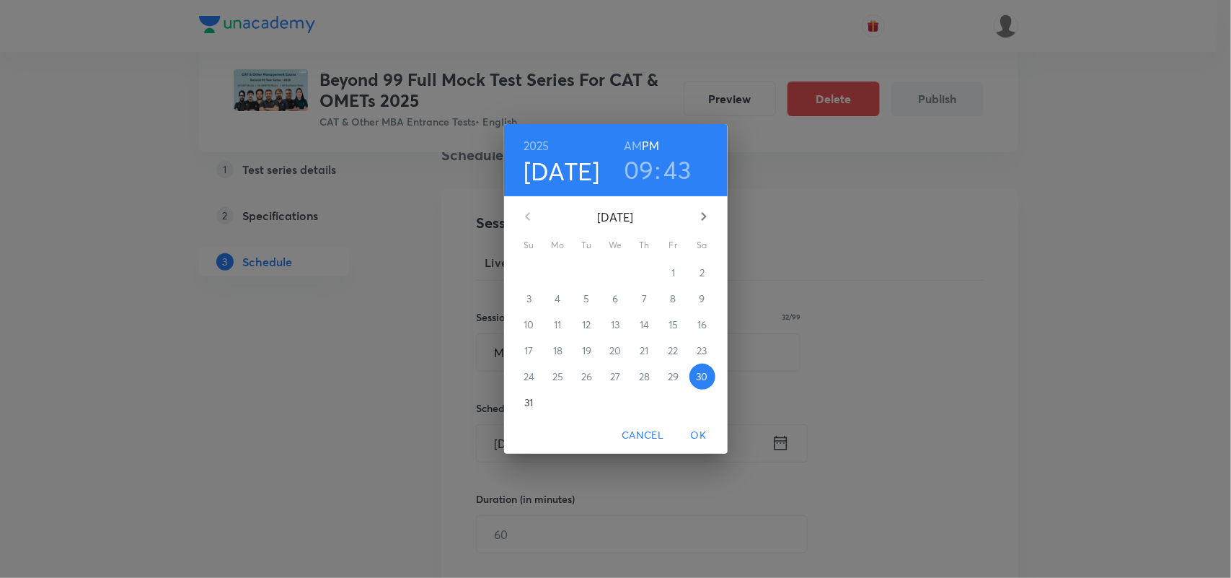
click at [704, 211] on icon "button" at bounding box center [703, 216] width 17 height 17
click at [526, 294] on p "7" at bounding box center [528, 298] width 5 height 14
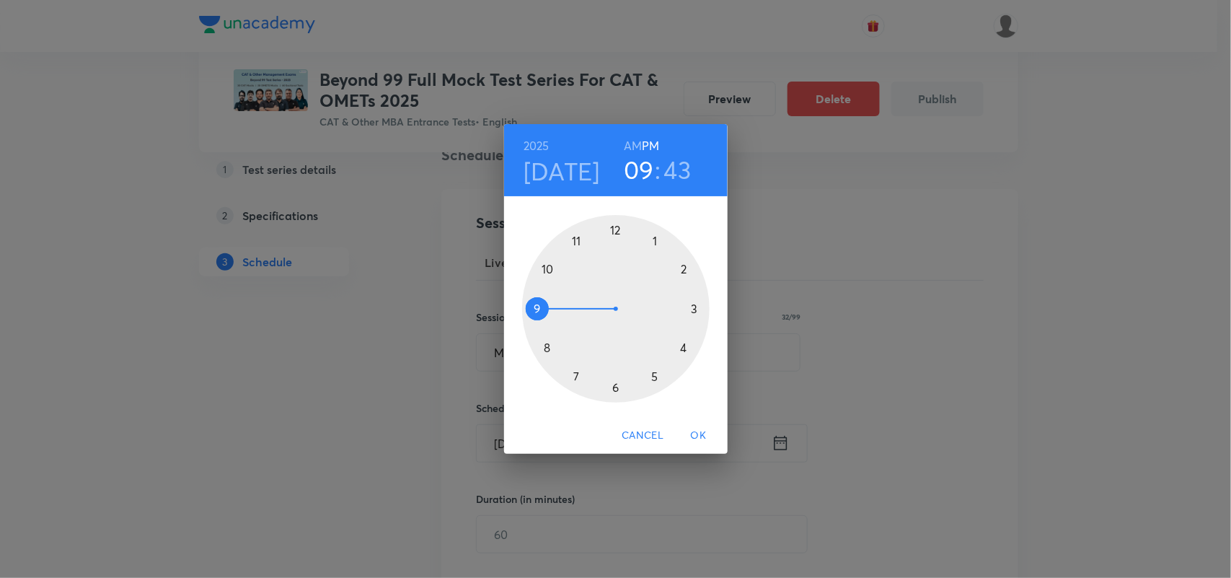
drag, startPoint x: 537, startPoint y: 304, endPoint x: 566, endPoint y: 271, distance: 43.4
click at [560, 272] on div at bounding box center [615, 308] width 187 height 187
click at [640, 162] on h3 "10" at bounding box center [638, 169] width 25 height 30
click at [609, 229] on div at bounding box center [615, 308] width 187 height 187
drag, startPoint x: 537, startPoint y: 324, endPoint x: 615, endPoint y: 384, distance: 98.2
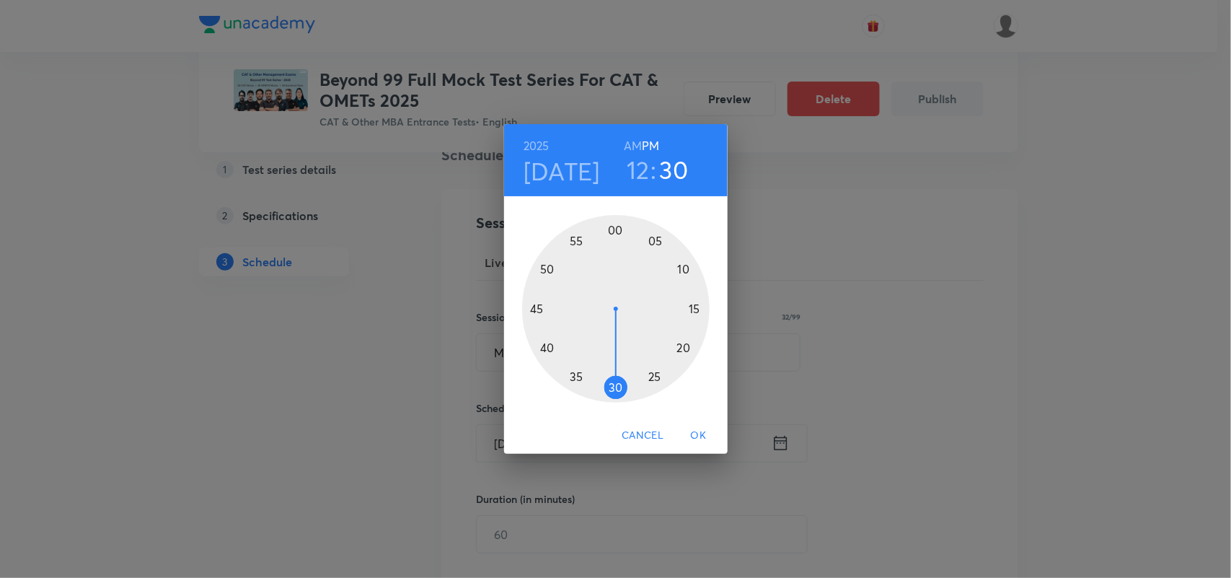
click at [615, 384] on div at bounding box center [615, 308] width 187 height 187
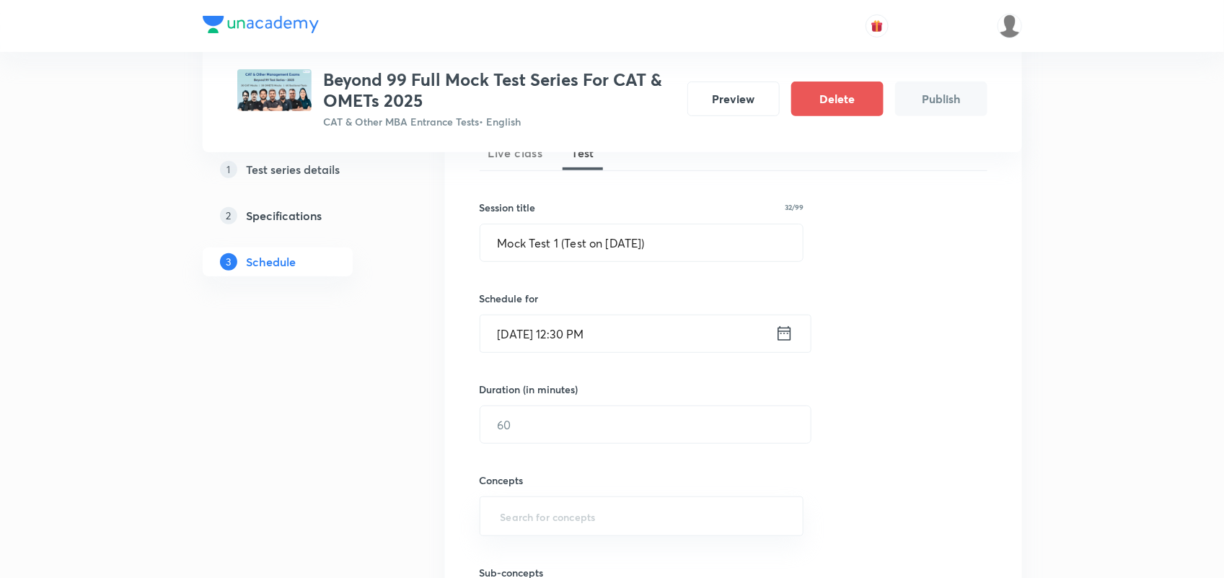
scroll to position [234, 0]
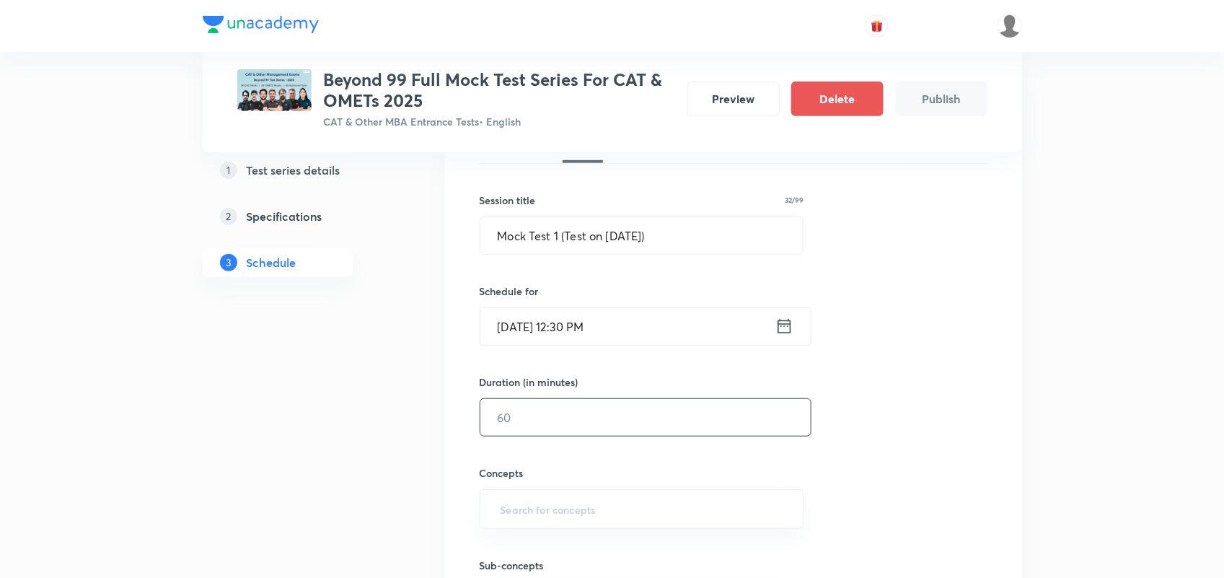
click at [524, 426] on input "text" at bounding box center [645, 417] width 330 height 37
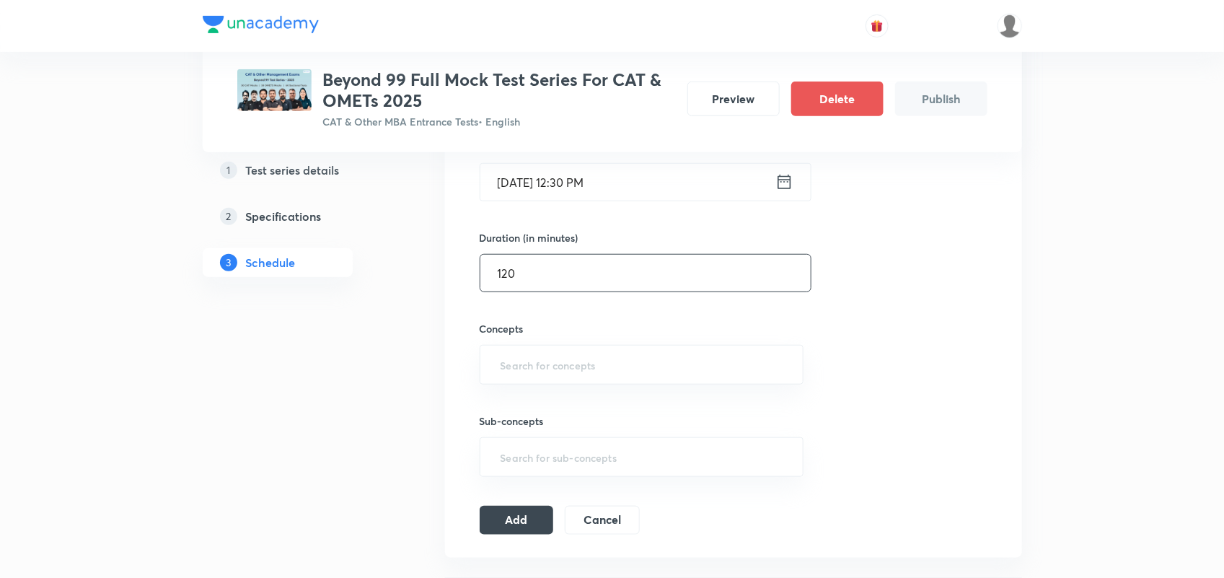
scroll to position [379, 0]
type input "120"
click at [525, 358] on input "text" at bounding box center [642, 363] width 288 height 27
type input "VARC"
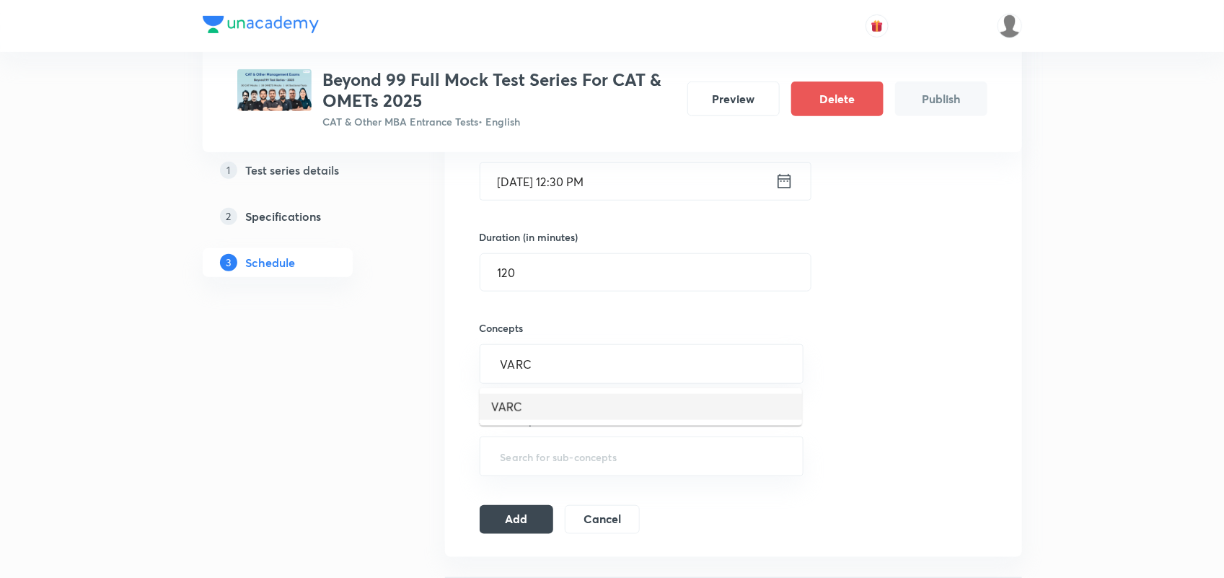
click at [513, 406] on li "VARC" at bounding box center [641, 407] width 322 height 26
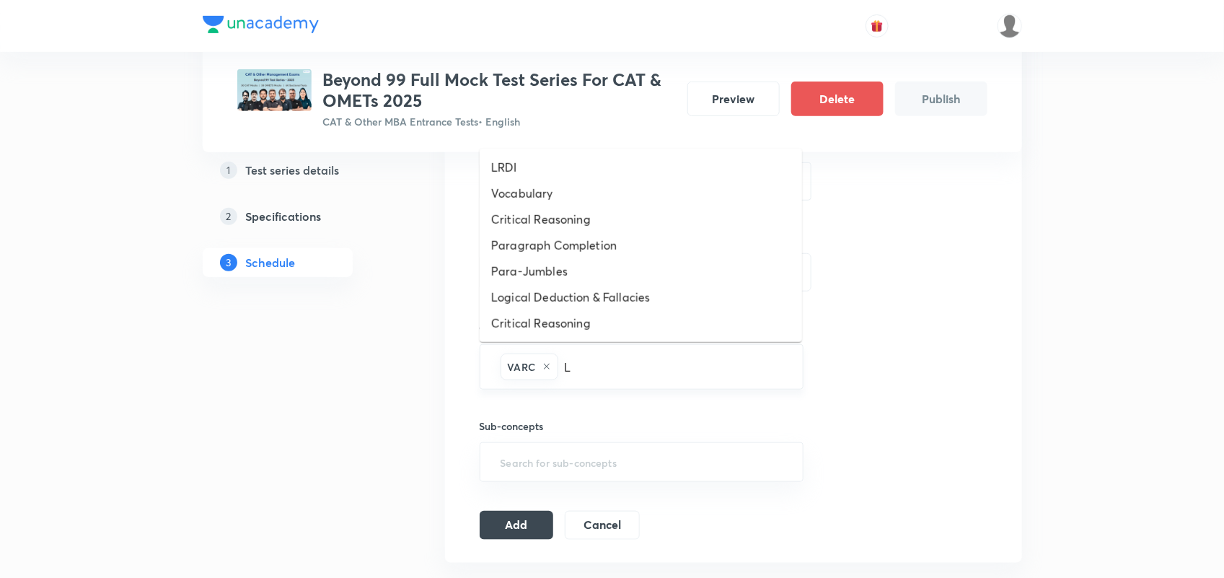
type input "LR"
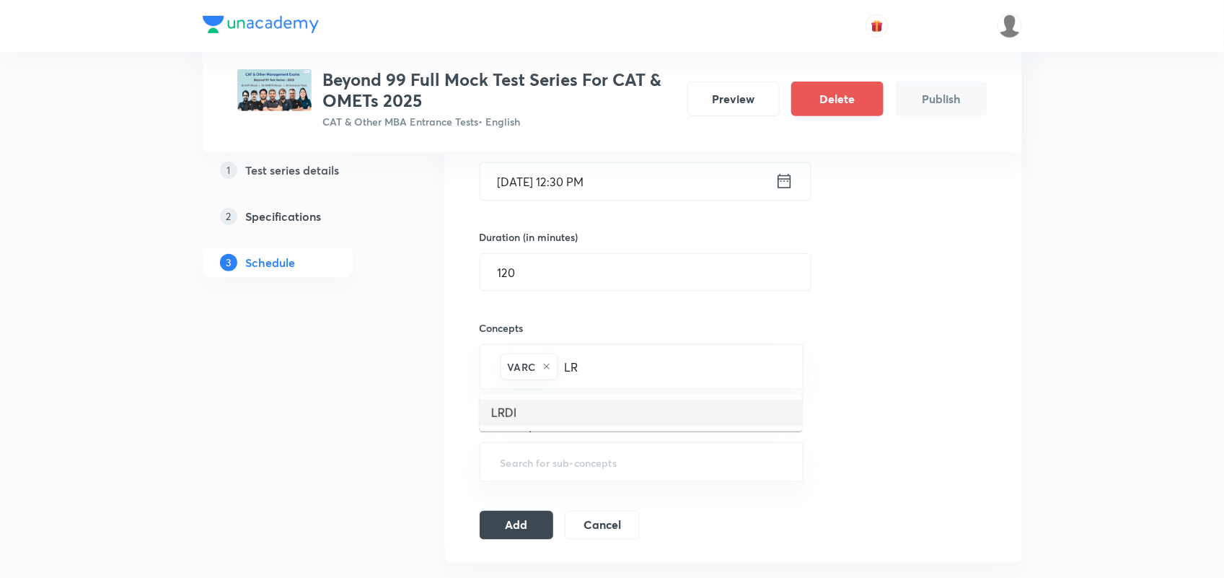
click at [546, 407] on li "LRDI" at bounding box center [641, 412] width 322 height 26
type input "Q"
click at [588, 422] on li "Quantitative Aptitude" at bounding box center [641, 412] width 322 height 26
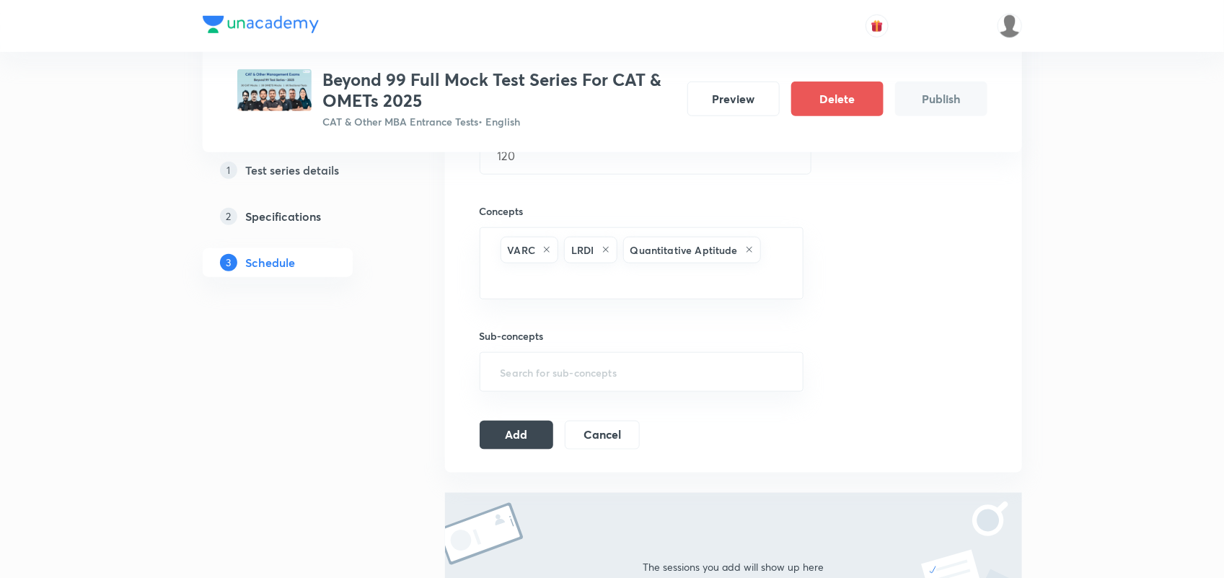
scroll to position [502, 0]
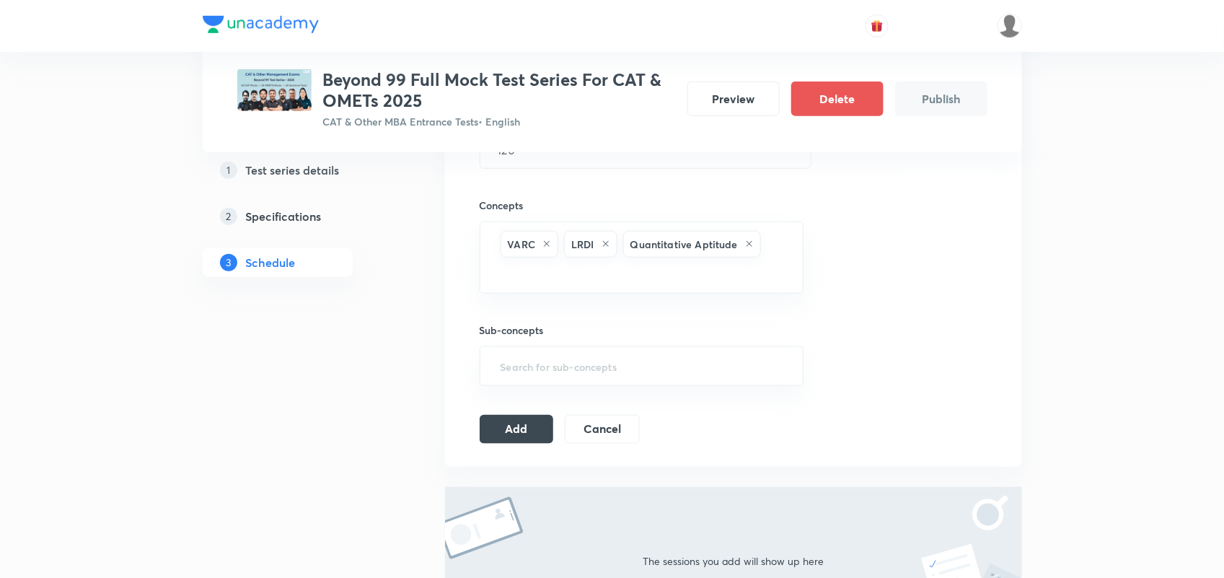
click at [536, 407] on div "Session 1 Live class Test Session title 32/99 Mock Test 1 (Test on 07.09.2025) …" at bounding box center [734, 136] width 508 height 616
click at [514, 435] on button "Add" at bounding box center [517, 427] width 74 height 29
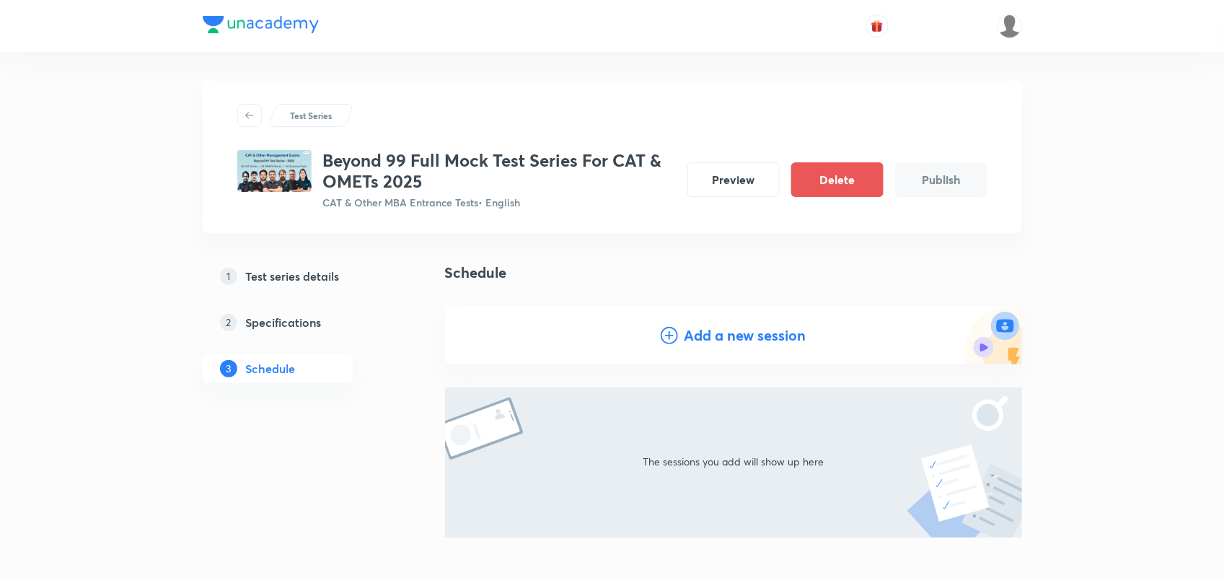
scroll to position [77, 0]
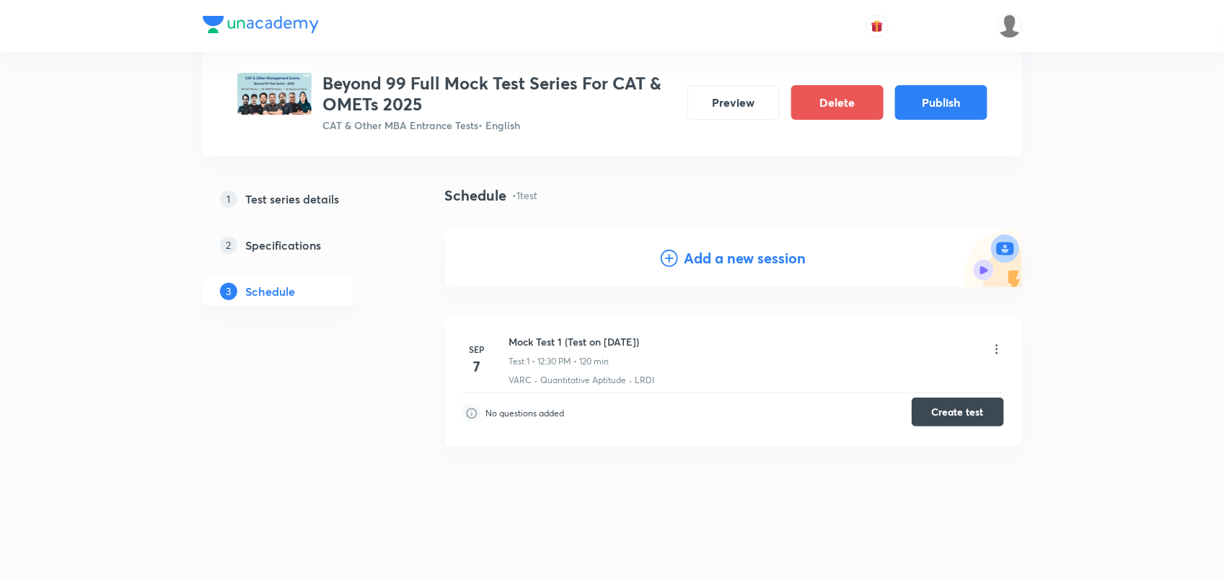
click at [949, 415] on button "Create test" at bounding box center [957, 411] width 92 height 29
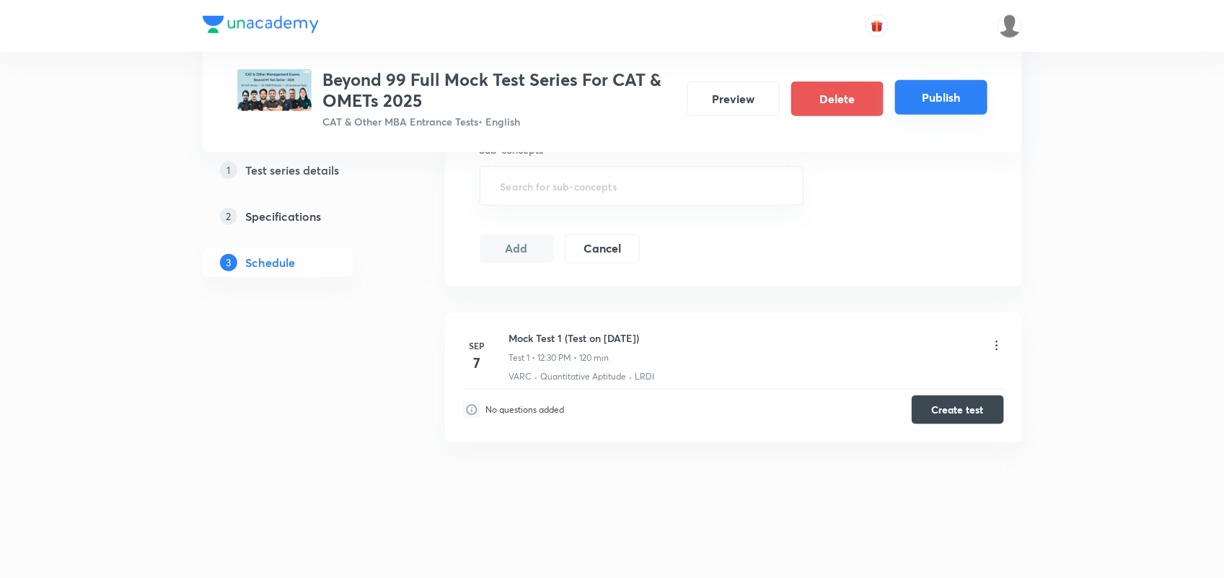
click at [927, 108] on button "Publish" at bounding box center [941, 97] width 92 height 35
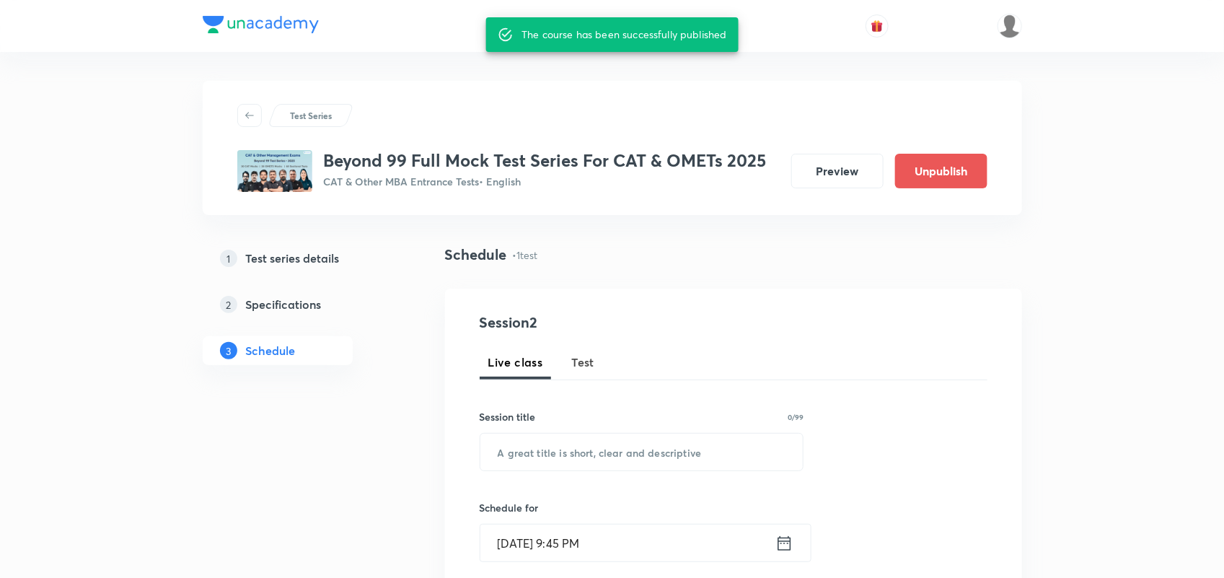
scroll to position [542, 0]
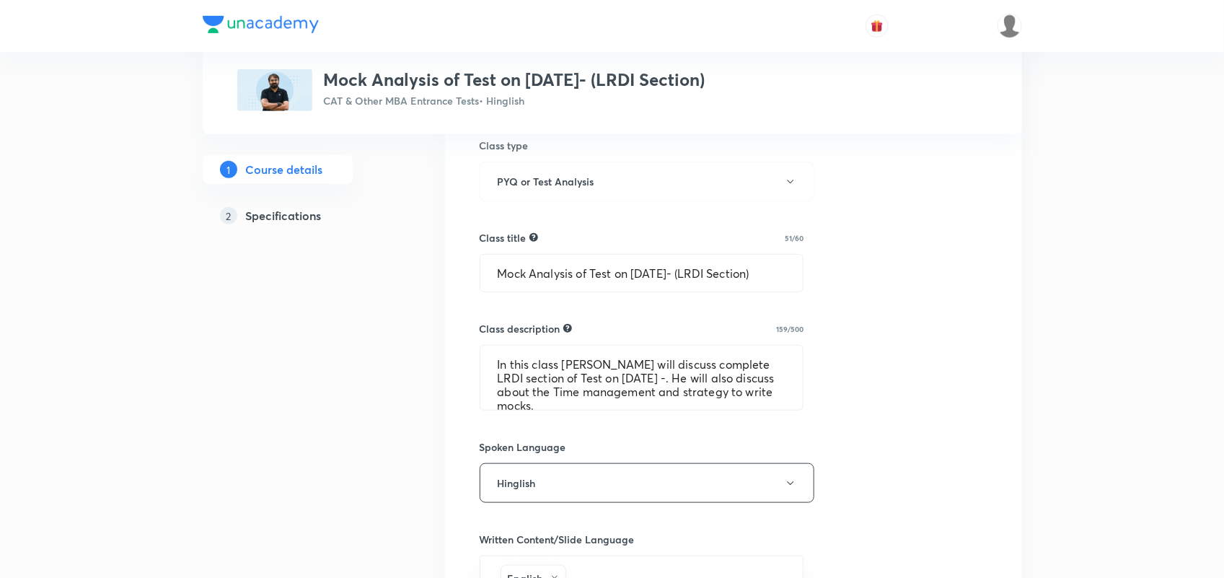
click at [516, 83] on h3 "Mock Analysis of Test on 20.07.2025- (LRDI Section)" at bounding box center [514, 79] width 381 height 21
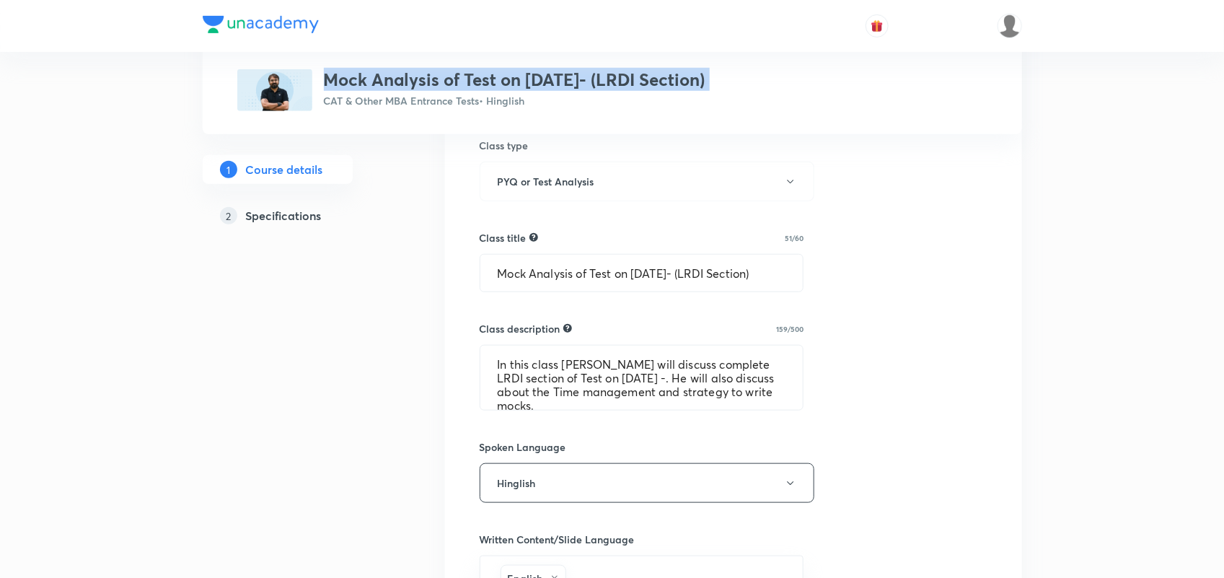
click at [516, 83] on h3 "Mock Analysis of Test on [DATE]- (LRDI Section)" at bounding box center [514, 79] width 381 height 21
copy h3 "Mock Analysis of Test on [DATE]- (LRDI Section)"
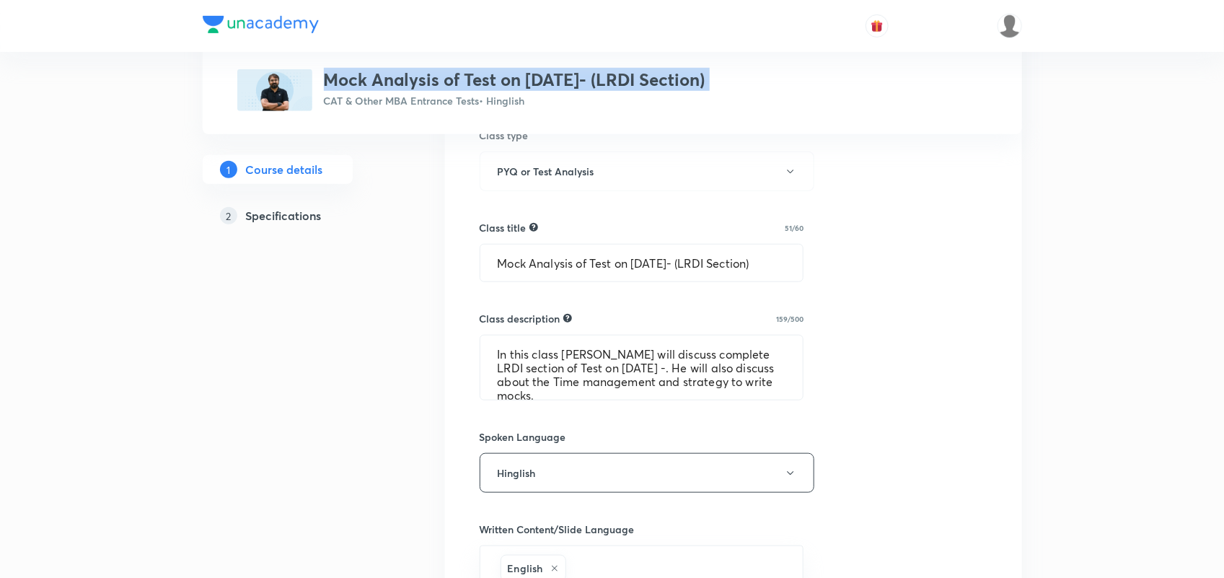
scroll to position [446, 0]
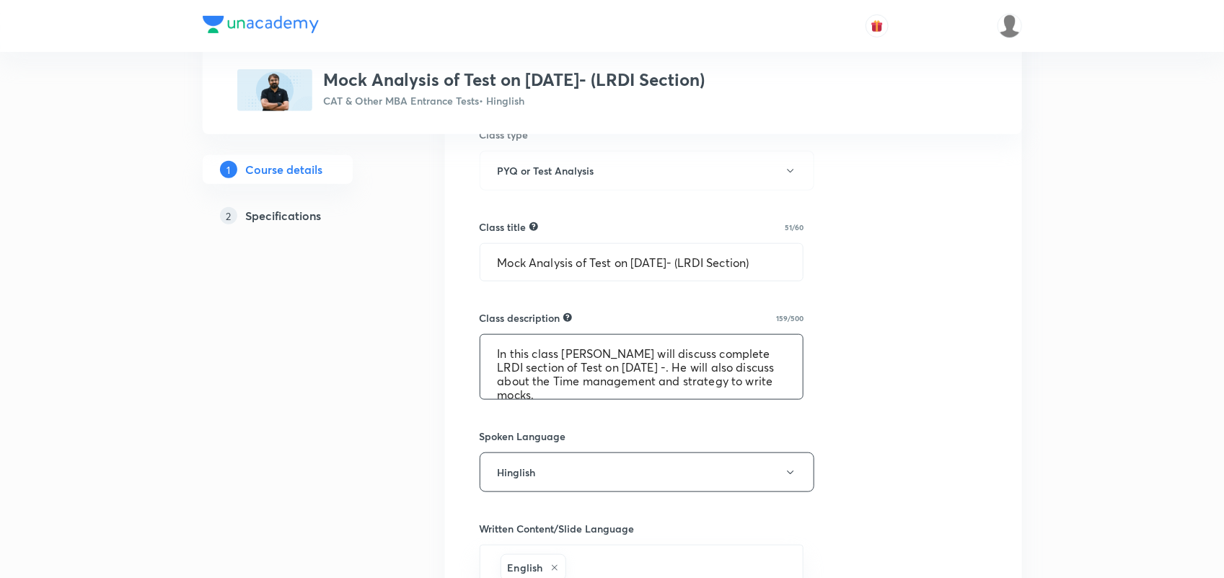
click at [512, 376] on textarea "In this class [PERSON_NAME] will discuss complete LRDI section of Test on [DATE…" at bounding box center [641, 367] width 323 height 64
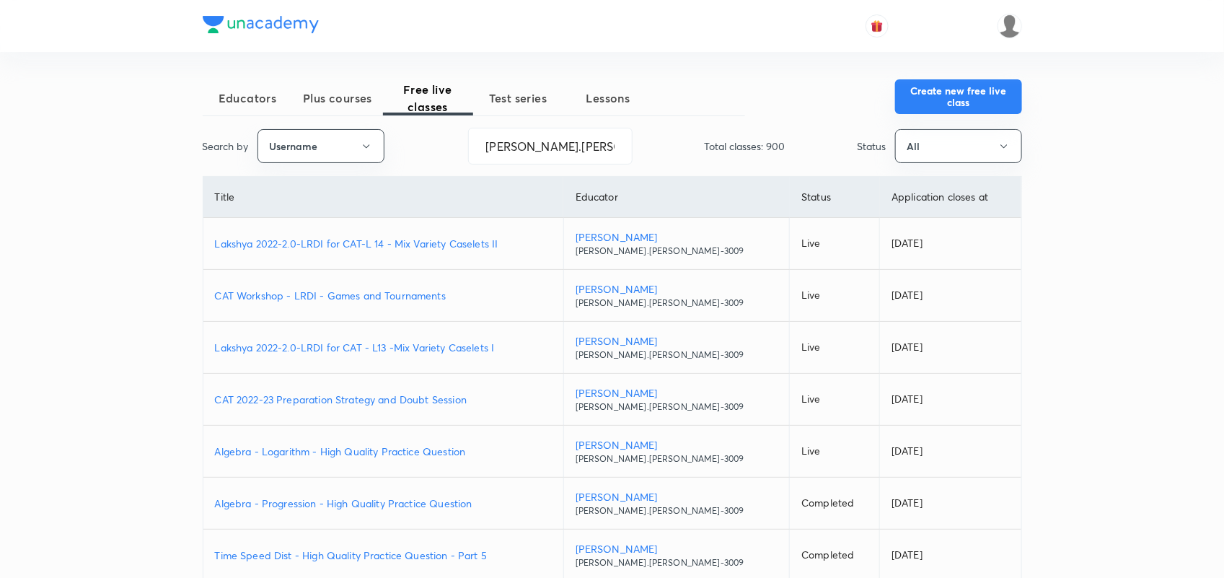
click at [953, 98] on button "Create new free live class" at bounding box center [958, 96] width 127 height 35
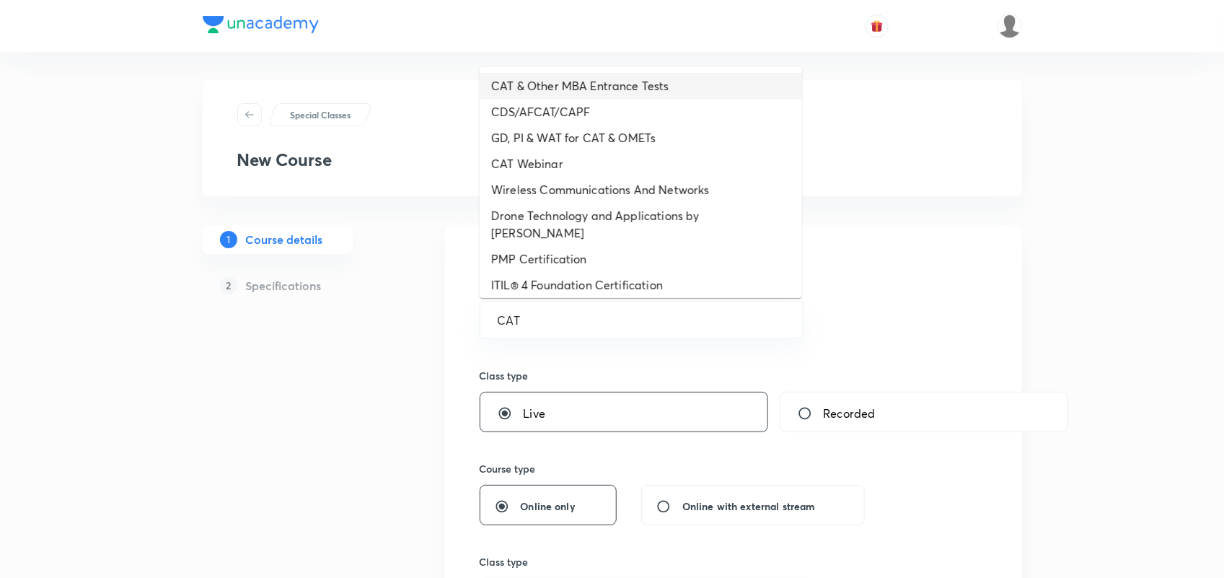
click at [591, 87] on li "CAT & Other MBA Entrance Tests" at bounding box center [641, 86] width 322 height 26
type input "CAT & Other MBA Entrance Tests"
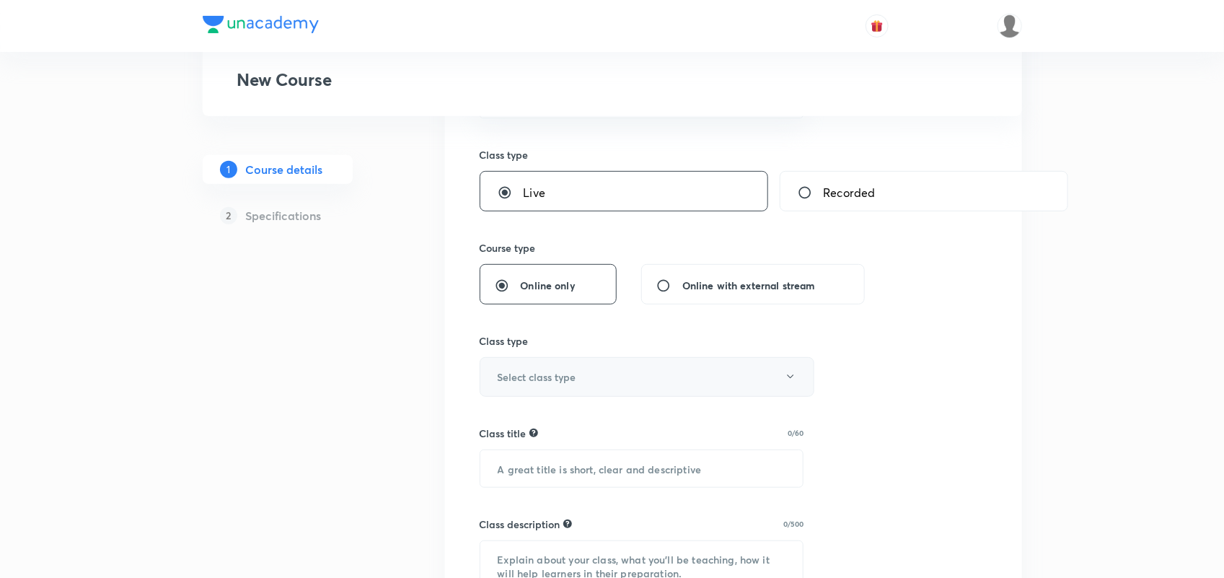
scroll to position [311, 0]
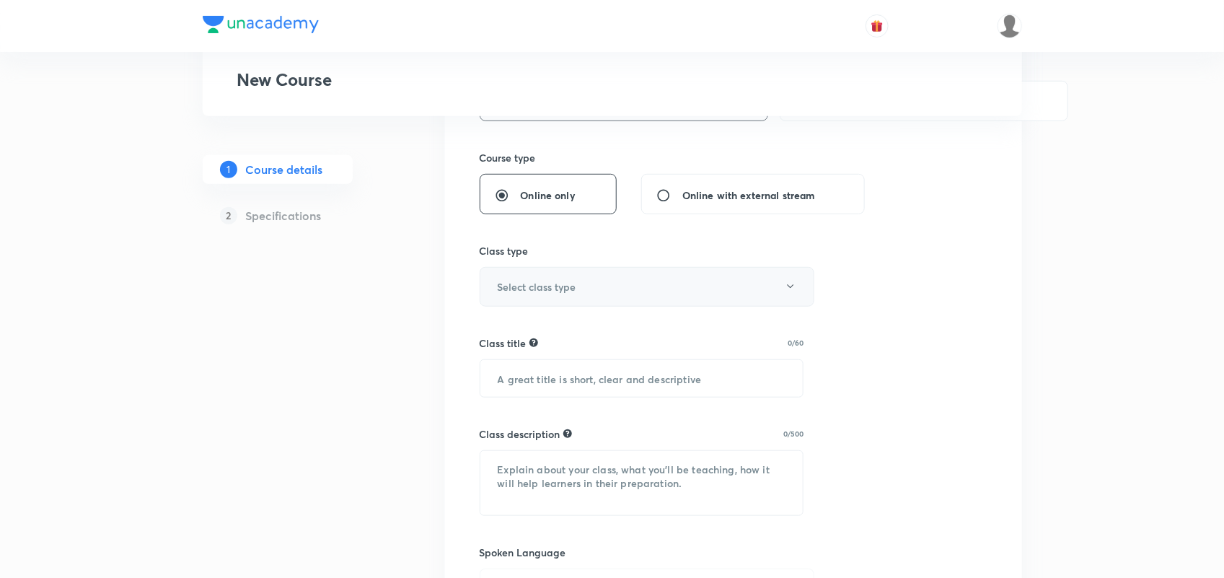
click at [562, 291] on h6 "Select class type" at bounding box center [537, 286] width 79 height 15
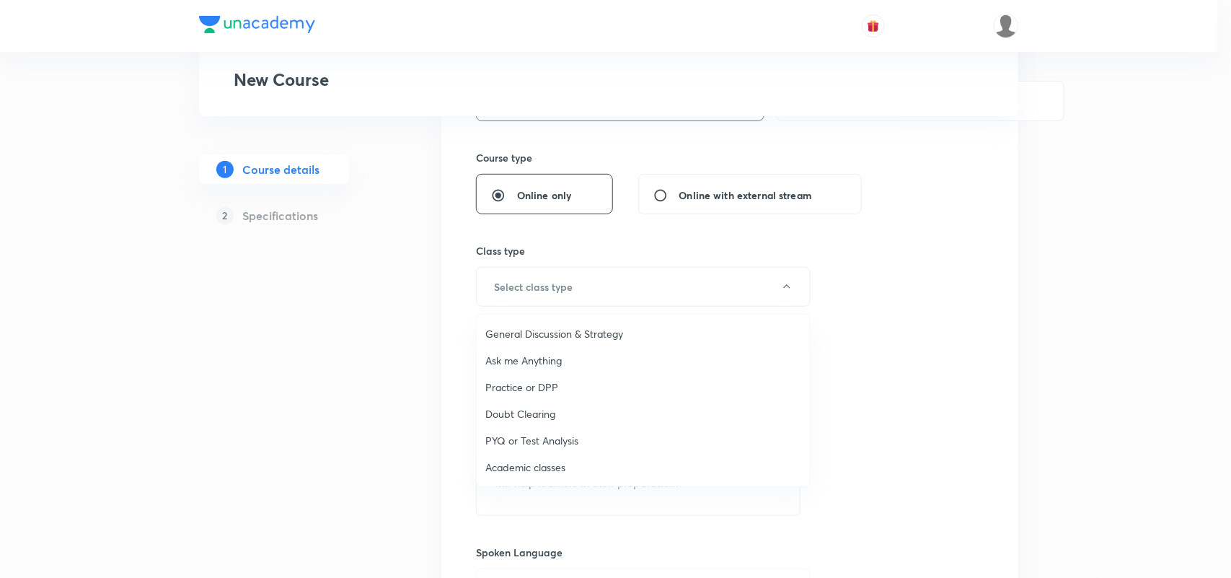
click at [532, 434] on span "PYQ or Test Analysis" at bounding box center [643, 440] width 316 height 15
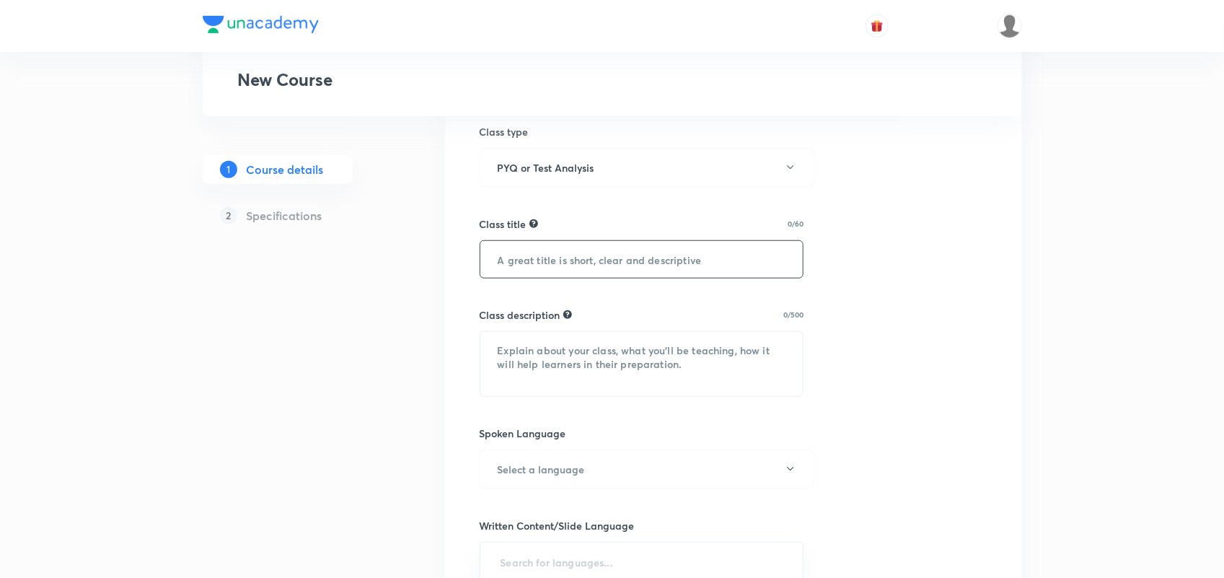
scroll to position [431, 0]
click at [636, 264] on input "text" at bounding box center [641, 258] width 323 height 37
click at [539, 261] on input "text" at bounding box center [641, 258] width 323 height 37
paste input "Mock Analysis of Test on [DATE]- (LRDI Section)"
click at [643, 260] on input "Mock Analysis of Test on [DATE]- (LRDI Section)" at bounding box center [641, 258] width 323 height 37
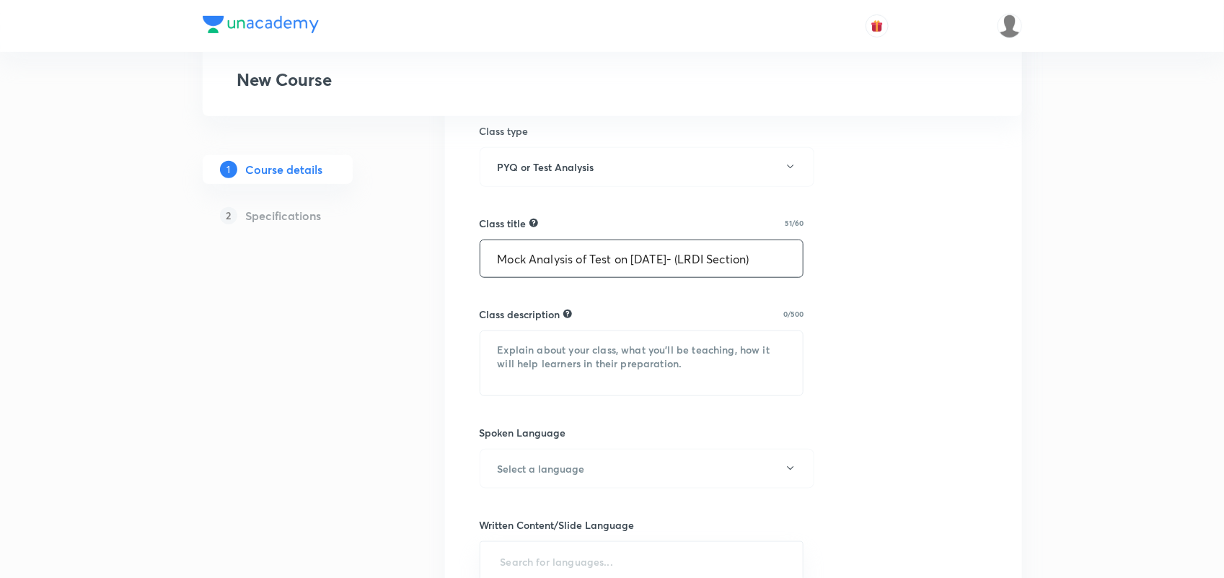
click at [658, 257] on input "Mock Analysis of Test on [DATE]- (LRDI Section)" at bounding box center [641, 258] width 323 height 37
click at [727, 257] on input "Mock Analysis of Test on [DATE]- (LRDI Section)" at bounding box center [641, 258] width 323 height 37
type input "Mock Analysis of Test on [DATE]- (VARC Section)"
click at [619, 372] on textarea at bounding box center [641, 363] width 323 height 64
paste textarea "Mock Analysis of Test on [DATE]- (LRDI Section)"
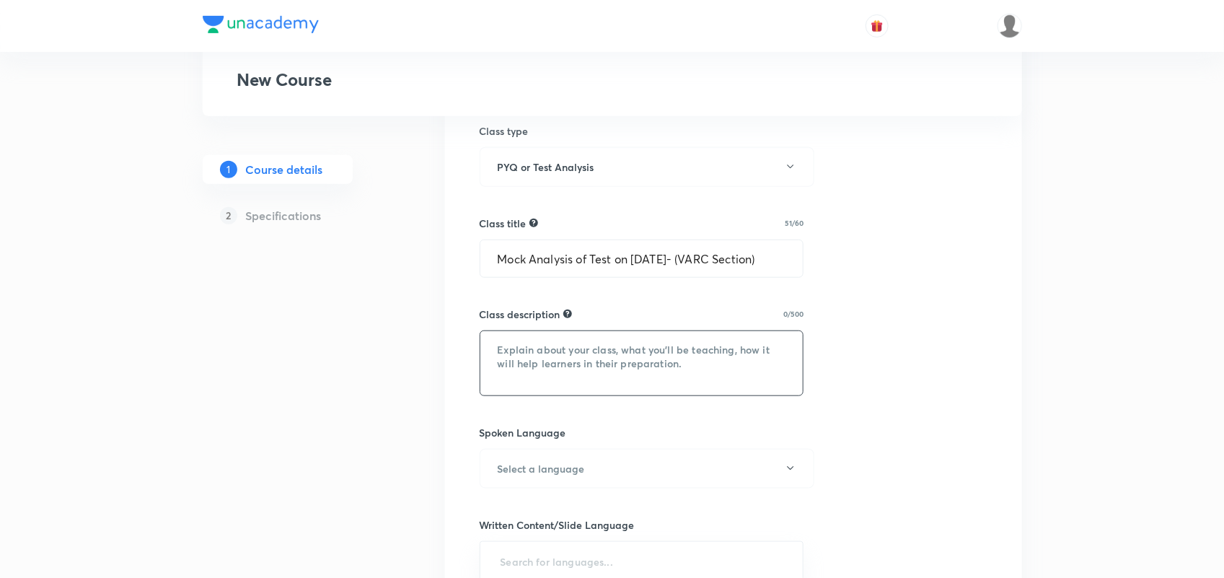
type textarea "Mock Analysis of Test on [DATE]- (LRDI Section)"
drag, startPoint x: 597, startPoint y: 359, endPoint x: 388, endPoint y: 355, distance: 209.1
click at [388, 355] on div "Special Classes New Course 1 Course details 2 Specifications Select a goal CAT …" at bounding box center [612, 357] width 819 height 1414
paste textarea "In this class [PERSON_NAME] will discuss complete LRDI section of Test on [DATE…"
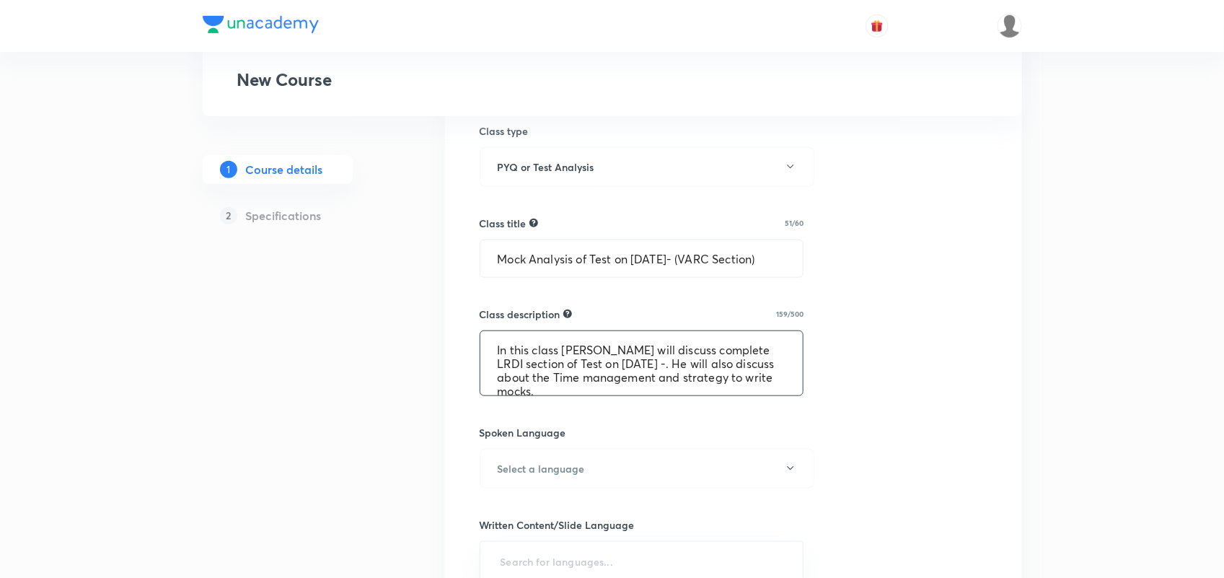
scroll to position [4, 0]
click at [598, 346] on textarea "In this class [PERSON_NAME] will discuss complete LRDI section of Test on [DATE…" at bounding box center [641, 363] width 323 height 64
click at [755, 346] on textarea "In this class Amit sir will discuss complete LRDI section of Test on [DATE] -. …" at bounding box center [641, 363] width 323 height 64
click at [611, 361] on textarea "In this class Amit sir will discuss complete VARC section of Test on [DATE] -. …" at bounding box center [641, 363] width 323 height 64
click at [608, 358] on textarea "In this class Amit sir will discuss complete VARC section of Test on [DATE] -. …" at bounding box center [641, 363] width 323 height 64
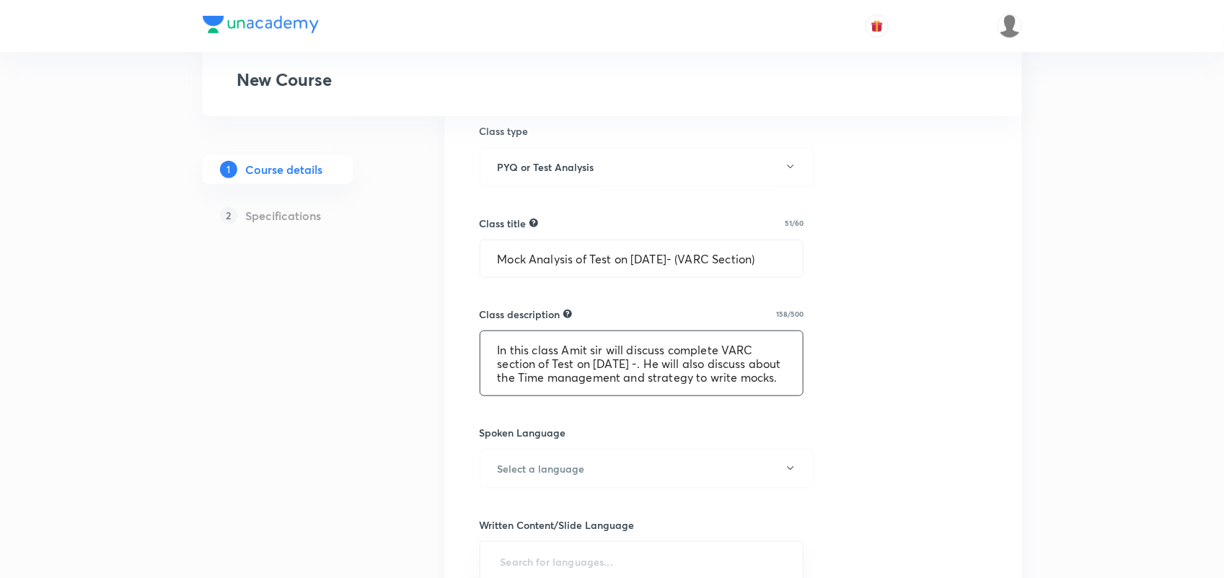
click at [620, 355] on textarea "In this class Amit sir will discuss complete VARC section of Test on [DATE] -. …" at bounding box center [641, 363] width 323 height 64
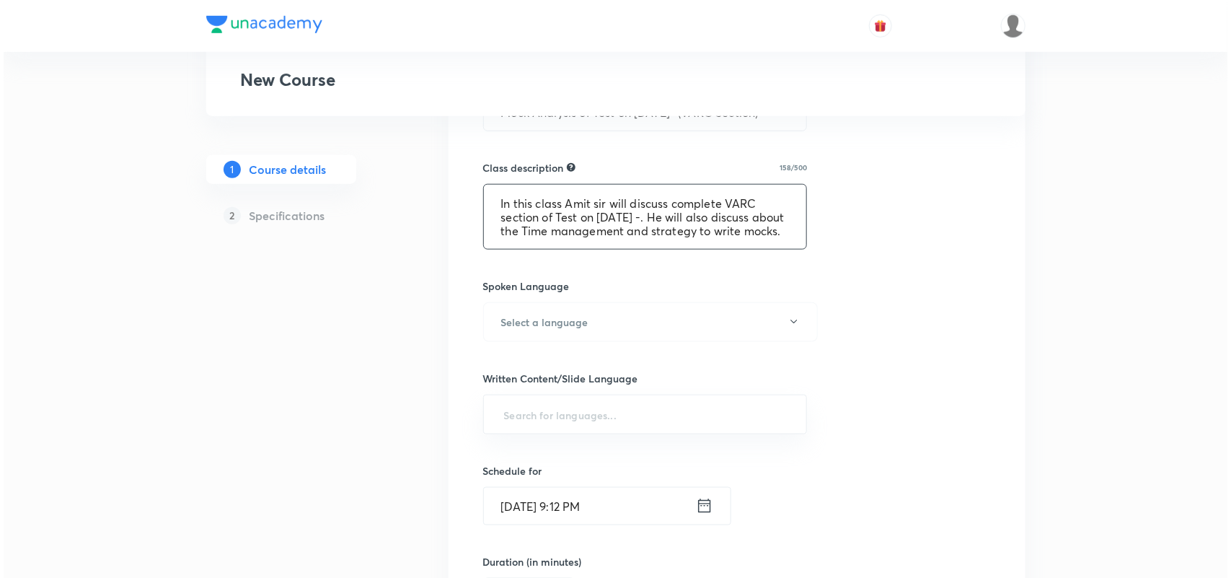
scroll to position [578, 0]
type textarea "In this class Amit sir will discuss complete VARC section of Test on [DATE] -. …"
click at [567, 330] on button "Select a language" at bounding box center [647, 321] width 335 height 40
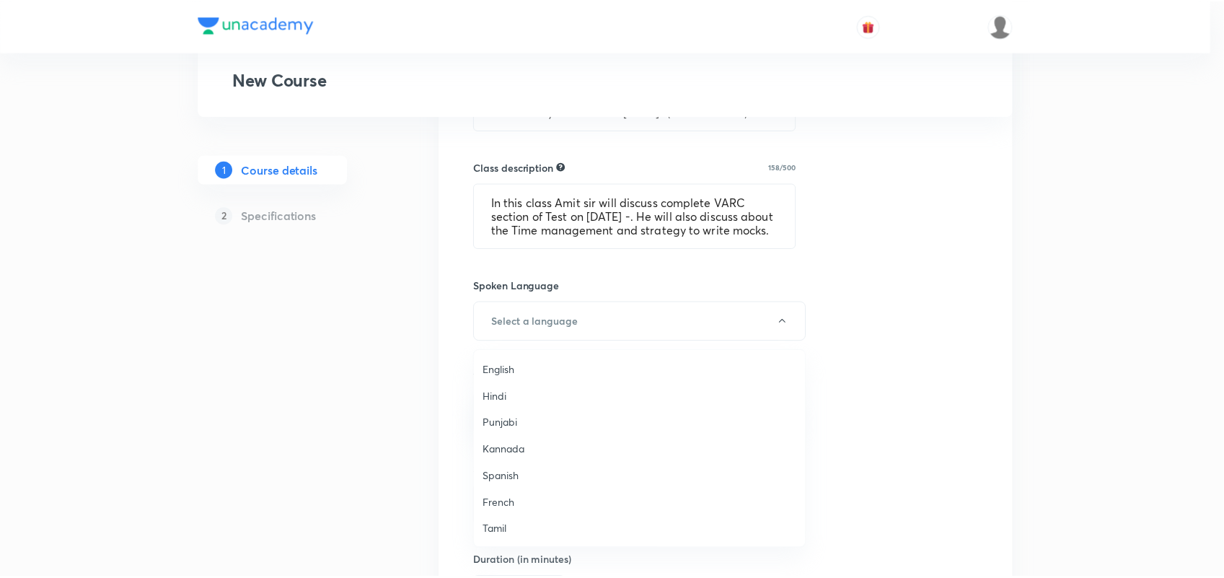
scroll to position [427, 0]
click at [503, 531] on span "Hinglish" at bounding box center [643, 529] width 316 height 15
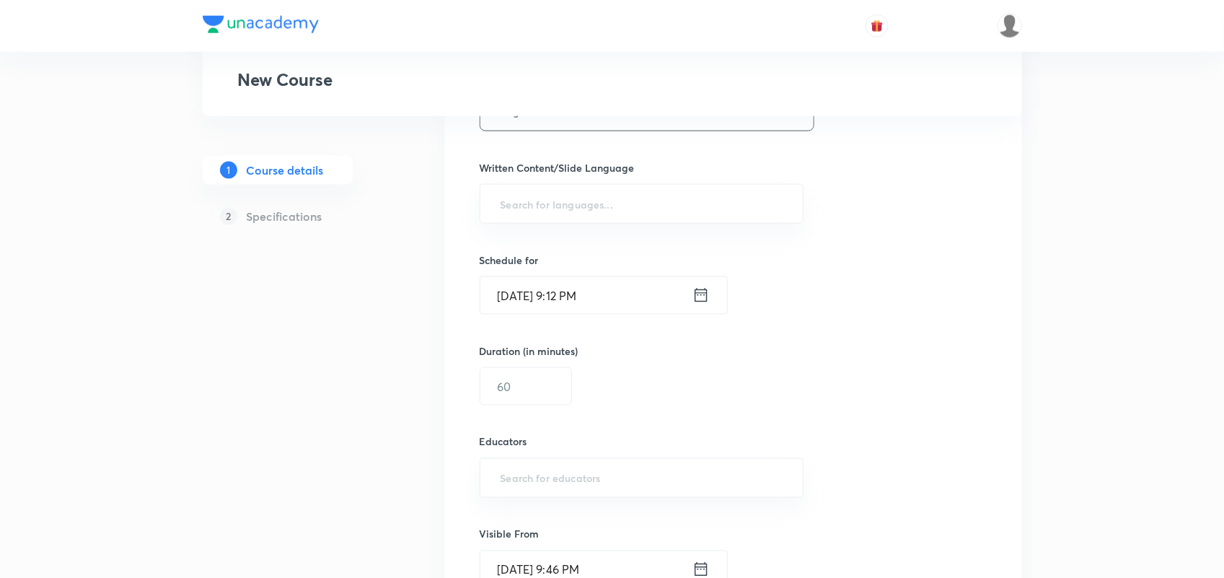
scroll to position [791, 0]
click at [538, 208] on input "text" at bounding box center [642, 200] width 288 height 27
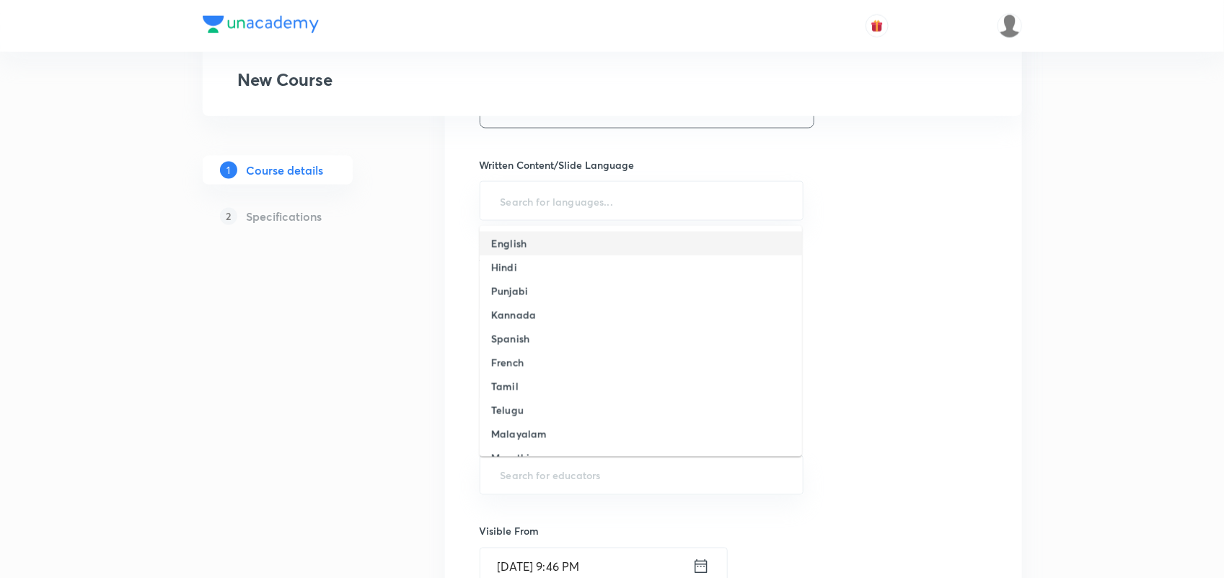
click at [519, 237] on h6 "English" at bounding box center [508, 243] width 35 height 15
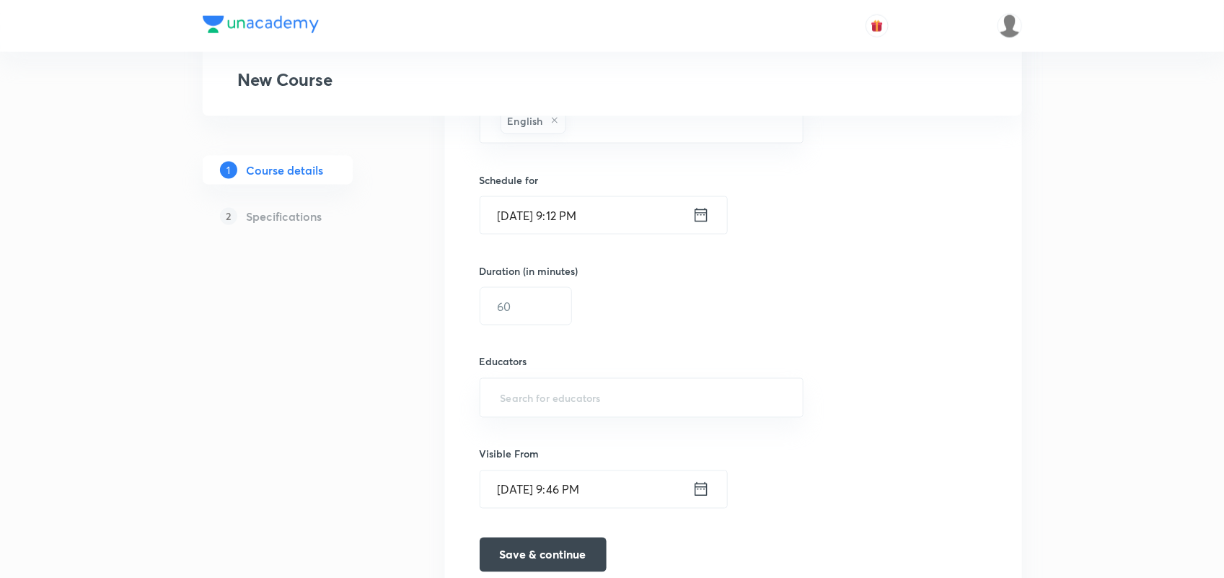
scroll to position [875, 0]
click at [692, 211] on icon at bounding box center [700, 214] width 17 height 20
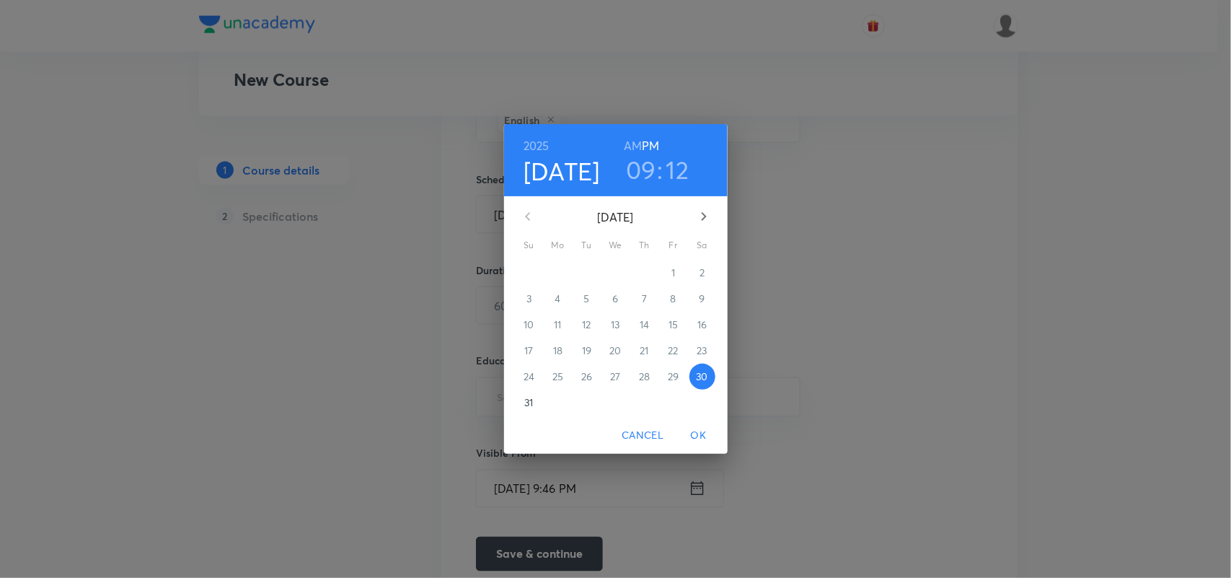
click at [994, 225] on div "[DATE] 09 : 12 AM PM [DATE] Su Mo Tu We Th Fr Sa 27 28 29 30 31 1 2 3 4 5 6 7 8…" at bounding box center [615, 289] width 1231 height 578
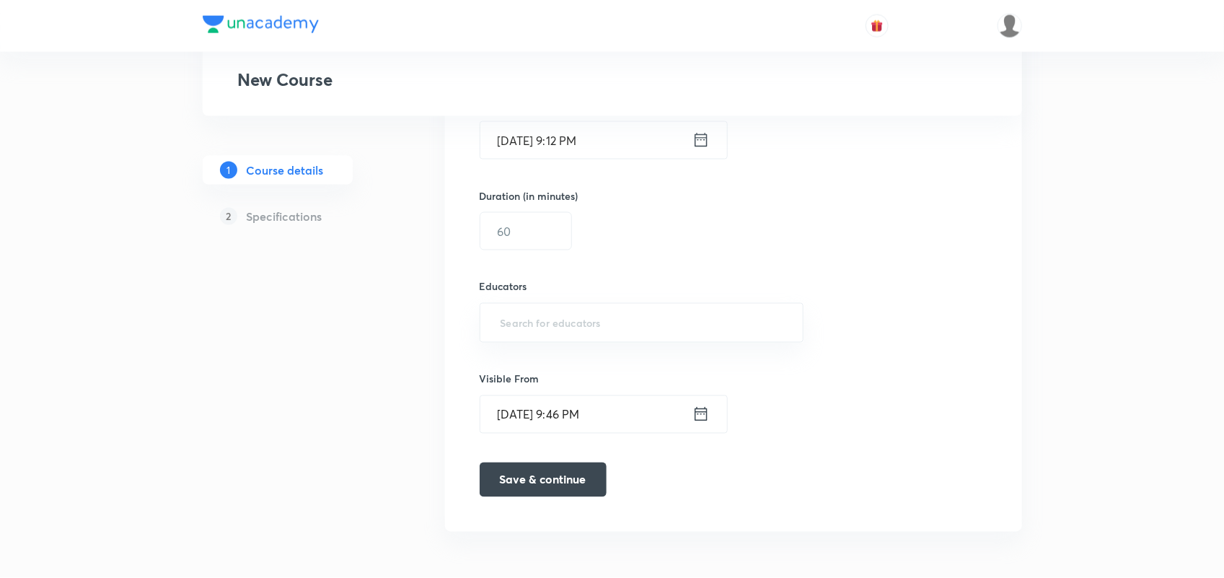
scroll to position [950, 0]
click at [556, 231] on input "text" at bounding box center [525, 231] width 91 height 37
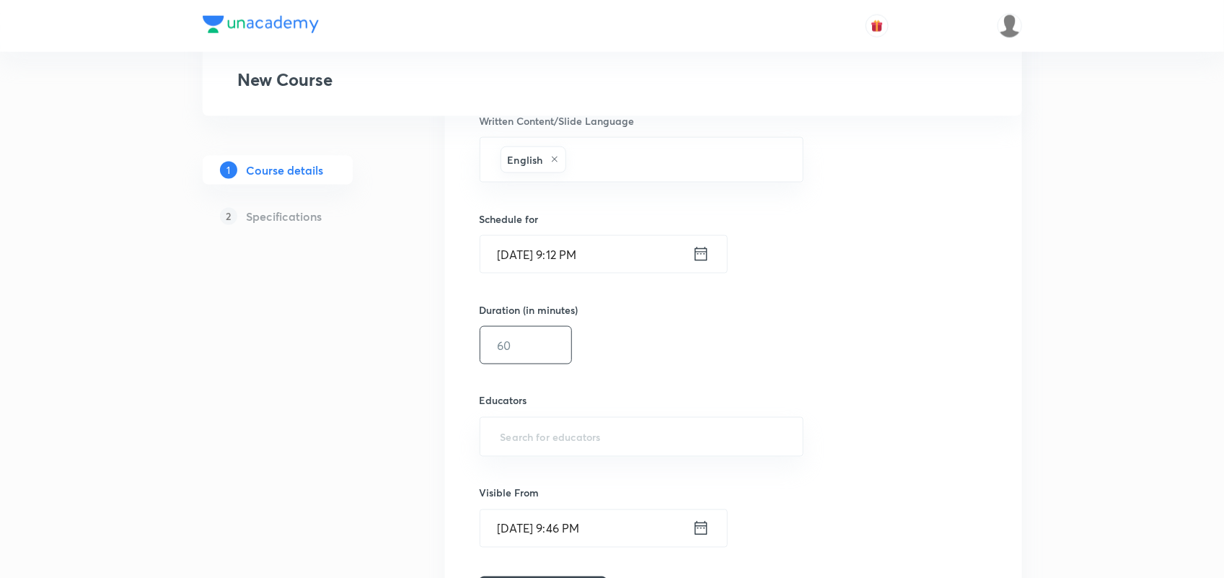
scroll to position [834, 0]
click at [673, 247] on input "[DATE] 9:12 PM" at bounding box center [586, 255] width 212 height 37
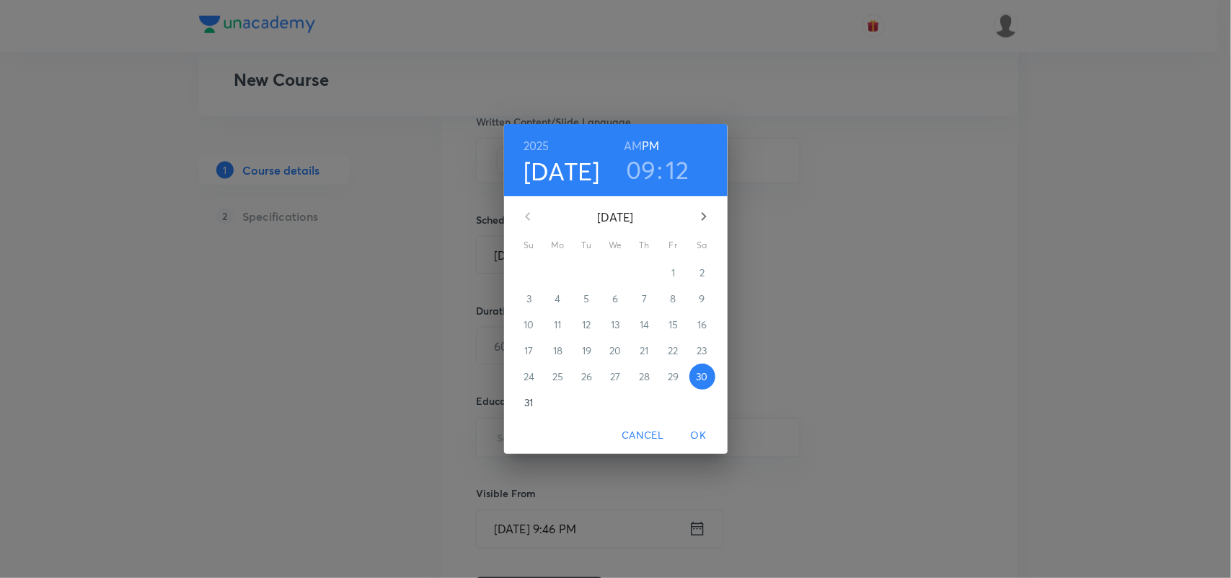
click at [703, 215] on icon "button" at bounding box center [703, 216] width 17 height 17
click at [559, 275] on p "1" at bounding box center [558, 272] width 4 height 14
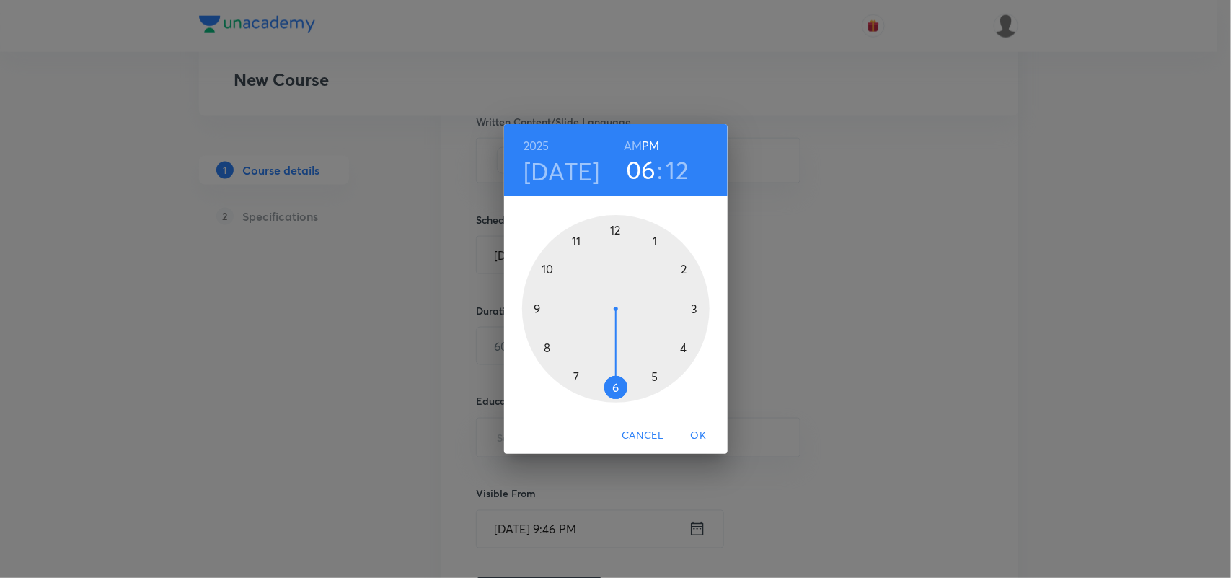
drag, startPoint x: 537, startPoint y: 312, endPoint x: 607, endPoint y: 362, distance: 85.8
click at [607, 362] on div at bounding box center [615, 308] width 187 height 187
drag, startPoint x: 687, startPoint y: 287, endPoint x: 618, endPoint y: 240, distance: 83.6
click at [618, 240] on div at bounding box center [615, 308] width 187 height 187
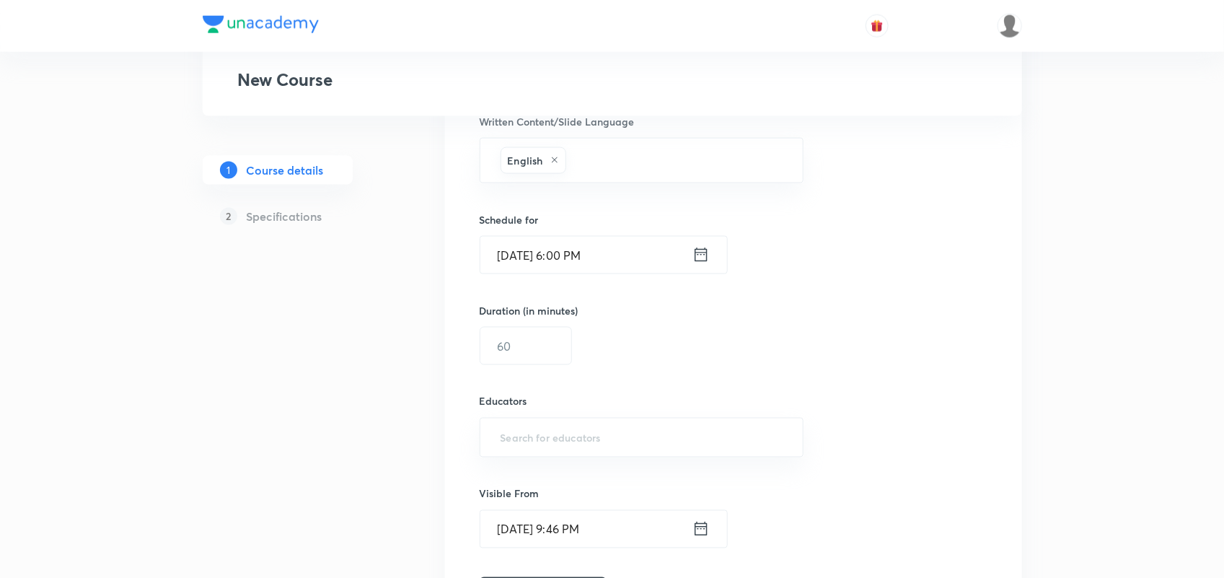
scroll to position [866, 0]
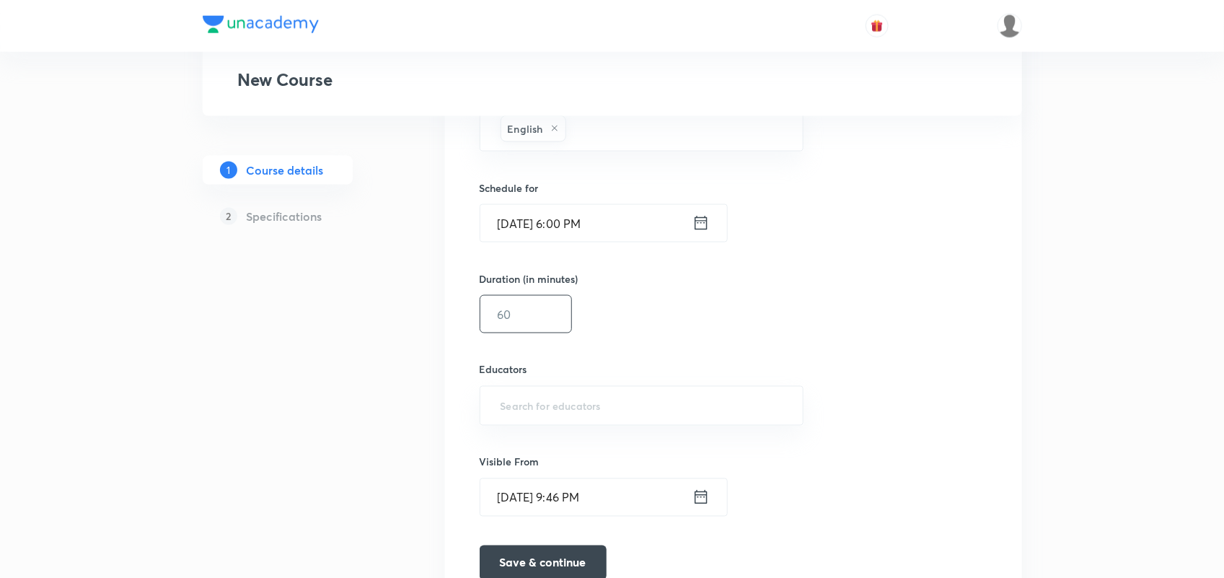
click at [545, 311] on input "text" at bounding box center [525, 314] width 91 height 37
type input "1"
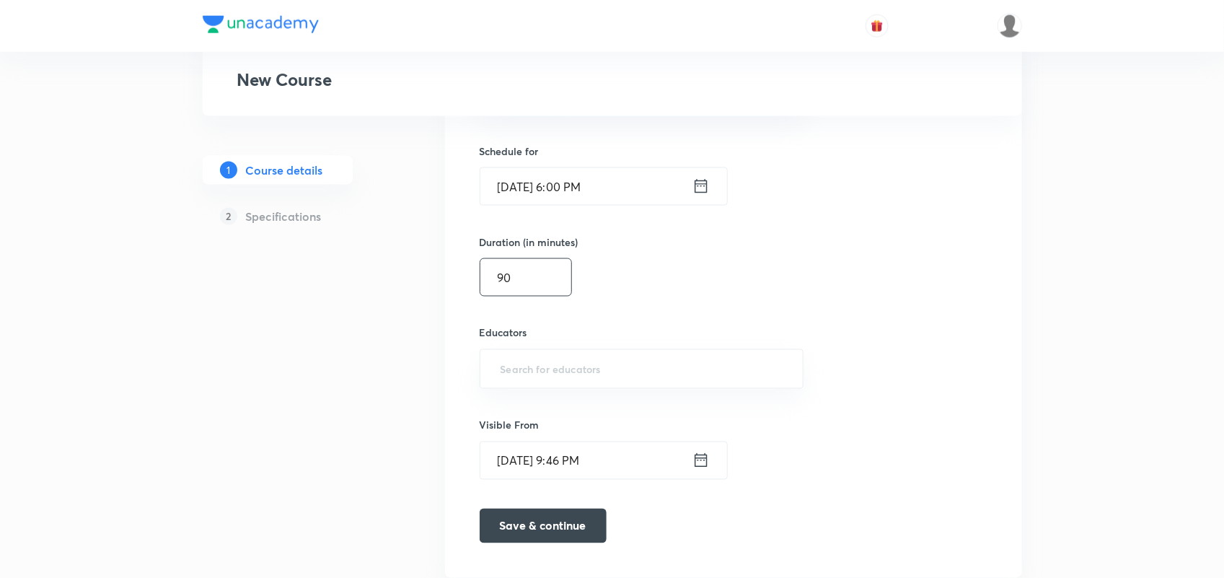
scroll to position [903, 0]
type input "90"
click at [546, 379] on input "text" at bounding box center [642, 368] width 288 height 27
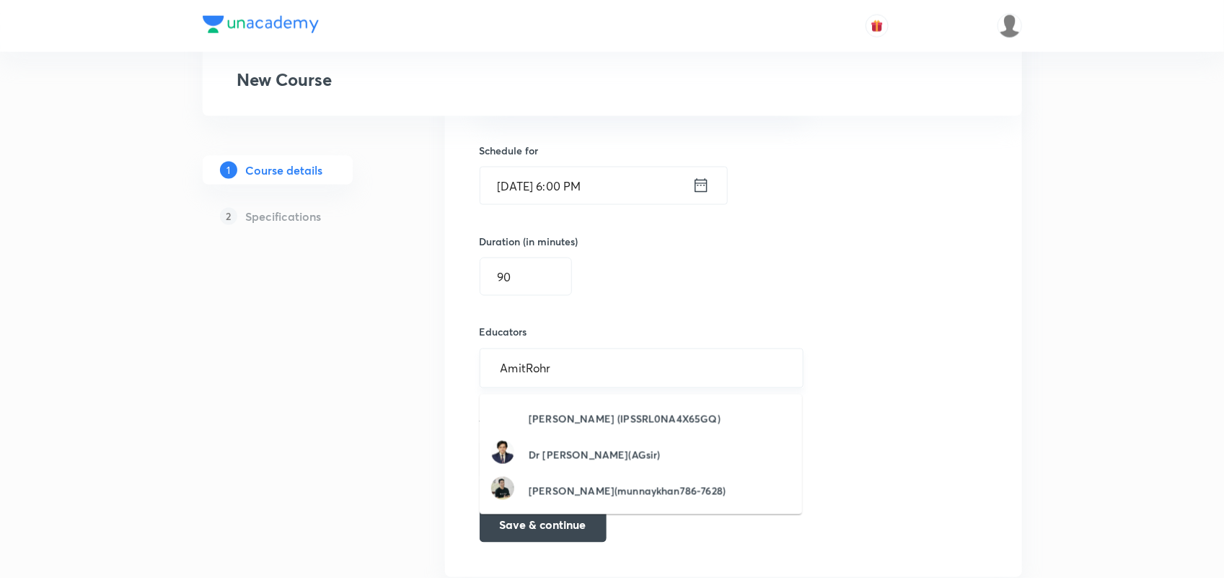
type input "AmitRohra"
click at [633, 423] on li "Hey Guys I Am A Youtuber (N9YVEB5REDGSD7P)" at bounding box center [641, 418] width 322 height 36
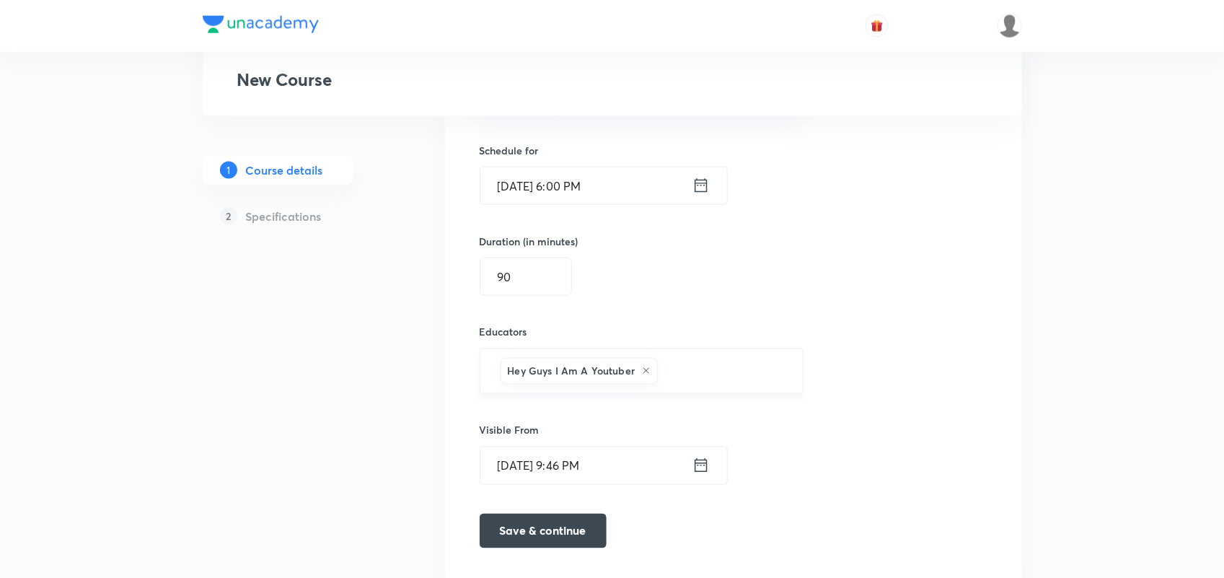
click at [645, 379] on div "Hey Guys I Am A Youtuber" at bounding box center [579, 371] width 158 height 27
click at [645, 369] on icon at bounding box center [646, 370] width 9 height 9
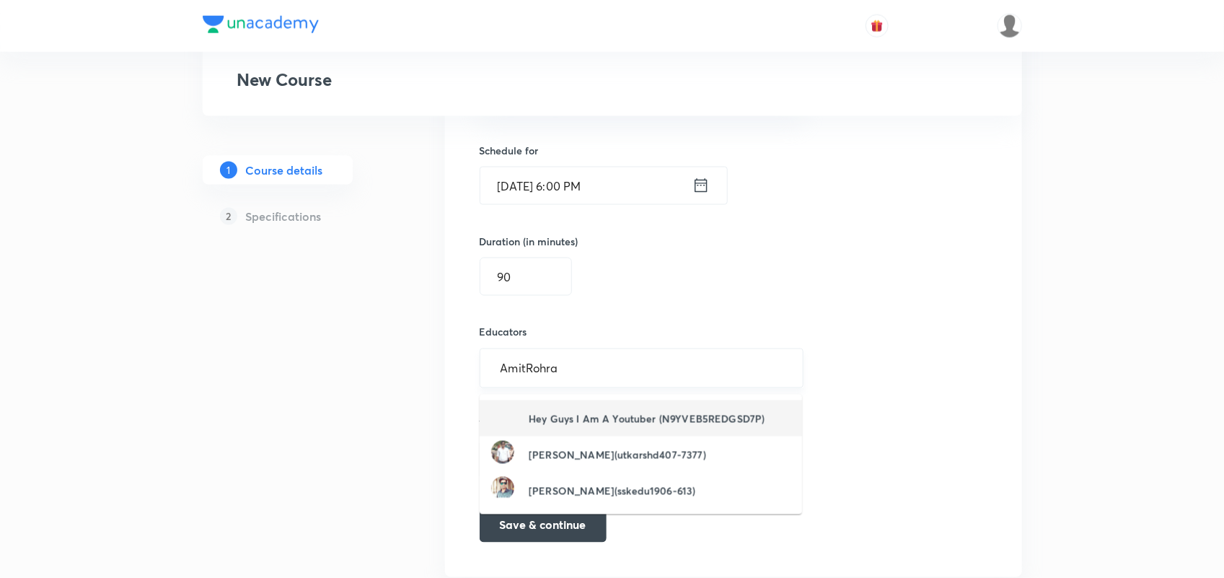
type input "AmitRohra"
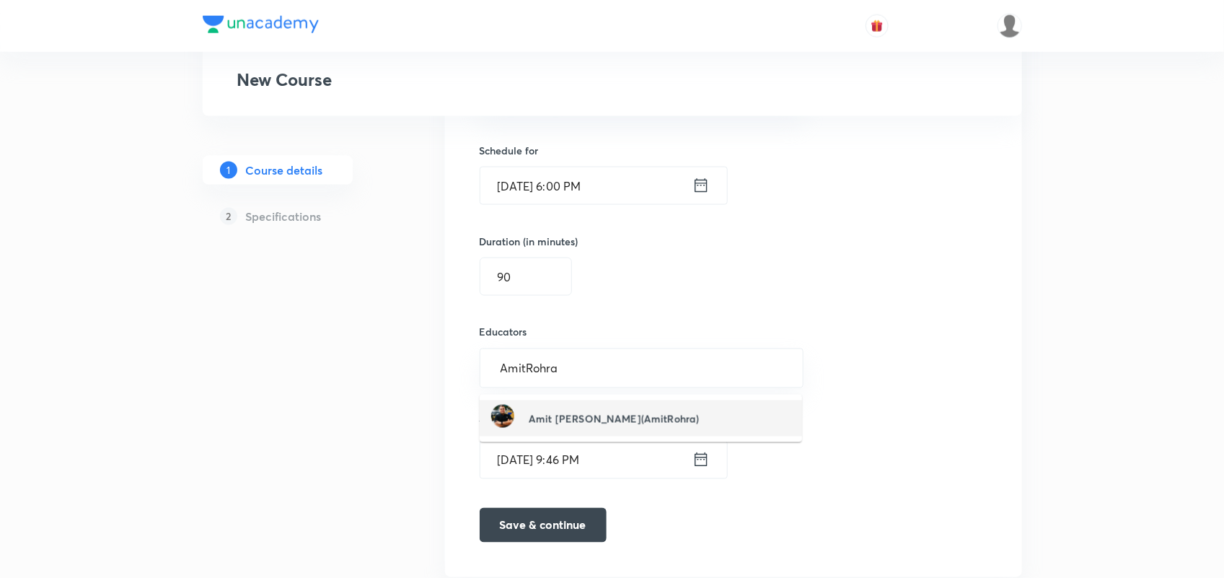
click at [608, 411] on h6 "Amit [PERSON_NAME](AmitRohra)" at bounding box center [614, 418] width 170 height 15
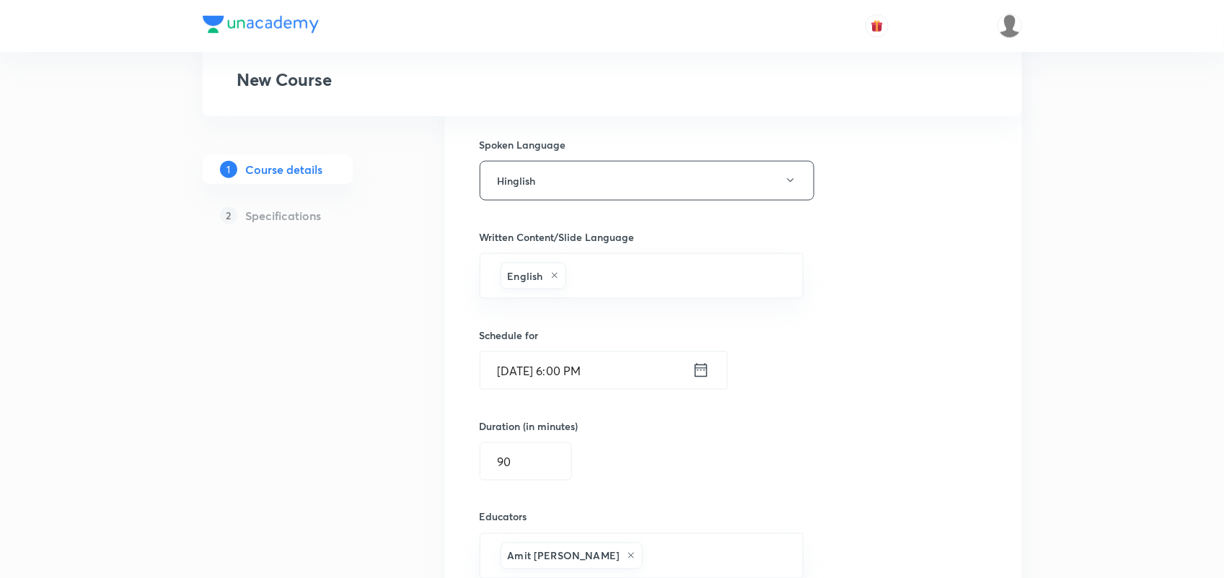
scroll to position [958, 0]
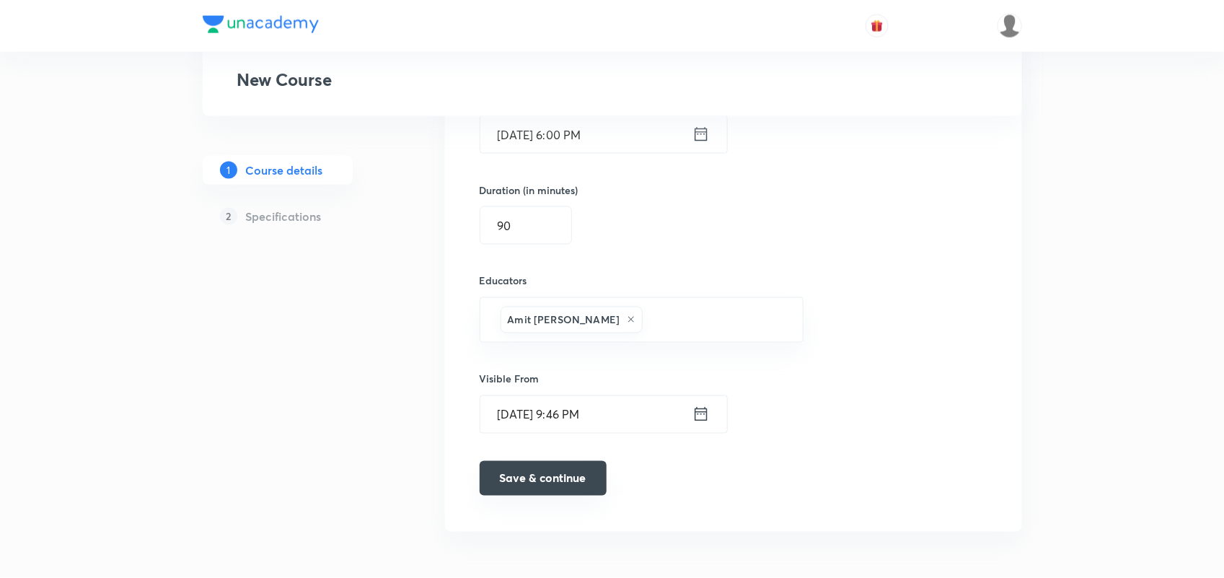
click at [521, 490] on button "Save & continue" at bounding box center [543, 478] width 127 height 35
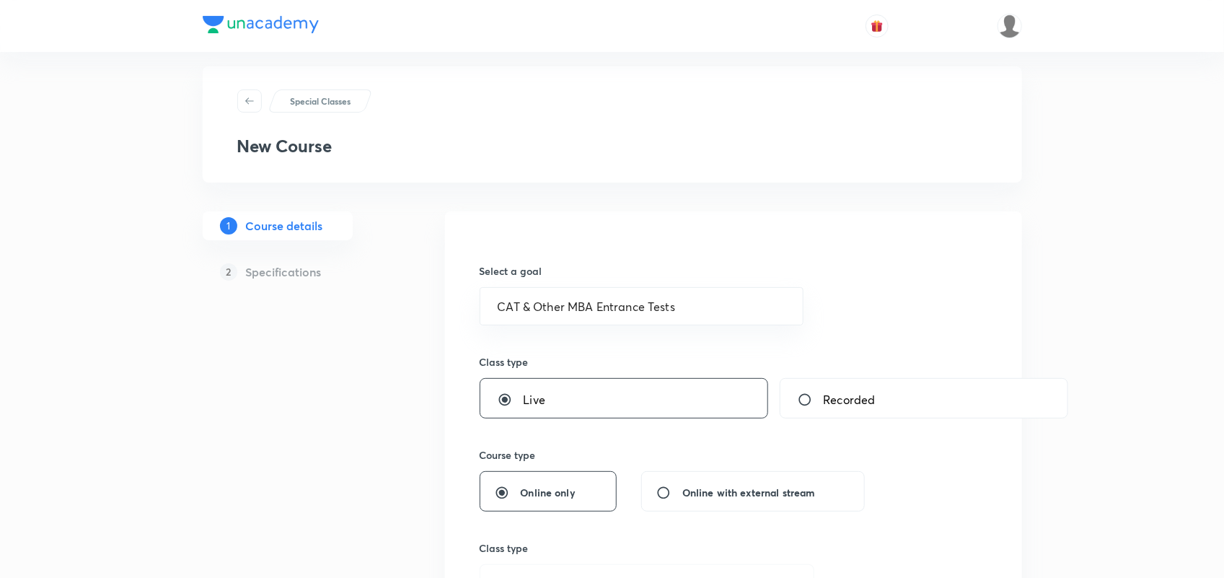
scroll to position [0, 0]
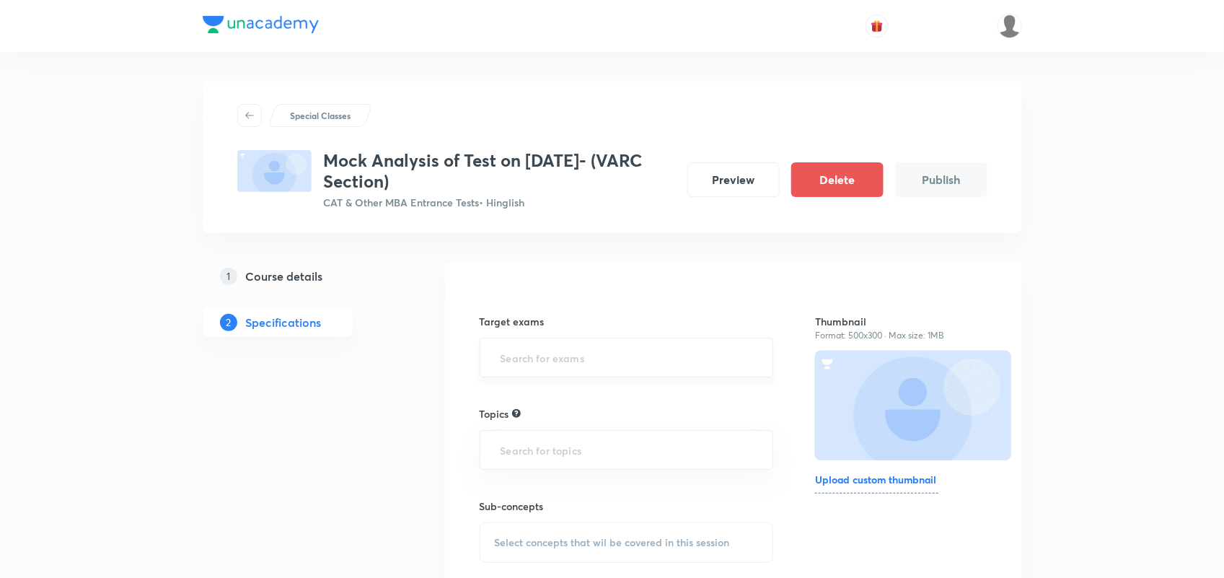
click at [610, 368] on input "text" at bounding box center [627, 357] width 258 height 27
type input "CAT"
click at [556, 420] on li "CAT 2025" at bounding box center [626, 425] width 292 height 26
type input "OM"
click at [556, 420] on li "OMETs 2025" at bounding box center [626, 430] width 292 height 26
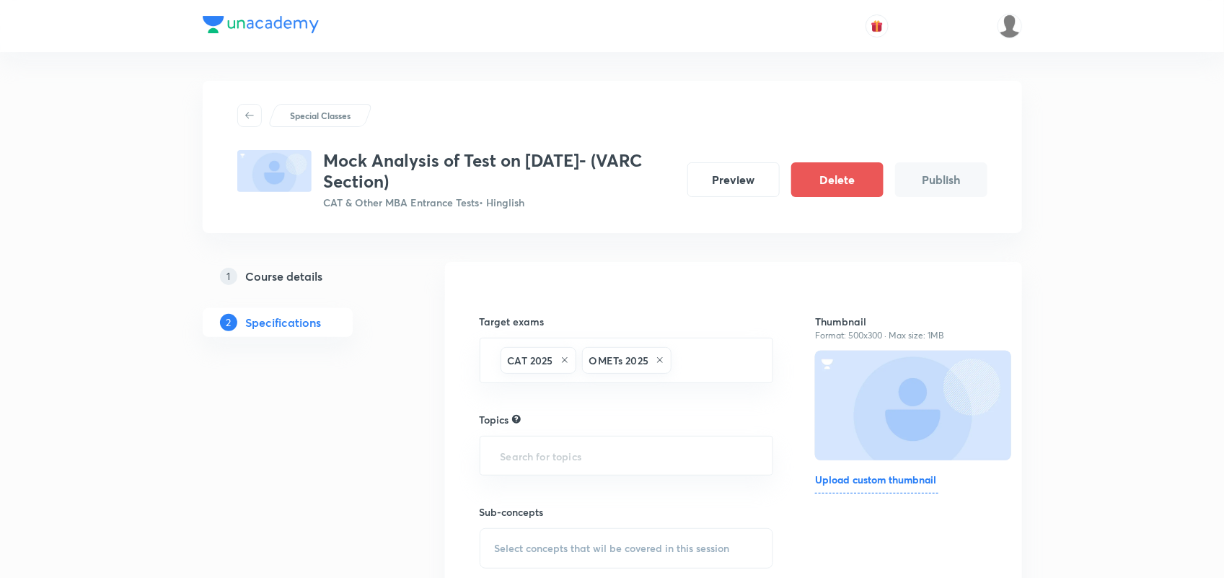
scroll to position [123, 0]
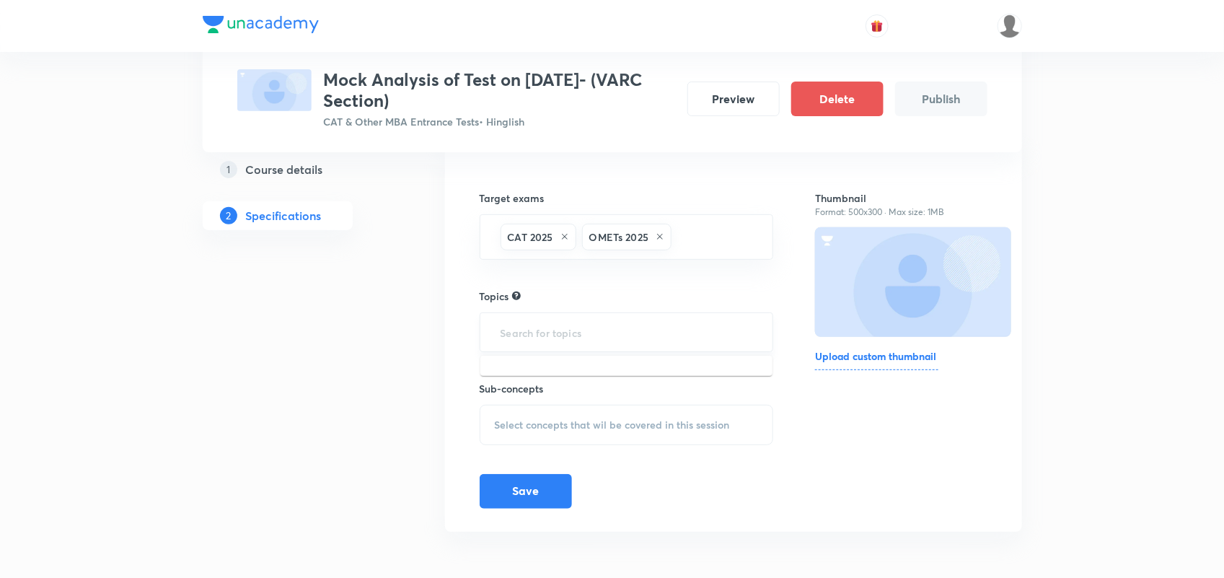
click at [555, 332] on input "text" at bounding box center [627, 332] width 258 height 27
type input "VA"
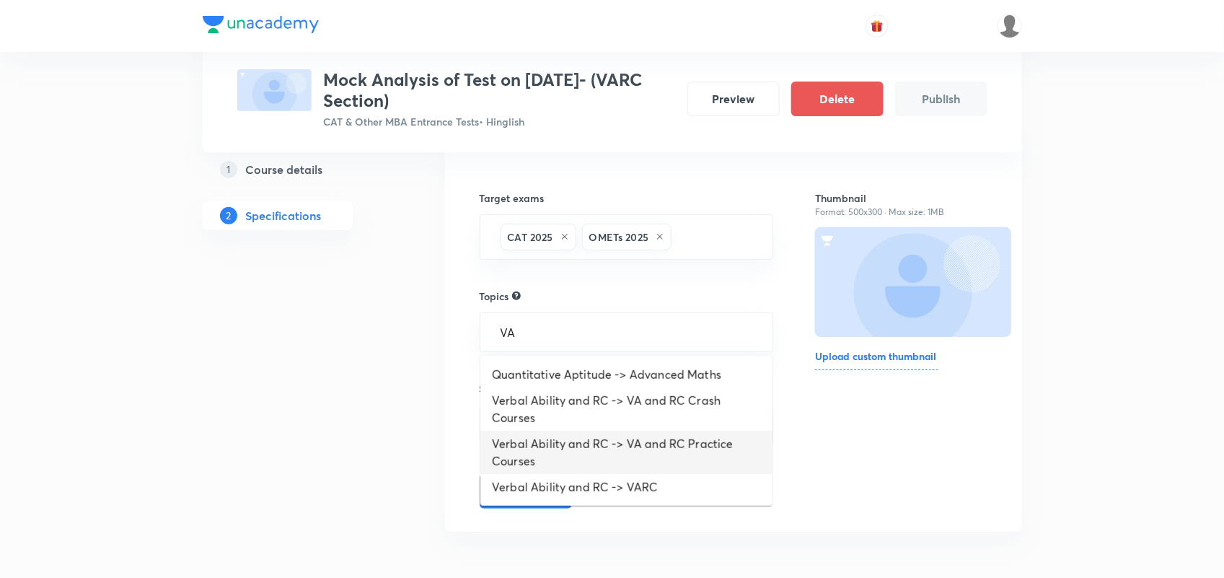
click at [665, 447] on li "Verbal Ability and RC -> VA and RC Practice Courses" at bounding box center [626, 451] width 292 height 43
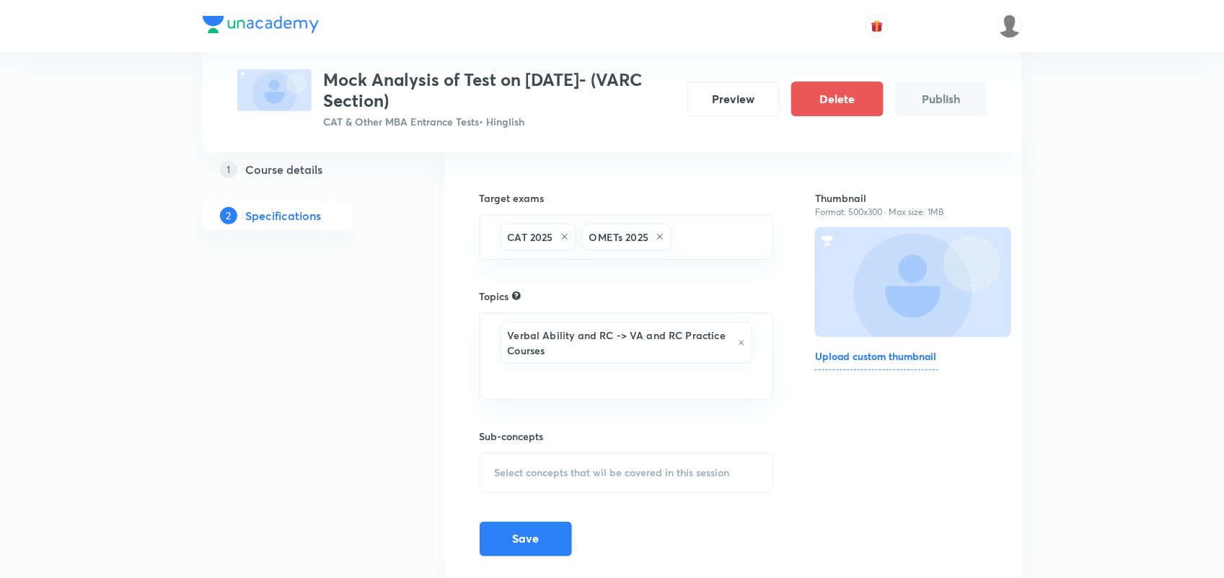
click at [584, 469] on span "Select concepts that wil be covered in this session" at bounding box center [612, 473] width 235 height 12
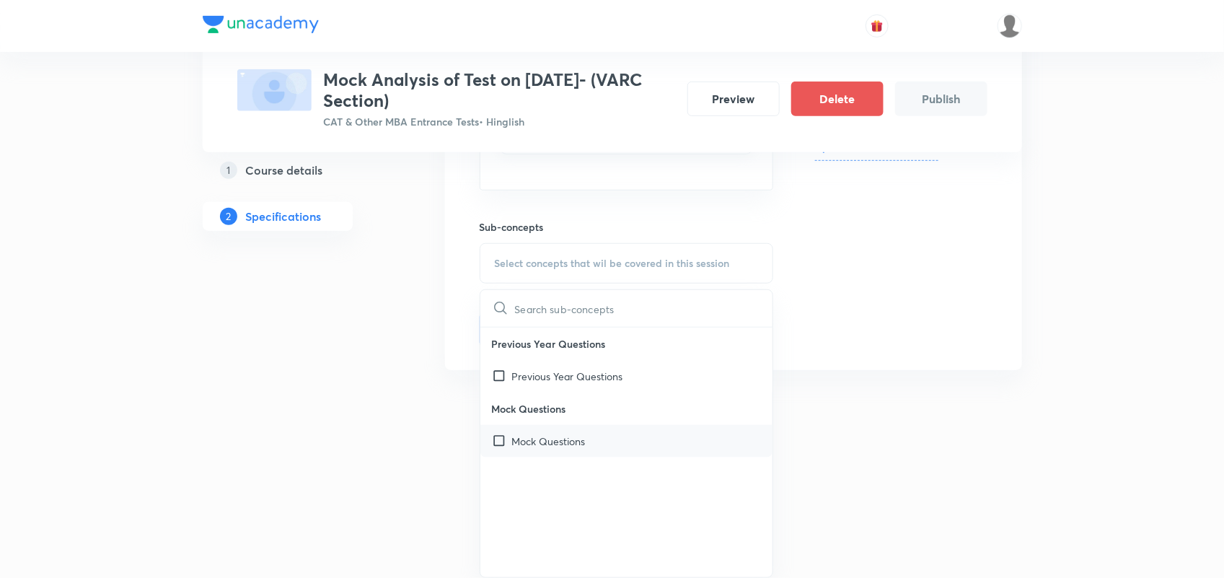
click at [553, 440] on p "Mock Questions" at bounding box center [549, 440] width 74 height 15
checkbox input "true"
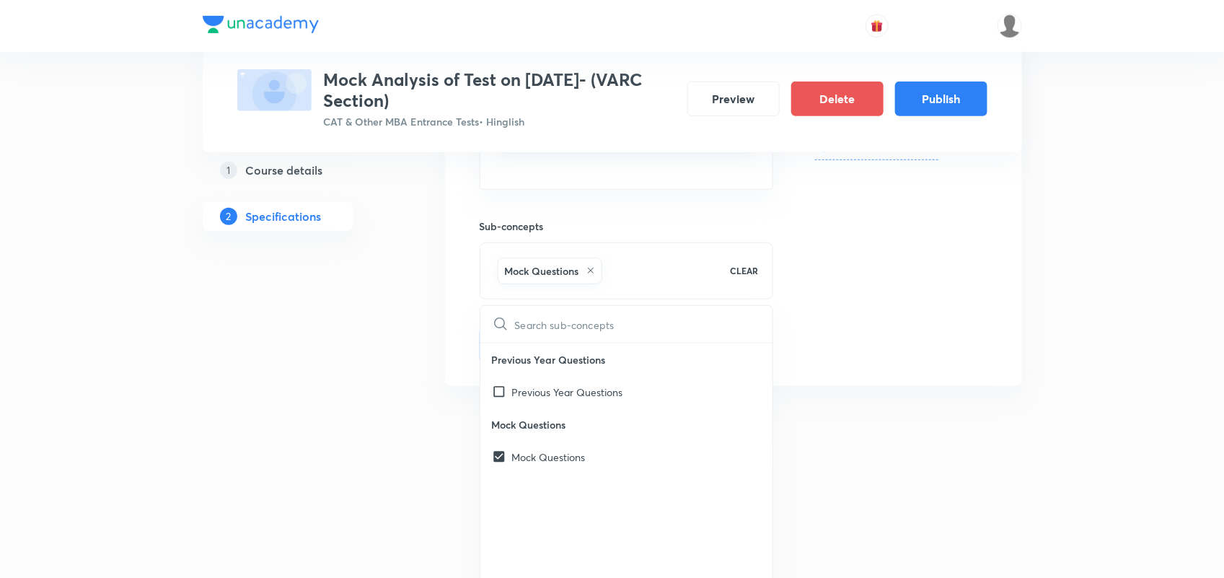
click at [907, 300] on div "Thumbnail Format: 500x300 · Max size: 1MB Upload custom thumbnail" at bounding box center [901, 157] width 172 height 411
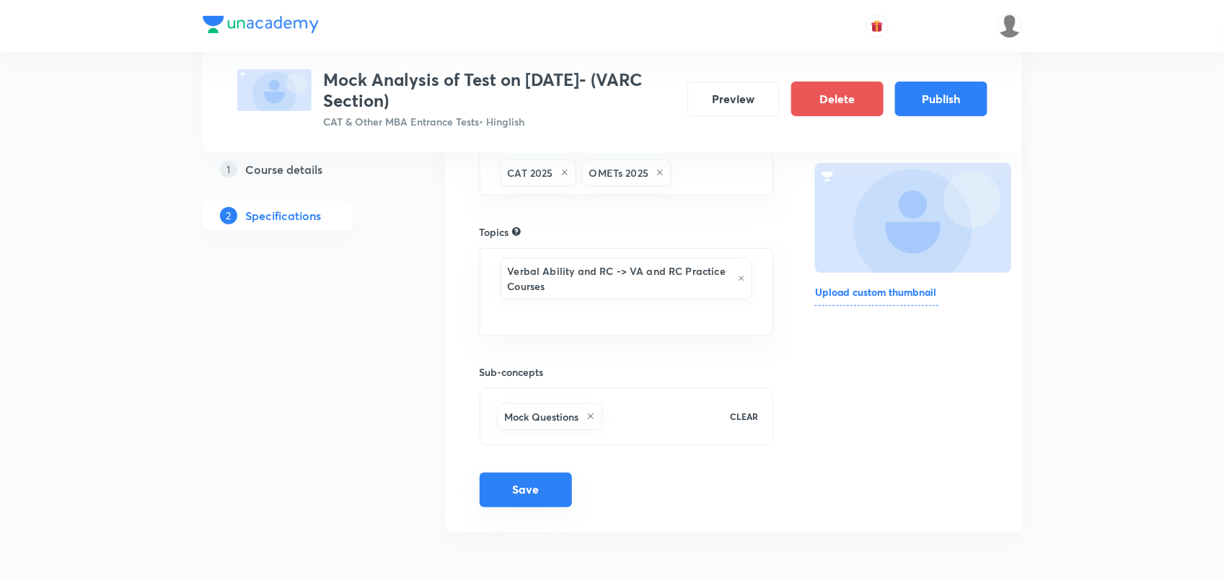
click at [505, 494] on button "Save" at bounding box center [526, 489] width 92 height 35
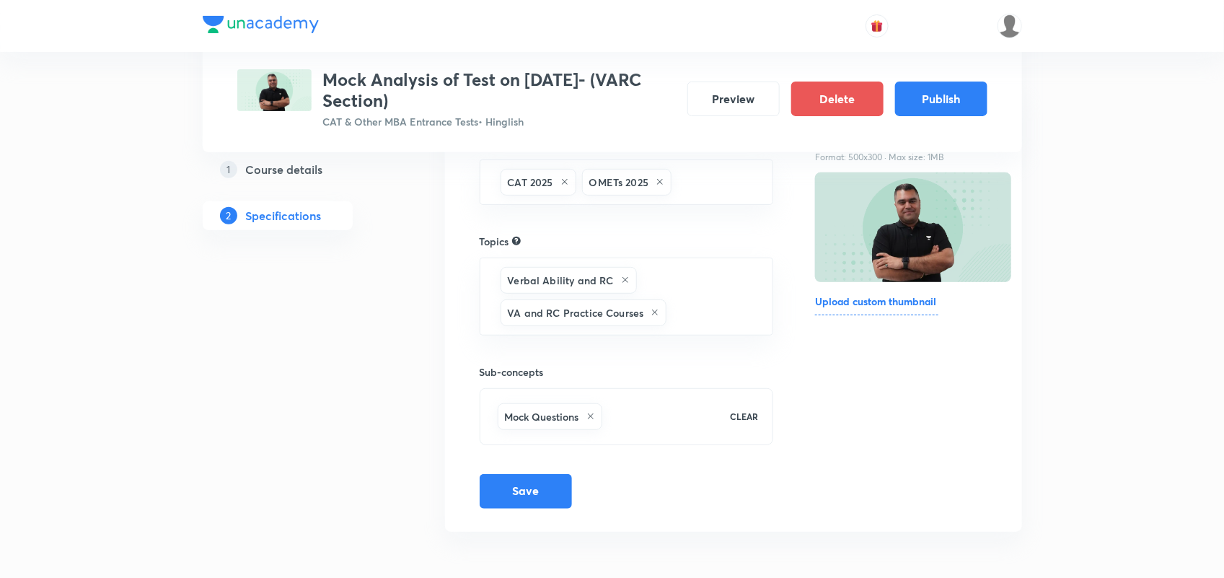
scroll to position [153, 0]
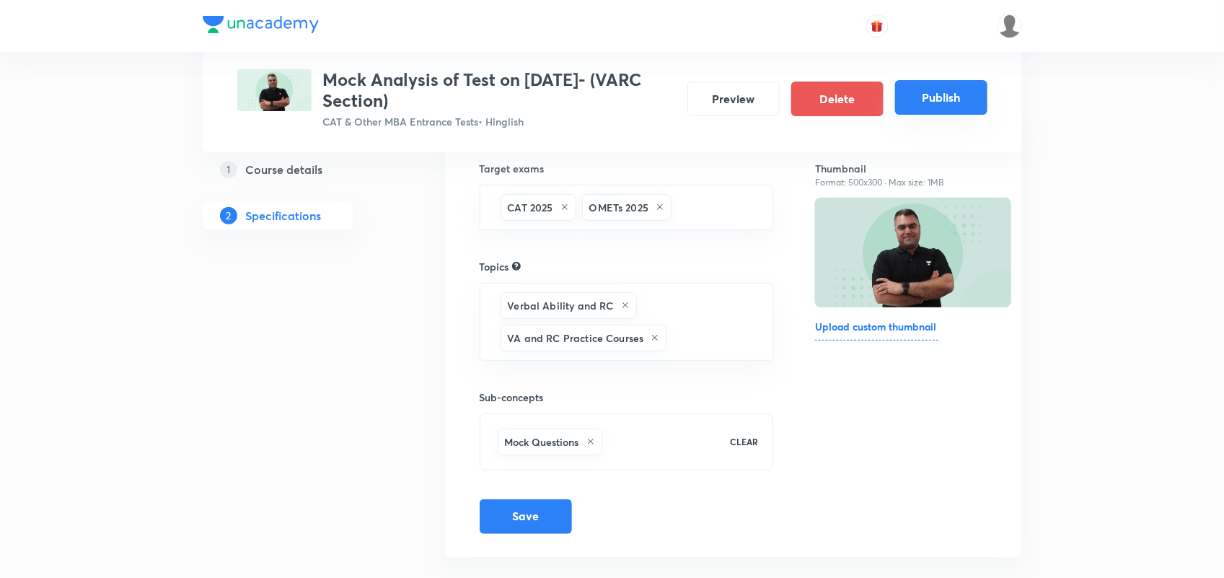
click at [942, 94] on button "Publish" at bounding box center [941, 97] width 92 height 35
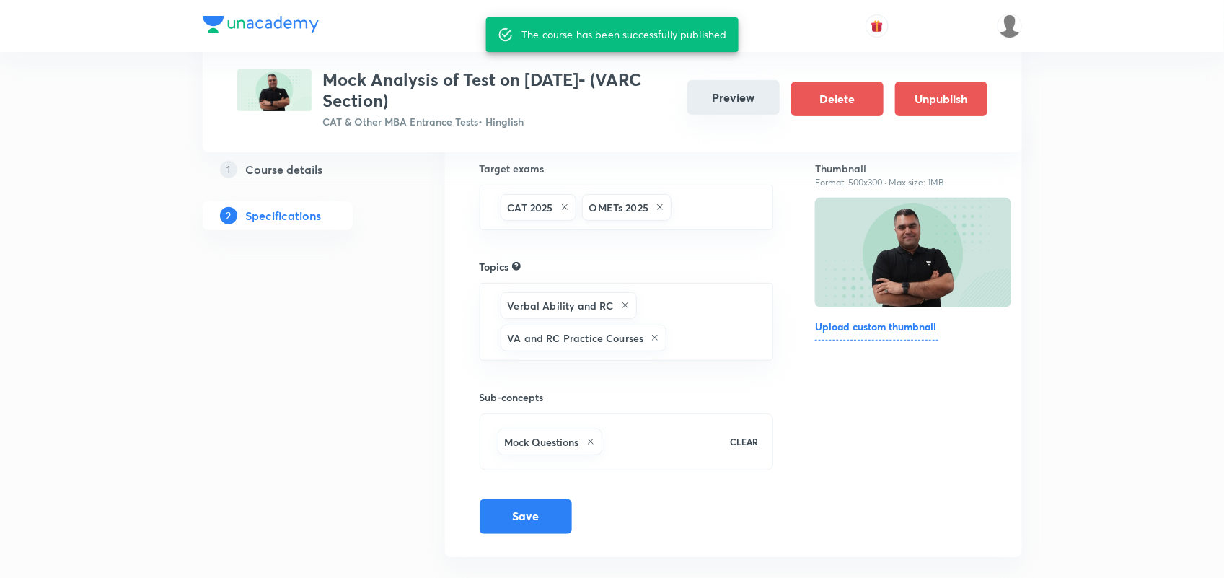
click at [754, 105] on button "Preview" at bounding box center [733, 97] width 92 height 35
